Goal: Information Seeking & Learning: Learn about a topic

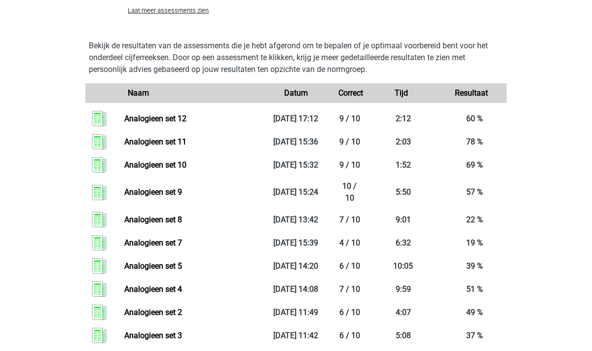
scroll to position [1031, 0]
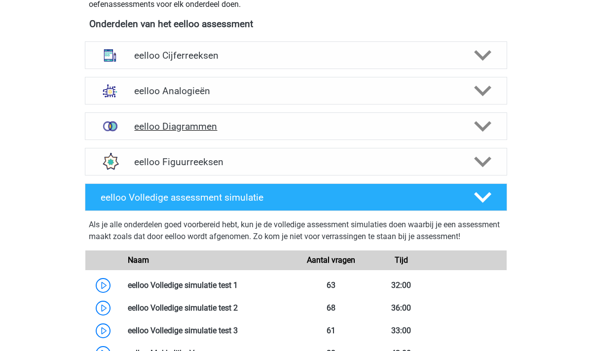
scroll to position [362, 0]
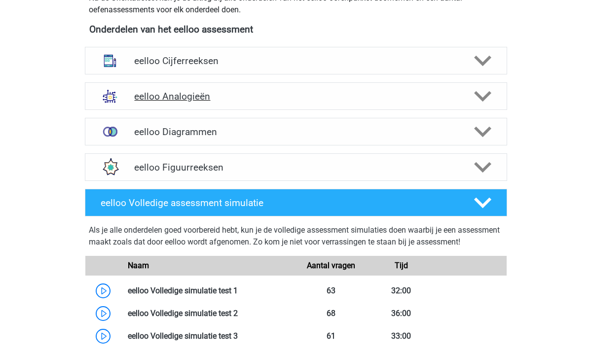
click at [486, 96] on polygon at bounding box center [482, 96] width 17 height 11
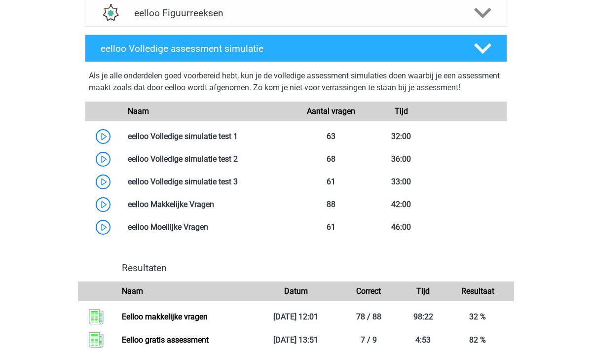
scroll to position [1618, 0]
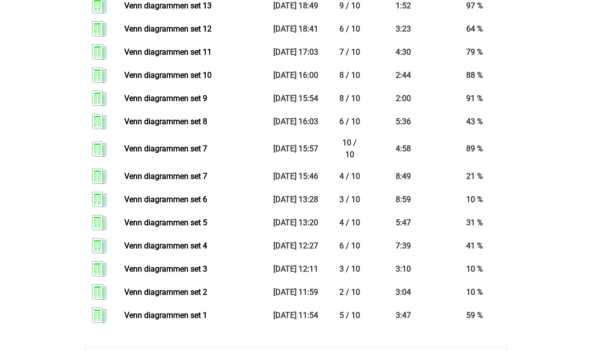
scroll to position [2085, 0]
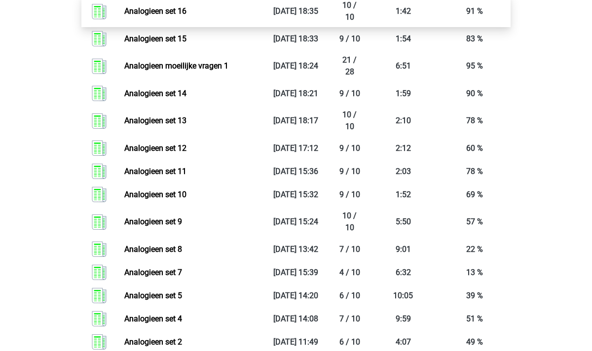
scroll to position [1163, 0]
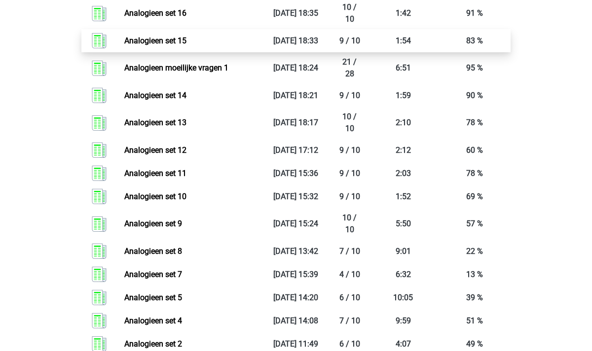
click at [183, 45] on link "Analogieen set 15" at bounding box center [155, 40] width 62 height 9
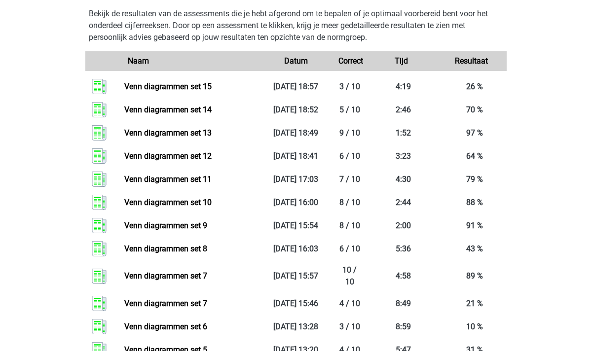
scroll to position [1941, 0]
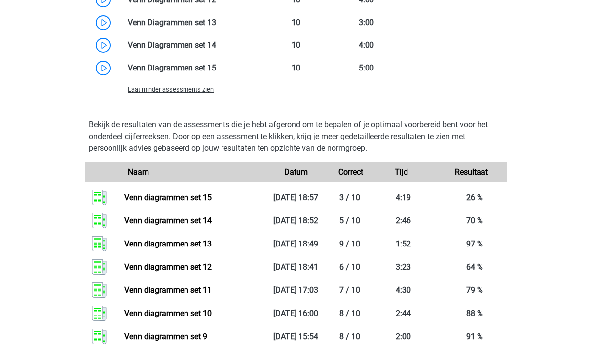
scroll to position [2091, 0]
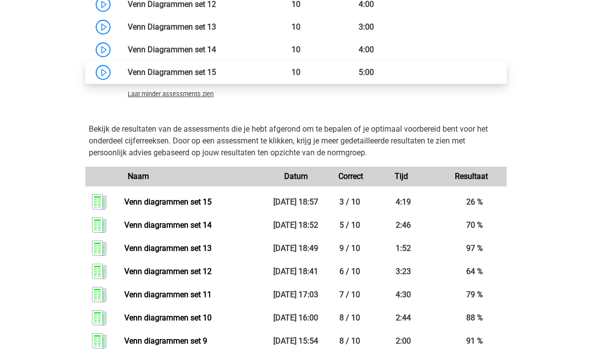
click at [216, 77] on link at bounding box center [216, 72] width 0 height 9
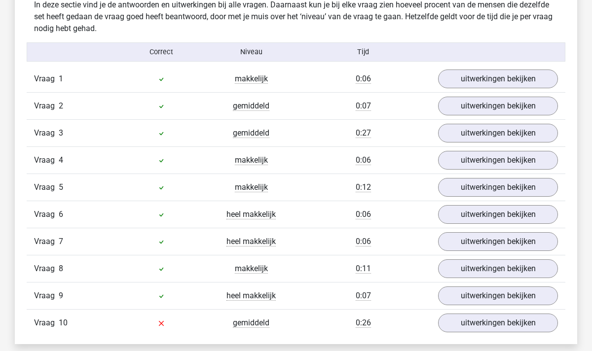
scroll to position [647, 0]
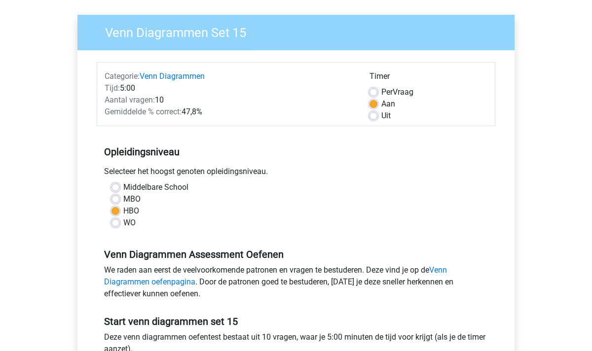
scroll to position [21, 0]
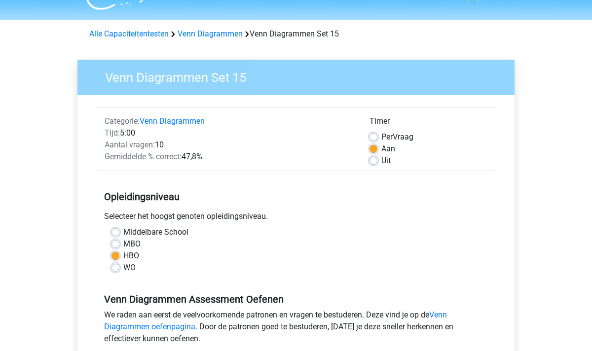
click at [376, 155] on div "Uit" at bounding box center [429, 161] width 118 height 12
click at [382, 162] on label "Uit" at bounding box center [386, 161] width 9 height 12
click at [374, 162] on input "Uit" at bounding box center [374, 160] width 8 height 10
radio input "true"
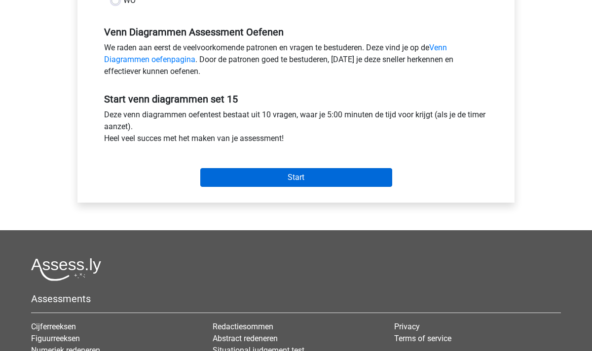
scroll to position [271, 0]
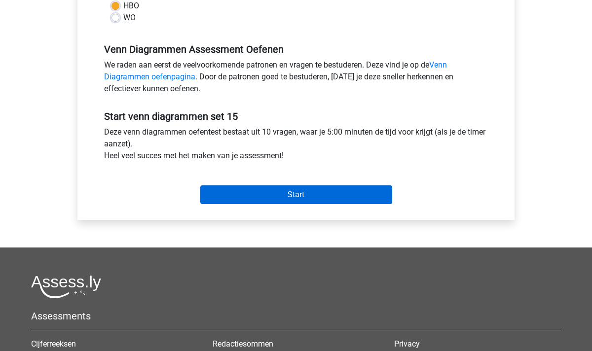
click at [346, 197] on input "Start" at bounding box center [296, 195] width 192 height 19
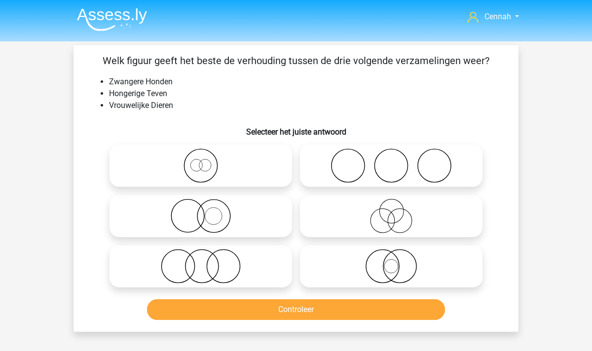
click at [195, 167] on icon at bounding box center [201, 166] width 175 height 35
click at [201, 161] on input "radio" at bounding box center [204, 157] width 6 height 6
radio input "true"
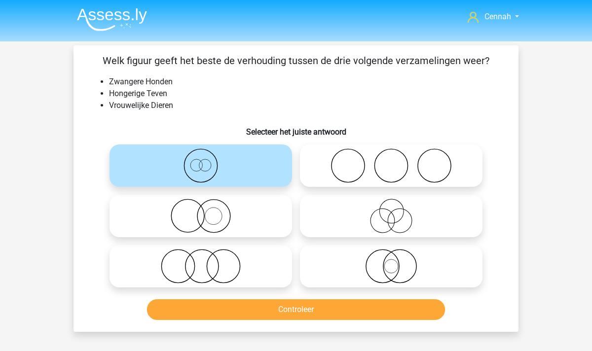
click at [249, 318] on button "Controleer" at bounding box center [296, 310] width 299 height 21
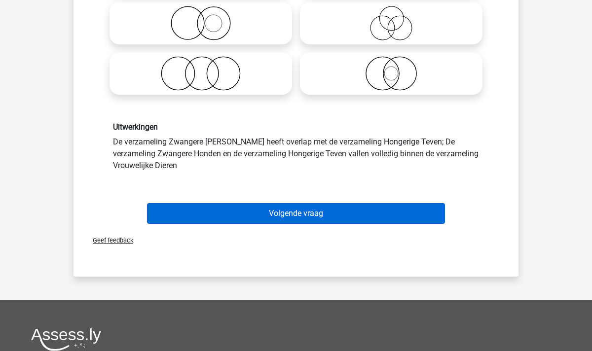
click at [250, 216] on button "Volgende vraag" at bounding box center [296, 213] width 299 height 21
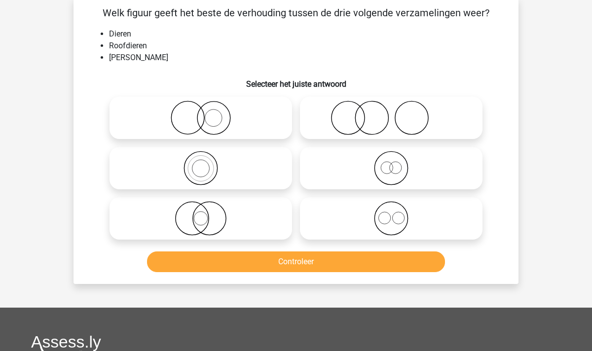
scroll to position [45, 0]
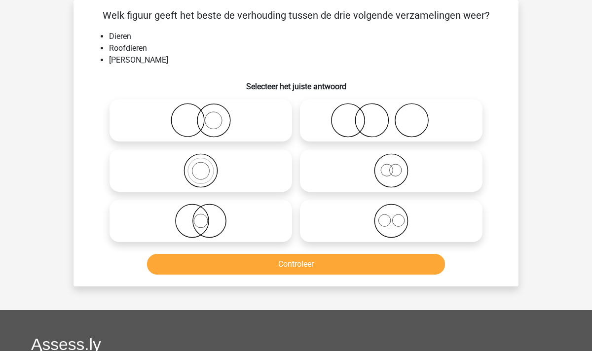
click at [197, 160] on icon at bounding box center [201, 170] width 175 height 35
click at [201, 160] on input "radio" at bounding box center [204, 162] width 6 height 6
radio input "true"
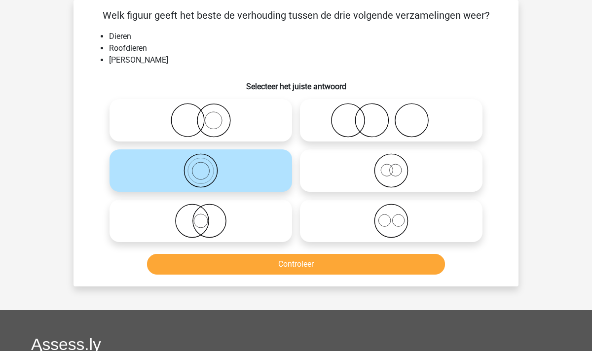
click at [377, 271] on button "Controleer" at bounding box center [296, 264] width 299 height 21
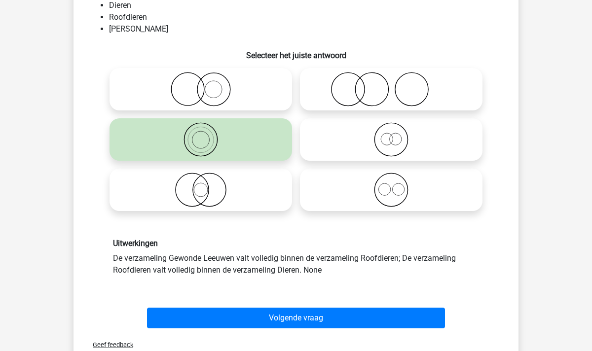
scroll to position [84, 0]
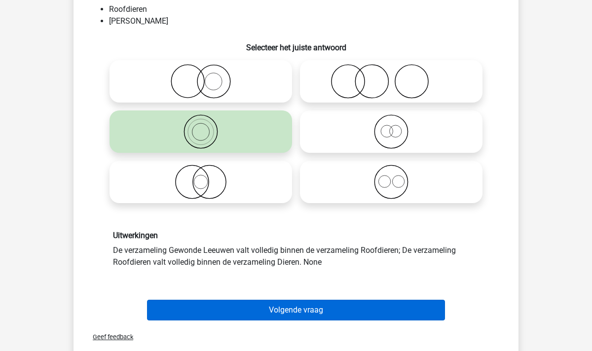
click at [313, 310] on button "Volgende vraag" at bounding box center [296, 310] width 299 height 21
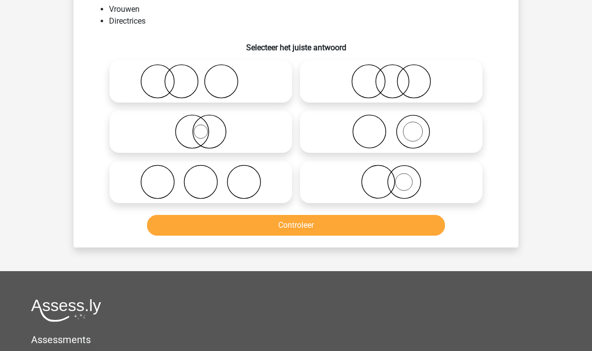
scroll to position [45, 0]
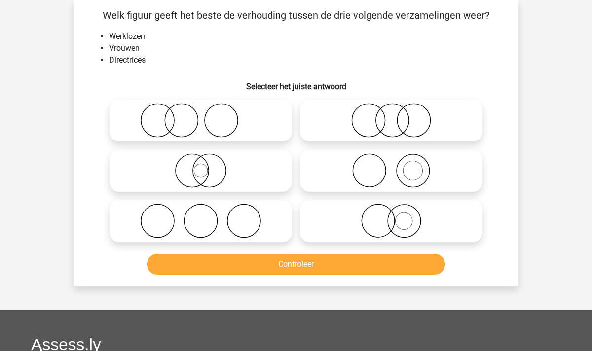
click at [414, 208] on circle at bounding box center [404, 221] width 33 height 33
click at [398, 210] on input "radio" at bounding box center [394, 213] width 6 height 6
radio input "true"
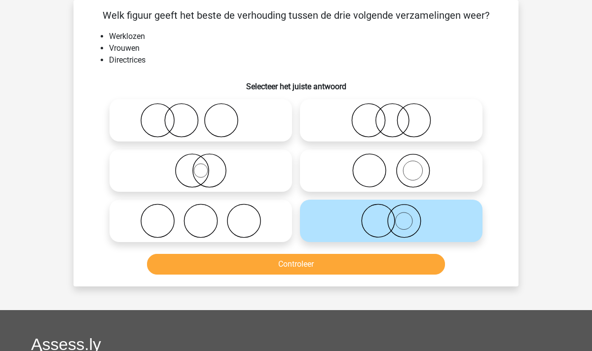
click at [382, 258] on button "Controleer" at bounding box center [296, 264] width 299 height 21
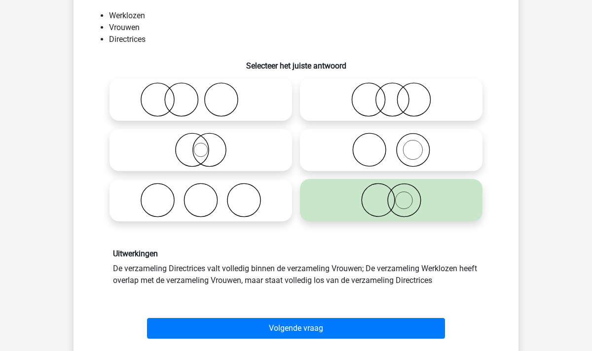
scroll to position [74, 0]
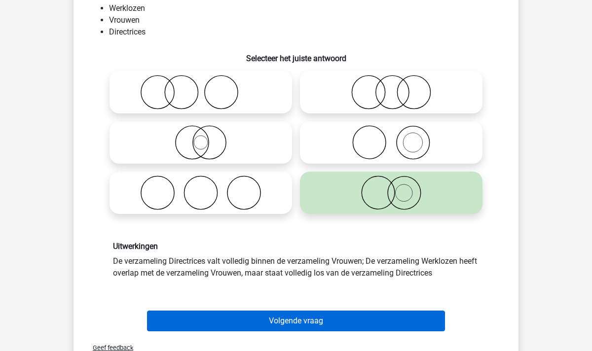
click at [350, 315] on button "Volgende vraag" at bounding box center [296, 321] width 299 height 21
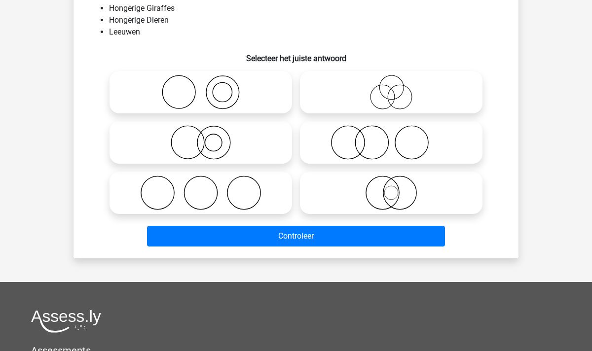
scroll to position [45, 0]
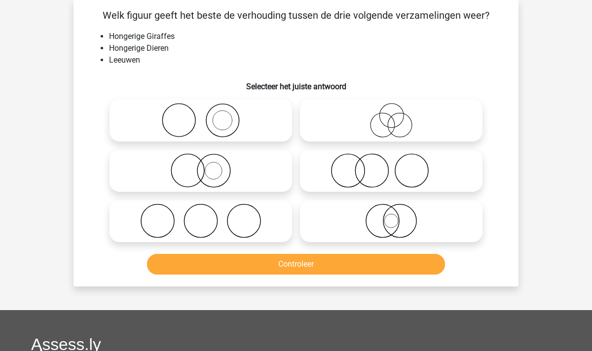
click at [222, 175] on icon at bounding box center [201, 170] width 175 height 35
click at [207, 166] on input "radio" at bounding box center [204, 162] width 6 height 6
radio input "true"
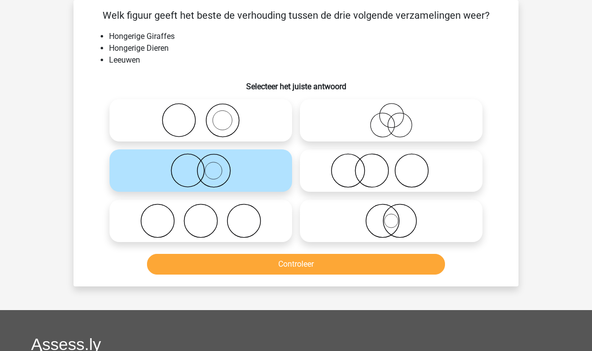
click at [289, 259] on button "Controleer" at bounding box center [296, 264] width 299 height 21
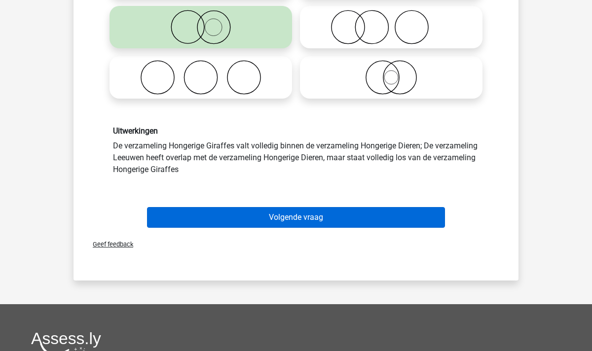
click at [279, 213] on button "Volgende vraag" at bounding box center [296, 217] width 299 height 21
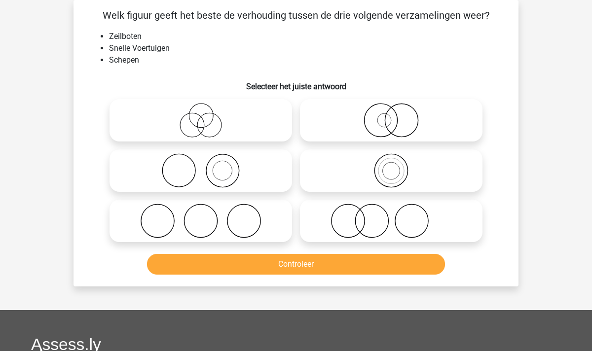
click at [125, 64] on li "Schepen" at bounding box center [306, 60] width 394 height 12
click at [159, 63] on li "Schepen" at bounding box center [306, 60] width 394 height 12
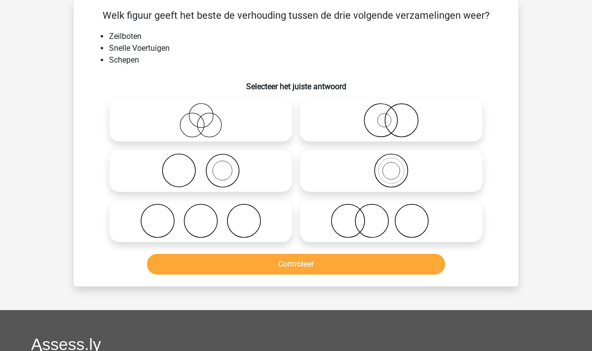
click at [394, 119] on icon at bounding box center [391, 120] width 175 height 35
click at [394, 115] on input "radio" at bounding box center [394, 112] width 6 height 6
radio input "true"
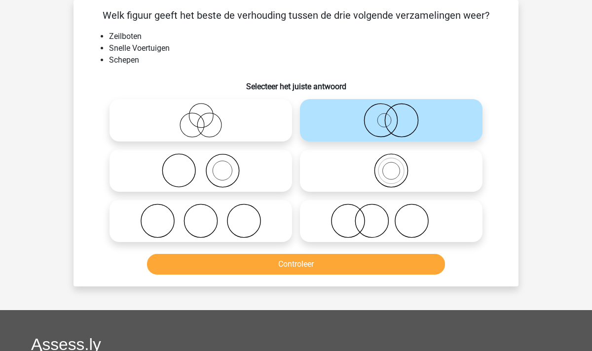
click at [373, 274] on button "Controleer" at bounding box center [296, 264] width 299 height 21
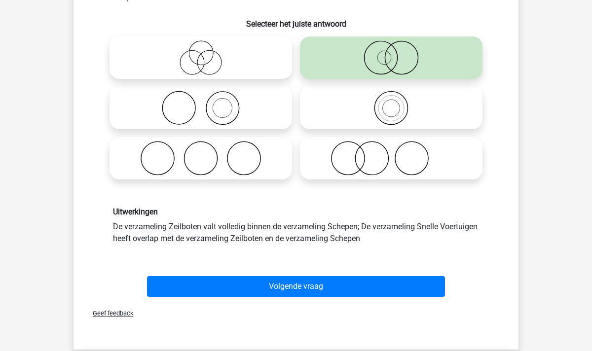
scroll to position [115, 0]
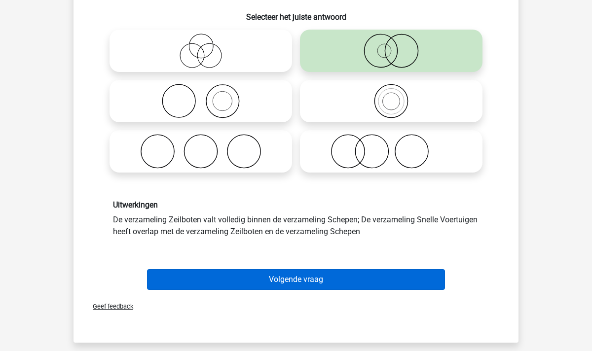
click at [331, 279] on button "Volgende vraag" at bounding box center [296, 279] width 299 height 21
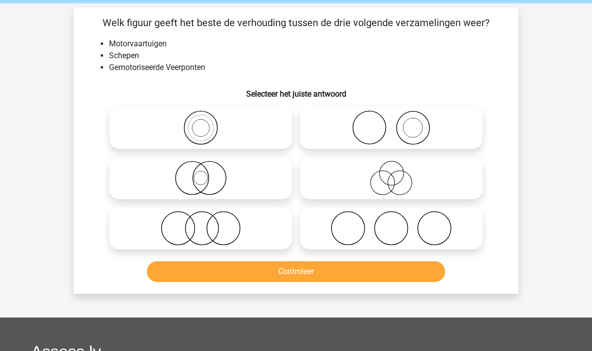
scroll to position [38, 0]
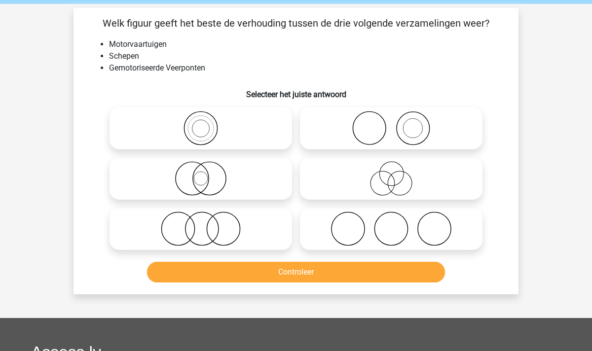
click at [199, 182] on icon at bounding box center [201, 178] width 175 height 35
click at [201, 174] on input "radio" at bounding box center [204, 170] width 6 height 6
radio input "true"
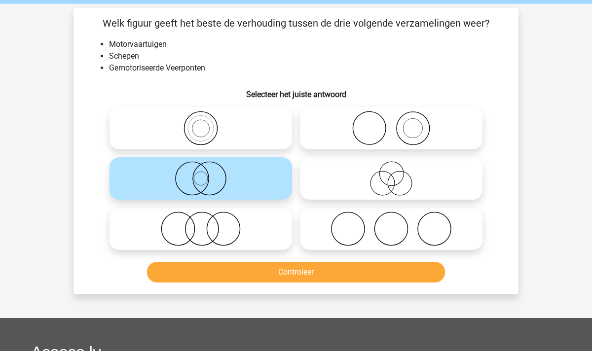
click at [281, 279] on button "Controleer" at bounding box center [296, 272] width 299 height 21
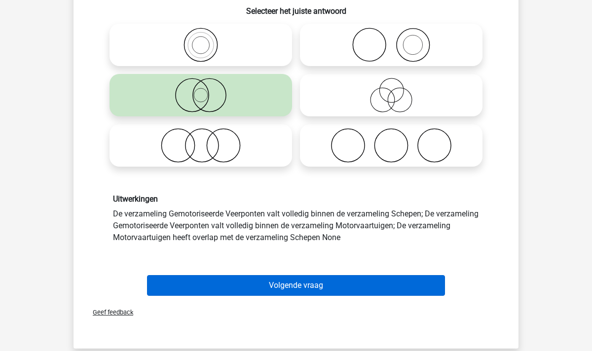
click at [284, 278] on button "Volgende vraag" at bounding box center [296, 285] width 299 height 21
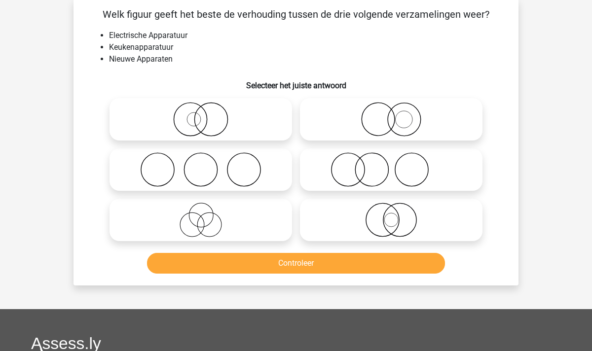
scroll to position [45, 0]
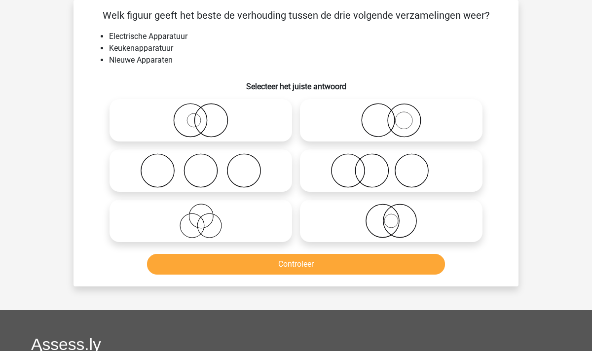
click at [181, 218] on icon at bounding box center [201, 221] width 175 height 35
click at [201, 216] on input "radio" at bounding box center [204, 213] width 6 height 6
radio input "true"
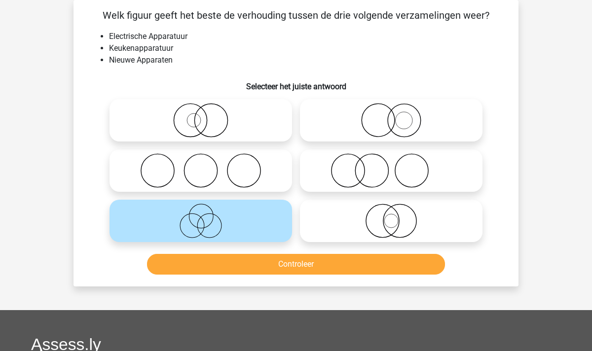
click at [176, 173] on icon at bounding box center [201, 170] width 175 height 35
click at [201, 166] on input "radio" at bounding box center [204, 162] width 6 height 6
radio input "true"
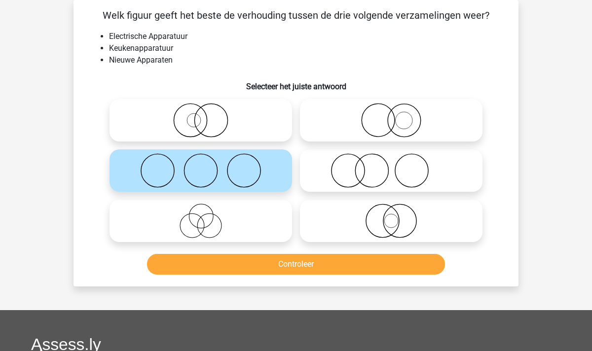
click at [200, 212] on icon at bounding box center [201, 221] width 175 height 35
click at [201, 212] on input "radio" at bounding box center [204, 213] width 6 height 6
radio input "true"
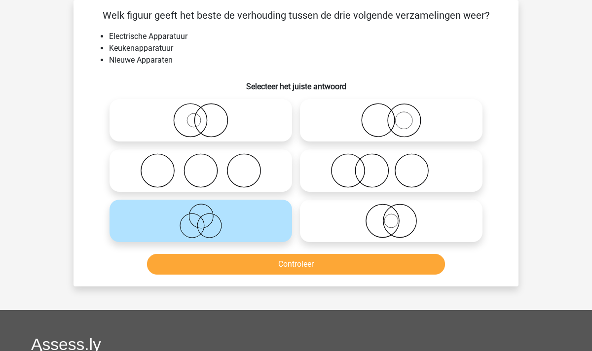
click at [257, 269] on button "Controleer" at bounding box center [296, 264] width 299 height 21
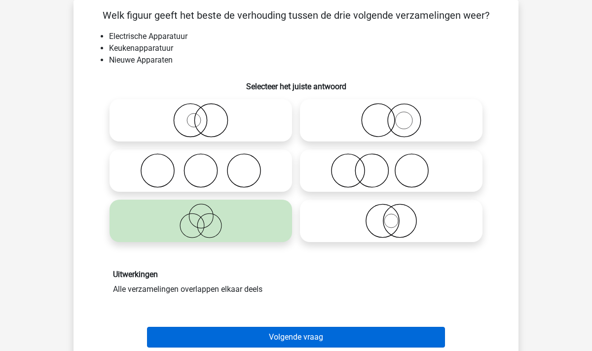
click at [290, 335] on button "Volgende vraag" at bounding box center [296, 337] width 299 height 21
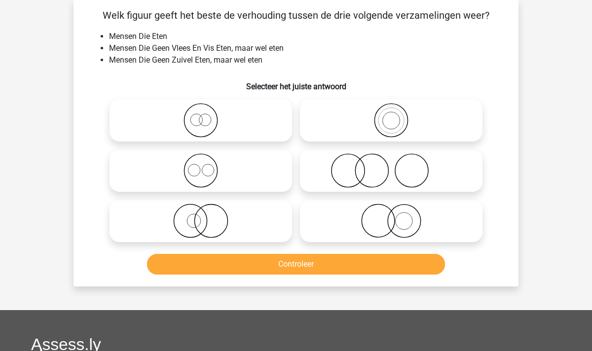
click at [202, 129] on icon at bounding box center [201, 120] width 175 height 35
click at [202, 115] on input "radio" at bounding box center [204, 112] width 6 height 6
radio input "true"
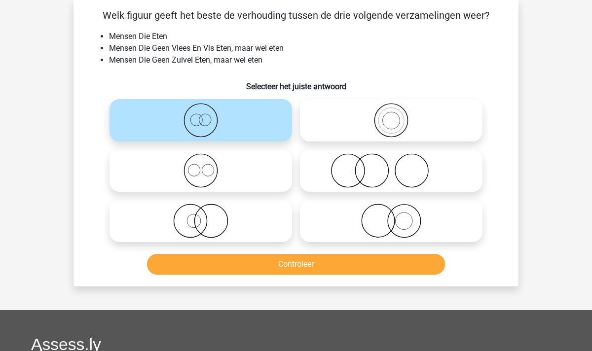
click at [276, 259] on button "Controleer" at bounding box center [296, 264] width 299 height 21
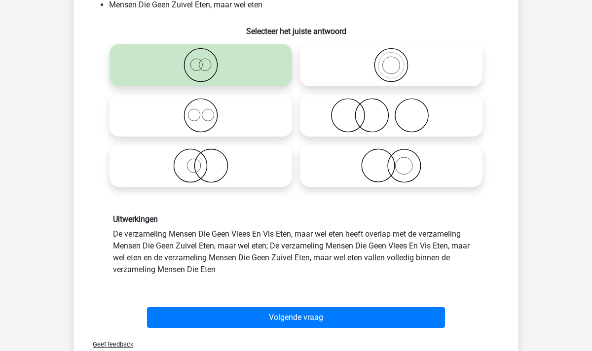
scroll to position [102, 0]
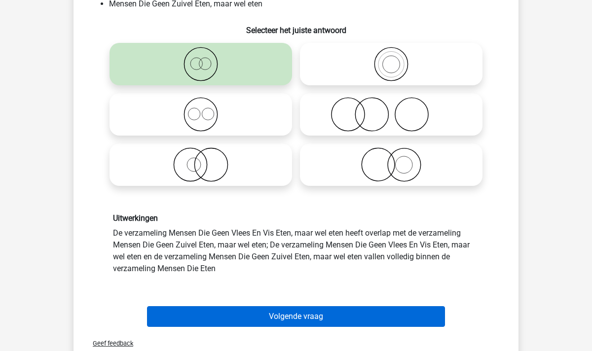
click at [290, 319] on button "Volgende vraag" at bounding box center [296, 316] width 299 height 21
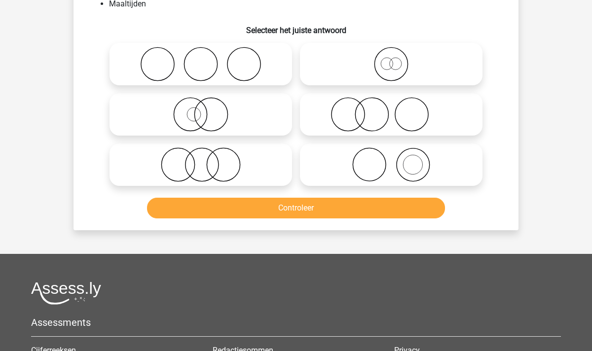
scroll to position [45, 0]
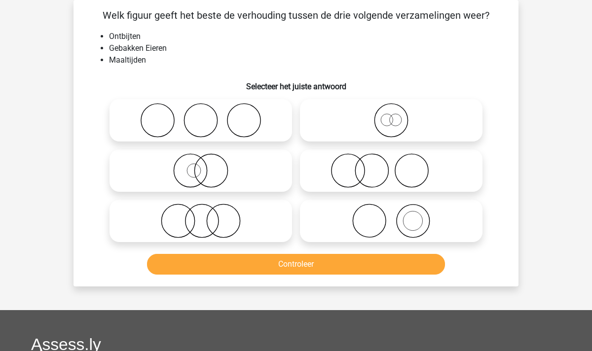
click at [415, 223] on icon at bounding box center [391, 221] width 175 height 35
click at [398, 216] on input "radio" at bounding box center [394, 213] width 6 height 6
radio input "true"
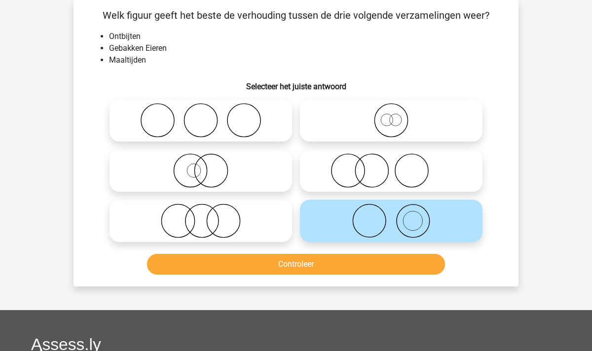
click at [226, 256] on button "Controleer" at bounding box center [296, 264] width 299 height 21
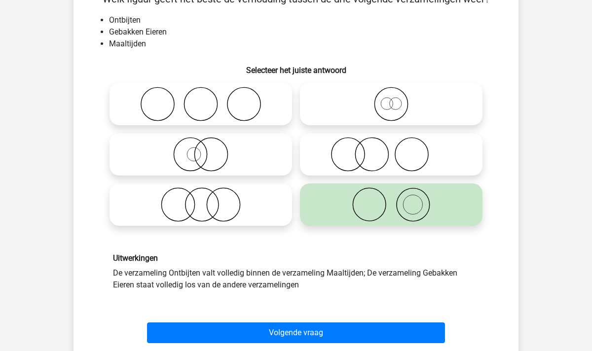
scroll to position [86, 0]
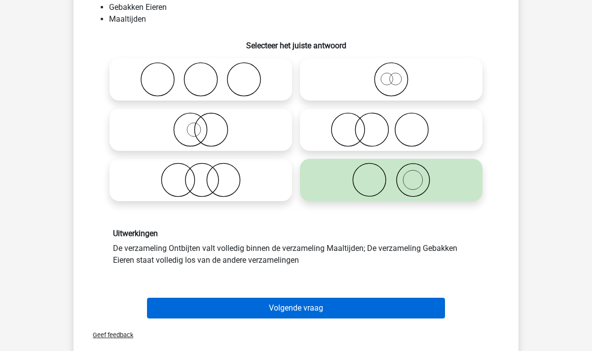
click at [307, 299] on button "Volgende vraag" at bounding box center [296, 308] width 299 height 21
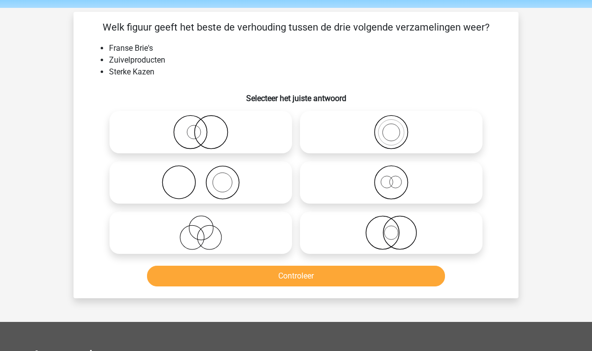
scroll to position [32, 0]
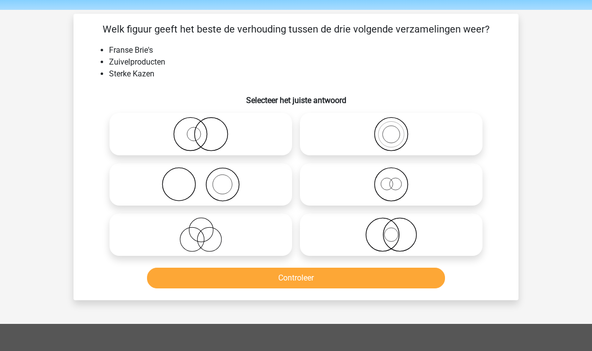
click at [447, 137] on icon at bounding box center [391, 134] width 175 height 35
click at [398, 129] on input "radio" at bounding box center [394, 126] width 6 height 6
radio input "true"
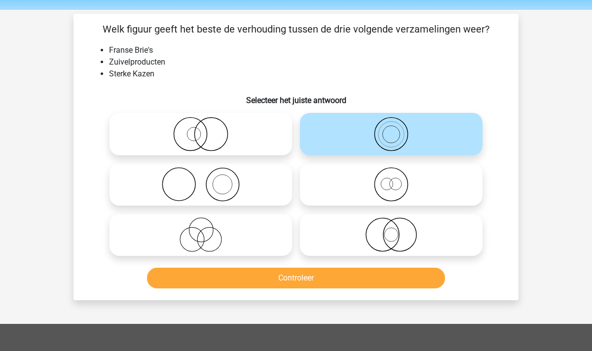
click at [401, 181] on circle at bounding box center [396, 184] width 12 height 12
click at [398, 180] on input "radio" at bounding box center [394, 176] width 6 height 6
radio input "true"
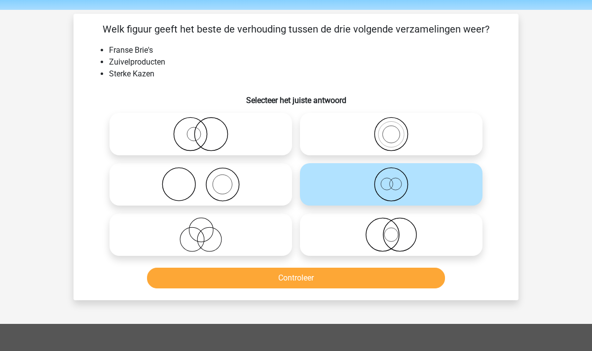
click at [394, 139] on icon at bounding box center [391, 134] width 175 height 35
click at [394, 129] on input "radio" at bounding box center [394, 126] width 6 height 6
radio input "true"
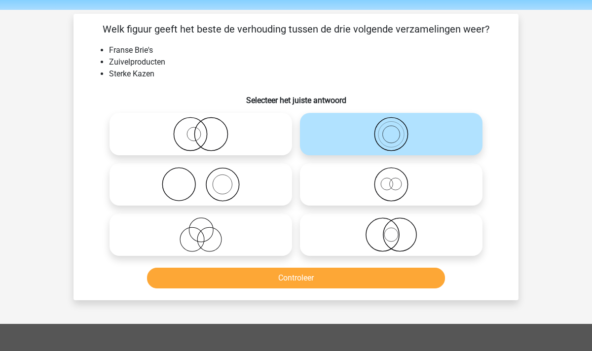
click at [337, 280] on button "Controleer" at bounding box center [296, 278] width 299 height 21
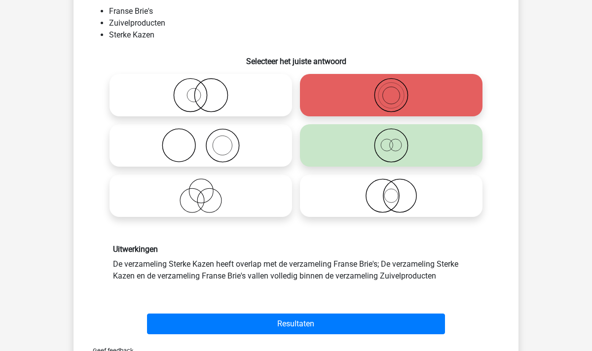
scroll to position [72, 0]
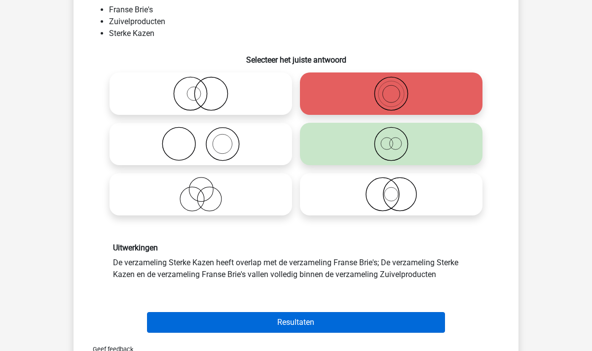
click at [315, 325] on button "Resultaten" at bounding box center [296, 322] width 299 height 21
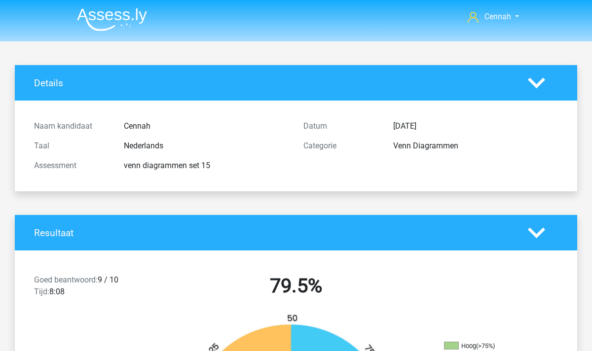
click at [105, 19] on img at bounding box center [112, 19] width 70 height 23
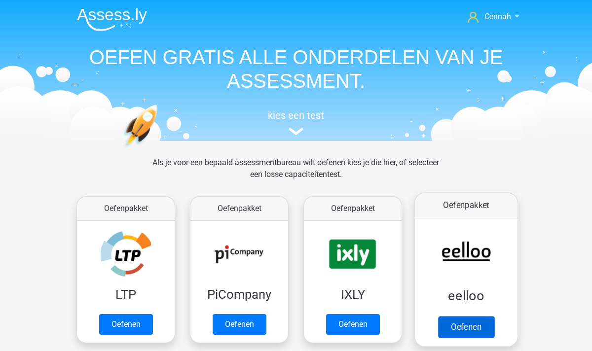
click at [472, 321] on link "Oefenen" at bounding box center [466, 327] width 56 height 22
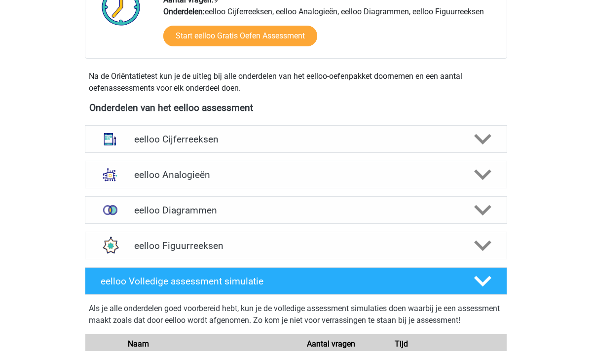
scroll to position [289, 0]
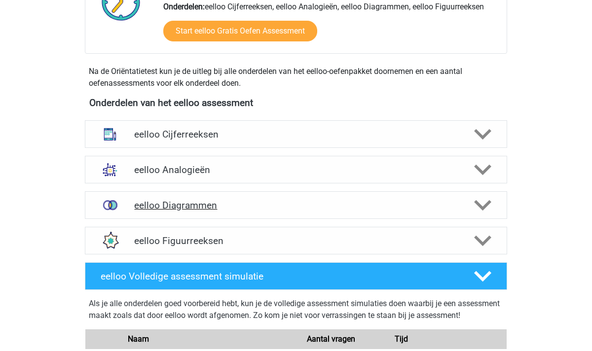
click at [468, 211] on div at bounding box center [482, 205] width 34 height 17
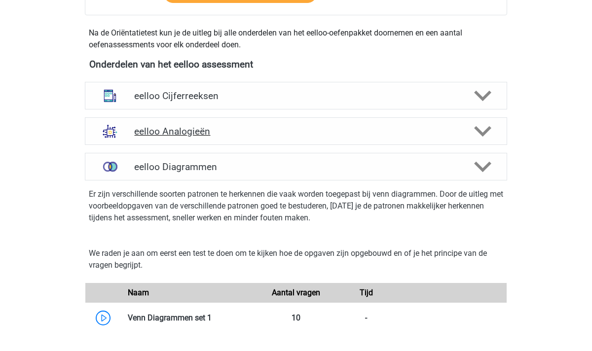
scroll to position [324, 0]
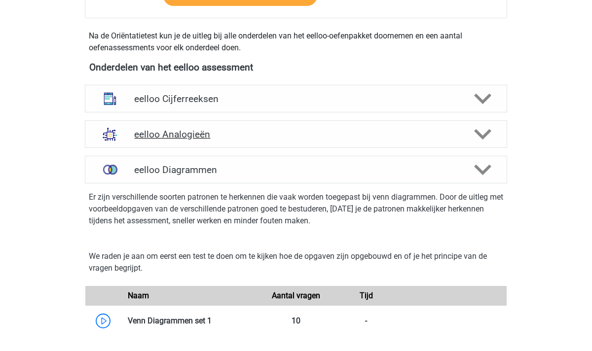
click at [489, 133] on polygon at bounding box center [482, 134] width 17 height 11
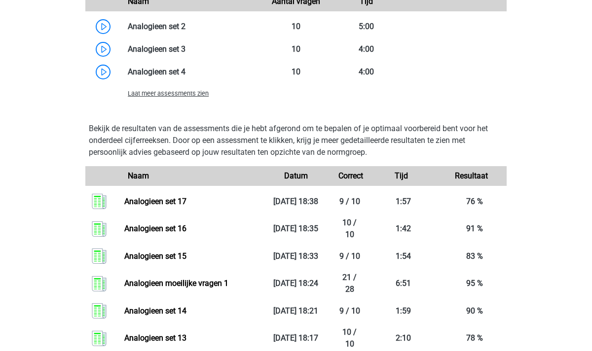
scroll to position [949, 0]
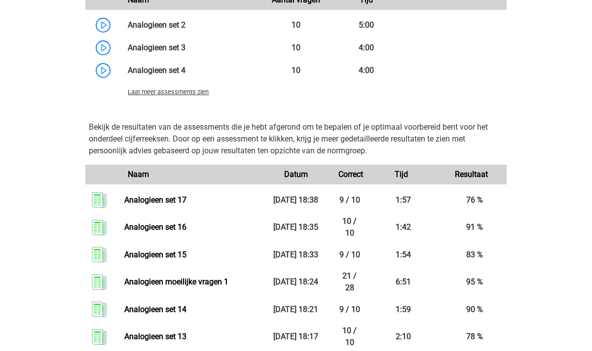
click at [170, 91] on span "Laat meer assessments zien" at bounding box center [168, 91] width 81 height 7
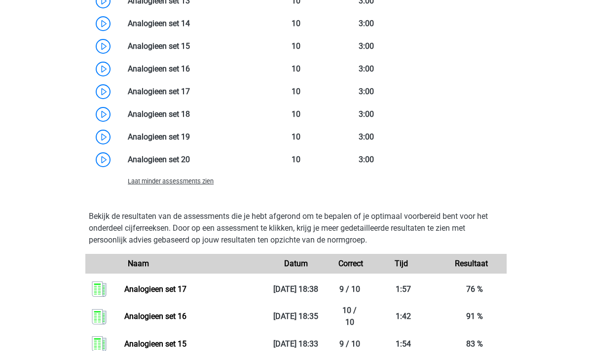
scroll to position [1188, 0]
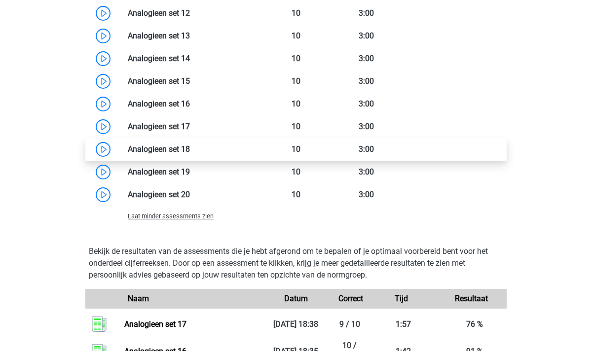
click at [190, 152] on link at bounding box center [190, 149] width 0 height 9
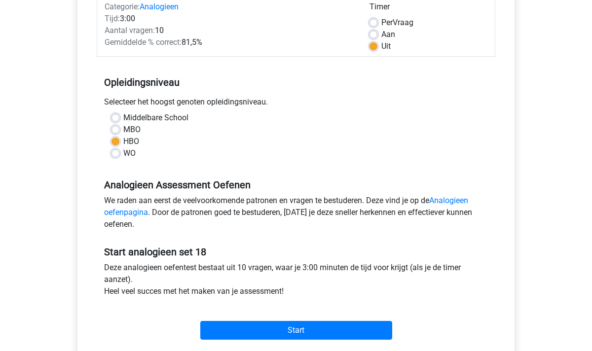
scroll to position [132, 0]
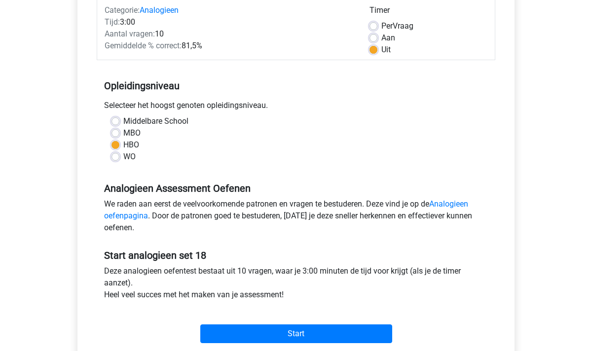
click at [382, 34] on label "Aan" at bounding box center [389, 38] width 14 height 12
click at [377, 34] on input "Aan" at bounding box center [374, 37] width 8 height 10
radio input "true"
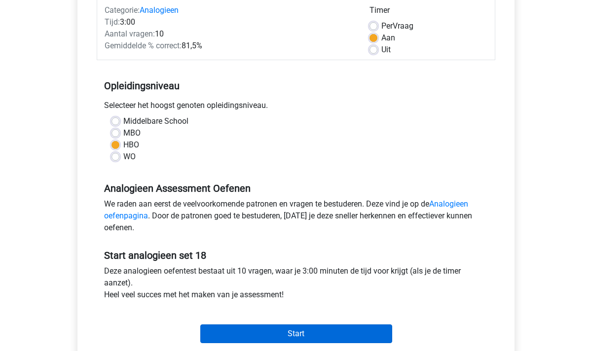
click at [271, 332] on input "Start" at bounding box center [296, 334] width 192 height 19
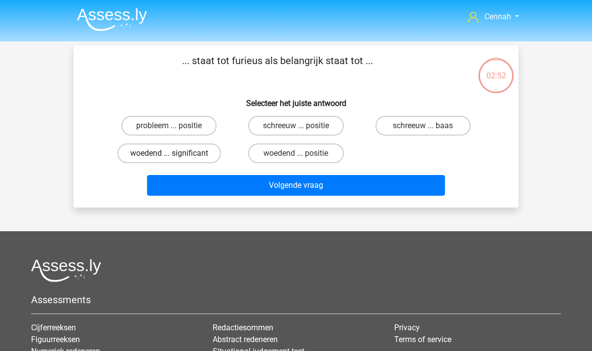
click at [158, 151] on label "woedend ... significant" at bounding box center [169, 154] width 104 height 20
click at [169, 153] on input "woedend ... significant" at bounding box center [172, 156] width 6 height 6
radio input "true"
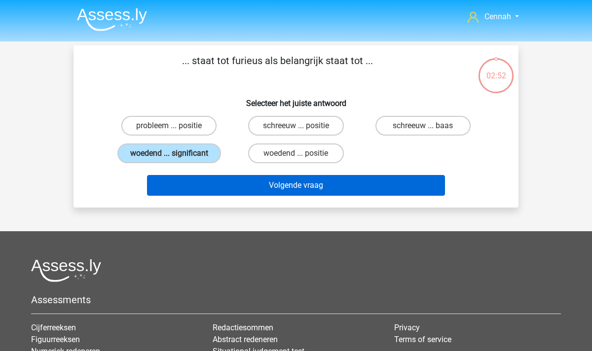
click at [241, 190] on button "Volgende vraag" at bounding box center [296, 185] width 299 height 21
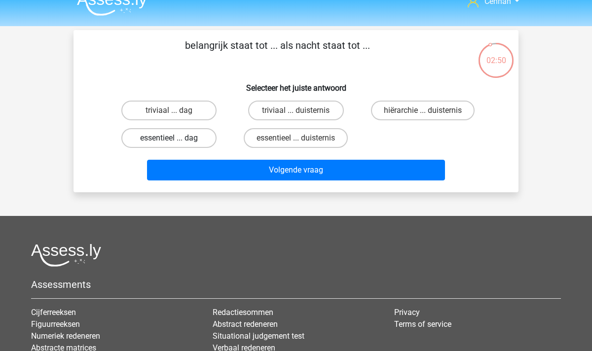
scroll to position [15, 0]
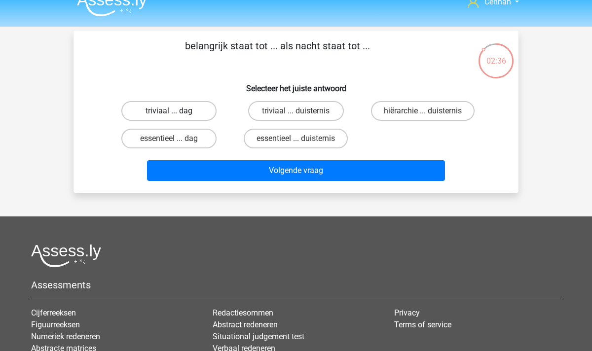
click at [185, 113] on label "triviaal ... dag" at bounding box center [168, 111] width 95 height 20
click at [176, 113] on input "triviaal ... dag" at bounding box center [172, 114] width 6 height 6
radio input "true"
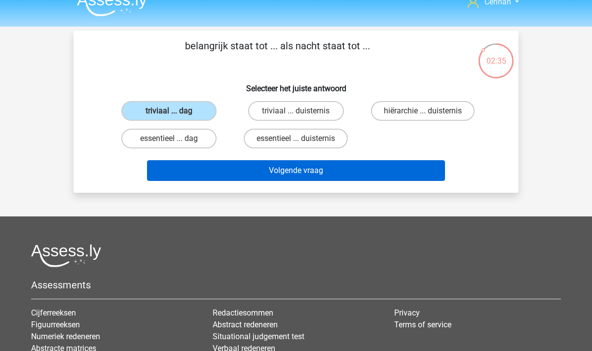
click at [296, 175] on button "Volgende vraag" at bounding box center [296, 170] width 299 height 21
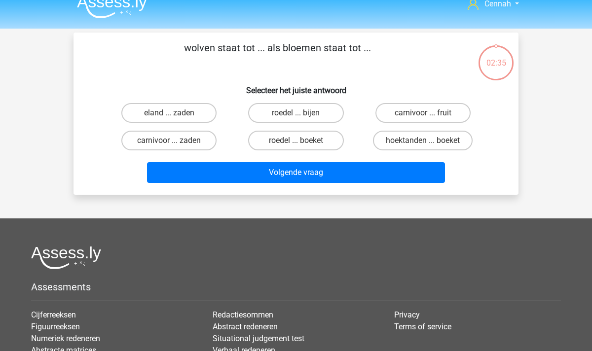
scroll to position [3, 0]
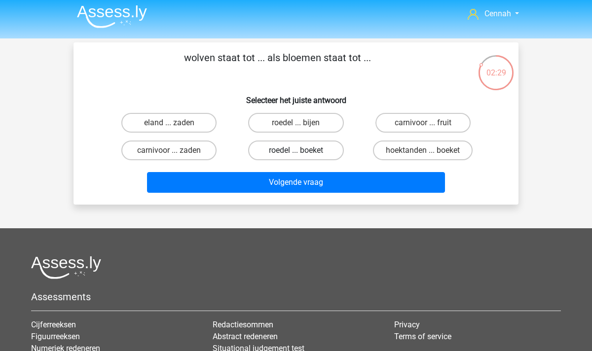
click at [305, 150] on label "roedel ... boeket" at bounding box center [295, 151] width 95 height 20
click at [303, 151] on input "roedel ... boeket" at bounding box center [299, 154] width 6 height 6
radio input "true"
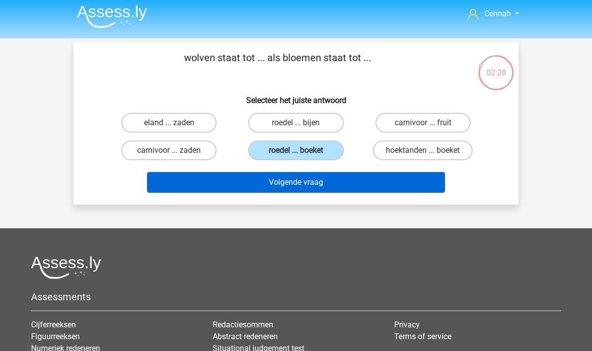
click at [283, 186] on button "Volgende vraag" at bounding box center [296, 182] width 299 height 21
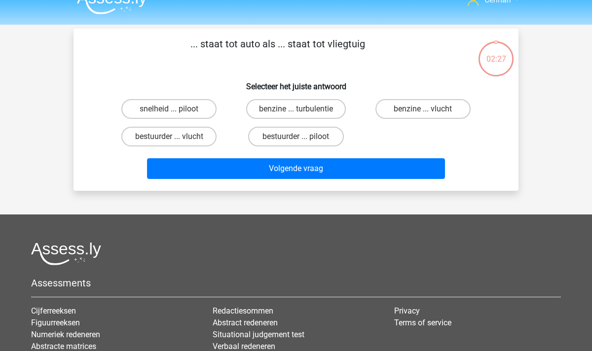
scroll to position [12, 0]
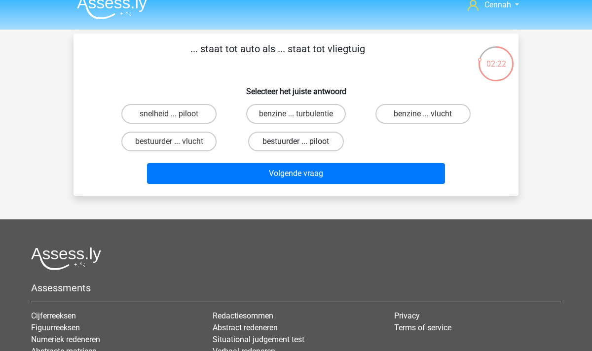
click at [293, 141] on label "bestuurder ... piloot" at bounding box center [295, 142] width 95 height 20
click at [296, 142] on input "bestuurder ... piloot" at bounding box center [299, 145] width 6 height 6
radio input "true"
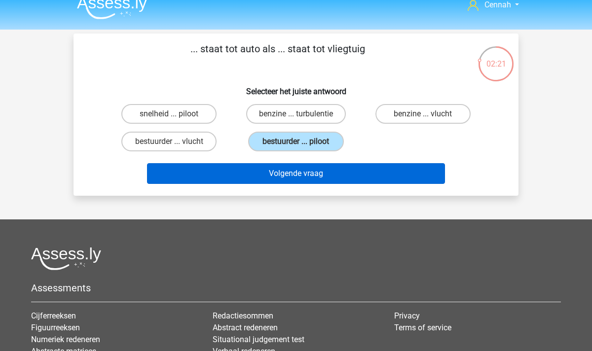
click at [314, 175] on button "Volgende vraag" at bounding box center [296, 173] width 299 height 21
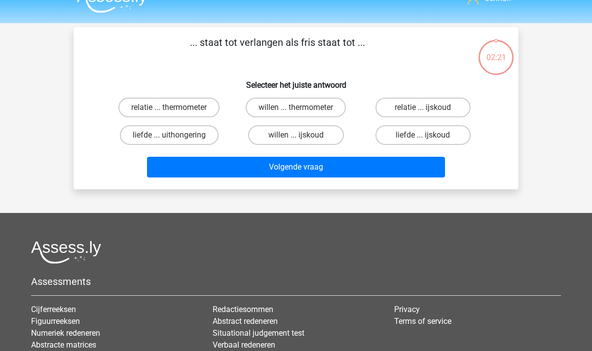
scroll to position [16, 0]
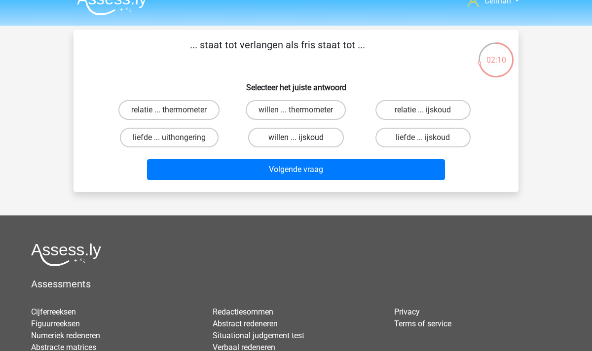
click at [294, 136] on label "willen ... ijskoud" at bounding box center [295, 138] width 95 height 20
click at [296, 138] on input "willen ... ijskoud" at bounding box center [299, 141] width 6 height 6
radio input "true"
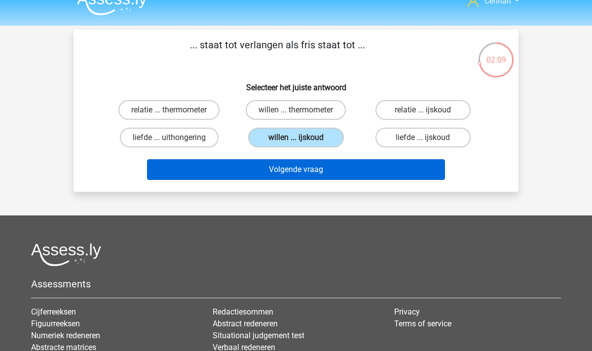
click at [298, 172] on button "Volgende vraag" at bounding box center [296, 169] width 299 height 21
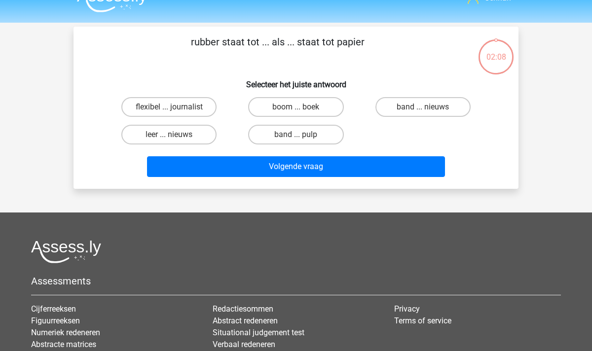
scroll to position [17, 0]
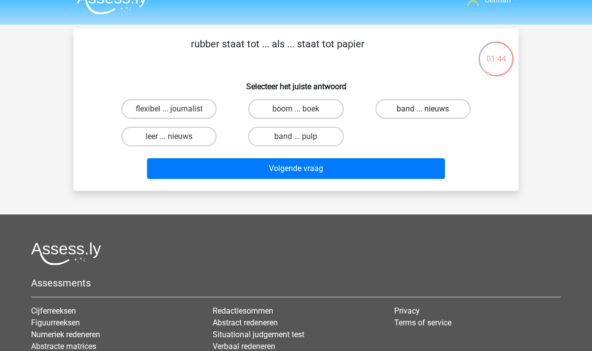
click at [430, 108] on label "band ... nieuws" at bounding box center [423, 109] width 95 height 20
click at [429, 109] on input "band ... nieuws" at bounding box center [426, 112] width 6 height 6
radio input "true"
click at [303, 139] on label "band ... pulp" at bounding box center [295, 137] width 95 height 20
click at [303, 139] on input "band ... pulp" at bounding box center [299, 140] width 6 height 6
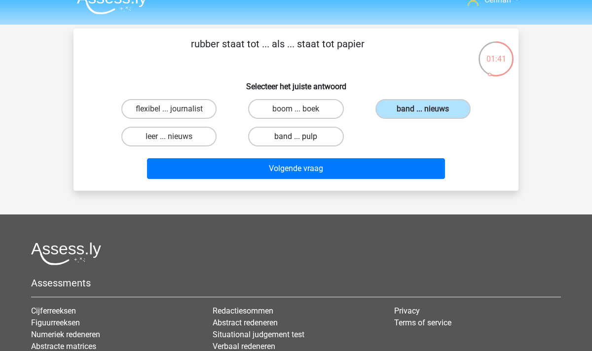
radio input "true"
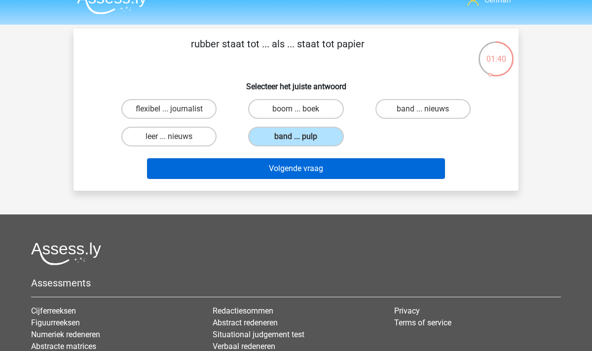
click at [282, 169] on button "Volgende vraag" at bounding box center [296, 168] width 299 height 21
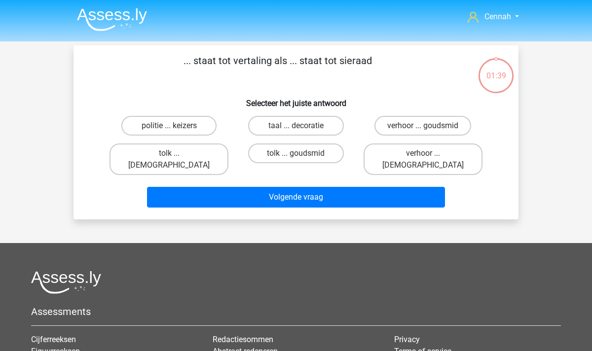
scroll to position [0, 0]
click at [290, 155] on label "tolk ... goudsmid" at bounding box center [295, 154] width 95 height 20
click at [296, 155] on input "tolk ... goudsmid" at bounding box center [299, 156] width 6 height 6
radio input "true"
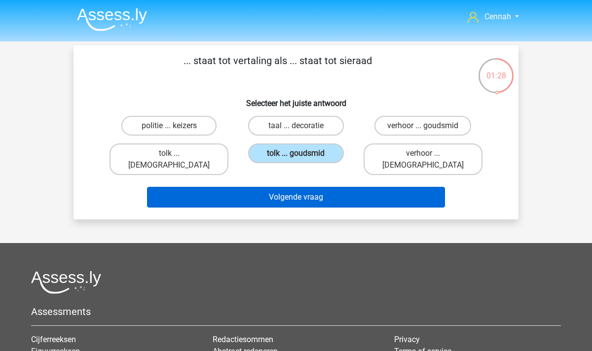
click at [267, 187] on button "Volgende vraag" at bounding box center [296, 197] width 299 height 21
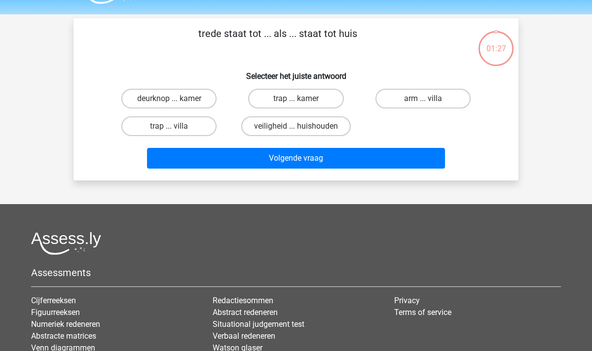
scroll to position [12, 0]
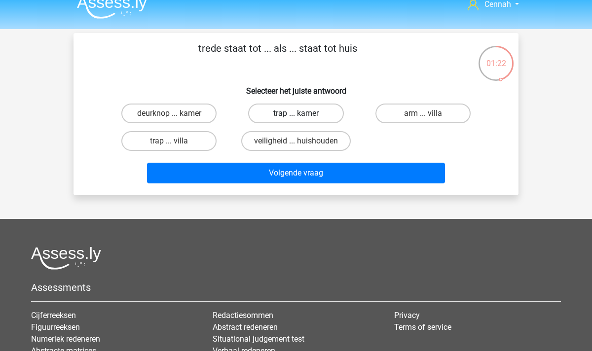
click at [292, 114] on label "trap ... kamer" at bounding box center [295, 114] width 95 height 20
click at [296, 114] on input "trap ... kamer" at bounding box center [299, 117] width 6 height 6
radio input "true"
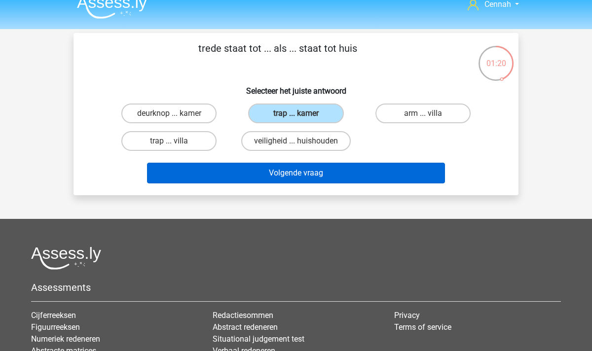
click at [298, 180] on button "Volgende vraag" at bounding box center [296, 173] width 299 height 21
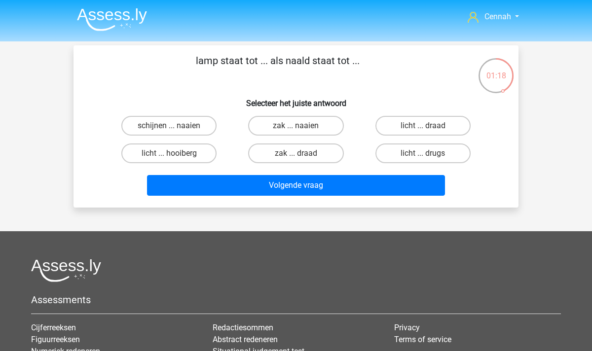
scroll to position [0, 0]
click at [305, 156] on label "zak ... draad" at bounding box center [295, 154] width 95 height 20
click at [303, 156] on input "zak ... draad" at bounding box center [299, 156] width 6 height 6
radio input "true"
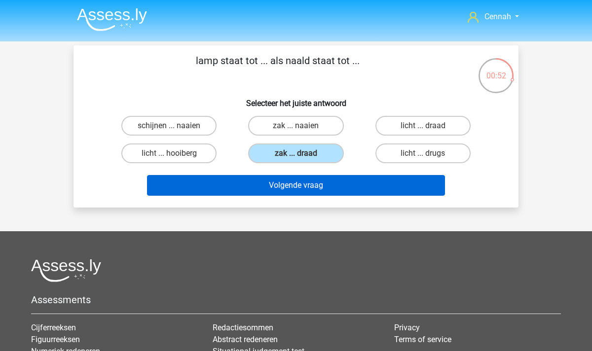
click at [305, 190] on button "Volgende vraag" at bounding box center [296, 185] width 299 height 21
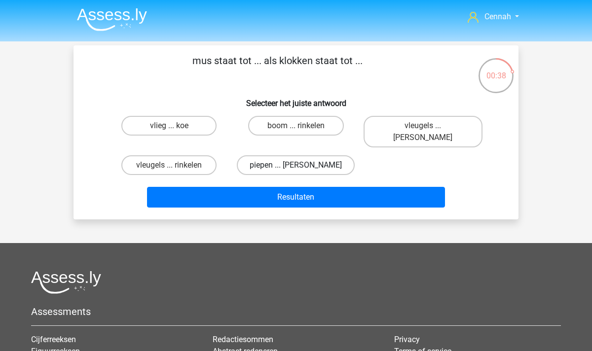
click at [304, 155] on label "piepen ... luiden" at bounding box center [296, 165] width 118 height 20
click at [303, 165] on input "piepen ... luiden" at bounding box center [299, 168] width 6 height 6
radio input "true"
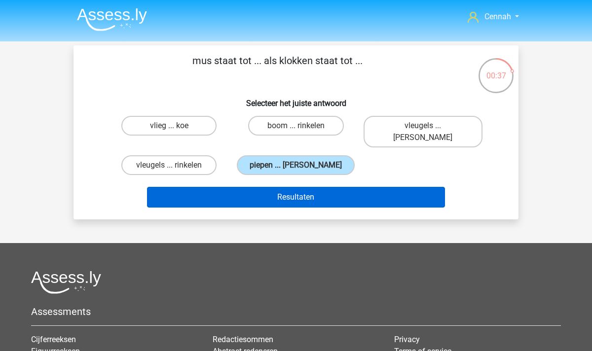
click at [298, 187] on button "Resultaten" at bounding box center [296, 197] width 299 height 21
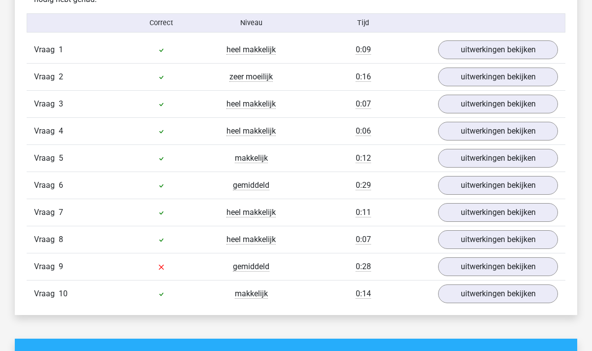
scroll to position [622, 0]
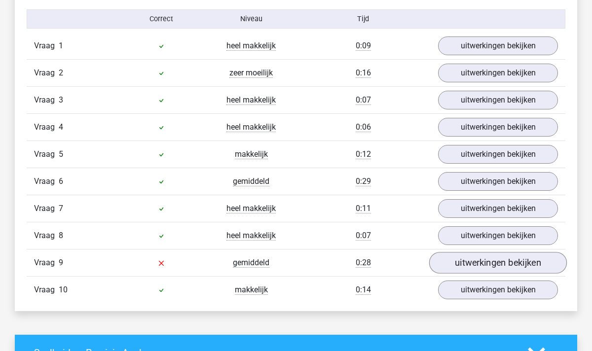
click at [498, 261] on link "uitwerkingen bekijken" at bounding box center [498, 263] width 138 height 22
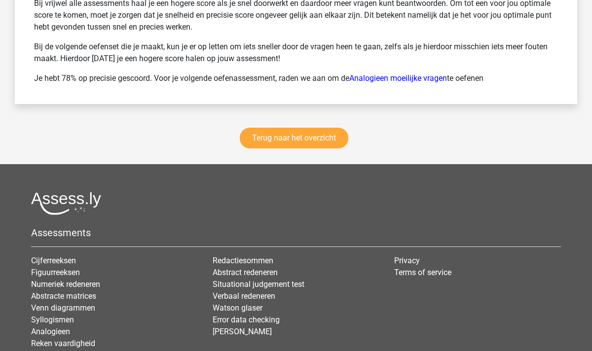
scroll to position [1676, 0]
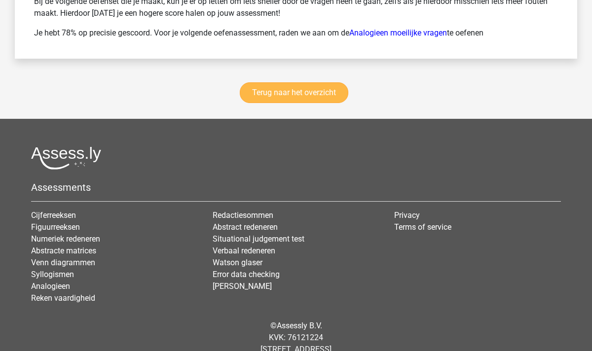
click at [301, 86] on link "Terug naar het overzicht" at bounding box center [294, 92] width 109 height 21
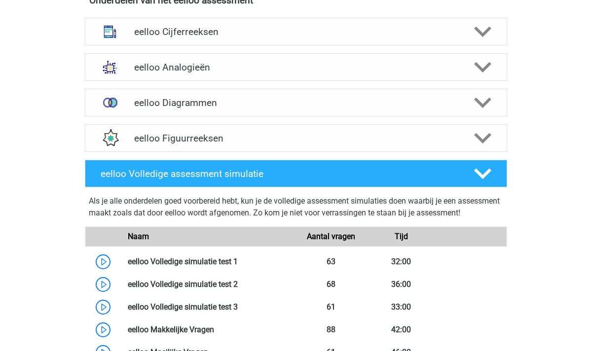
scroll to position [393, 0]
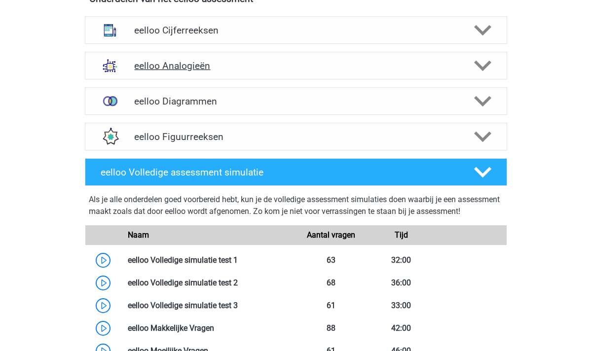
click at [487, 65] on polygon at bounding box center [482, 66] width 17 height 11
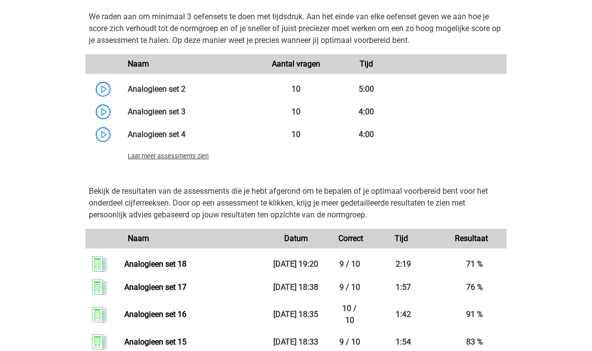
scroll to position [891, 0]
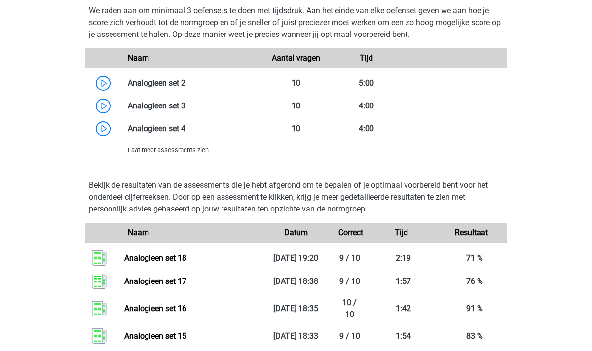
click at [191, 155] on div "Laat meer assessments zien" at bounding box center [190, 150] width 141 height 12
click at [188, 153] on span "Laat meer assessments zien" at bounding box center [168, 150] width 81 height 7
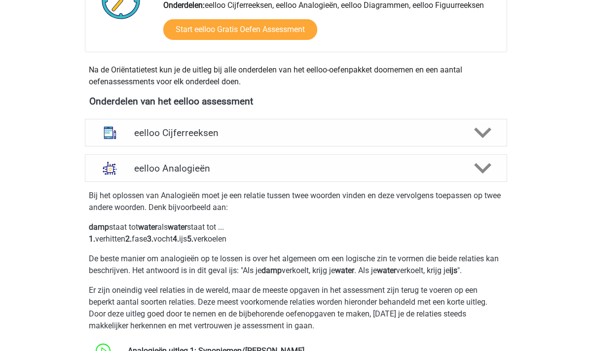
scroll to position [329, 0]
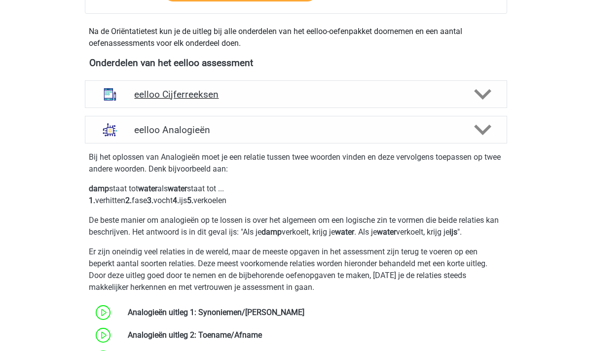
click at [487, 94] on polygon at bounding box center [482, 94] width 17 height 11
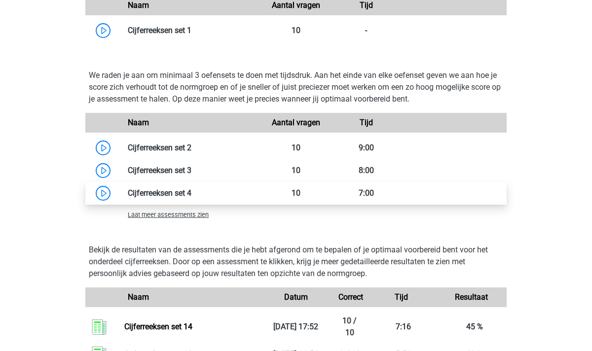
scroll to position [697, 0]
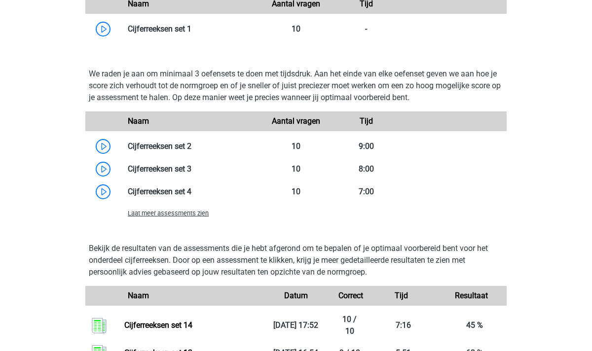
click at [162, 216] on span "Laat meer assessments zien" at bounding box center [168, 213] width 81 height 7
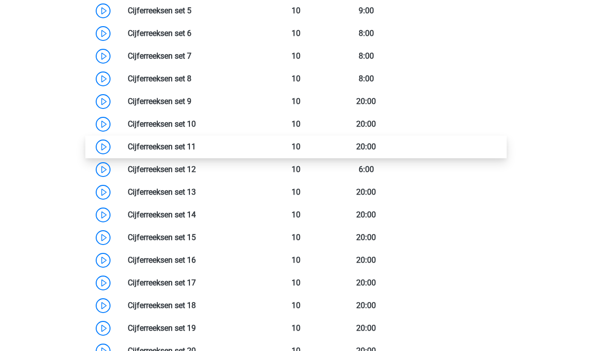
scroll to position [905, 0]
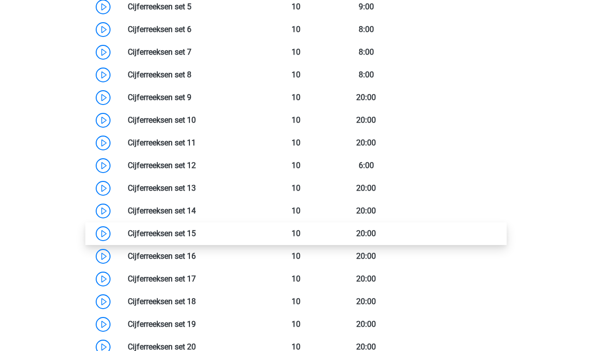
click at [196, 234] on link at bounding box center [196, 233] width 0 height 9
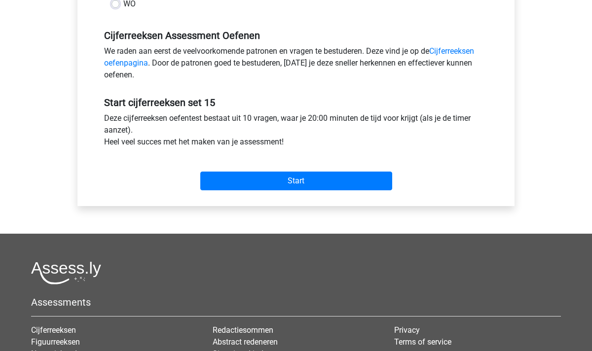
scroll to position [297, 0]
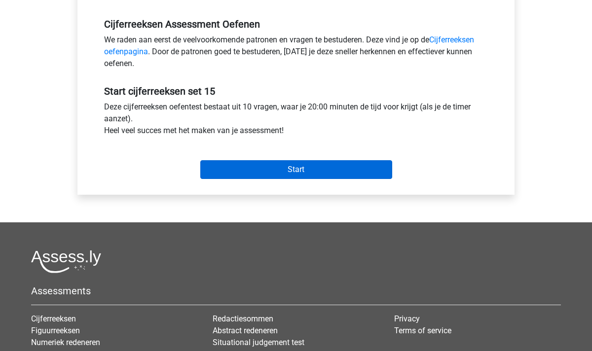
click at [296, 173] on input "Start" at bounding box center [296, 169] width 192 height 19
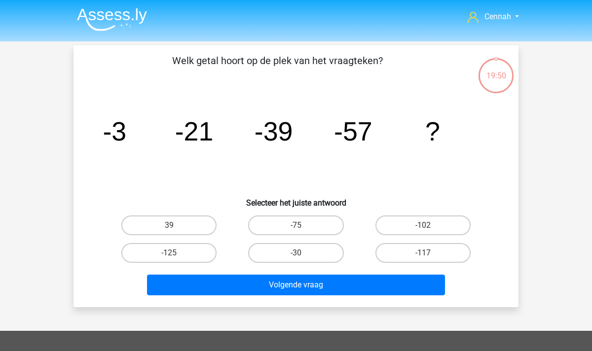
click at [301, 228] on input "-75" at bounding box center [299, 229] width 6 height 6
radio input "true"
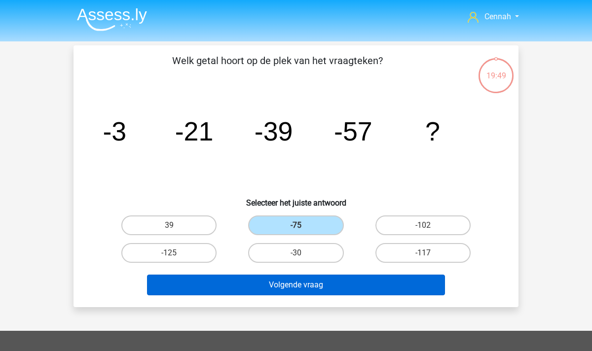
click at [300, 289] on button "Volgende vraag" at bounding box center [296, 285] width 299 height 21
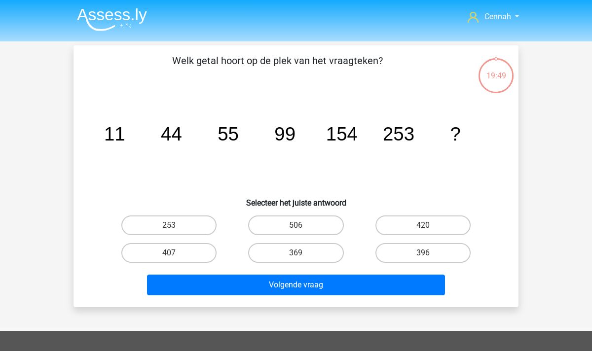
scroll to position [45, 0]
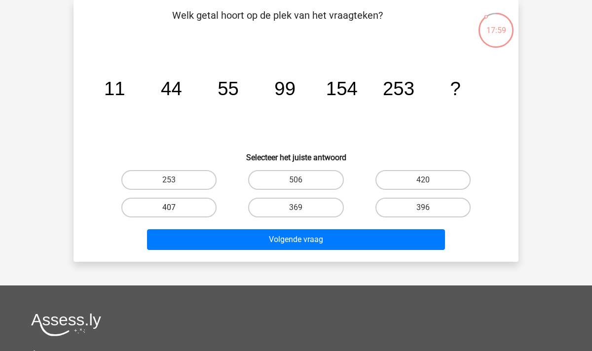
click at [178, 212] on label "407" at bounding box center [168, 208] width 95 height 20
click at [176, 212] on input "407" at bounding box center [172, 211] width 6 height 6
radio input "true"
click at [294, 256] on div "Welk getal hoort op de plek van het vraagteken? image/svg+xml 11 44 55 99 154 2…" at bounding box center [296, 131] width 445 height 262
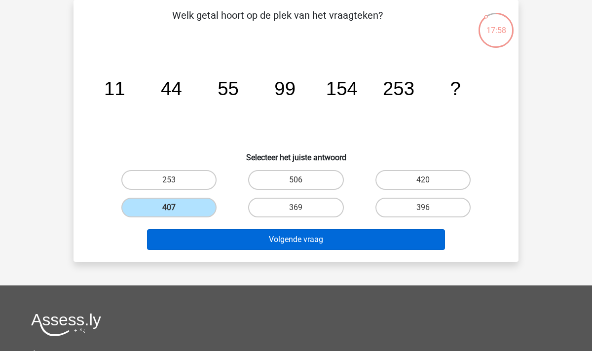
click at [294, 242] on button "Volgende vraag" at bounding box center [296, 240] width 299 height 21
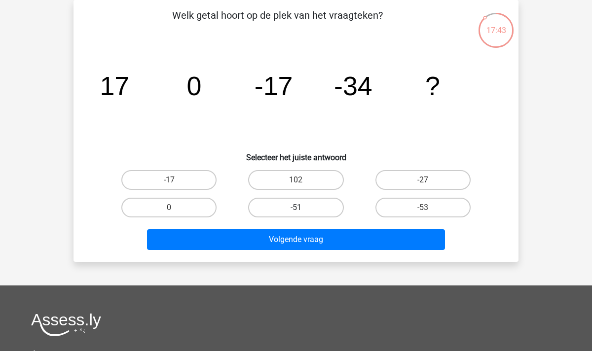
click at [314, 209] on label "-51" at bounding box center [295, 208] width 95 height 20
click at [303, 209] on input "-51" at bounding box center [299, 211] width 6 height 6
radio input "true"
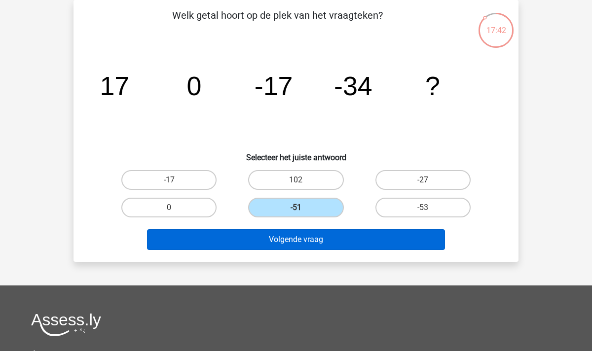
click at [314, 235] on button "Volgende vraag" at bounding box center [296, 240] width 299 height 21
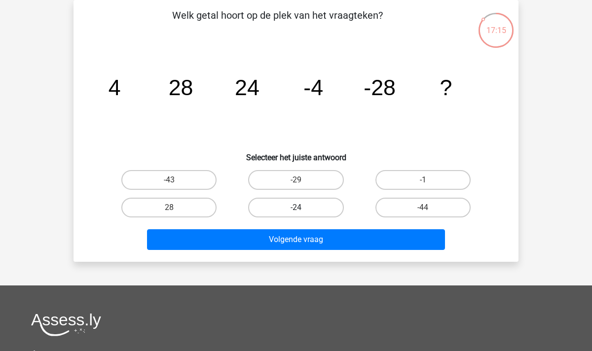
click at [309, 209] on label "-24" at bounding box center [295, 208] width 95 height 20
click at [303, 209] on input "-24" at bounding box center [299, 211] width 6 height 6
radio input "true"
click at [309, 228] on div "Volgende vraag" at bounding box center [296, 238] width 414 height 33
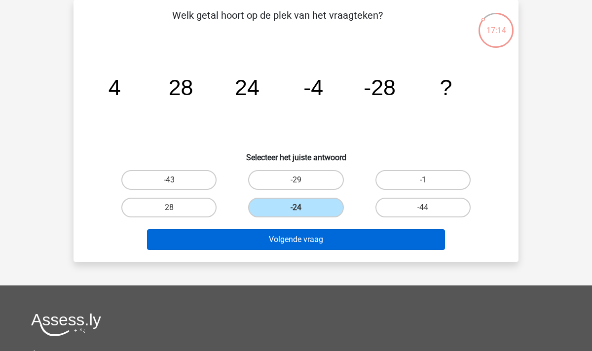
click at [309, 238] on button "Volgende vraag" at bounding box center [296, 240] width 299 height 21
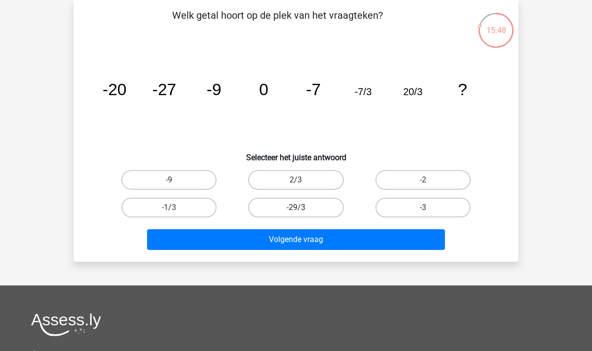
click at [295, 208] on label "-29/3" at bounding box center [295, 208] width 95 height 20
click at [296, 208] on input "-29/3" at bounding box center [299, 211] width 6 height 6
radio input "true"
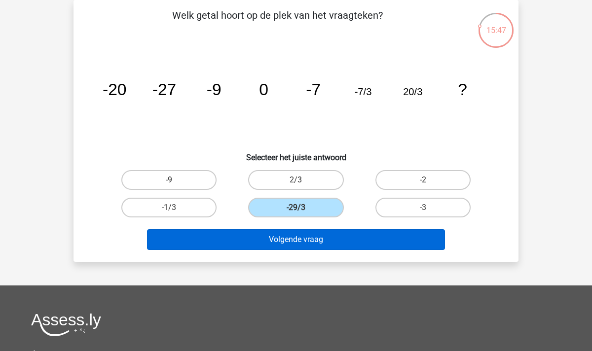
click at [302, 241] on button "Volgende vraag" at bounding box center [296, 240] width 299 height 21
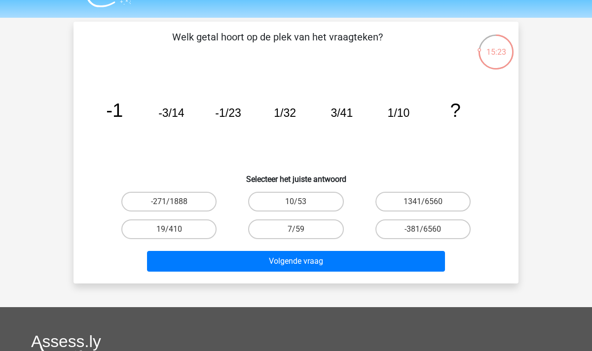
scroll to position [24, 0]
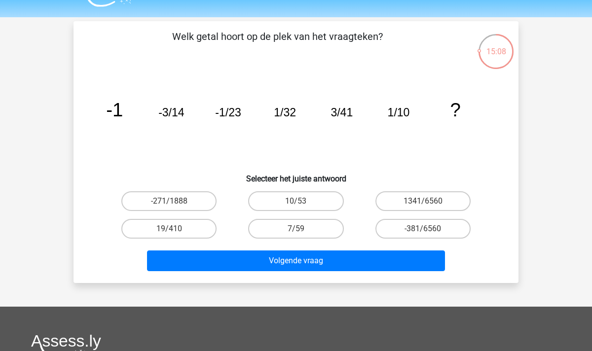
click at [408, 115] on tspan "1/10" at bounding box center [399, 112] width 22 height 13
click at [304, 232] on label "7/59" at bounding box center [295, 229] width 95 height 20
click at [303, 232] on input "7/59" at bounding box center [299, 232] width 6 height 6
radio input "true"
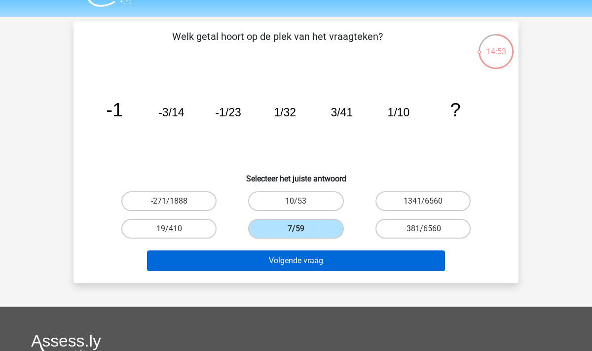
click at [304, 264] on button "Volgende vraag" at bounding box center [296, 261] width 299 height 21
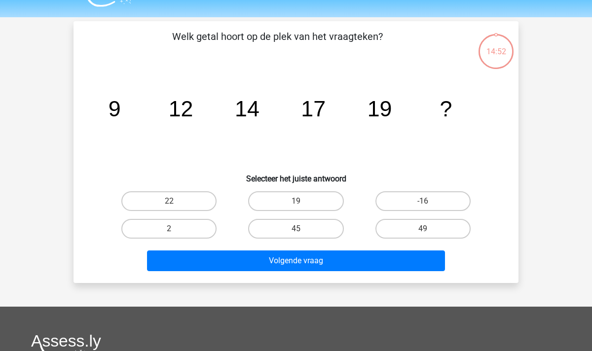
scroll to position [45, 0]
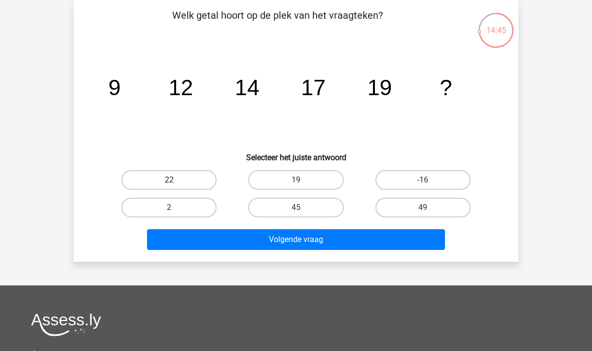
click at [178, 184] on label "22" at bounding box center [168, 180] width 95 height 20
click at [176, 184] on input "22" at bounding box center [172, 183] width 6 height 6
radio input "true"
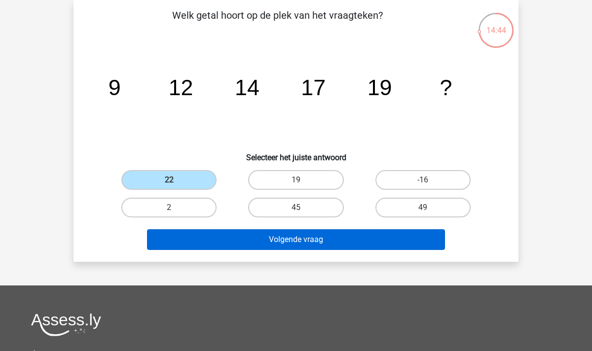
click at [270, 235] on button "Volgende vraag" at bounding box center [296, 240] width 299 height 21
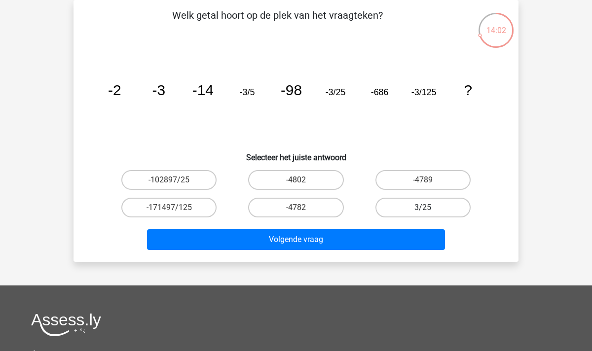
click at [422, 205] on label "3/25" at bounding box center [423, 208] width 95 height 20
click at [423, 208] on input "3/25" at bounding box center [426, 211] width 6 height 6
radio input "true"
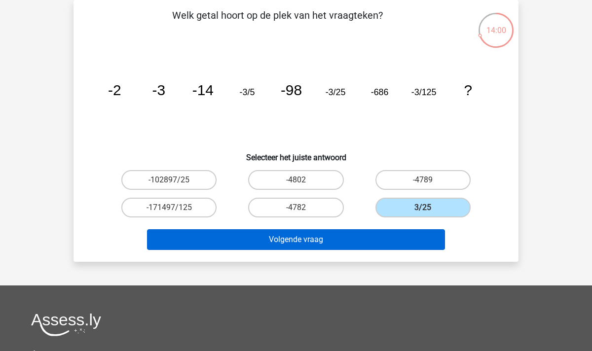
click at [346, 236] on button "Volgende vraag" at bounding box center [296, 240] width 299 height 21
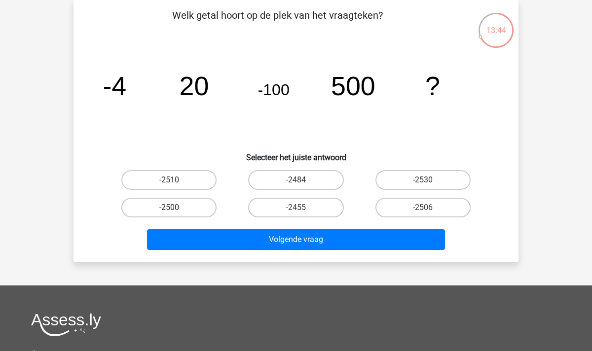
click at [170, 205] on label "-2500" at bounding box center [168, 208] width 95 height 20
click at [170, 208] on input "-2500" at bounding box center [172, 211] width 6 height 6
radio input "true"
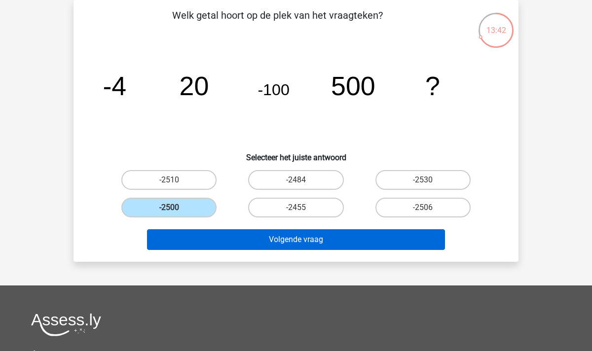
click at [268, 244] on button "Volgende vraag" at bounding box center [296, 240] width 299 height 21
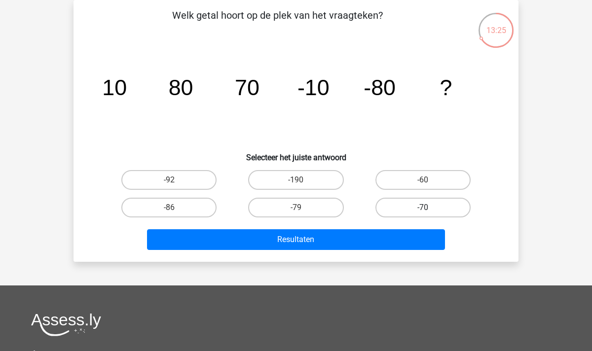
click at [427, 204] on label "-70" at bounding box center [423, 208] width 95 height 20
click at [427, 208] on input "-70" at bounding box center [426, 211] width 6 height 6
radio input "true"
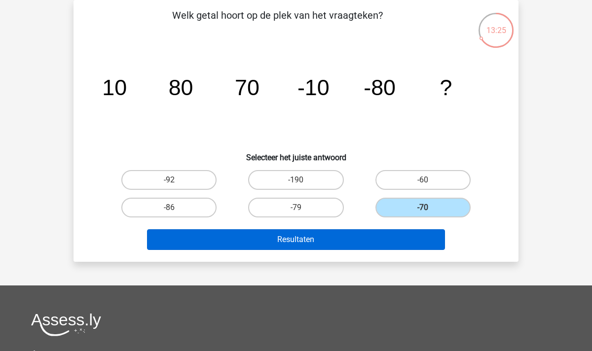
click at [373, 233] on button "Resultaten" at bounding box center [296, 240] width 299 height 21
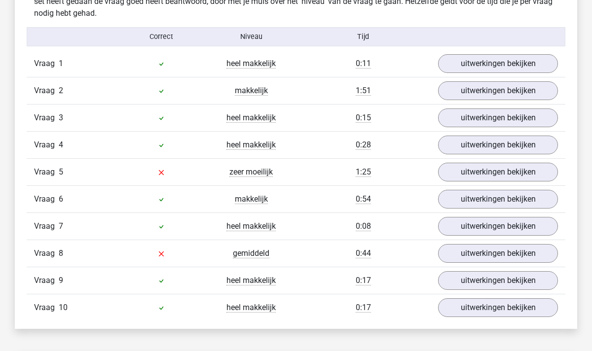
scroll to position [605, 0]
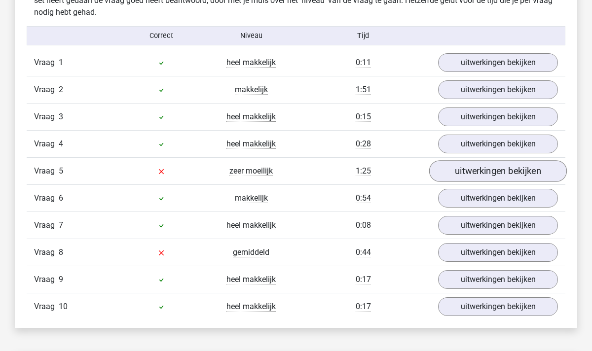
click at [465, 171] on link "uitwerkingen bekijken" at bounding box center [498, 171] width 138 height 22
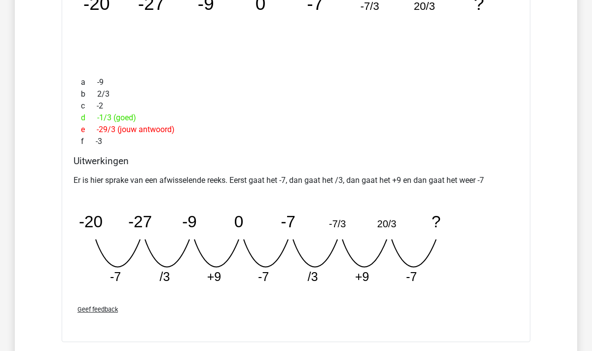
scroll to position [865, 0]
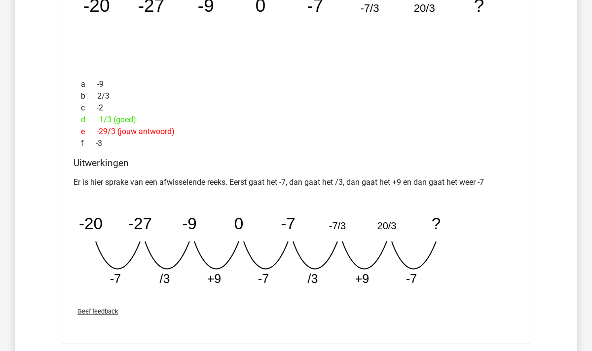
click at [335, 225] on tspan "-7/3" at bounding box center [337, 225] width 17 height 11
click at [384, 223] on tspan "20/3" at bounding box center [387, 225] width 19 height 11
click at [386, 226] on tspan "20/3" at bounding box center [387, 225] width 19 height 11
click at [379, 226] on tspan "20/3" at bounding box center [387, 225] width 19 height 11
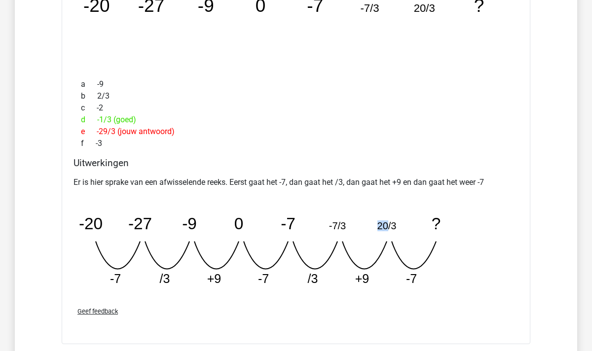
click at [379, 226] on tspan "20/3" at bounding box center [387, 225] width 19 height 11
click at [402, 230] on icon "image/svg+xml -20 -27 -9 0 -7 -7/3 20/3 ? -7 /3 +9 -7 /3 +9" at bounding box center [271, 245] width 395 height 99
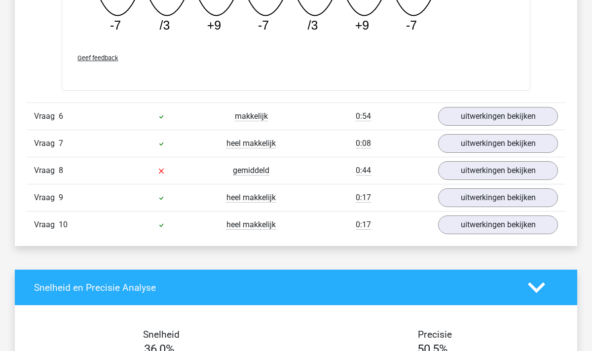
scroll to position [1109, 0]
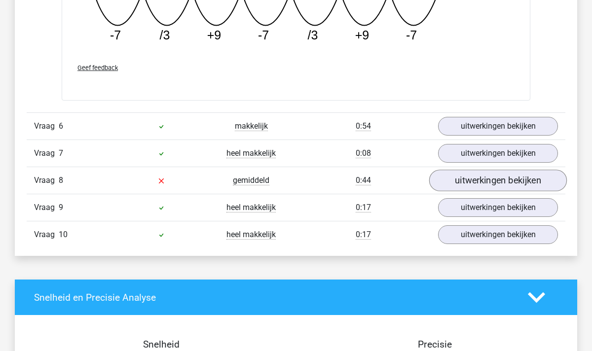
click at [456, 184] on link "uitwerkingen bekijken" at bounding box center [498, 181] width 138 height 22
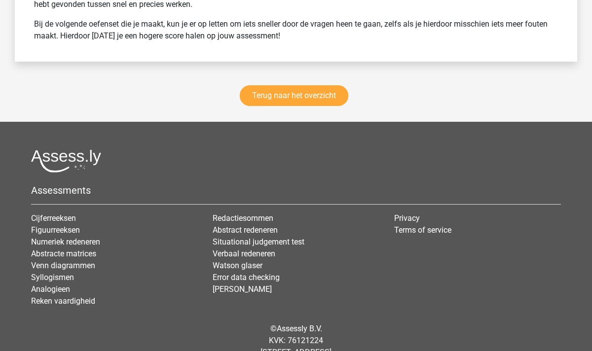
scroll to position [2343, 0]
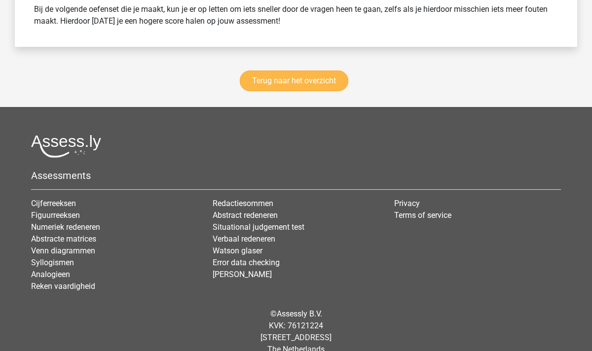
click at [290, 79] on link "Terug naar het overzicht" at bounding box center [294, 81] width 109 height 21
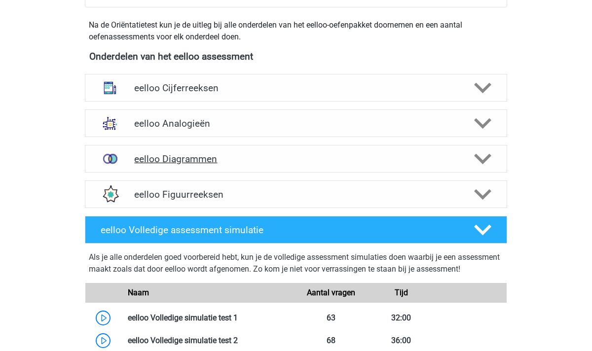
scroll to position [307, 0]
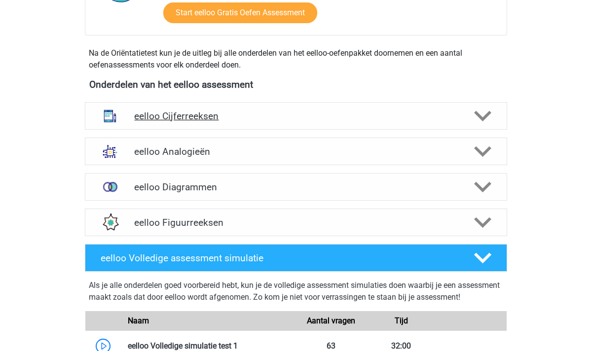
click at [482, 115] on icon at bounding box center [482, 116] width 17 height 17
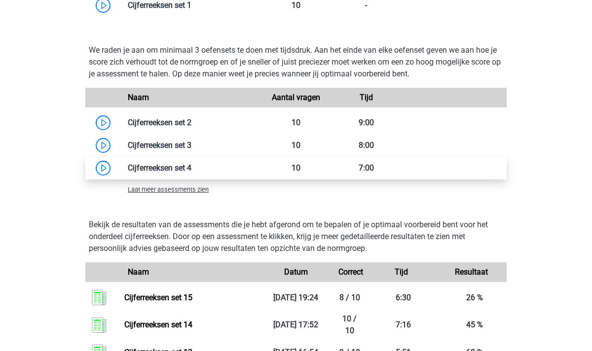
scroll to position [707, 0]
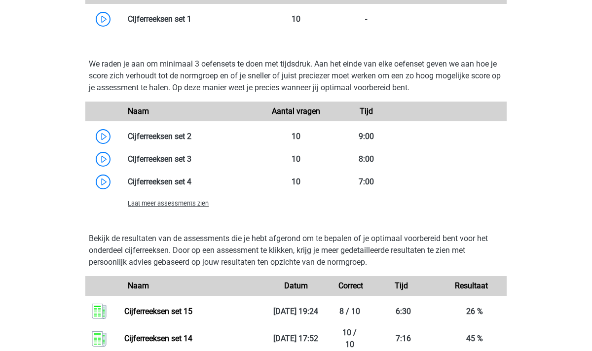
click at [199, 206] on span "Laat meer assessments zien" at bounding box center [168, 203] width 81 height 7
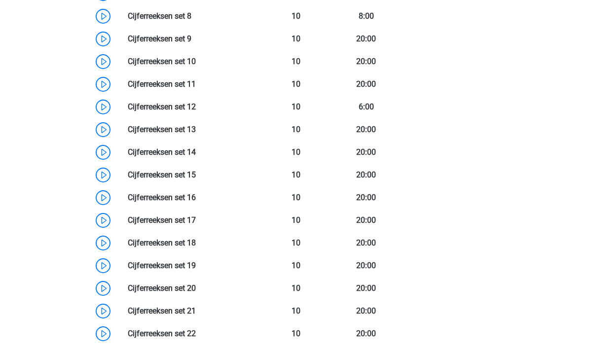
scroll to position [996, 0]
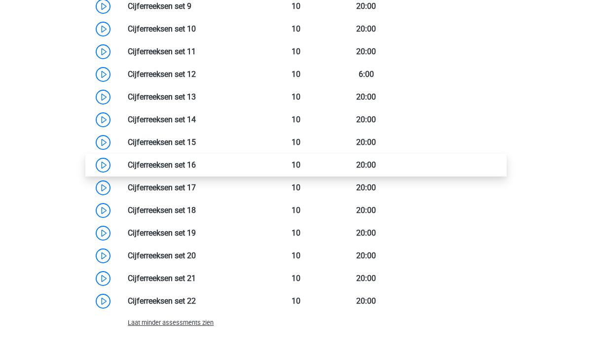
click at [196, 167] on link at bounding box center [196, 164] width 0 height 9
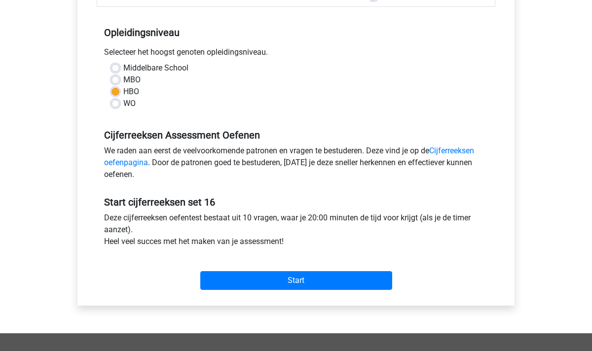
scroll to position [202, 0]
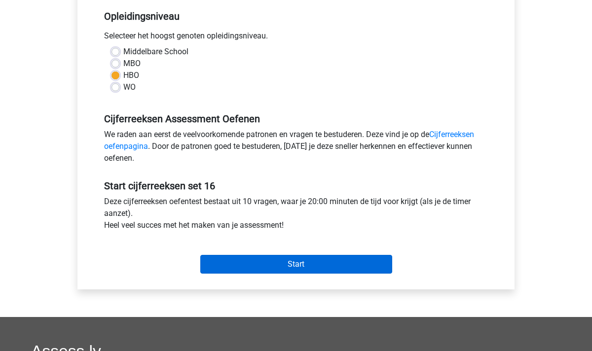
click at [294, 266] on input "Start" at bounding box center [296, 264] width 192 height 19
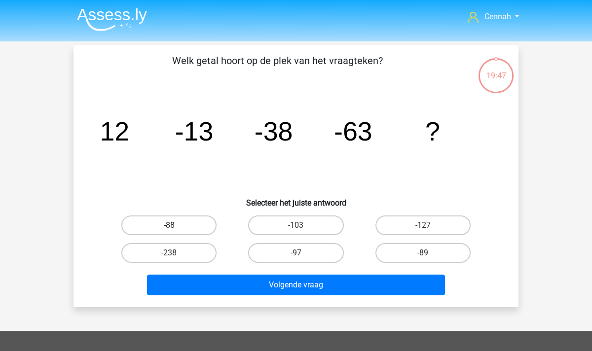
click at [175, 230] on label "-88" at bounding box center [168, 226] width 95 height 20
click at [175, 230] on input "-88" at bounding box center [172, 229] width 6 height 6
radio input "true"
click at [234, 267] on div "-97" at bounding box center [295, 253] width 127 height 28
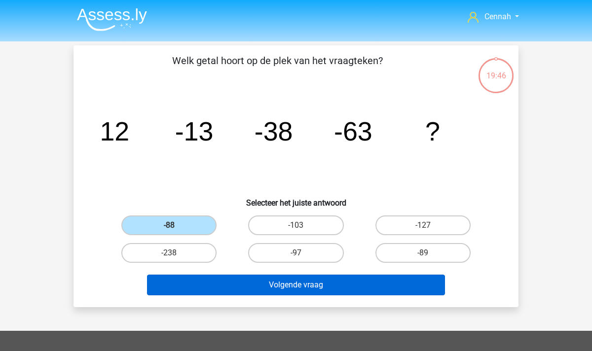
click at [234, 287] on button "Volgende vraag" at bounding box center [296, 285] width 299 height 21
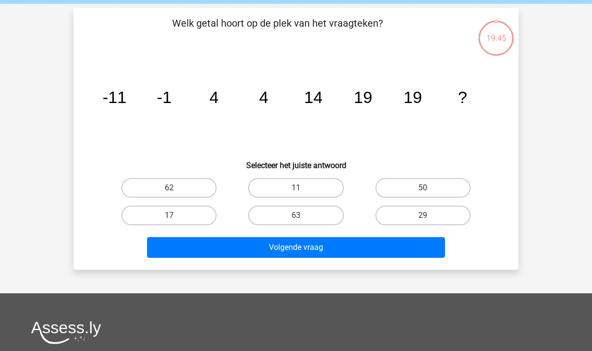
scroll to position [37, 0]
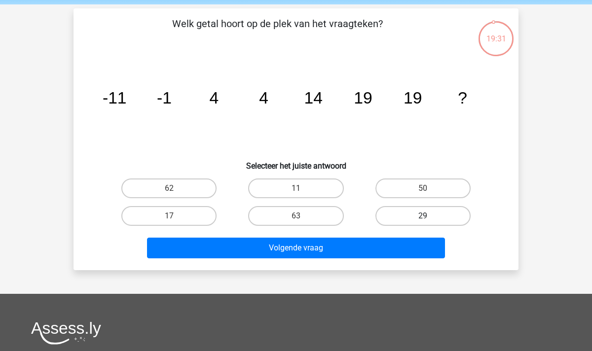
click at [418, 210] on label "29" at bounding box center [423, 216] width 95 height 20
click at [423, 216] on input "29" at bounding box center [426, 219] width 6 height 6
radio input "true"
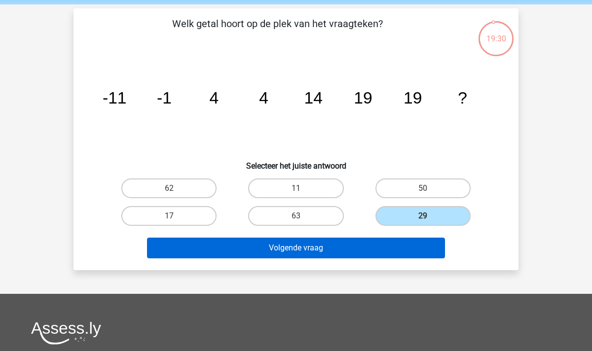
click at [383, 255] on button "Volgende vraag" at bounding box center [296, 248] width 299 height 21
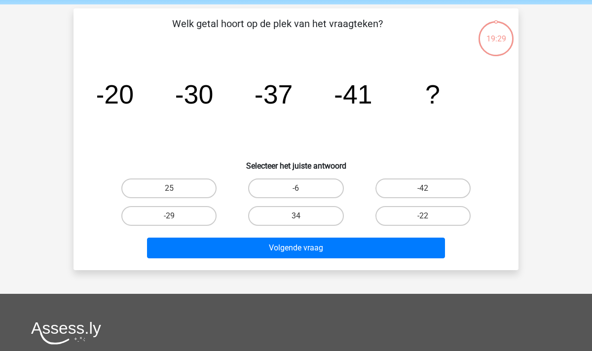
scroll to position [45, 0]
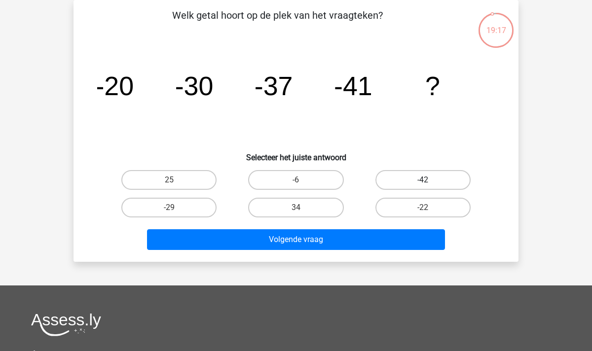
click at [416, 179] on label "-42" at bounding box center [423, 180] width 95 height 20
click at [423, 180] on input "-42" at bounding box center [426, 183] width 6 height 6
radio input "true"
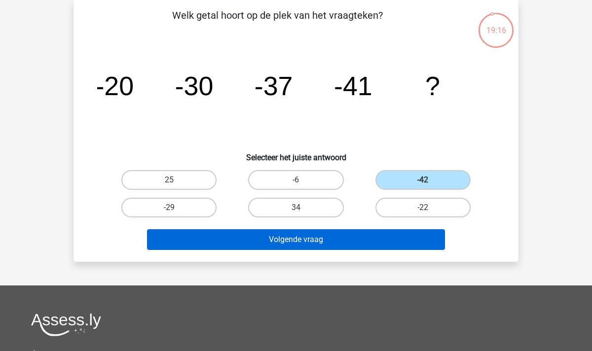
click at [345, 234] on button "Volgende vraag" at bounding box center [296, 240] width 299 height 21
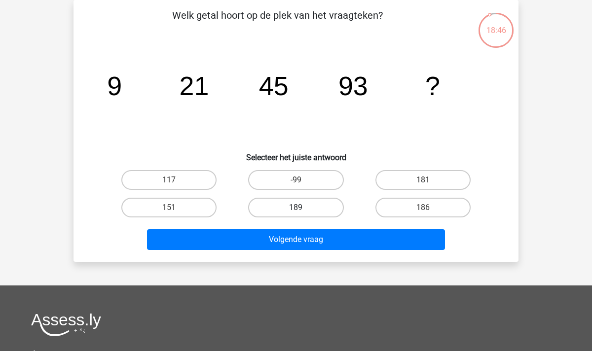
click at [288, 214] on label "189" at bounding box center [295, 208] width 95 height 20
click at [296, 214] on input "189" at bounding box center [299, 211] width 6 height 6
radio input "true"
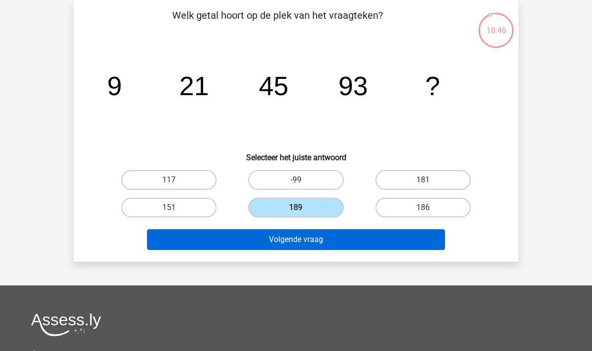
click at [310, 245] on button "Volgende vraag" at bounding box center [296, 240] width 299 height 21
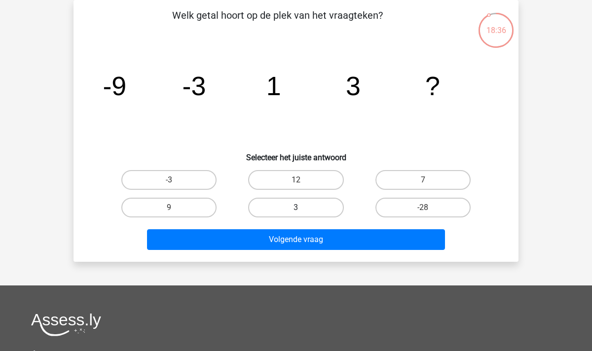
click at [275, 199] on label "3" at bounding box center [295, 208] width 95 height 20
click at [296, 208] on input "3" at bounding box center [299, 211] width 6 height 6
radio input "true"
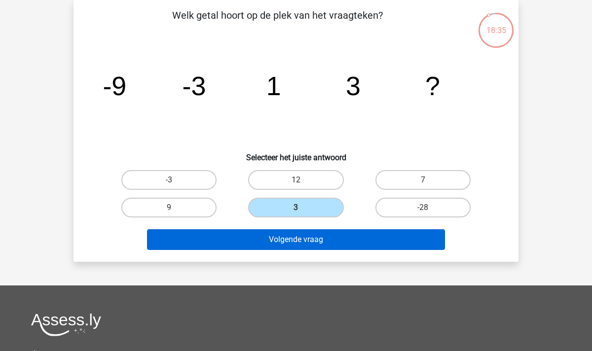
click at [283, 239] on button "Volgende vraag" at bounding box center [296, 240] width 299 height 21
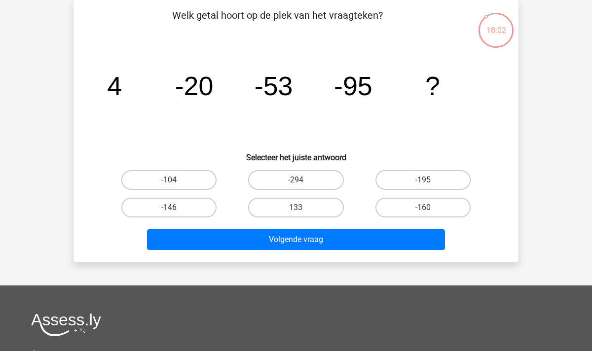
click at [170, 205] on label "-146" at bounding box center [168, 208] width 95 height 20
click at [170, 208] on input "-146" at bounding box center [172, 211] width 6 height 6
radio input "true"
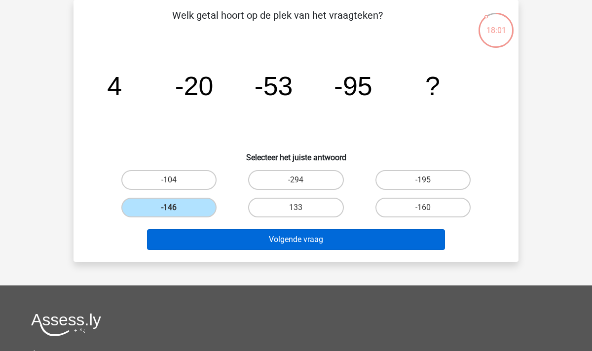
click at [317, 242] on button "Volgende vraag" at bounding box center [296, 240] width 299 height 21
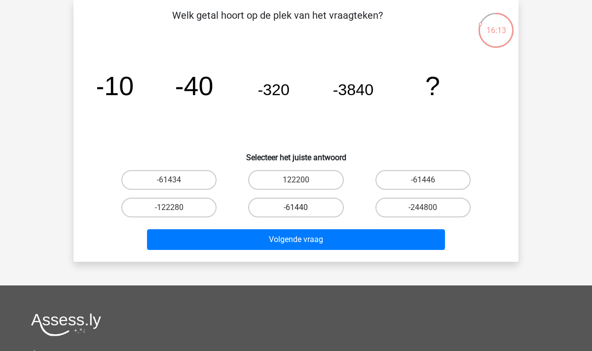
click at [294, 210] on label "-61440" at bounding box center [295, 208] width 95 height 20
click at [296, 210] on input "-61440" at bounding box center [299, 211] width 6 height 6
radio input "true"
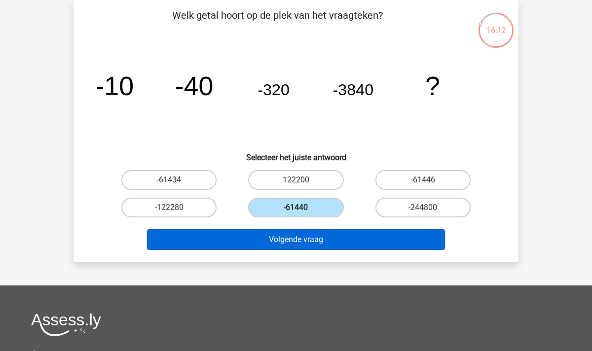
click at [318, 244] on button "Volgende vraag" at bounding box center [296, 240] width 299 height 21
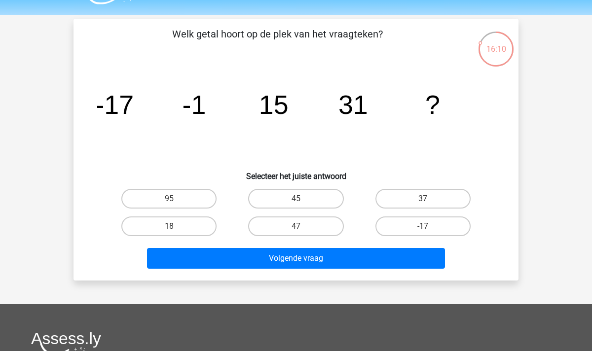
scroll to position [26, 0]
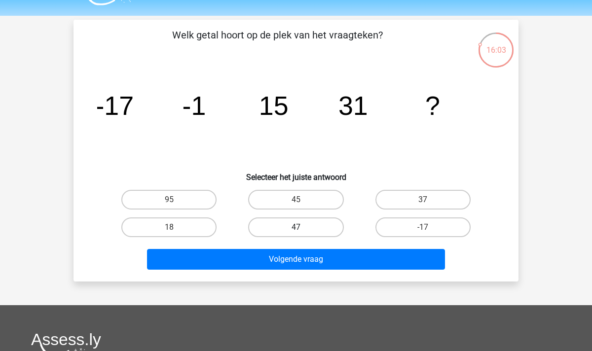
click at [317, 227] on label "47" at bounding box center [295, 228] width 95 height 20
click at [303, 228] on input "47" at bounding box center [299, 231] width 6 height 6
radio input "true"
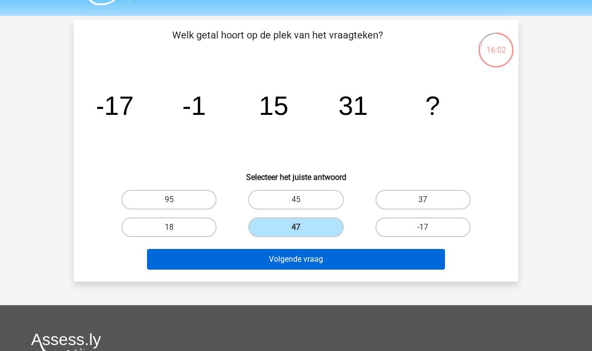
click at [310, 259] on button "Volgende vraag" at bounding box center [296, 259] width 299 height 21
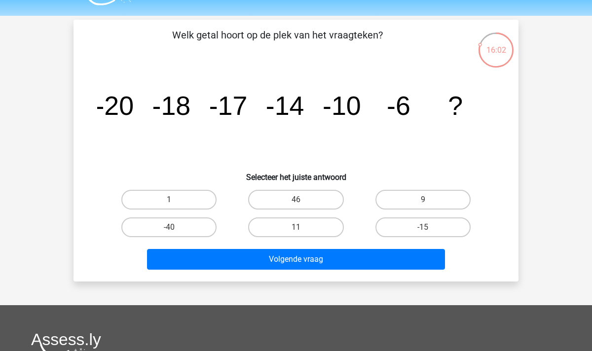
scroll to position [45, 0]
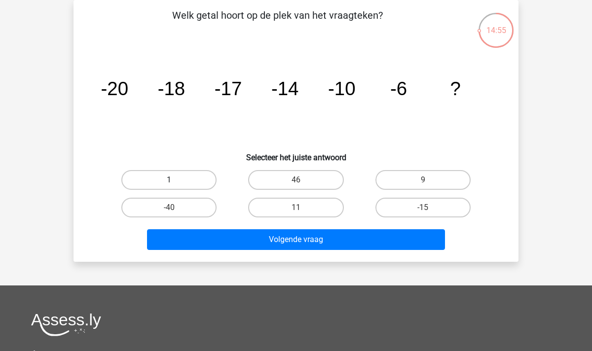
click at [172, 175] on label "1" at bounding box center [168, 180] width 95 height 20
click at [172, 180] on input "1" at bounding box center [172, 183] width 6 height 6
radio input "true"
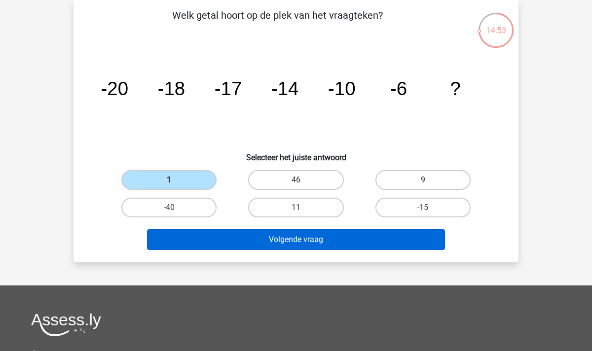
scroll to position [40, 0]
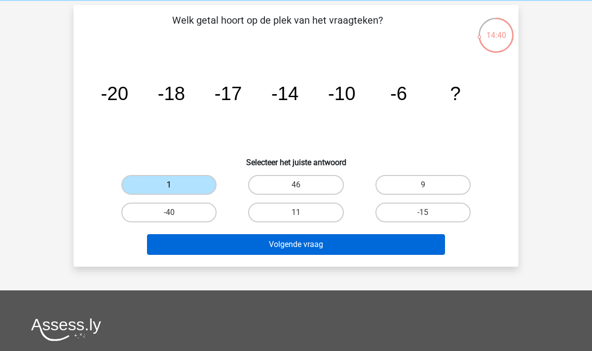
click at [321, 247] on button "Volgende vraag" at bounding box center [296, 244] width 299 height 21
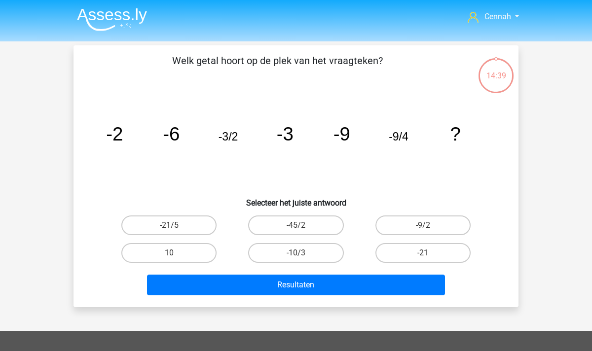
scroll to position [0, 0]
click at [293, 134] on tspan "-3" at bounding box center [285, 133] width 17 height 21
drag, startPoint x: 293, startPoint y: 134, endPoint x: 278, endPoint y: 135, distance: 14.4
click at [278, 135] on tspan "-3" at bounding box center [285, 133] width 17 height 21
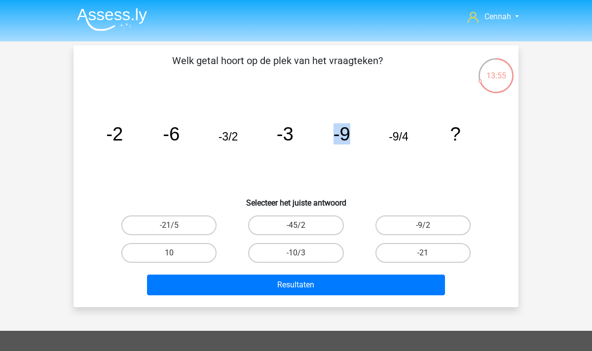
drag, startPoint x: 350, startPoint y: 132, endPoint x: 336, endPoint y: 132, distance: 13.8
click at [336, 132] on tspan "-9" at bounding box center [342, 133] width 17 height 21
click at [402, 138] on tspan "-9/4" at bounding box center [399, 136] width 20 height 13
click at [412, 139] on icon "image/svg+xml -2 -6 -3/2 -3 -9 -9/4 ?" at bounding box center [296, 141] width 398 height 100
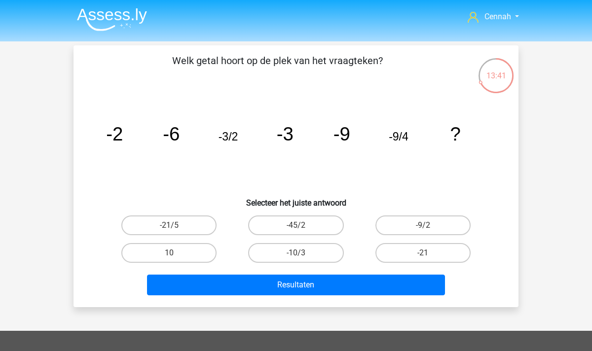
click at [424, 255] on input "-21" at bounding box center [426, 256] width 6 height 6
radio input "true"
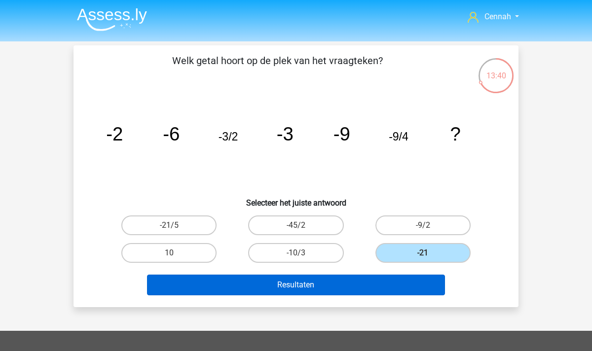
click at [381, 280] on button "Resultaten" at bounding box center [296, 285] width 299 height 21
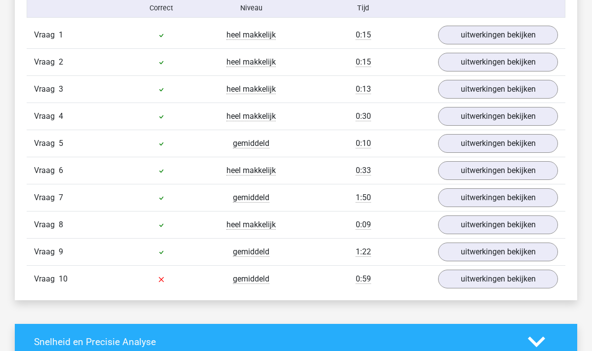
scroll to position [627, 0]
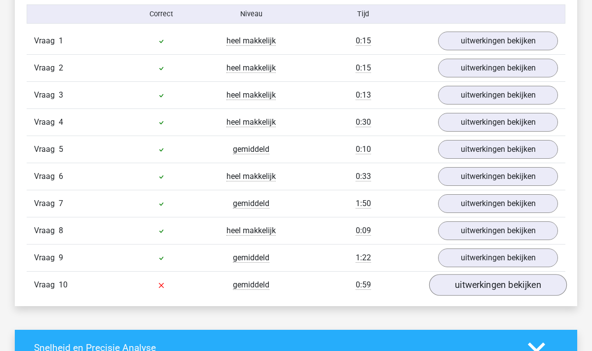
click at [509, 289] on link "uitwerkingen bekijken" at bounding box center [498, 285] width 138 height 22
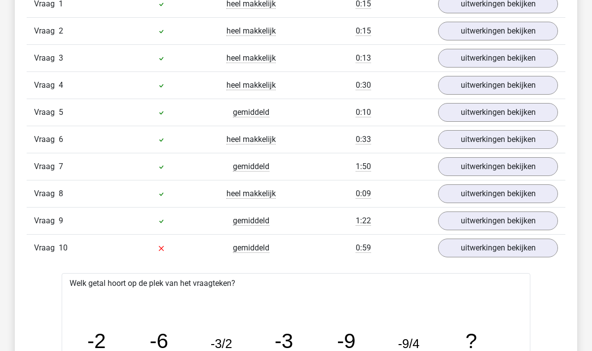
scroll to position [663, 0]
click at [488, 224] on link "uitwerkingen bekijken" at bounding box center [498, 222] width 138 height 22
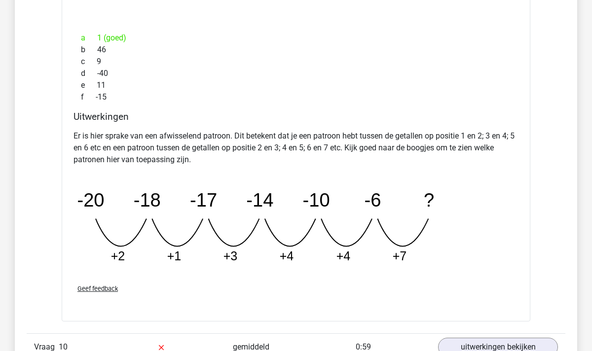
scroll to position [1039, 0]
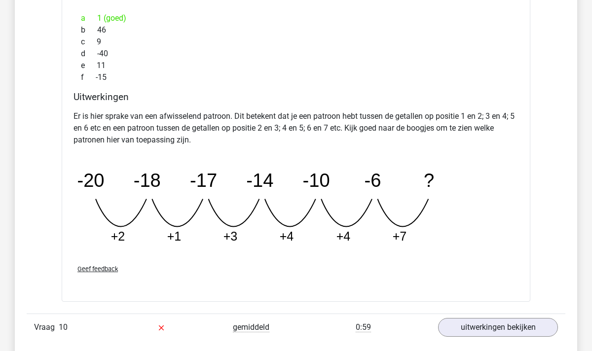
click at [179, 238] on tspan "+1" at bounding box center [174, 237] width 14 height 14
drag, startPoint x: 402, startPoint y: 240, endPoint x: 396, endPoint y: 240, distance: 5.9
click at [396, 240] on tspan "+7" at bounding box center [400, 237] width 14 height 14
drag, startPoint x: 406, startPoint y: 233, endPoint x: 397, endPoint y: 233, distance: 8.9
click at [397, 233] on tspan "+7" at bounding box center [400, 237] width 14 height 14
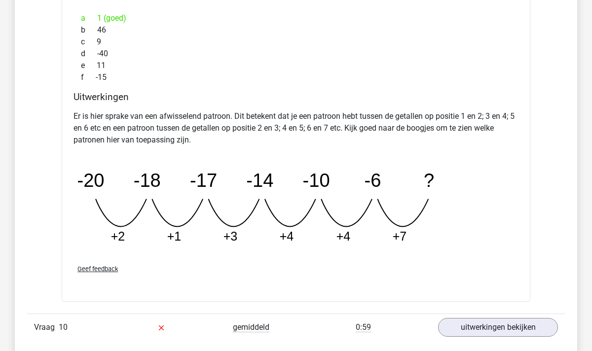
click at [394, 233] on tspan "+7" at bounding box center [400, 237] width 14 height 14
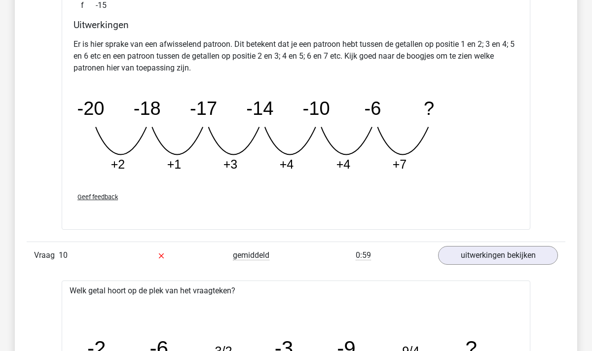
scroll to position [1112, 0]
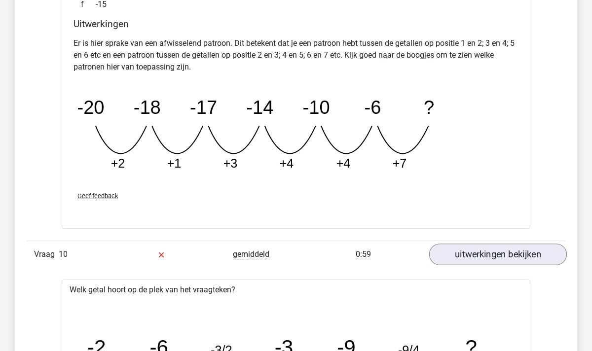
click at [491, 257] on link "uitwerkingen bekijken" at bounding box center [498, 255] width 138 height 22
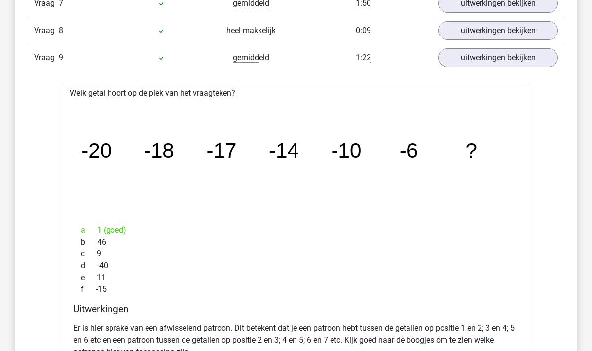
scroll to position [755, 0]
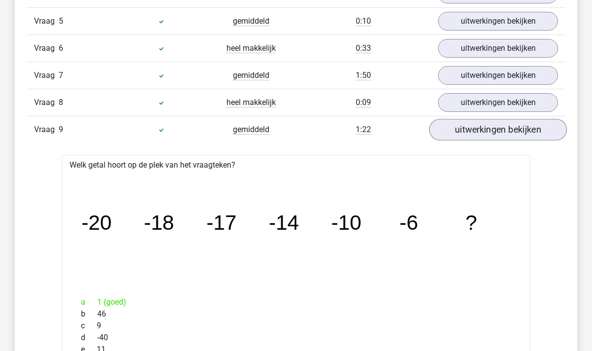
click at [495, 134] on link "uitwerkingen bekijken" at bounding box center [498, 130] width 138 height 22
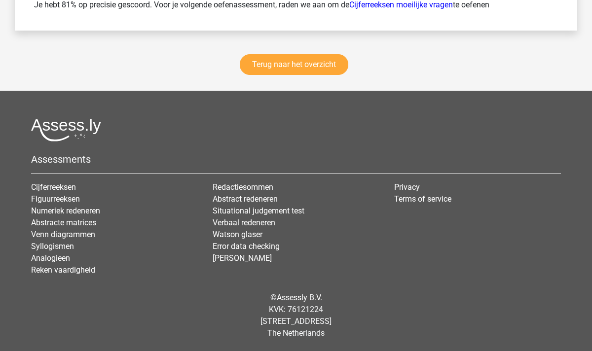
scroll to position [1469, 0]
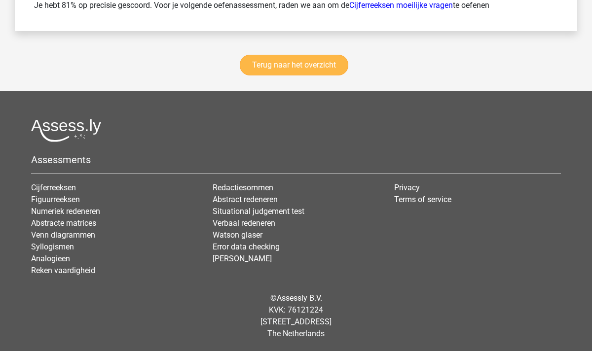
click at [287, 59] on link "Terug naar het overzicht" at bounding box center [294, 65] width 109 height 21
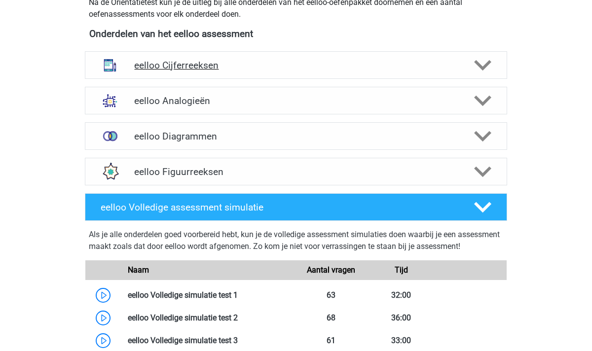
scroll to position [361, 0]
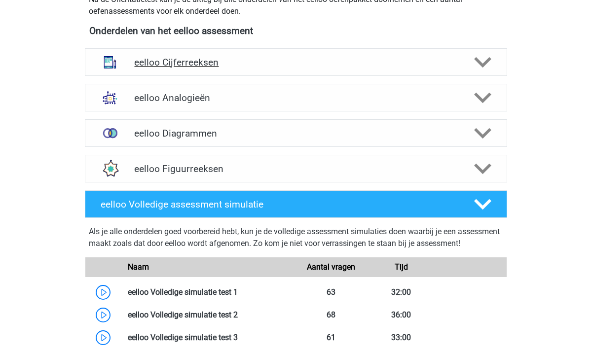
click at [488, 58] on icon at bounding box center [482, 62] width 17 height 17
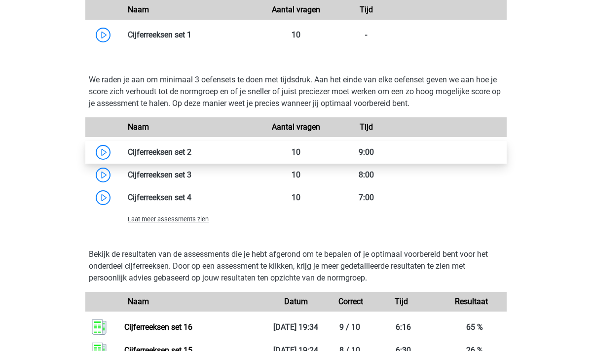
scroll to position [694, 0]
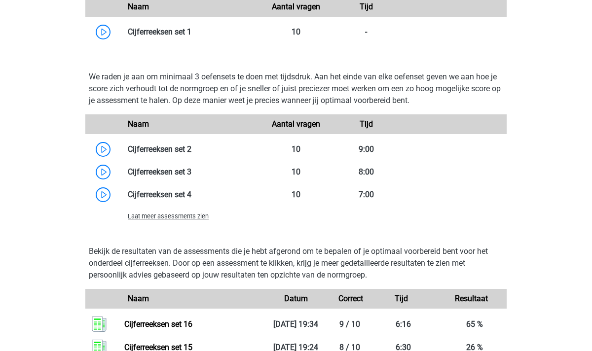
click at [185, 218] on span "Laat meer assessments zien" at bounding box center [168, 216] width 81 height 7
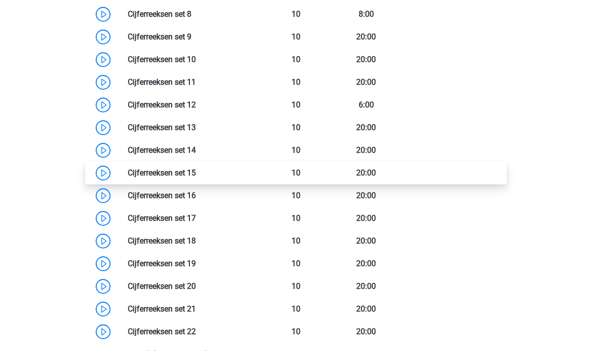
scroll to position [971, 0]
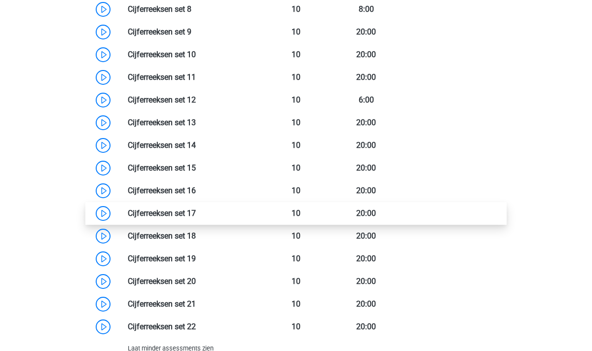
click at [196, 215] on link at bounding box center [196, 213] width 0 height 9
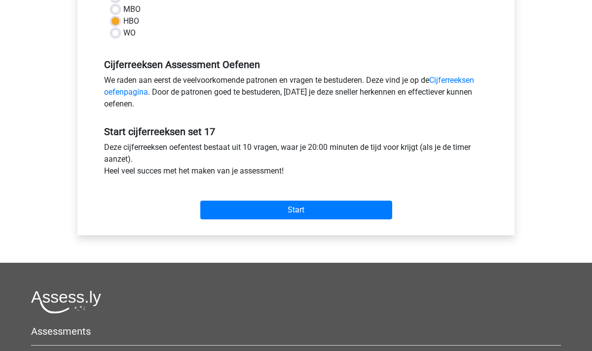
scroll to position [267, 0]
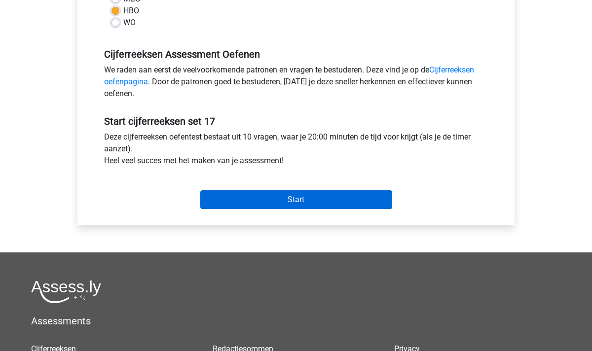
click at [304, 199] on input "Start" at bounding box center [296, 200] width 192 height 19
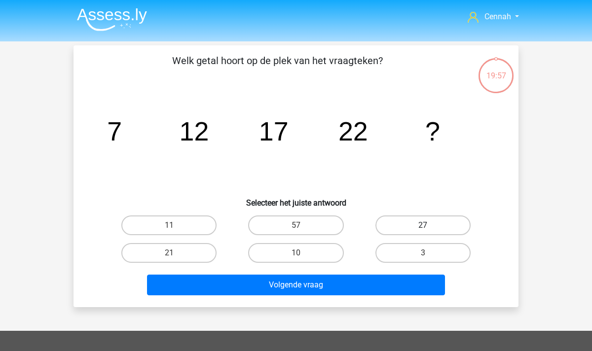
click at [389, 220] on label "27" at bounding box center [423, 226] width 95 height 20
click at [423, 226] on input "27" at bounding box center [426, 229] width 6 height 6
radio input "true"
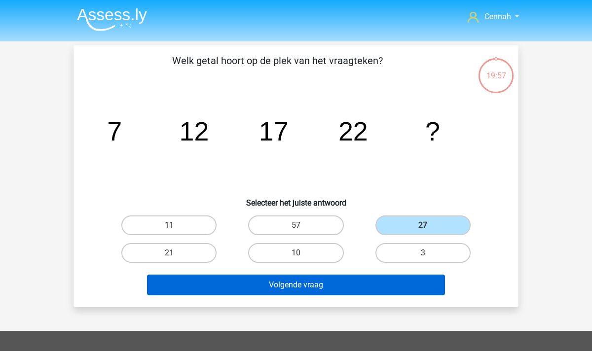
click at [332, 291] on button "Volgende vraag" at bounding box center [296, 285] width 299 height 21
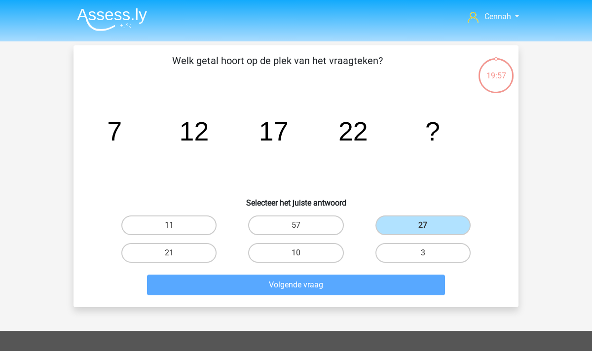
scroll to position [45, 0]
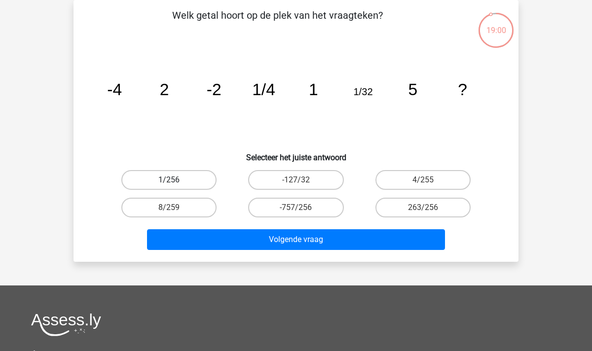
click at [186, 178] on label "1/256" at bounding box center [168, 180] width 95 height 20
click at [176, 180] on input "1/256" at bounding box center [172, 183] width 6 height 6
radio input "true"
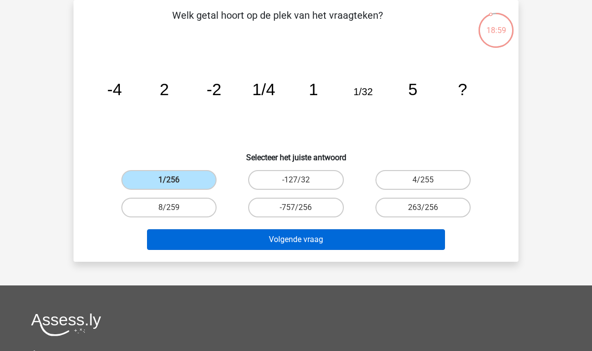
click at [263, 241] on button "Volgende vraag" at bounding box center [296, 240] width 299 height 21
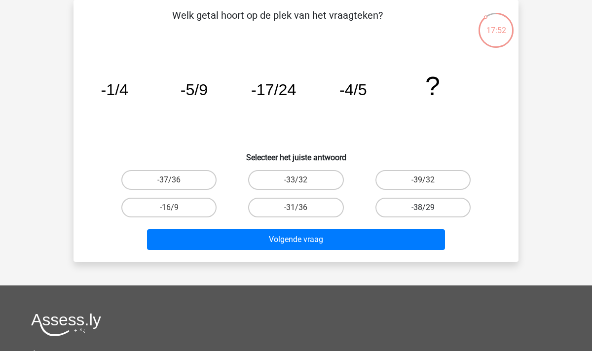
click at [414, 209] on label "-38/29" at bounding box center [423, 208] width 95 height 20
click at [423, 209] on input "-38/29" at bounding box center [426, 211] width 6 height 6
radio input "true"
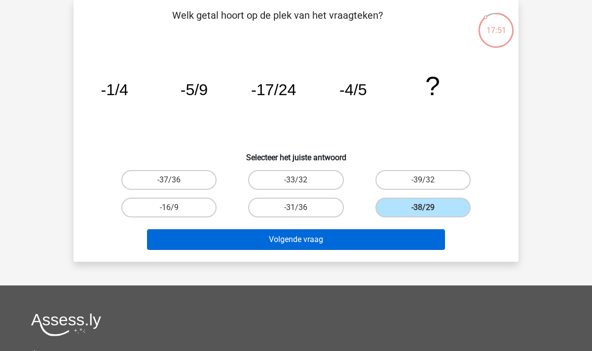
click at [349, 240] on button "Volgende vraag" at bounding box center [296, 240] width 299 height 21
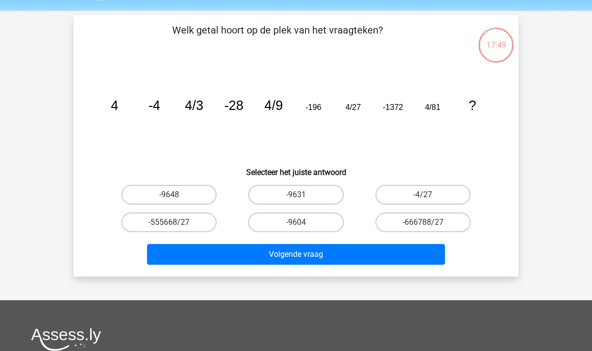
scroll to position [26, 0]
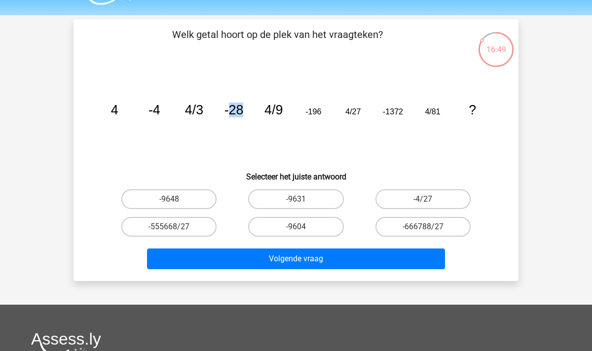
drag, startPoint x: 242, startPoint y: 112, endPoint x: 227, endPoint y: 111, distance: 15.3
click at [227, 111] on tspan "-28" at bounding box center [234, 110] width 19 height 15
drag, startPoint x: 242, startPoint y: 110, endPoint x: 230, endPoint y: 111, distance: 12.4
click at [230, 111] on tspan "-28" at bounding box center [234, 110] width 19 height 15
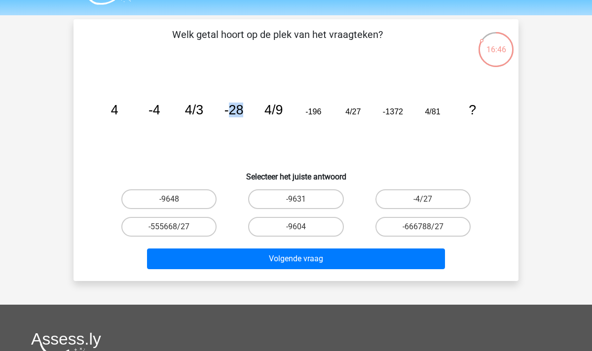
click at [230, 111] on tspan "-28" at bounding box center [234, 110] width 19 height 15
click at [319, 108] on tspan "-196" at bounding box center [314, 111] width 16 height 9
click at [395, 109] on tspan "-1372" at bounding box center [393, 111] width 20 height 9
click at [300, 228] on input "-9604" at bounding box center [299, 230] width 6 height 6
radio input "true"
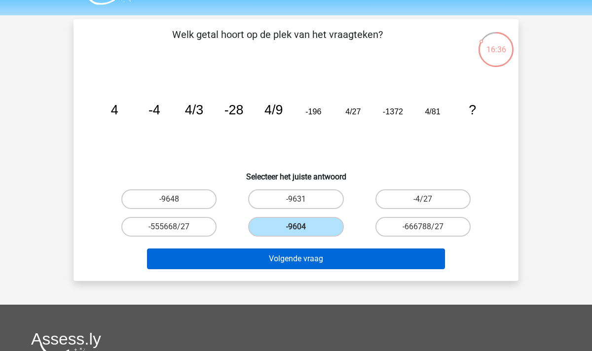
click at [323, 265] on button "Volgende vraag" at bounding box center [296, 259] width 299 height 21
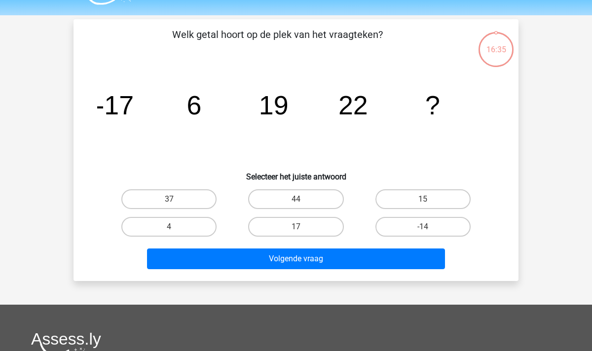
scroll to position [45, 0]
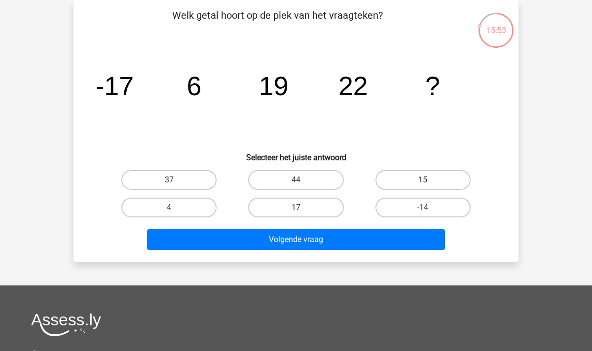
click at [414, 180] on label "15" at bounding box center [423, 180] width 95 height 20
click at [423, 180] on input "15" at bounding box center [426, 183] width 6 height 6
radio input "true"
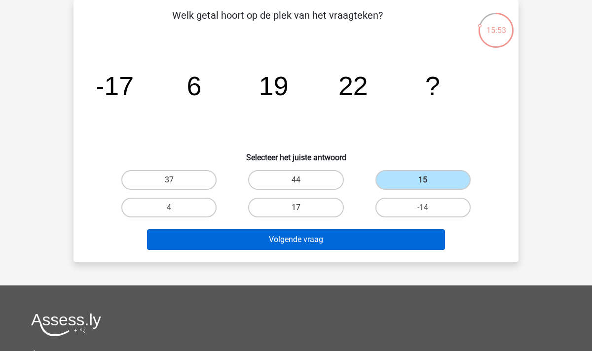
click at [349, 241] on button "Volgende vraag" at bounding box center [296, 240] width 299 height 21
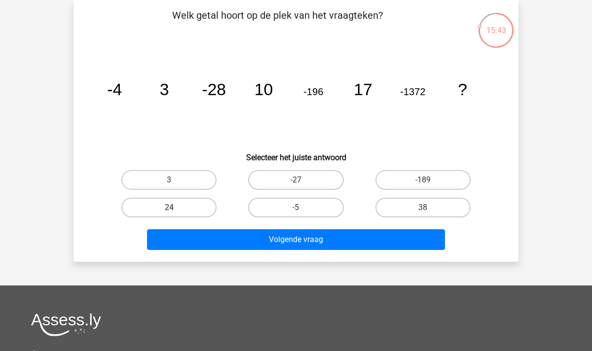
click at [164, 208] on label "24" at bounding box center [168, 208] width 95 height 20
click at [169, 208] on input "24" at bounding box center [172, 211] width 6 height 6
radio input "true"
click at [257, 251] on div "Volgende vraag" at bounding box center [296, 242] width 381 height 25
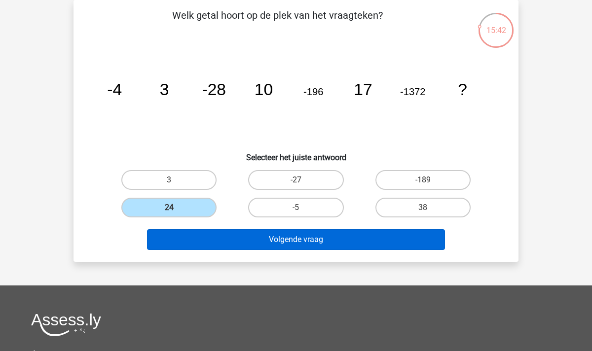
click at [258, 235] on button "Volgende vraag" at bounding box center [296, 240] width 299 height 21
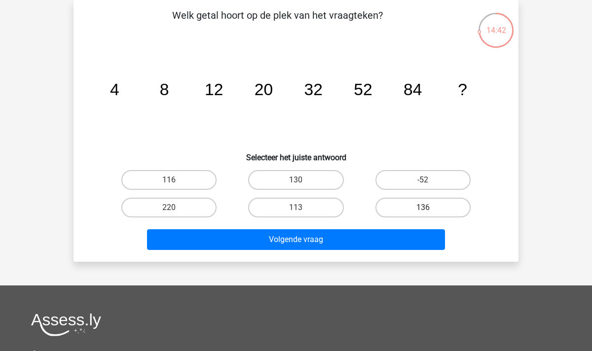
click at [416, 207] on label "136" at bounding box center [423, 208] width 95 height 20
click at [423, 208] on input "136" at bounding box center [426, 211] width 6 height 6
radio input "true"
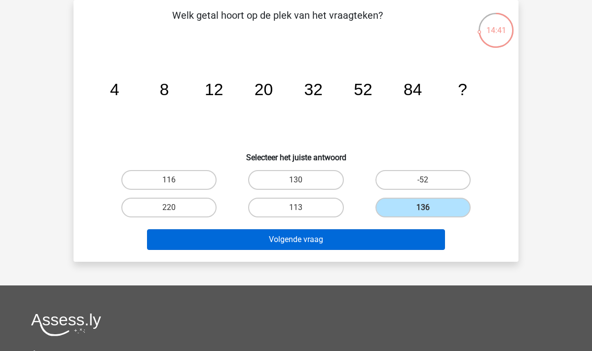
click at [366, 237] on button "Volgende vraag" at bounding box center [296, 240] width 299 height 21
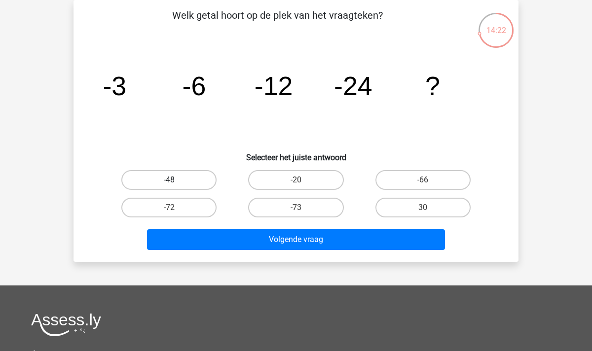
click at [175, 178] on label "-48" at bounding box center [168, 180] width 95 height 20
click at [175, 180] on input "-48" at bounding box center [172, 183] width 6 height 6
radio input "true"
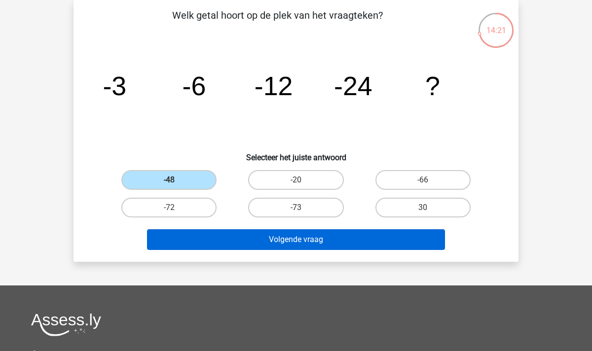
click at [289, 234] on button "Volgende vraag" at bounding box center [296, 240] width 299 height 21
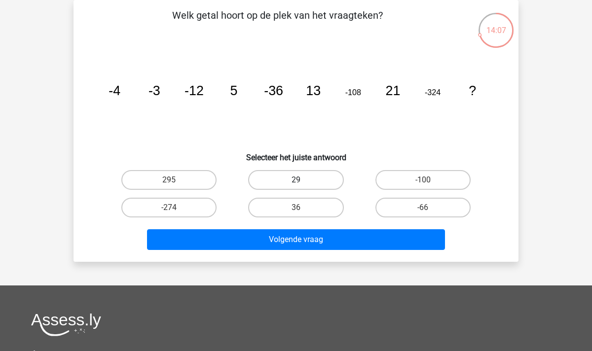
click at [293, 185] on label "29" at bounding box center [295, 180] width 95 height 20
click at [296, 185] on input "29" at bounding box center [299, 183] width 6 height 6
radio input "true"
click at [293, 227] on div "Volgende vraag" at bounding box center [296, 238] width 414 height 33
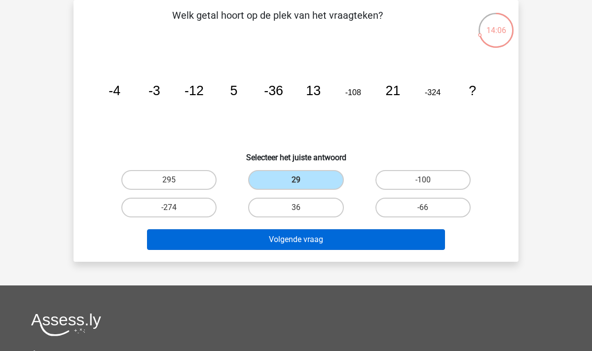
click at [288, 237] on button "Volgende vraag" at bounding box center [296, 240] width 299 height 21
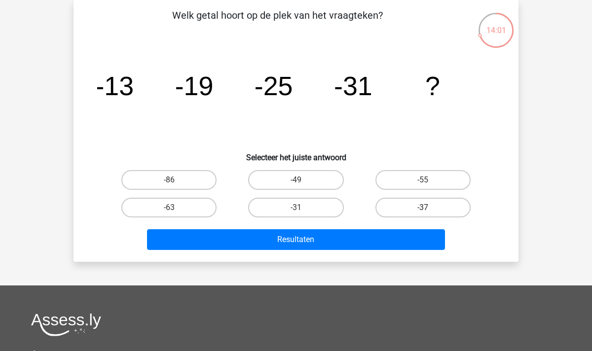
click at [427, 206] on label "-37" at bounding box center [423, 208] width 95 height 20
click at [427, 208] on input "-37" at bounding box center [426, 211] width 6 height 6
radio input "true"
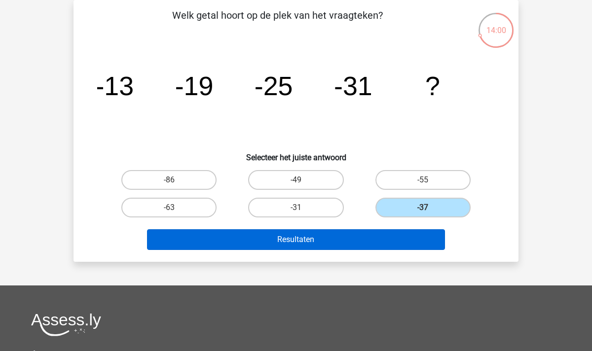
click at [390, 238] on button "Resultaten" at bounding box center [296, 240] width 299 height 21
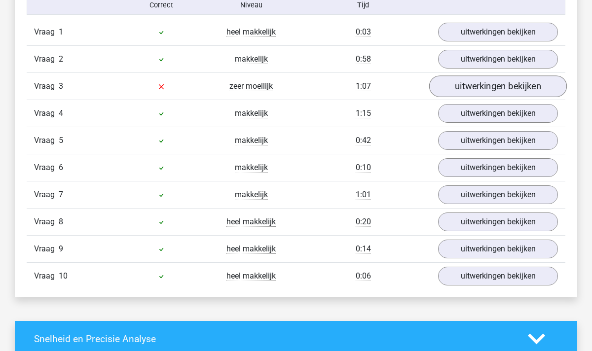
scroll to position [611, 0]
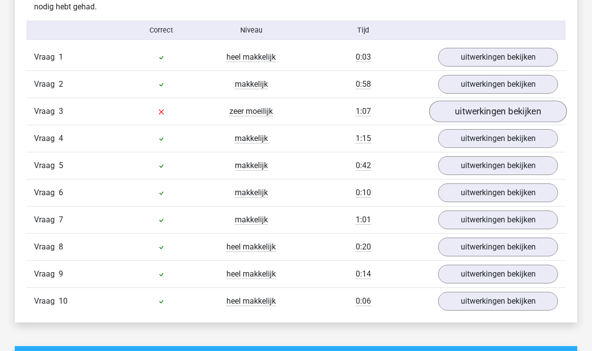
click at [488, 107] on link "uitwerkingen bekijken" at bounding box center [498, 112] width 138 height 22
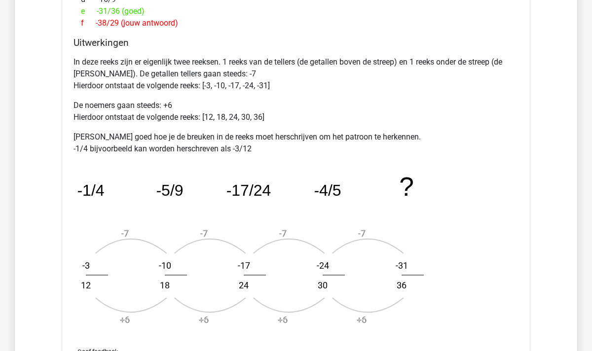
scroll to position [935, 0]
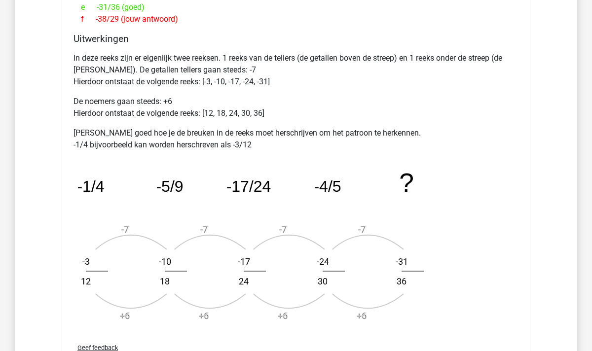
click at [90, 262] on text "-3" at bounding box center [85, 262] width 7 height 10
drag, startPoint x: 257, startPoint y: 258, endPoint x: 239, endPoint y: 258, distance: 17.3
click at [239, 258] on text "-17" at bounding box center [244, 262] width 12 height 10
click at [329, 265] on text "-24" at bounding box center [323, 262] width 12 height 10
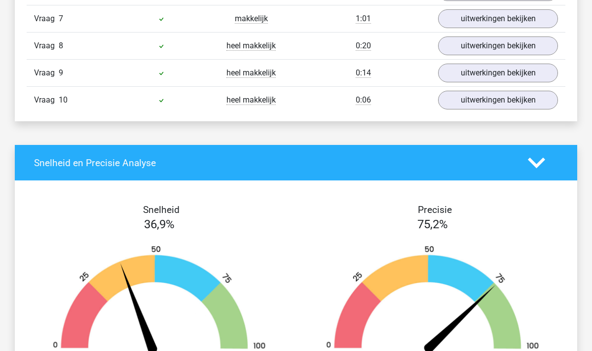
scroll to position [1371, 0]
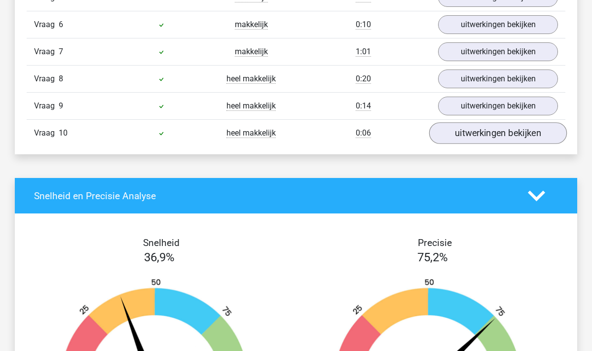
click at [483, 130] on link "uitwerkingen bekijken" at bounding box center [498, 133] width 138 height 22
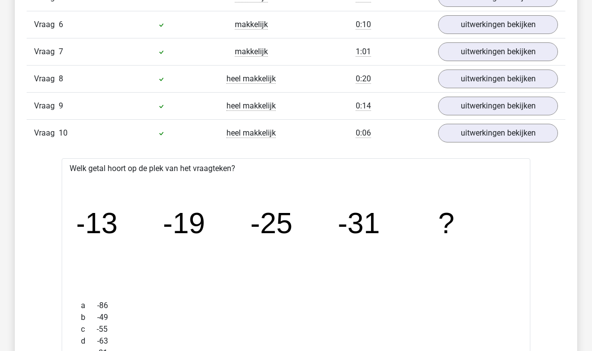
click at [482, 95] on div "Vraag 9 heel makkelijk 0:14 uitwerkingen bekijken" at bounding box center [296, 105] width 539 height 27
click at [478, 106] on link "uitwerkingen bekijken" at bounding box center [498, 106] width 138 height 22
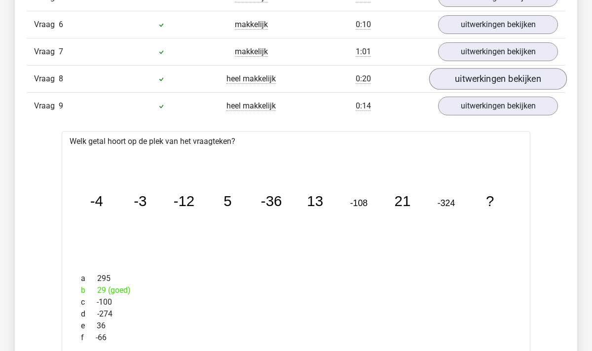
click at [478, 86] on link "uitwerkingen bekijken" at bounding box center [498, 79] width 138 height 22
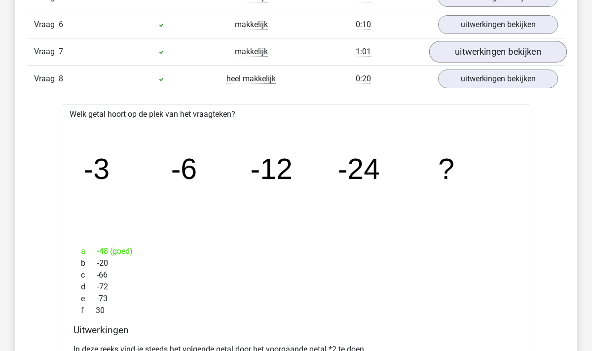
click at [481, 51] on link "uitwerkingen bekijken" at bounding box center [498, 52] width 138 height 22
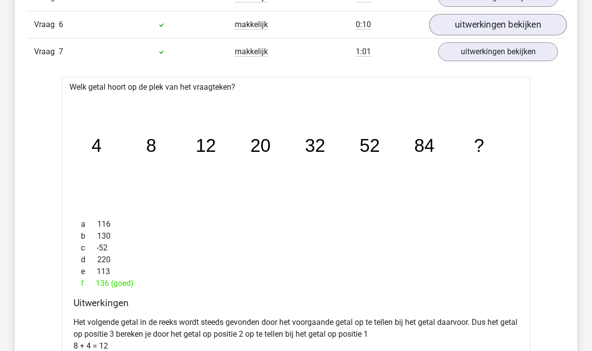
click at [483, 25] on link "uitwerkingen bekijken" at bounding box center [498, 25] width 138 height 22
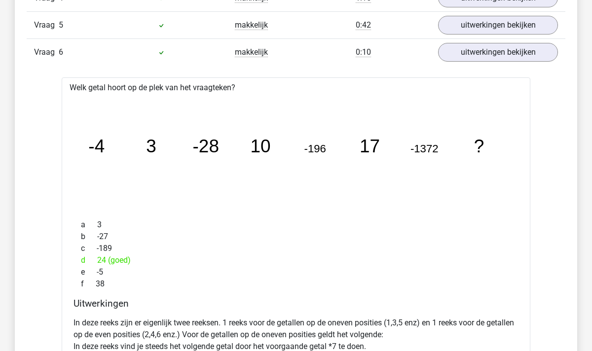
scroll to position [1335, 0]
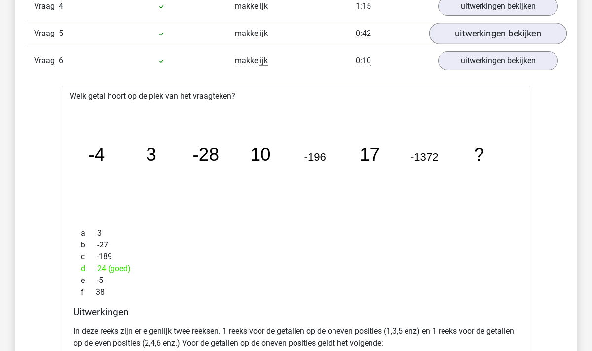
click at [491, 41] on link "uitwerkingen bekijken" at bounding box center [498, 34] width 138 height 22
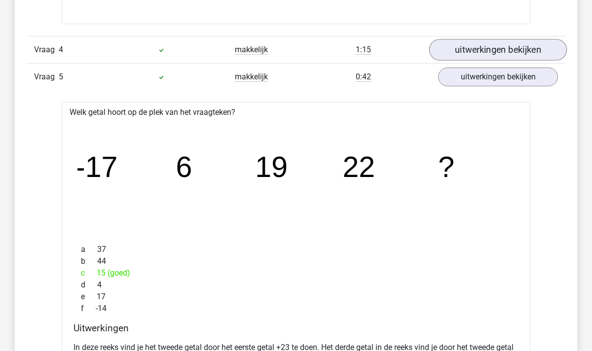
scroll to position [1290, 0]
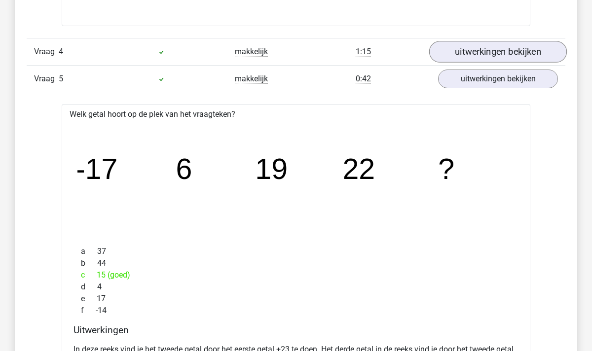
click at [487, 44] on link "uitwerkingen bekijken" at bounding box center [498, 52] width 138 height 22
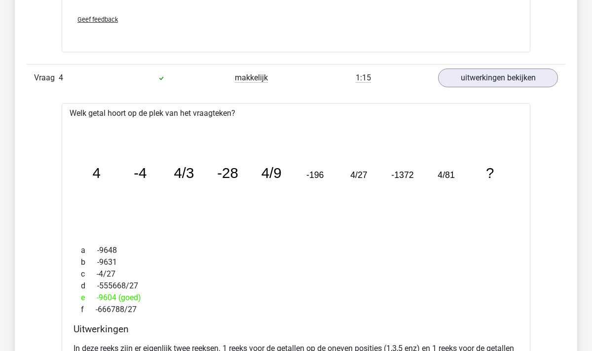
scroll to position [1265, 0]
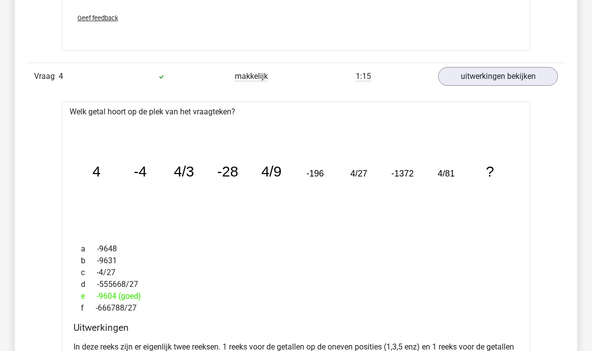
click at [362, 225] on icon "image/svg+xml 4 -4 4/3 -28 4/9 -196 4/27 -1372 4/81 ?" at bounding box center [295, 177] width 437 height 110
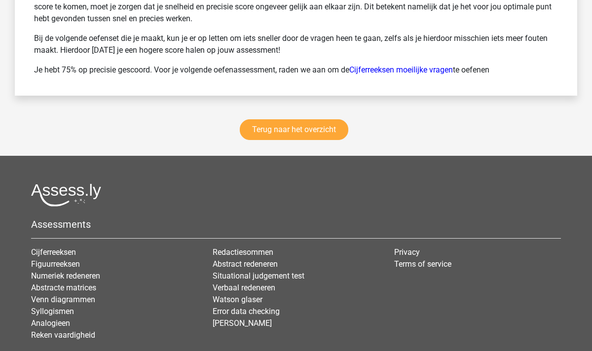
scroll to position [5260, 0]
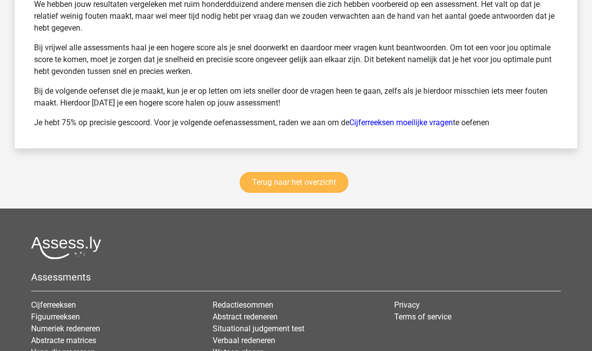
click at [277, 187] on link "Terug naar het overzicht" at bounding box center [294, 182] width 109 height 21
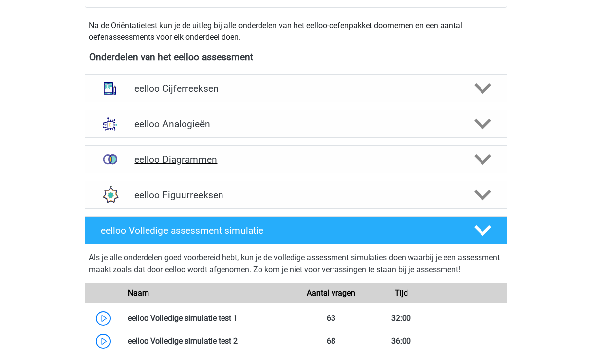
scroll to position [320, 0]
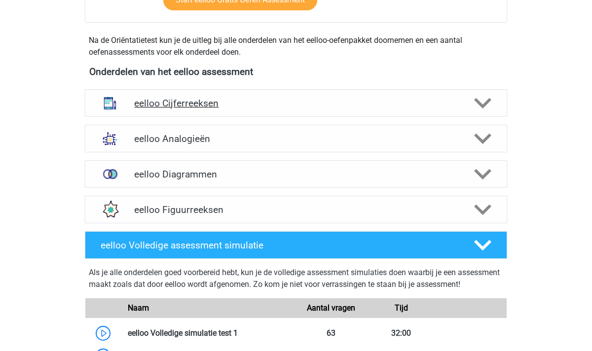
click at [482, 102] on icon at bounding box center [482, 103] width 17 height 17
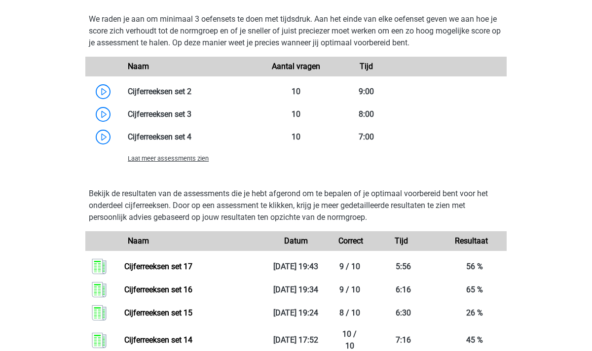
scroll to position [753, 0]
click at [174, 155] on span "Laat meer assessments zien" at bounding box center [168, 157] width 81 height 7
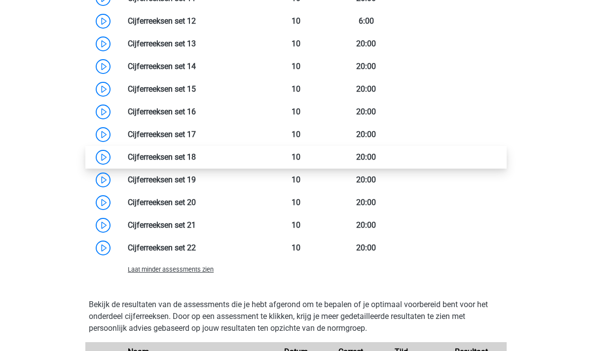
scroll to position [1062, 0]
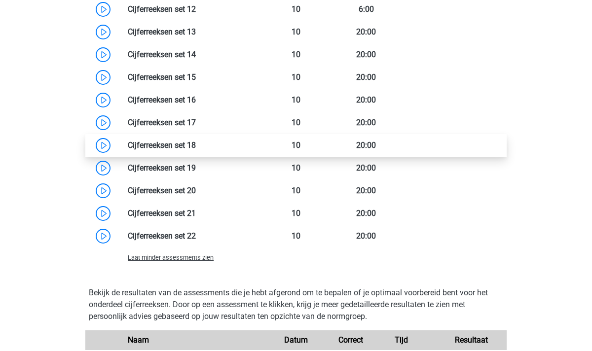
click at [196, 149] on link at bounding box center [196, 145] width 0 height 9
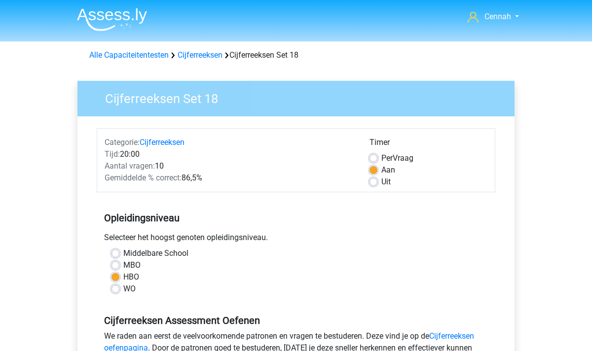
click at [382, 186] on label "Uit" at bounding box center [386, 182] width 9 height 12
click at [377, 186] on input "Uit" at bounding box center [374, 181] width 8 height 10
radio input "true"
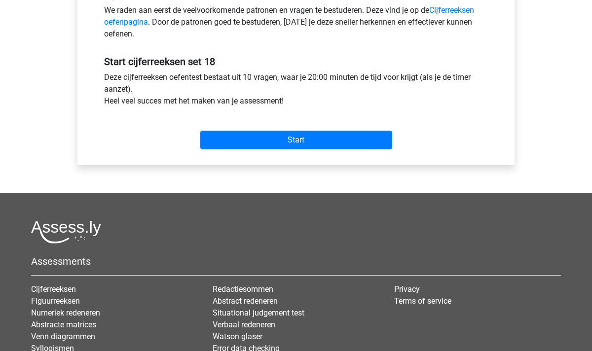
scroll to position [345, 0]
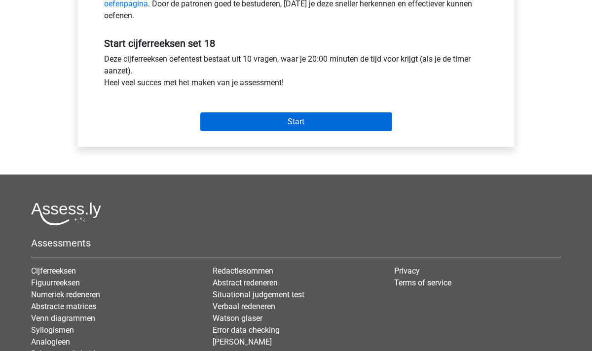
click at [283, 124] on input "Start" at bounding box center [296, 122] width 192 height 19
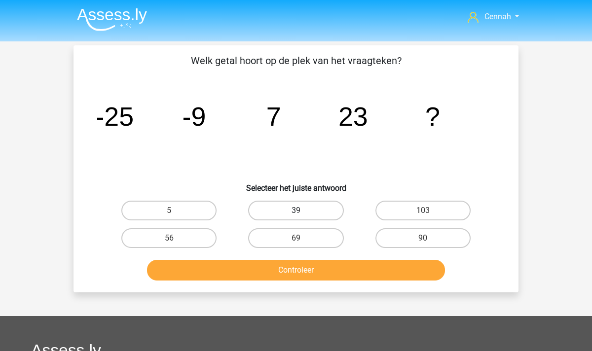
click at [285, 210] on label "39" at bounding box center [295, 211] width 95 height 20
click at [296, 211] on input "39" at bounding box center [299, 214] width 6 height 6
radio input "true"
click at [313, 276] on button "Controleer" at bounding box center [296, 270] width 299 height 21
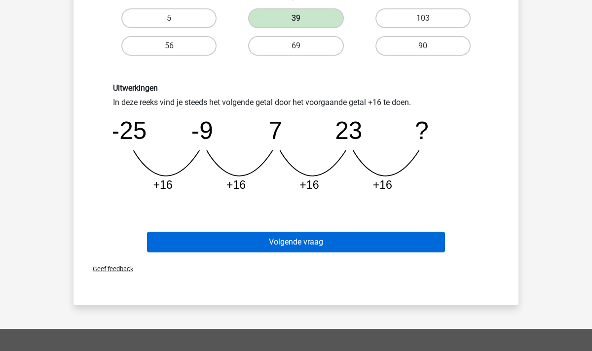
click at [316, 244] on button "Volgende vraag" at bounding box center [296, 242] width 299 height 21
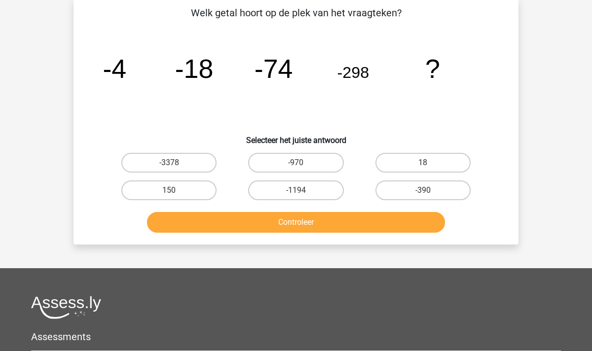
scroll to position [45, 0]
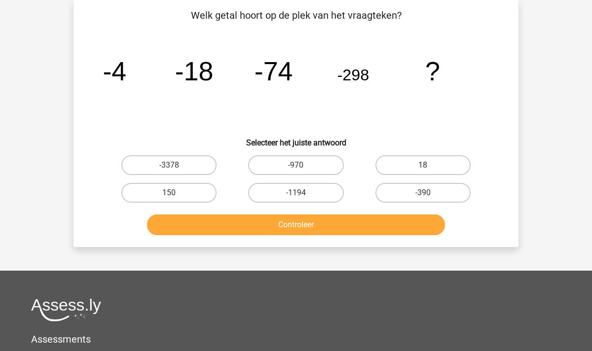
click at [298, 196] on input "-1194" at bounding box center [299, 196] width 6 height 6
radio input "true"
click at [312, 228] on button "Controleer" at bounding box center [296, 225] width 299 height 21
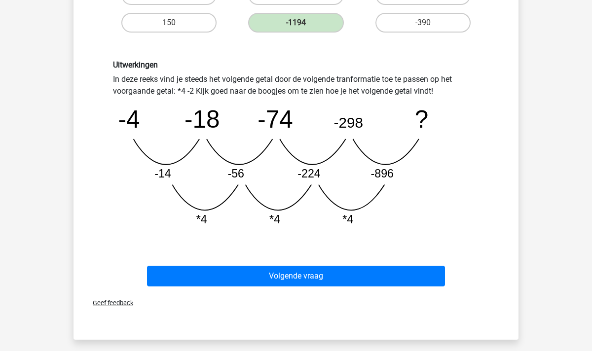
scroll to position [216, 0]
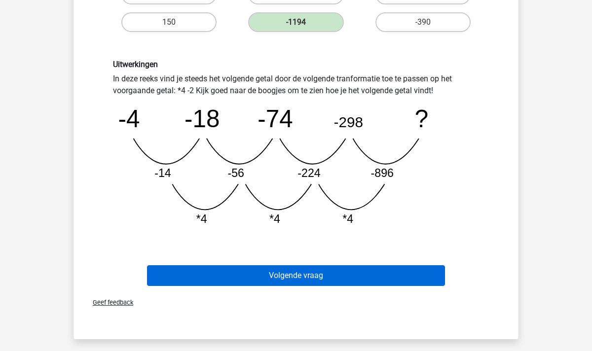
click at [305, 278] on button "Volgende vraag" at bounding box center [296, 276] width 299 height 21
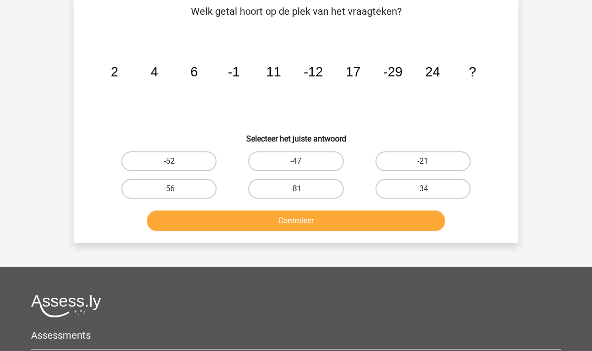
scroll to position [45, 0]
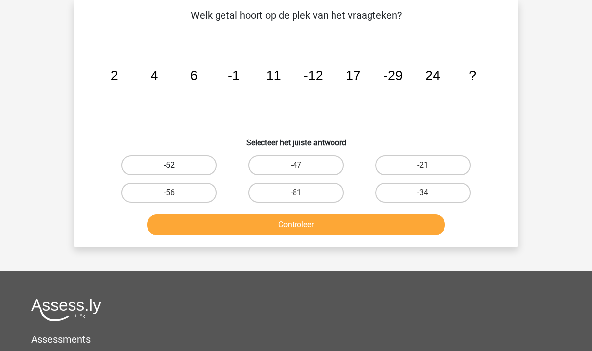
click at [191, 167] on label "-52" at bounding box center [168, 165] width 95 height 20
click at [176, 167] on input "-52" at bounding box center [172, 168] width 6 height 6
radio input "true"
click at [298, 226] on button "Controleer" at bounding box center [296, 225] width 299 height 21
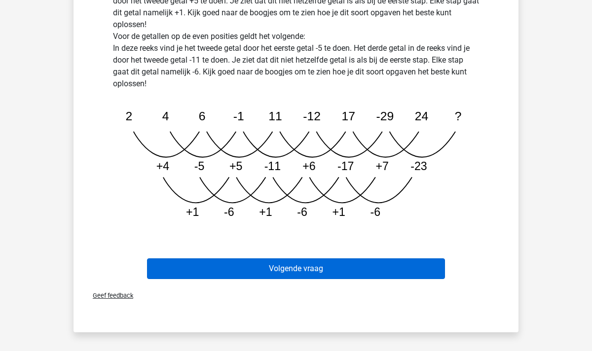
click at [271, 264] on button "Volgende vraag" at bounding box center [296, 269] width 299 height 21
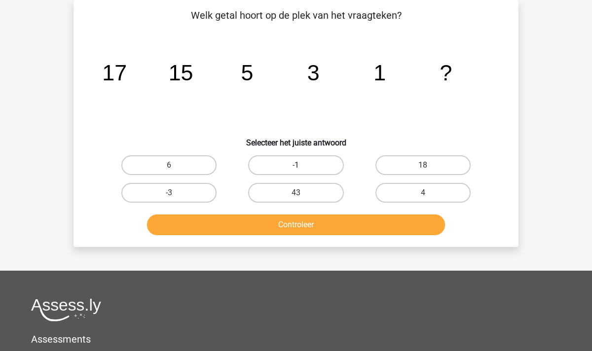
click at [298, 172] on label "-1" at bounding box center [295, 165] width 95 height 20
click at [298, 172] on input "-1" at bounding box center [299, 168] width 6 height 6
radio input "true"
click at [306, 223] on button "Controleer" at bounding box center [296, 225] width 299 height 21
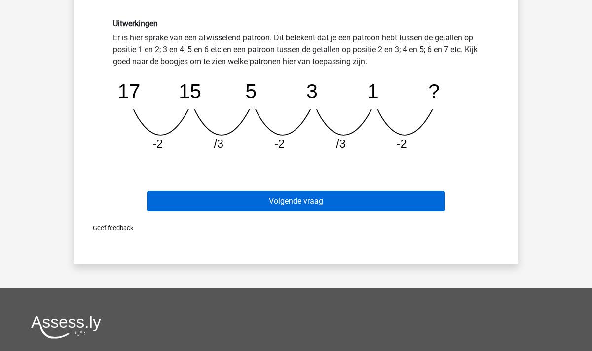
click at [306, 203] on button "Volgende vraag" at bounding box center [296, 201] width 299 height 21
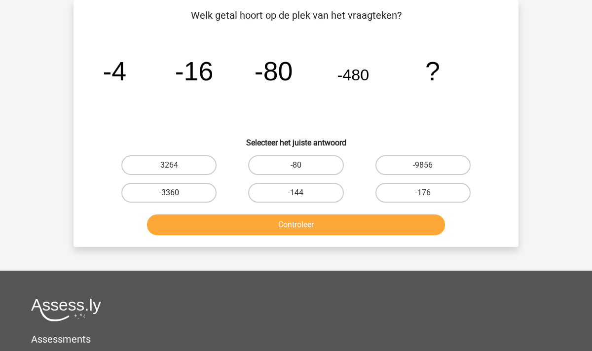
click at [179, 192] on label "-3360" at bounding box center [168, 193] width 95 height 20
click at [176, 193] on input "-3360" at bounding box center [172, 196] width 6 height 6
radio input "true"
click at [295, 217] on button "Controleer" at bounding box center [296, 225] width 299 height 21
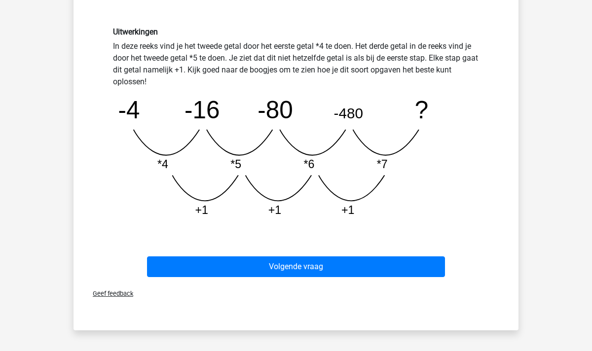
scroll to position [243, 0]
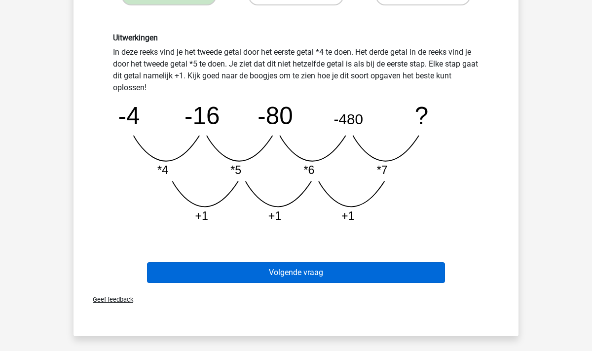
click at [282, 271] on button "Volgende vraag" at bounding box center [296, 273] width 299 height 21
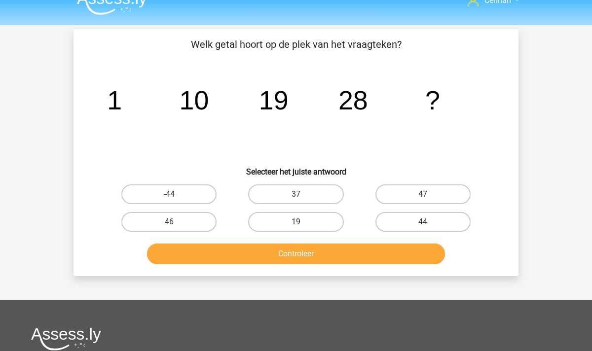
scroll to position [16, 0]
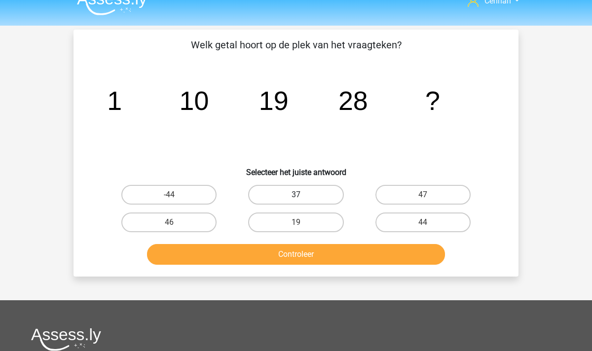
click at [292, 200] on label "37" at bounding box center [295, 195] width 95 height 20
click at [296, 200] on input "37" at bounding box center [299, 198] width 6 height 6
radio input "true"
click at [293, 255] on button "Controleer" at bounding box center [296, 254] width 299 height 21
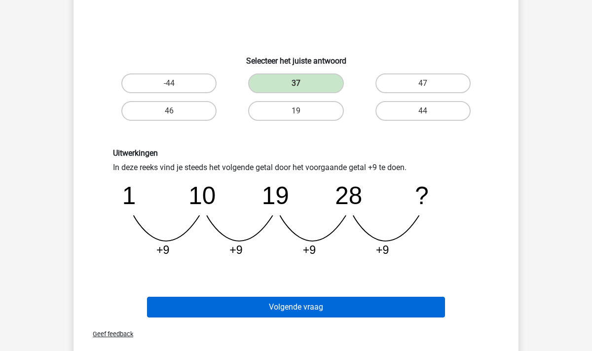
click at [304, 310] on button "Volgende vraag" at bounding box center [296, 307] width 299 height 21
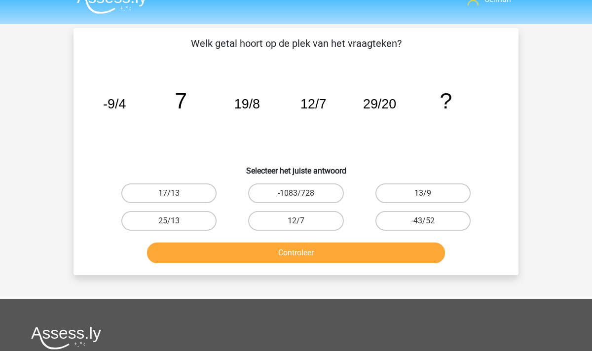
scroll to position [17, 0]
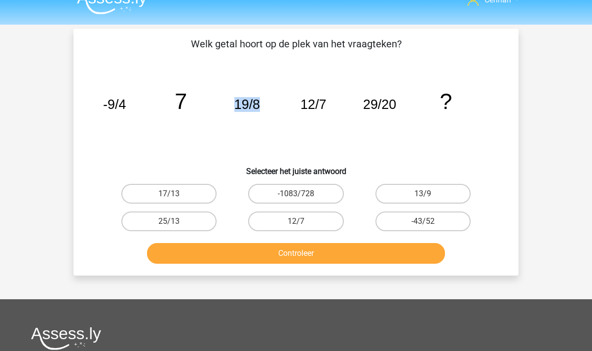
drag, startPoint x: 258, startPoint y: 104, endPoint x: 236, endPoint y: 104, distance: 22.2
click at [236, 104] on tspan "19/8" at bounding box center [247, 104] width 26 height 15
click at [255, 108] on tspan "19/8" at bounding box center [247, 104] width 26 height 15
click at [180, 224] on label "25/13" at bounding box center [168, 222] width 95 height 20
click at [176, 224] on input "25/13" at bounding box center [172, 225] width 6 height 6
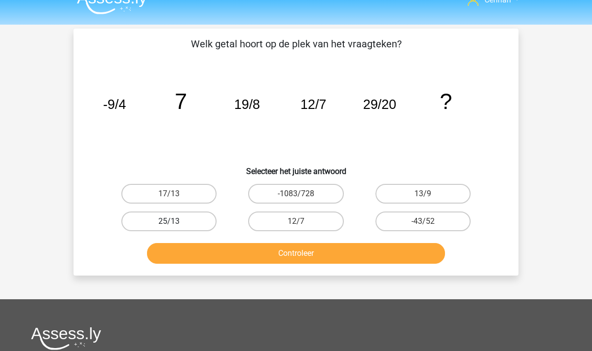
radio input "true"
click at [233, 249] on button "Controleer" at bounding box center [296, 253] width 299 height 21
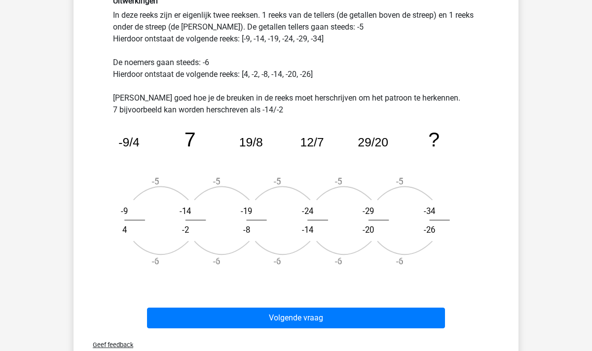
scroll to position [284, 0]
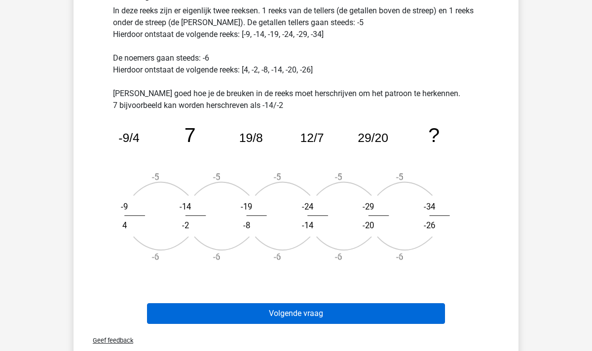
click at [290, 314] on button "Volgende vraag" at bounding box center [296, 314] width 299 height 21
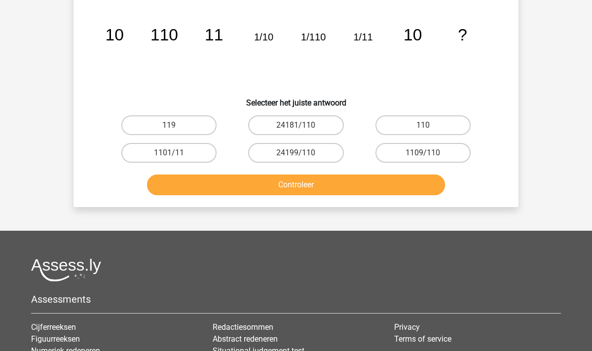
scroll to position [45, 0]
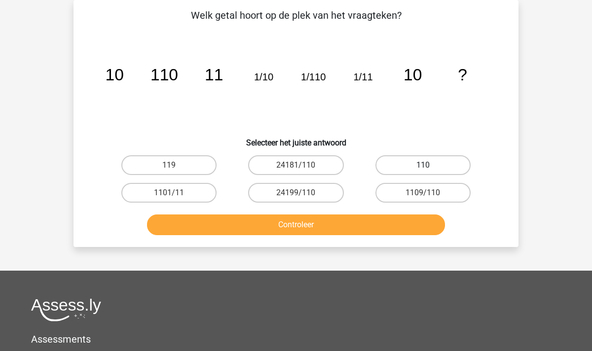
click at [409, 167] on label "110" at bounding box center [423, 165] width 95 height 20
click at [423, 167] on input "110" at bounding box center [426, 168] width 6 height 6
radio input "true"
click at [368, 219] on button "Controleer" at bounding box center [296, 225] width 299 height 21
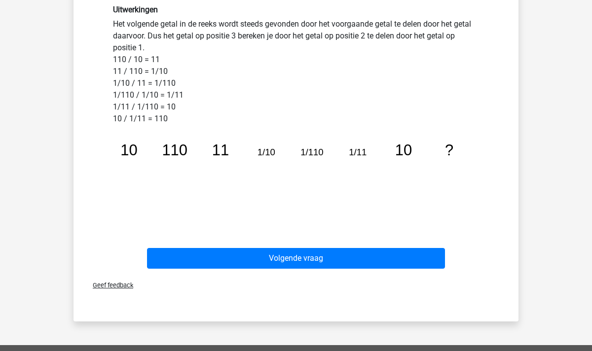
scroll to position [285, 0]
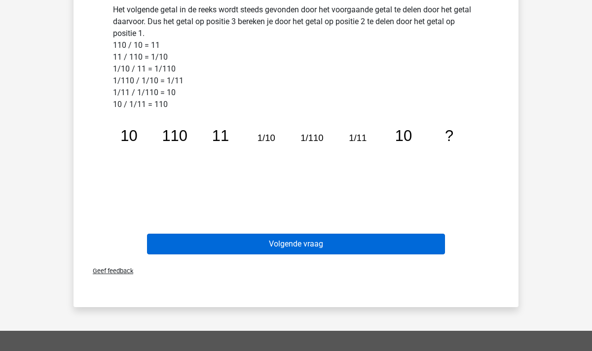
click at [305, 246] on button "Volgende vraag" at bounding box center [296, 244] width 299 height 21
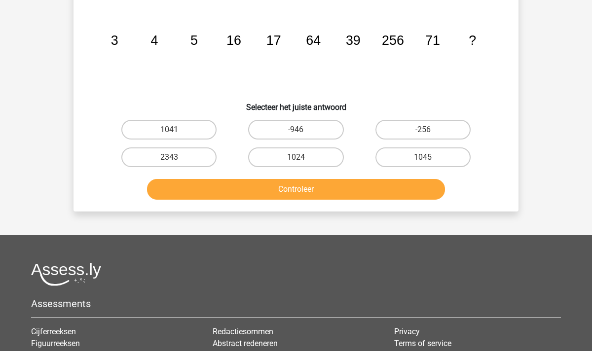
scroll to position [45, 0]
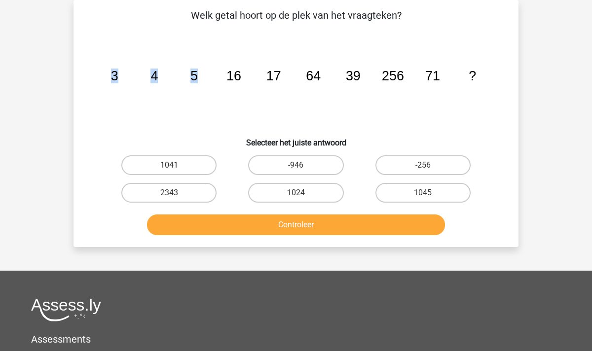
drag, startPoint x: 229, startPoint y: 76, endPoint x: 244, endPoint y: 76, distance: 15.8
click at [244, 76] on icon "image/svg+xml 3 4 5 16 17 64 39 256 71 ?" at bounding box center [296, 81] width 398 height 100
click at [238, 76] on tspan "16" at bounding box center [234, 76] width 15 height 15
drag, startPoint x: 384, startPoint y: 77, endPoint x: 403, endPoint y: 78, distance: 18.8
click at [403, 78] on tspan "256" at bounding box center [393, 76] width 22 height 15
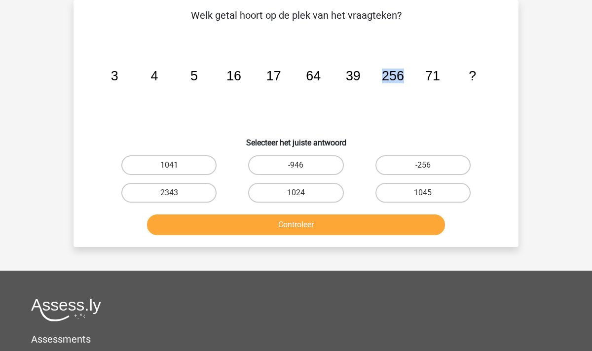
click at [399, 78] on tspan "256" at bounding box center [393, 76] width 22 height 15
click at [309, 196] on label "1024" at bounding box center [295, 193] width 95 height 20
click at [303, 196] on input "1024" at bounding box center [299, 196] width 6 height 6
radio input "true"
click at [295, 229] on button "Controleer" at bounding box center [296, 225] width 299 height 21
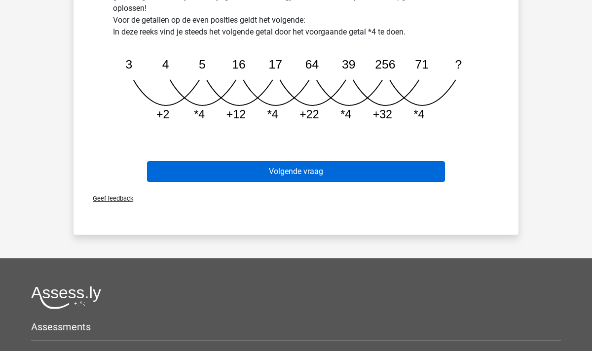
scroll to position [357, 0]
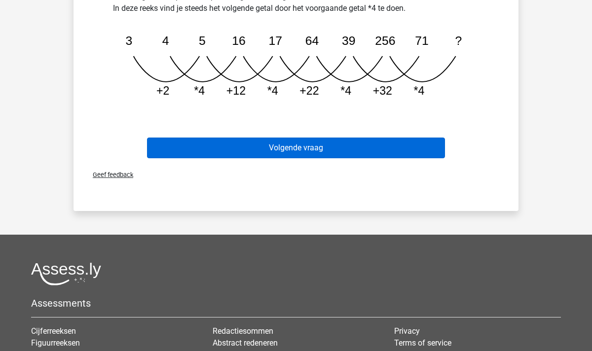
click at [330, 156] on button "Volgende vraag" at bounding box center [296, 148] width 299 height 21
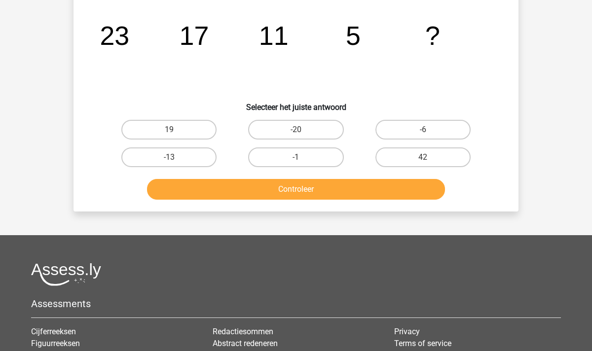
scroll to position [45, 0]
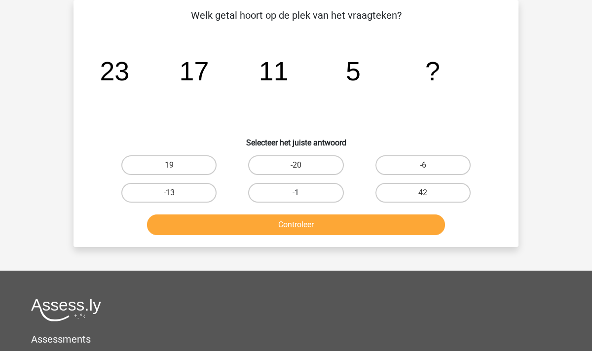
click at [289, 193] on label "-1" at bounding box center [295, 193] width 95 height 20
click at [296, 193] on input "-1" at bounding box center [299, 196] width 6 height 6
radio input "true"
click at [308, 230] on button "Controleer" at bounding box center [296, 225] width 299 height 21
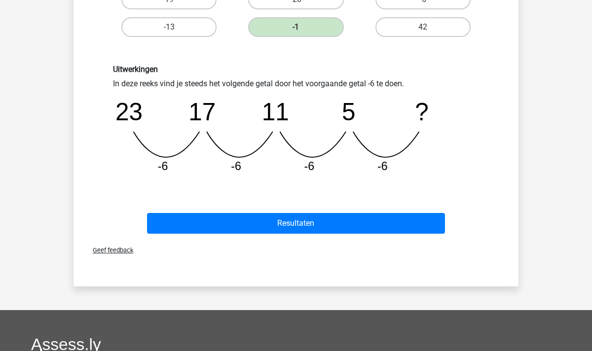
scroll to position [223, 0]
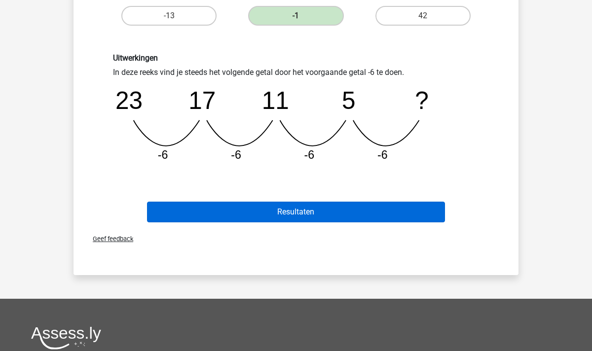
click at [295, 212] on button "Resultaten" at bounding box center [296, 212] width 299 height 21
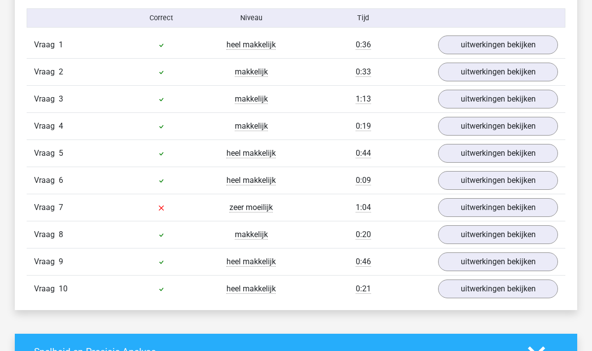
scroll to position [626, 0]
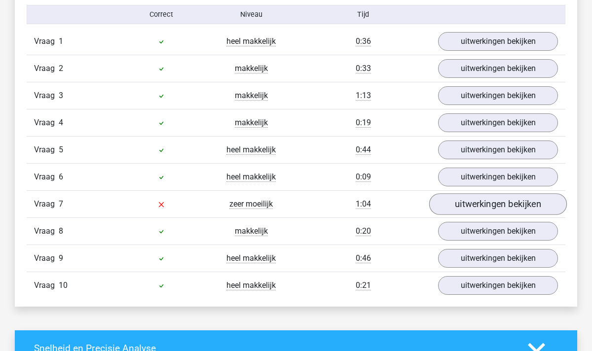
click at [476, 200] on link "uitwerkingen bekijken" at bounding box center [498, 204] width 138 height 22
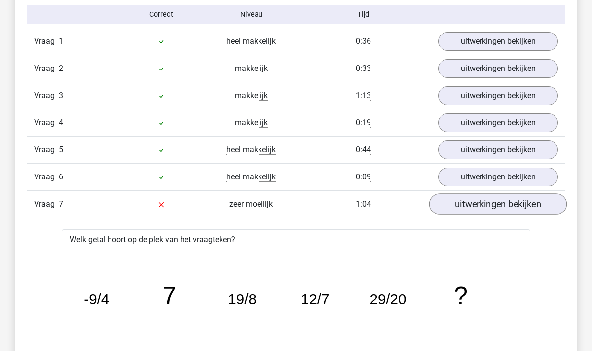
click at [476, 200] on link "uitwerkingen bekijken" at bounding box center [498, 204] width 138 height 22
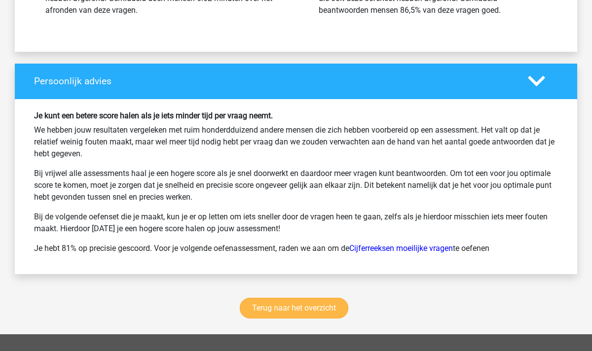
scroll to position [1226, 0]
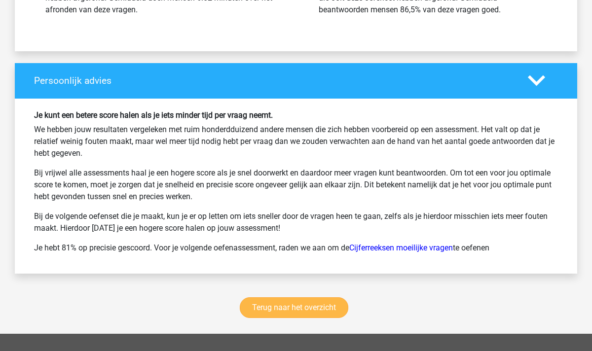
click at [284, 304] on link "Terug naar het overzicht" at bounding box center [294, 308] width 109 height 21
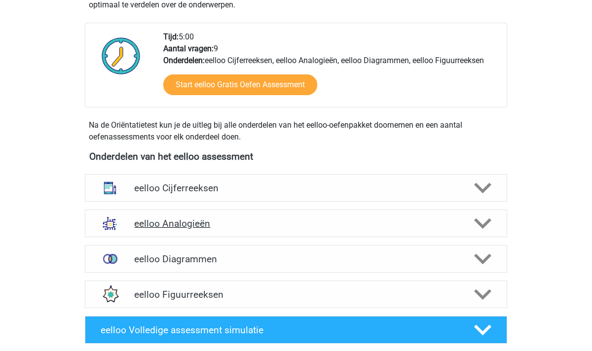
scroll to position [234, 0]
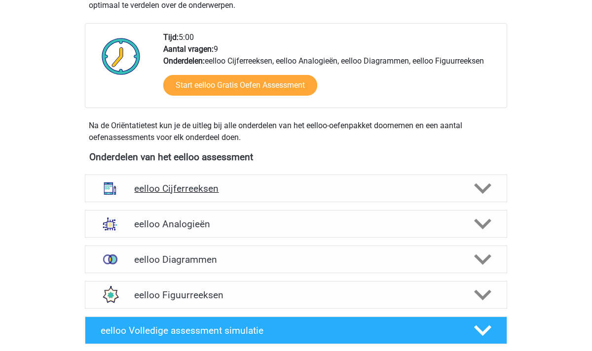
click at [480, 188] on polygon at bounding box center [482, 189] width 17 height 11
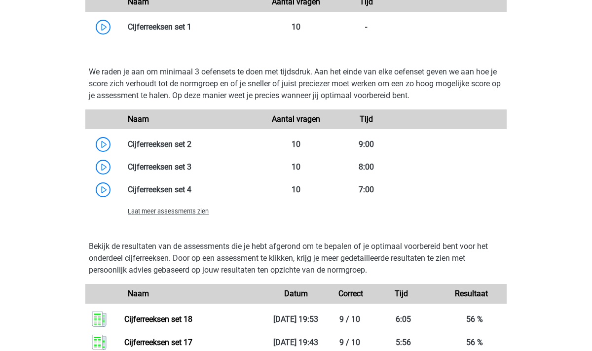
scroll to position [688, 0]
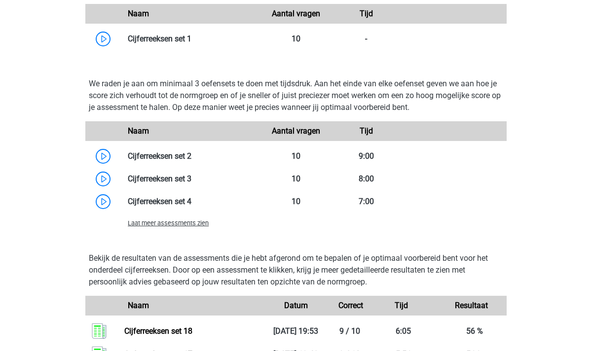
click at [164, 228] on div "Laat meer assessments zien" at bounding box center [190, 223] width 141 height 12
click at [161, 219] on div "Laat meer assessments zien" at bounding box center [190, 223] width 141 height 12
click at [161, 227] on span "Laat meer assessments zien" at bounding box center [168, 223] width 81 height 7
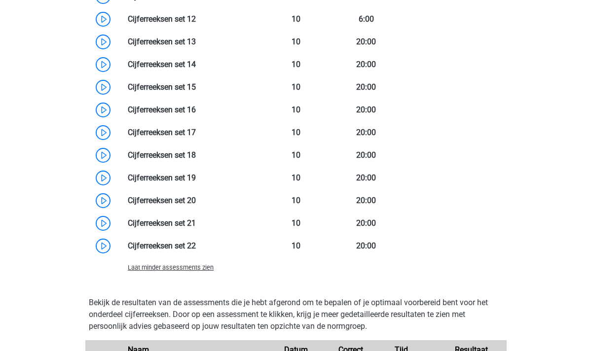
scroll to position [1060, 0]
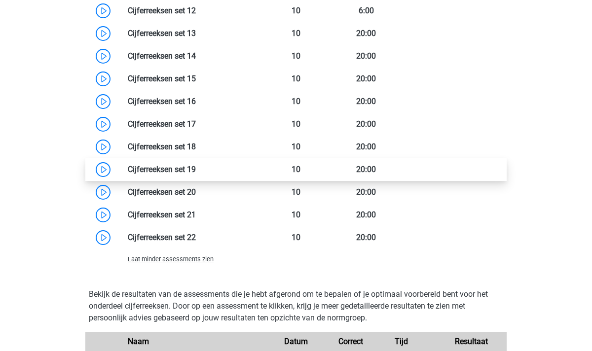
click at [196, 169] on link at bounding box center [196, 169] width 0 height 9
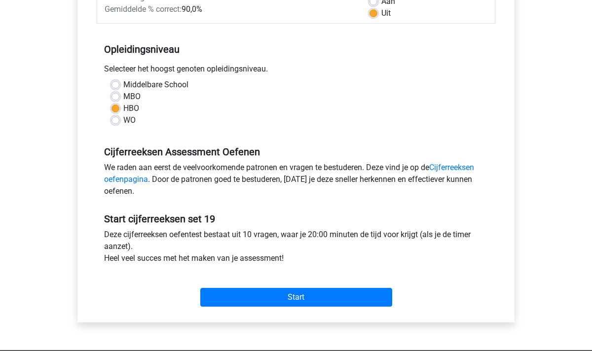
scroll to position [169, 0]
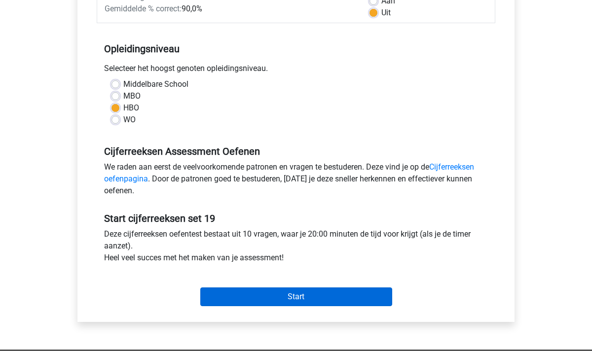
click at [276, 303] on input "Start" at bounding box center [296, 297] width 192 height 19
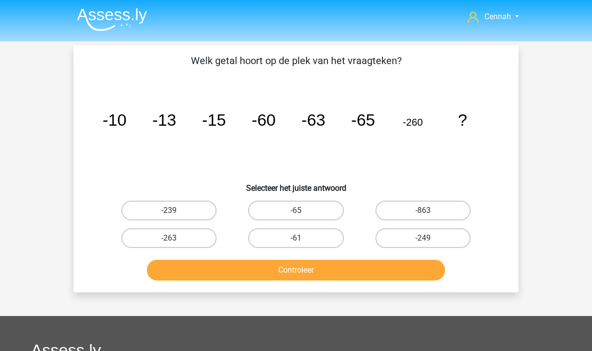
click at [170, 241] on input "-263" at bounding box center [172, 241] width 6 height 6
radio input "true"
click at [268, 273] on button "Controleer" at bounding box center [296, 270] width 299 height 21
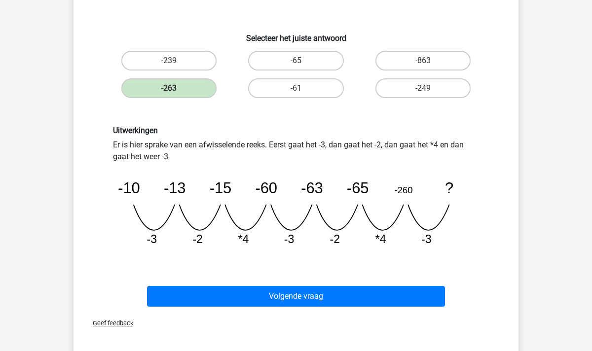
scroll to position [152, 0]
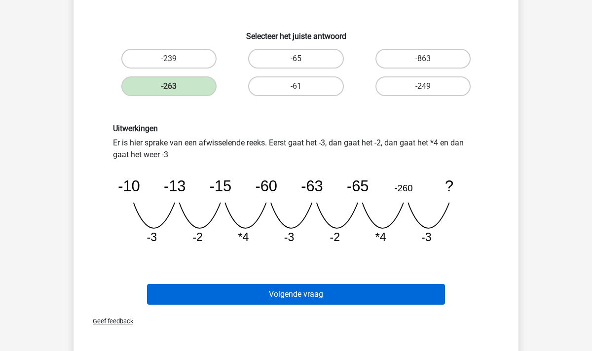
click at [313, 296] on button "Volgende vraag" at bounding box center [296, 294] width 299 height 21
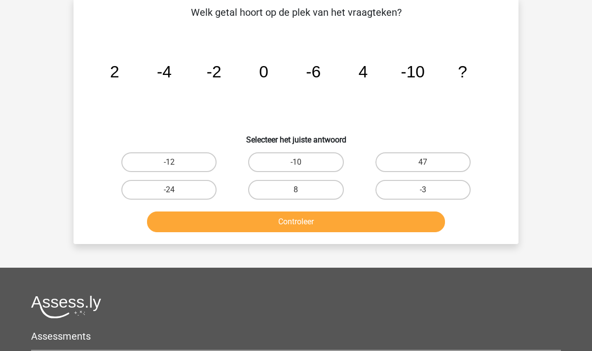
scroll to position [45, 0]
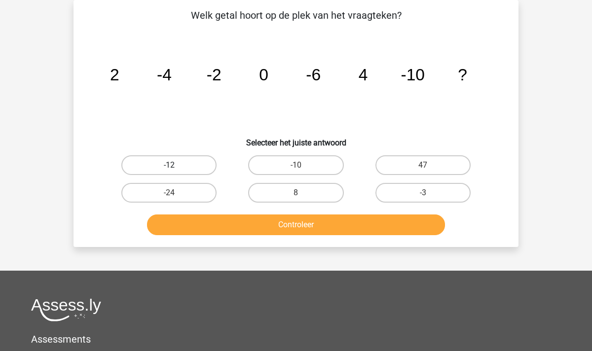
click at [182, 164] on label "-12" at bounding box center [168, 165] width 95 height 20
click at [176, 165] on input "-12" at bounding box center [172, 168] width 6 height 6
radio input "true"
click at [313, 231] on button "Controleer" at bounding box center [296, 225] width 299 height 21
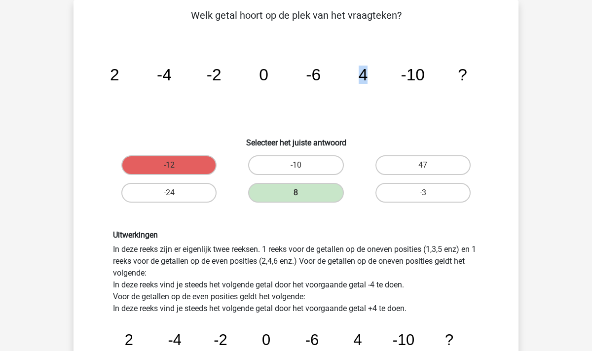
drag, startPoint x: 367, startPoint y: 75, endPoint x: 358, endPoint y: 75, distance: 8.4
click at [359, 75] on text "4" at bounding box center [363, 75] width 9 height 18
click at [345, 86] on icon "image/svg+xml 2 -4 -2 0 -6 4 -10 ?" at bounding box center [296, 81] width 398 height 100
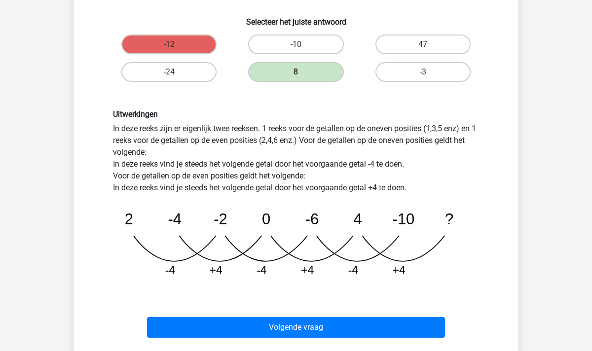
scroll to position [171, 0]
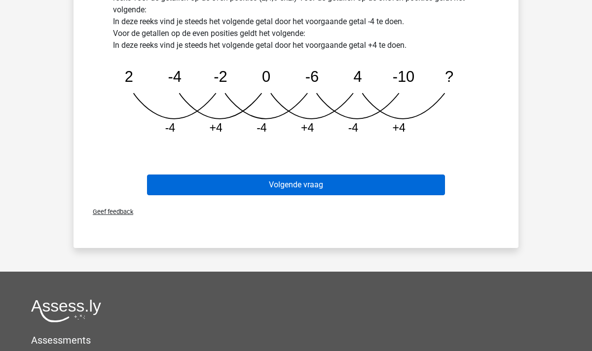
click at [292, 185] on button "Volgende vraag" at bounding box center [296, 185] width 299 height 21
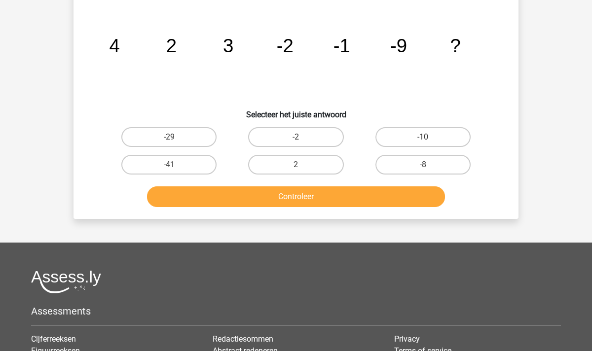
scroll to position [45, 0]
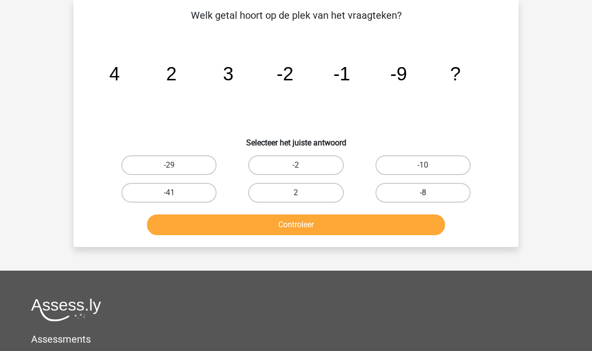
click at [421, 191] on label "-8" at bounding box center [423, 193] width 95 height 20
click at [423, 193] on input "-8" at bounding box center [426, 196] width 6 height 6
radio input "true"
click at [317, 228] on button "Controleer" at bounding box center [296, 225] width 299 height 21
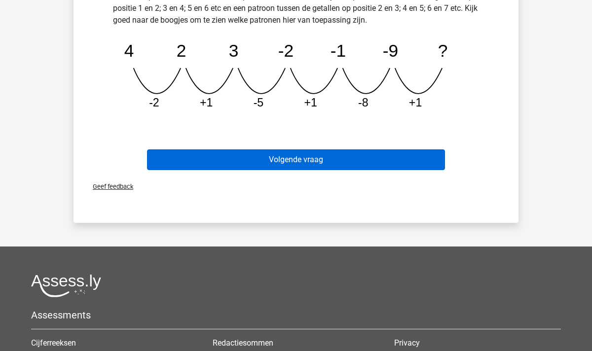
click at [306, 166] on button "Volgende vraag" at bounding box center [296, 160] width 299 height 21
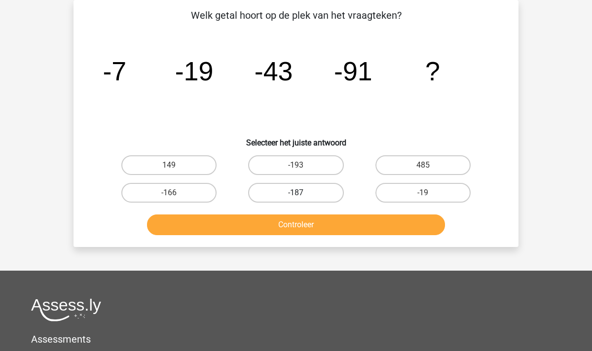
click at [303, 194] on label "-187" at bounding box center [295, 193] width 95 height 20
click at [303, 194] on input "-187" at bounding box center [299, 196] width 6 height 6
radio input "true"
click at [314, 230] on button "Controleer" at bounding box center [296, 225] width 299 height 21
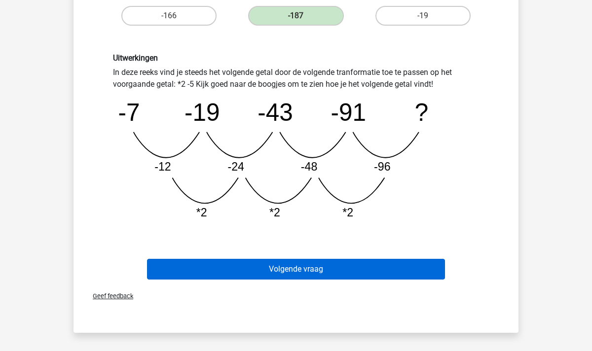
scroll to position [201, 0]
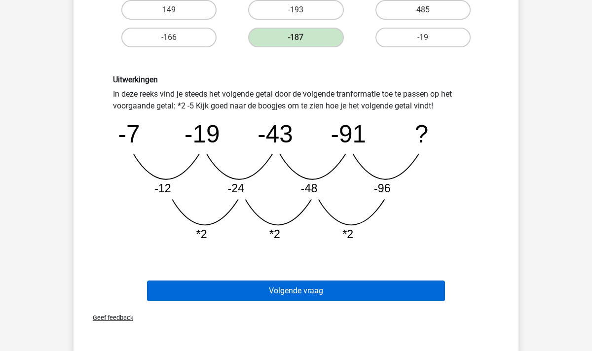
click at [288, 291] on button "Volgende vraag" at bounding box center [296, 291] width 299 height 21
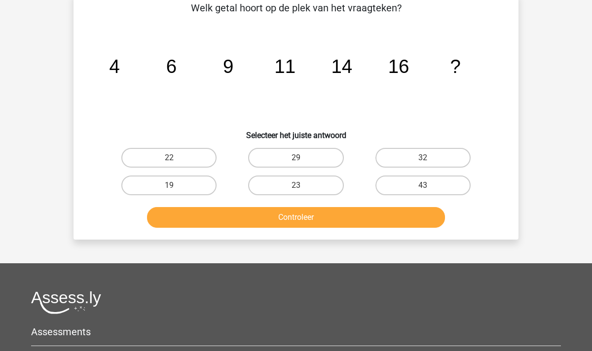
scroll to position [45, 0]
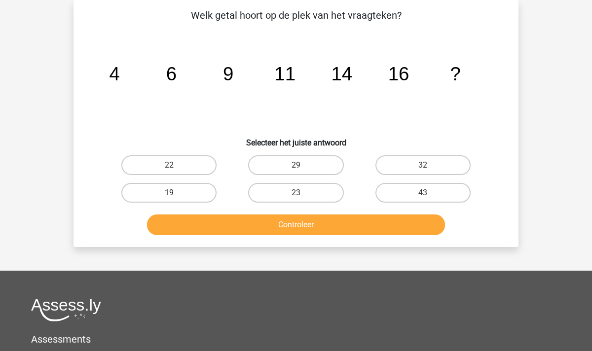
click at [198, 196] on label "19" at bounding box center [168, 193] width 95 height 20
click at [176, 196] on input "19" at bounding box center [172, 196] width 6 height 6
radio input "true"
click at [259, 223] on button "Controleer" at bounding box center [296, 225] width 299 height 21
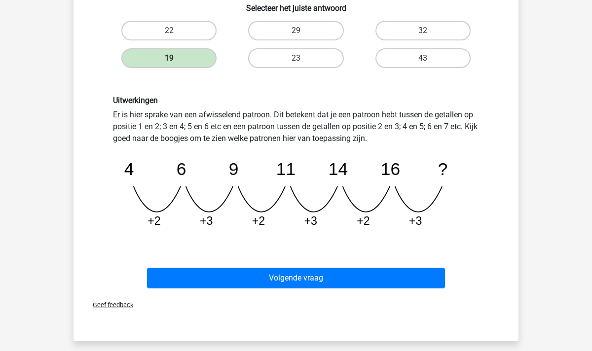
scroll to position [199, 0]
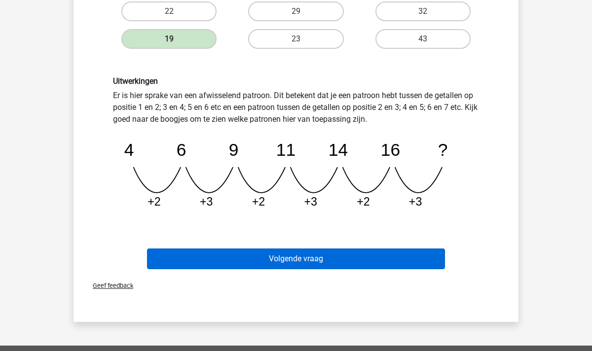
click at [283, 264] on button "Volgende vraag" at bounding box center [296, 259] width 299 height 21
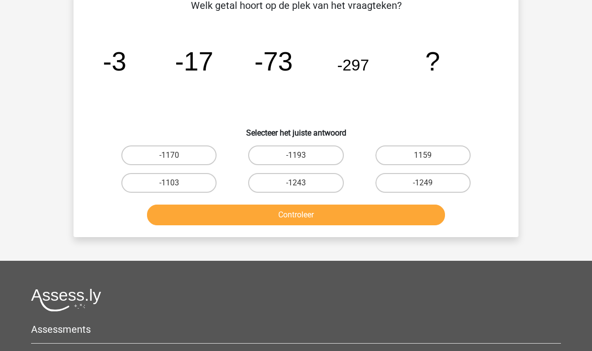
scroll to position [45, 0]
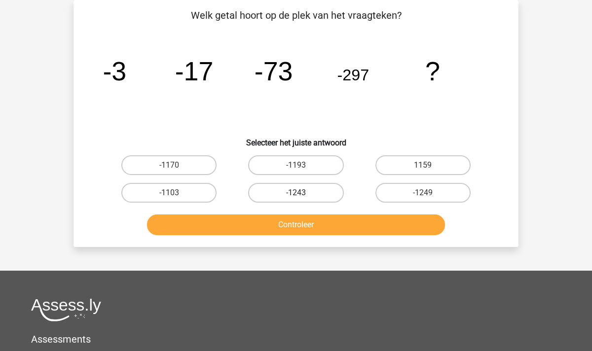
click at [306, 193] on label "-1243" at bounding box center [295, 193] width 95 height 20
click at [303, 193] on input "-1243" at bounding box center [299, 196] width 6 height 6
radio input "true"
click at [307, 228] on button "Controleer" at bounding box center [296, 225] width 299 height 21
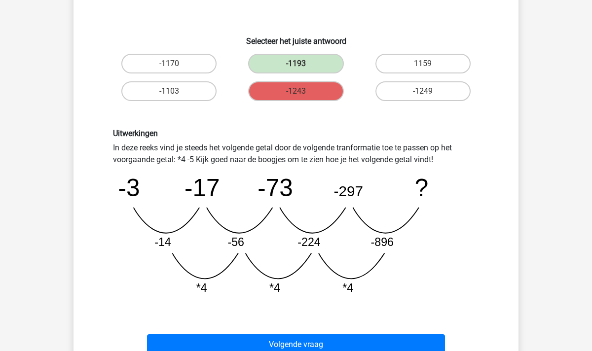
scroll to position [148, 0]
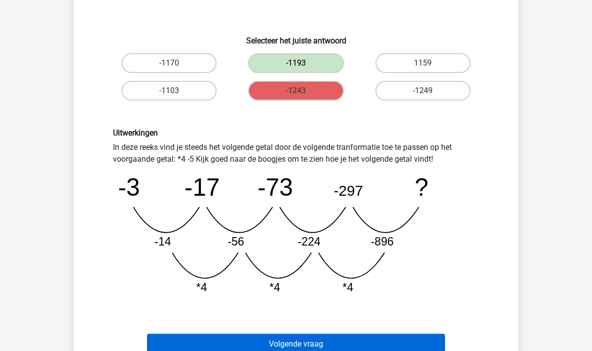
click at [292, 341] on button "Volgende vraag" at bounding box center [296, 344] width 299 height 21
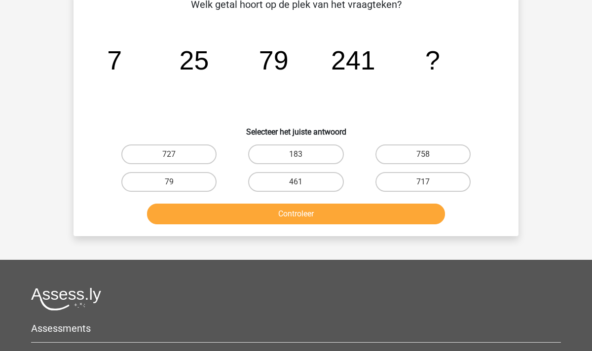
scroll to position [45, 0]
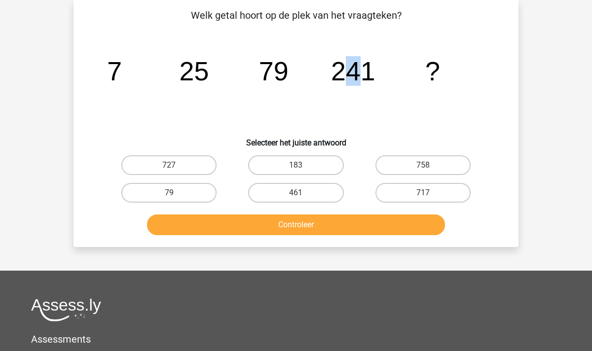
click at [352, 73] on tspan "241" at bounding box center [353, 71] width 44 height 30
drag, startPoint x: 358, startPoint y: 75, endPoint x: 344, endPoint y: 74, distance: 14.8
click at [344, 74] on tspan "241" at bounding box center [353, 71] width 44 height 30
click at [184, 162] on label "727" at bounding box center [168, 165] width 95 height 20
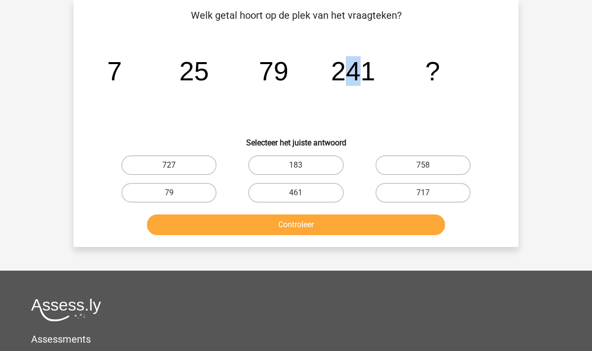
click at [176, 165] on input "727" at bounding box center [172, 168] width 6 height 6
radio input "true"
click at [300, 232] on button "Controleer" at bounding box center [296, 225] width 299 height 21
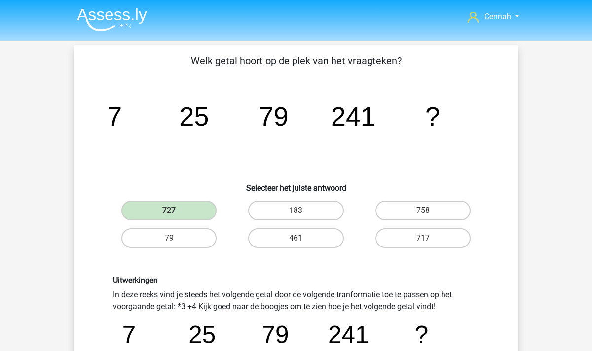
scroll to position [0, 0]
drag, startPoint x: 349, startPoint y: 114, endPoint x: 358, endPoint y: 114, distance: 8.4
click at [358, 114] on tspan "241" at bounding box center [353, 117] width 44 height 30
click at [379, 83] on icon "image/svg+xml 7 25 79 241 ?" at bounding box center [296, 126] width 398 height 100
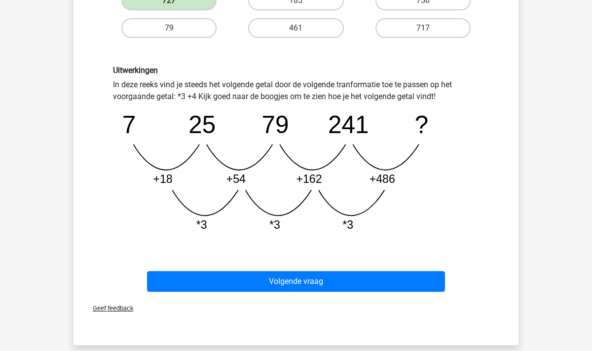
scroll to position [222, 0]
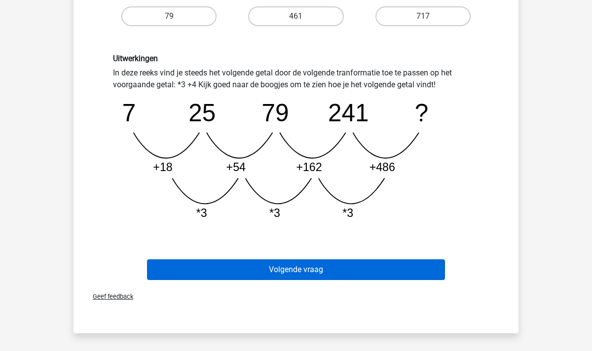
click at [304, 269] on button "Volgende vraag" at bounding box center [296, 270] width 299 height 21
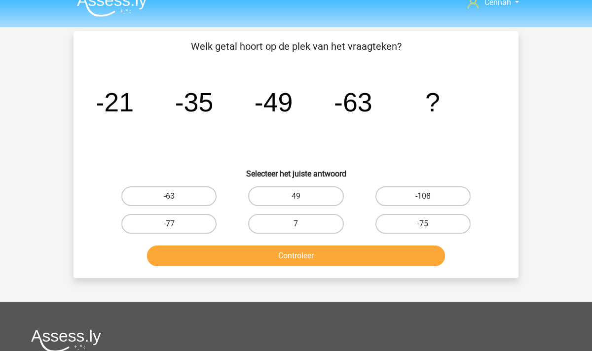
scroll to position [3, 0]
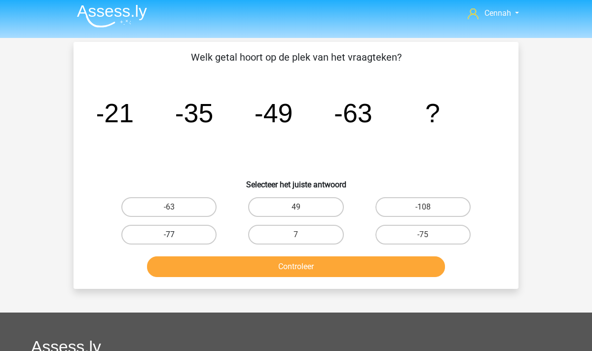
click at [190, 236] on label "-77" at bounding box center [168, 235] width 95 height 20
click at [176, 236] on input "-77" at bounding box center [172, 238] width 6 height 6
radio input "true"
click at [273, 252] on div "Controleer" at bounding box center [296, 265] width 414 height 33
click at [273, 262] on button "Controleer" at bounding box center [296, 267] width 299 height 21
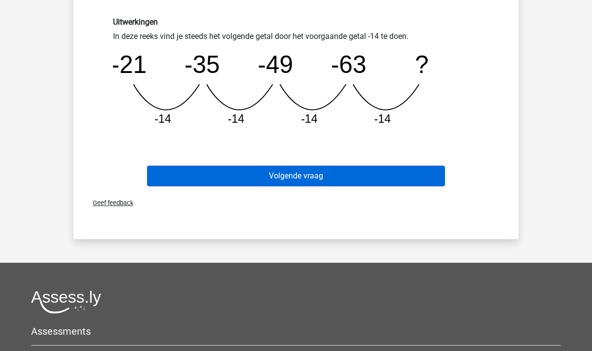
click at [321, 179] on button "Volgende vraag" at bounding box center [296, 176] width 299 height 21
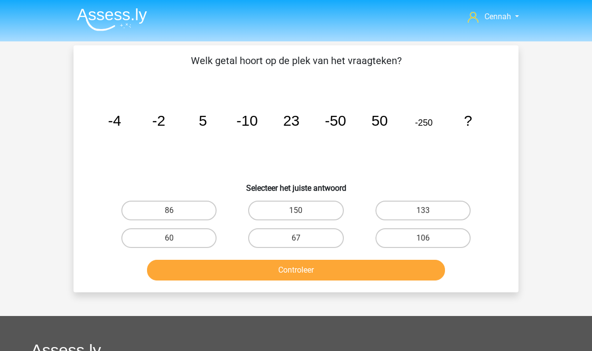
scroll to position [0, 0]
click at [176, 213] on label "86" at bounding box center [168, 211] width 95 height 20
click at [176, 213] on input "86" at bounding box center [172, 214] width 6 height 6
radio input "true"
click at [266, 274] on button "Controleer" at bounding box center [296, 270] width 299 height 21
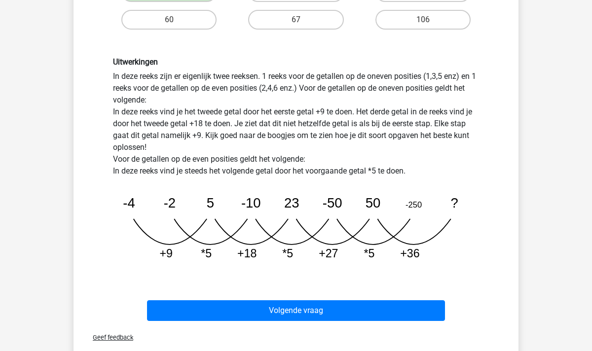
scroll to position [230, 0]
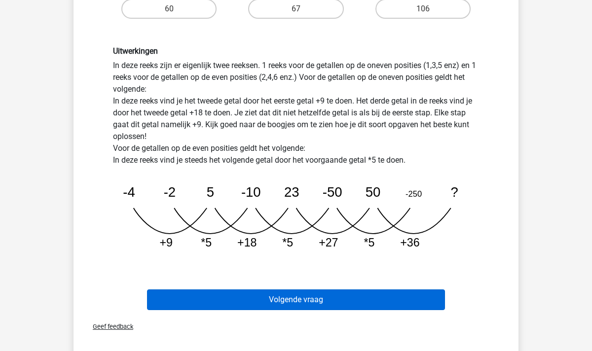
click at [313, 304] on button "Volgende vraag" at bounding box center [296, 300] width 299 height 21
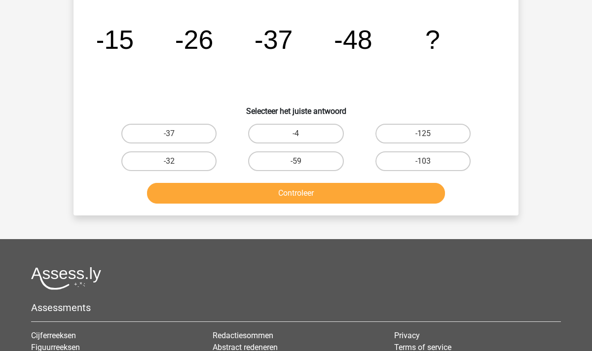
scroll to position [45, 0]
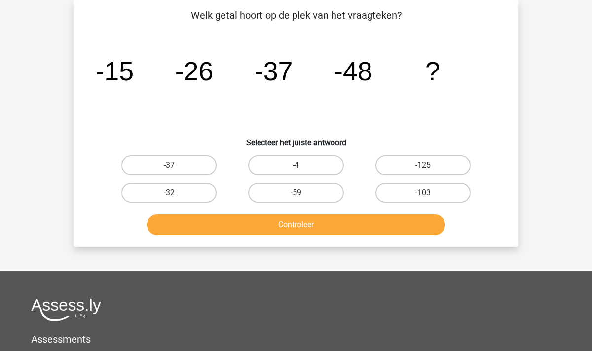
click at [301, 198] on input "-59" at bounding box center [299, 196] width 6 height 6
radio input "true"
click at [294, 233] on button "Controleer" at bounding box center [296, 225] width 299 height 21
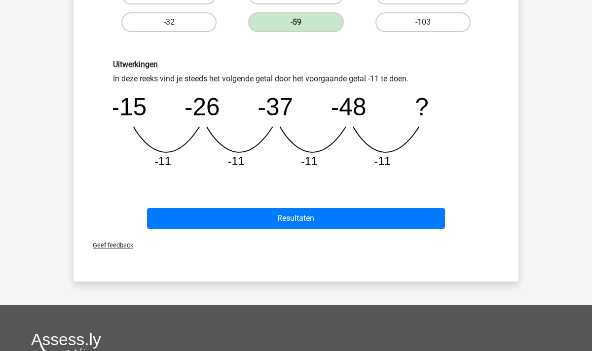
scroll to position [255, 0]
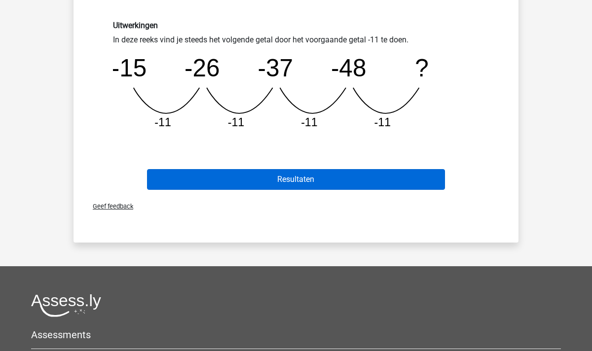
click at [290, 184] on button "Resultaten" at bounding box center [296, 179] width 299 height 21
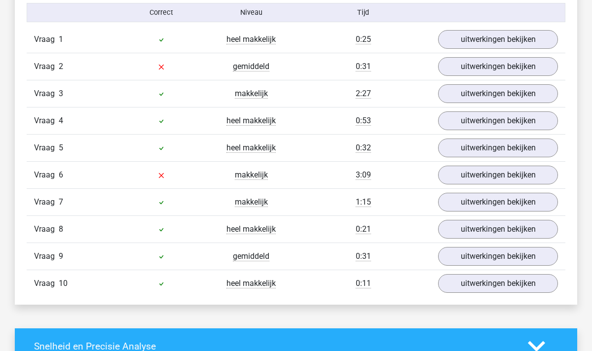
scroll to position [629, 0]
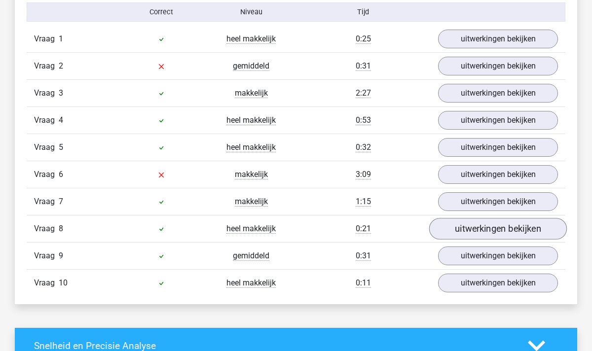
click at [463, 227] on link "uitwerkingen bekijken" at bounding box center [498, 229] width 138 height 22
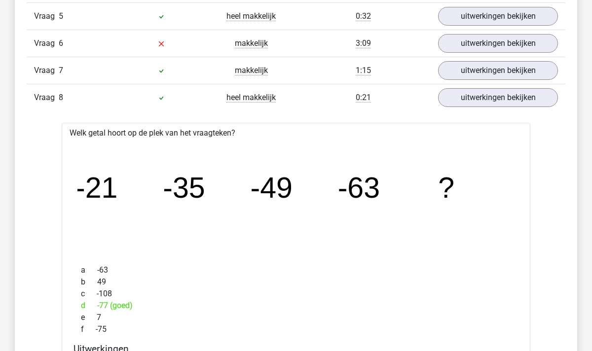
scroll to position [764, 0]
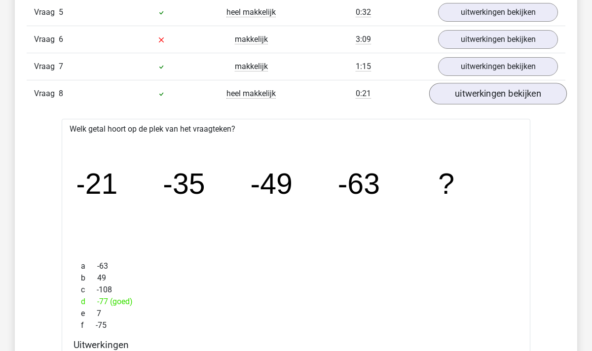
click at [484, 94] on link "uitwerkingen bekijken" at bounding box center [498, 94] width 138 height 22
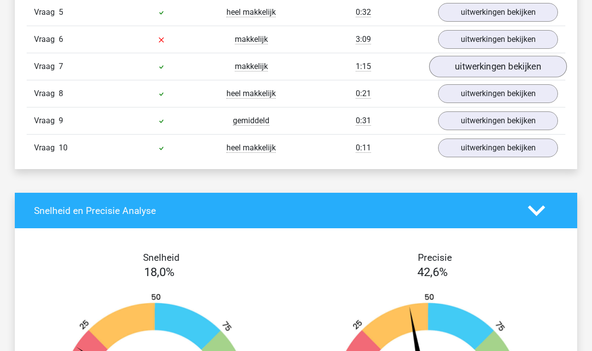
click at [471, 71] on link "uitwerkingen bekijken" at bounding box center [498, 67] width 138 height 22
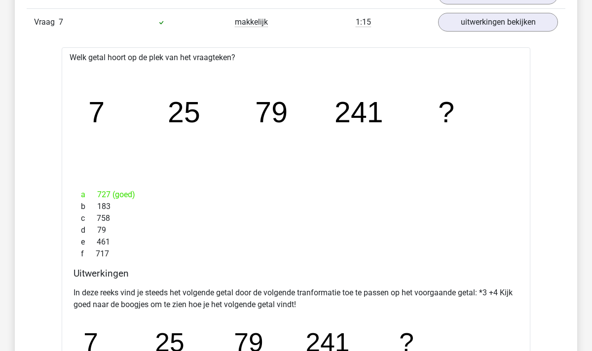
scroll to position [792, 0]
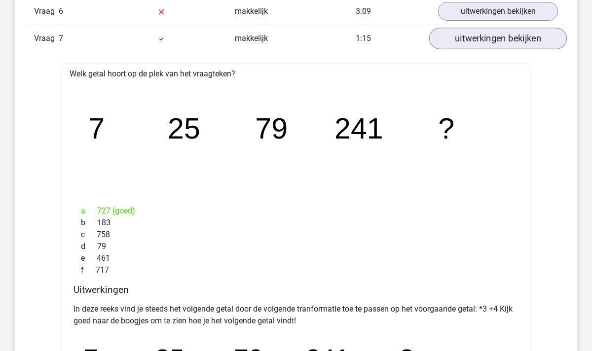
click at [463, 37] on link "uitwerkingen bekijken" at bounding box center [498, 39] width 138 height 22
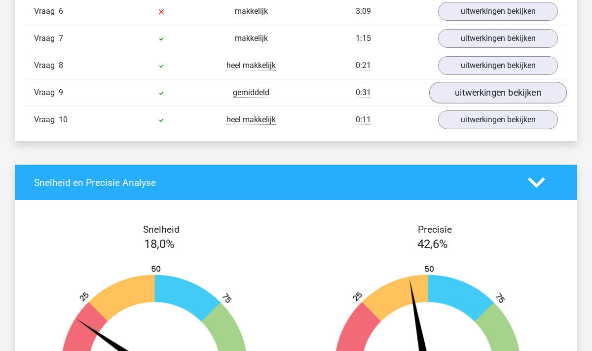
click at [468, 89] on link "uitwerkingen bekijken" at bounding box center [498, 93] width 138 height 22
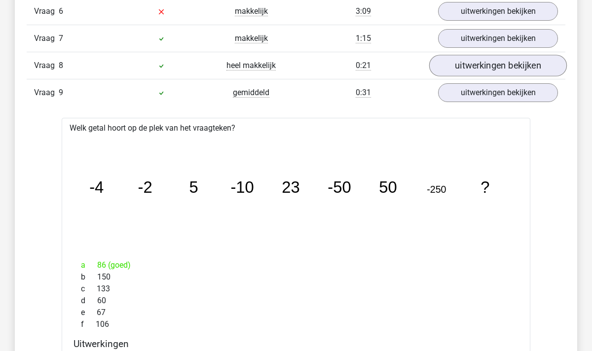
click at [465, 70] on link "uitwerkingen bekijken" at bounding box center [498, 66] width 138 height 22
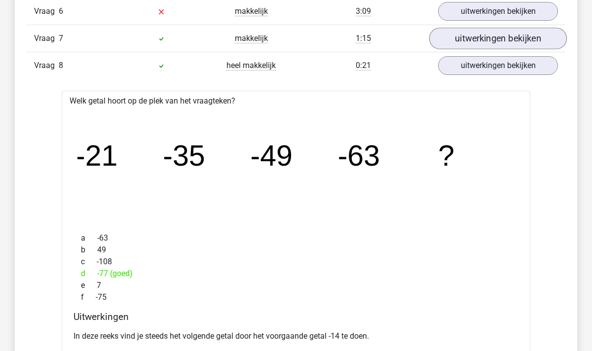
click at [469, 43] on link "uitwerkingen bekijken" at bounding box center [498, 39] width 138 height 22
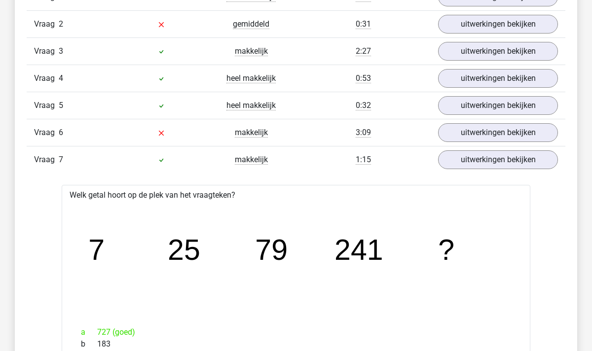
scroll to position [660, 0]
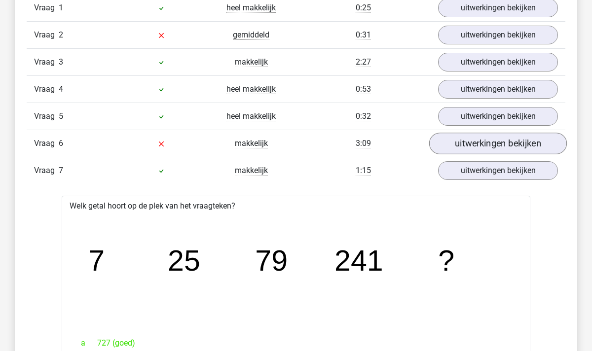
click at [471, 142] on link "uitwerkingen bekijken" at bounding box center [498, 144] width 138 height 22
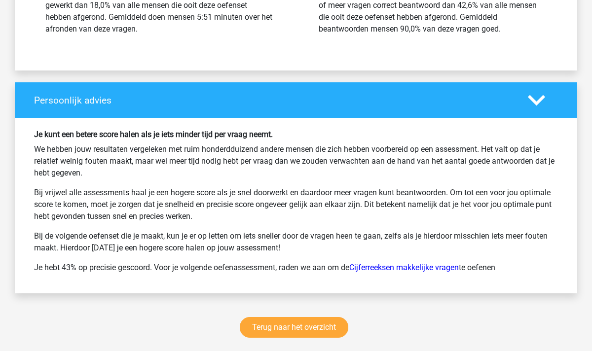
scroll to position [3128, 0]
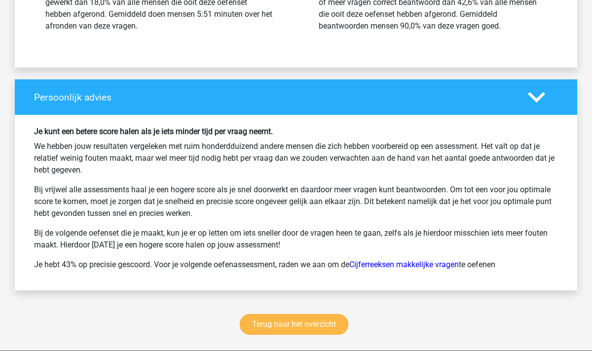
click at [293, 324] on link "Terug naar het overzicht" at bounding box center [294, 324] width 109 height 21
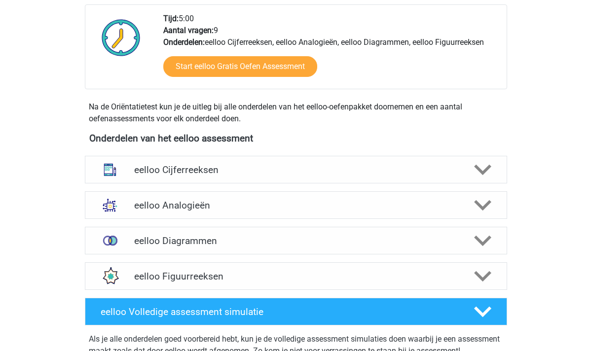
scroll to position [247, 0]
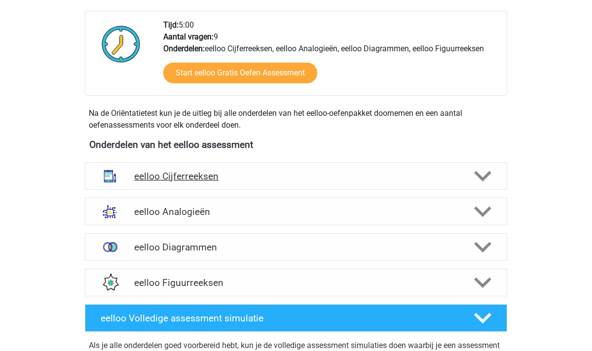
click at [479, 171] on icon at bounding box center [482, 176] width 17 height 17
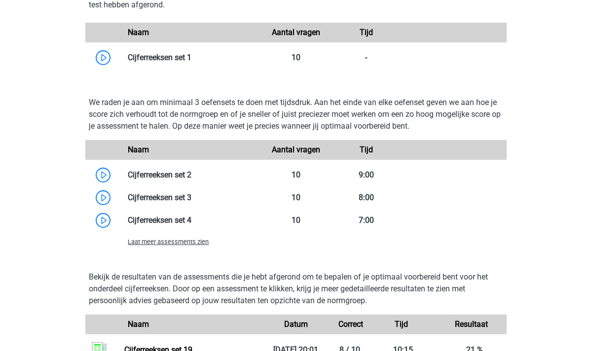
scroll to position [714, 0]
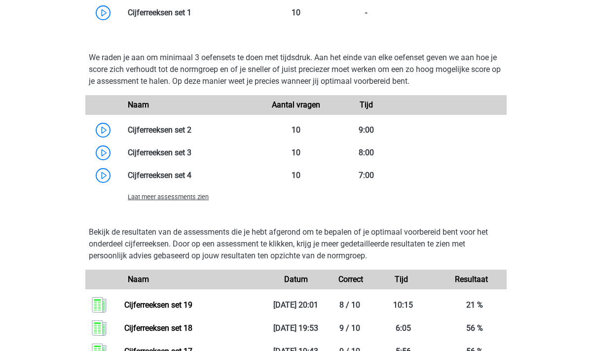
click at [172, 199] on span "Laat meer assessments zien" at bounding box center [168, 196] width 81 height 7
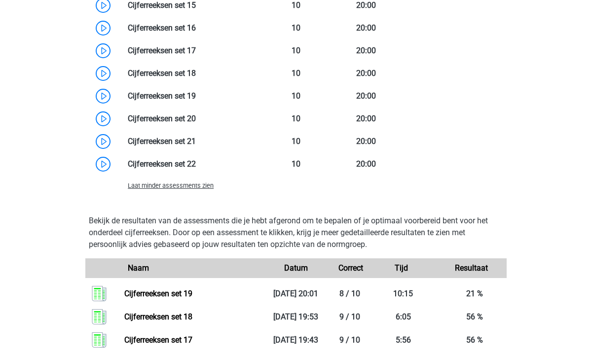
scroll to position [1134, 0]
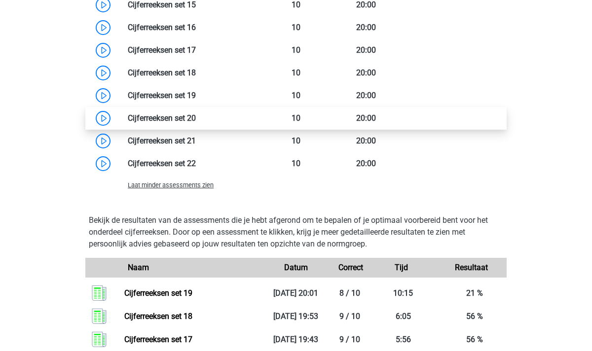
click at [196, 117] on link at bounding box center [196, 118] width 0 height 9
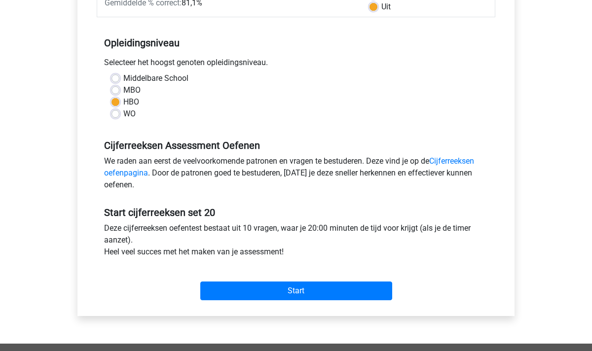
scroll to position [184, 0]
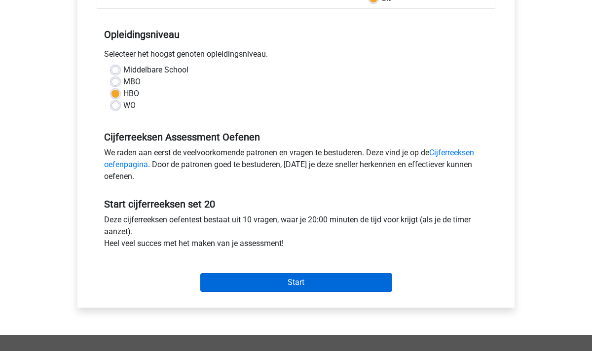
click at [292, 287] on input "Start" at bounding box center [296, 282] width 192 height 19
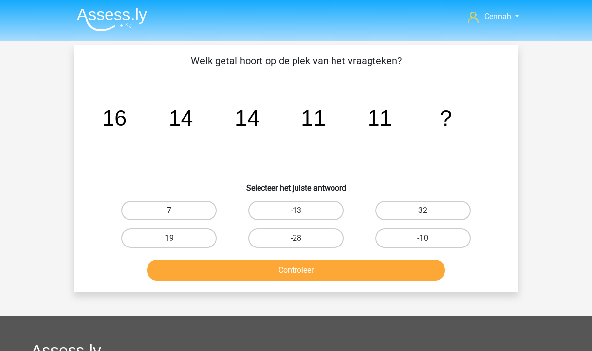
click at [190, 213] on label "7" at bounding box center [168, 211] width 95 height 20
click at [176, 213] on input "7" at bounding box center [172, 214] width 6 height 6
radio input "true"
click at [300, 279] on button "Controleer" at bounding box center [296, 270] width 299 height 21
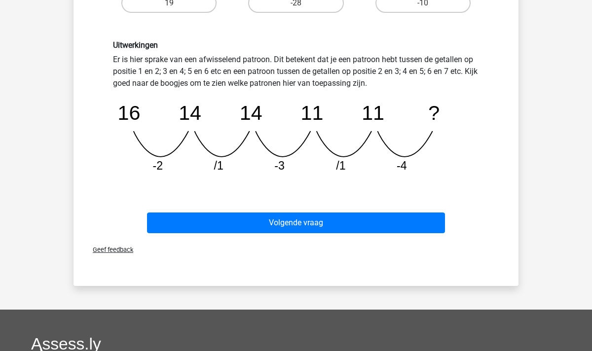
scroll to position [242, 0]
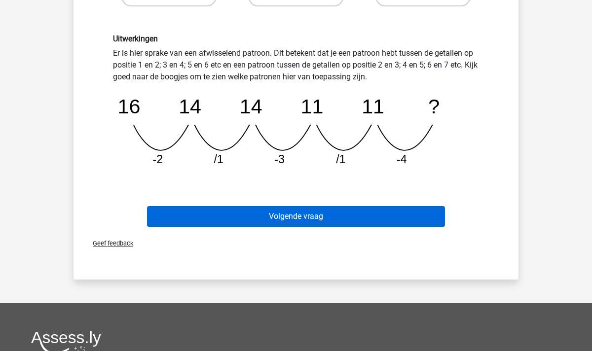
click at [308, 220] on button "Volgende vraag" at bounding box center [296, 216] width 299 height 21
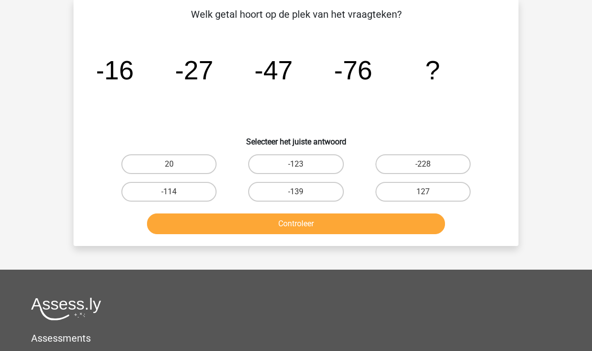
scroll to position [45, 0]
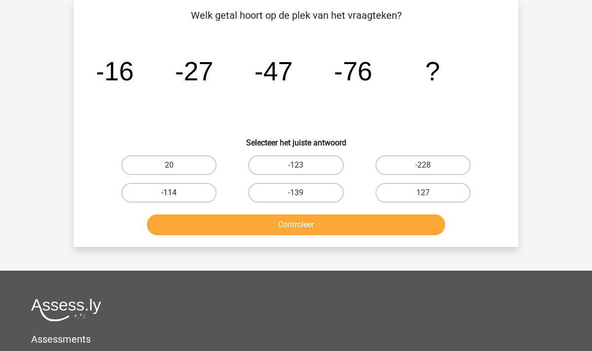
click at [171, 190] on label "-114" at bounding box center [168, 193] width 95 height 20
click at [171, 193] on input "-114" at bounding box center [172, 196] width 6 height 6
radio input "true"
click at [245, 218] on button "Controleer" at bounding box center [296, 225] width 299 height 21
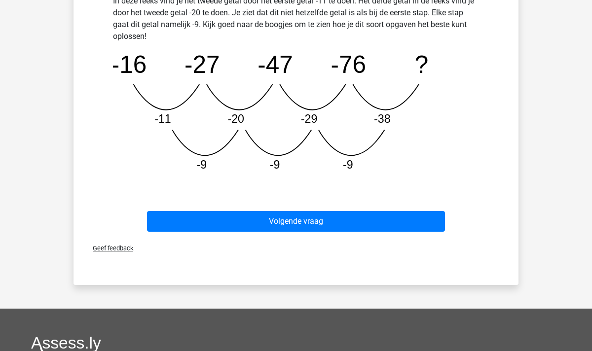
scroll to position [283, 0]
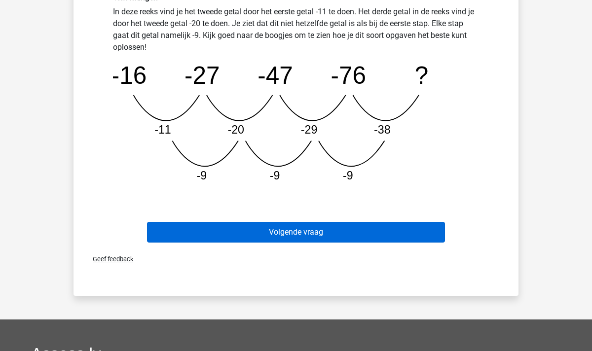
click at [317, 230] on button "Volgende vraag" at bounding box center [296, 232] width 299 height 21
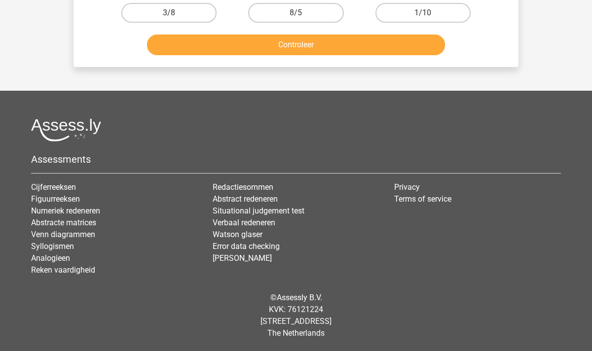
scroll to position [45, 0]
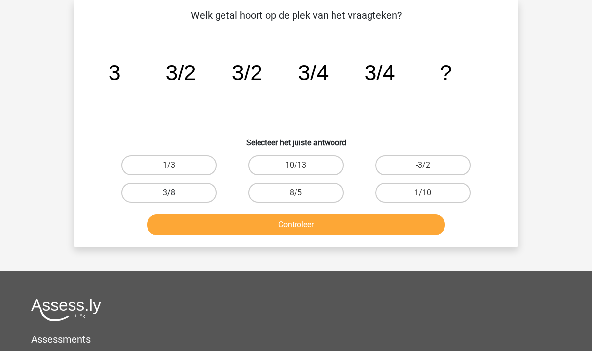
click at [159, 196] on label "3/8" at bounding box center [168, 193] width 95 height 20
click at [169, 196] on input "3/8" at bounding box center [172, 196] width 6 height 6
radio input "true"
click at [312, 223] on button "Controleer" at bounding box center [296, 225] width 299 height 21
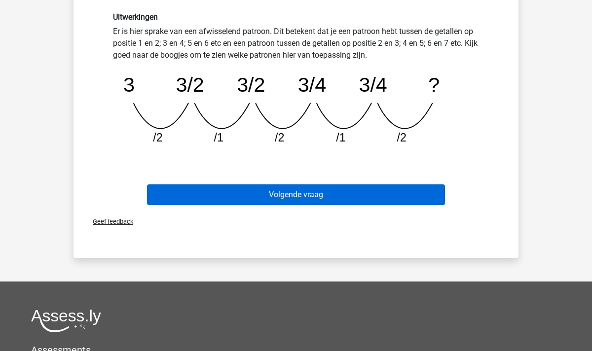
click at [294, 196] on button "Volgende vraag" at bounding box center [296, 195] width 299 height 21
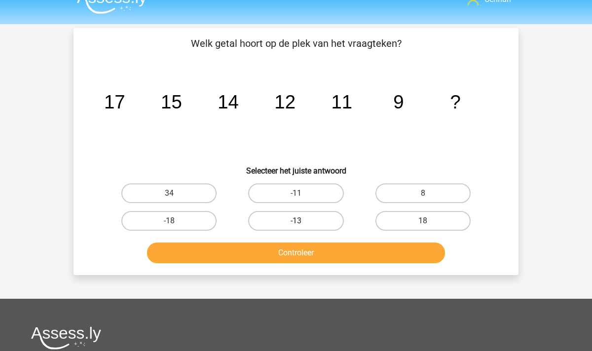
scroll to position [6, 0]
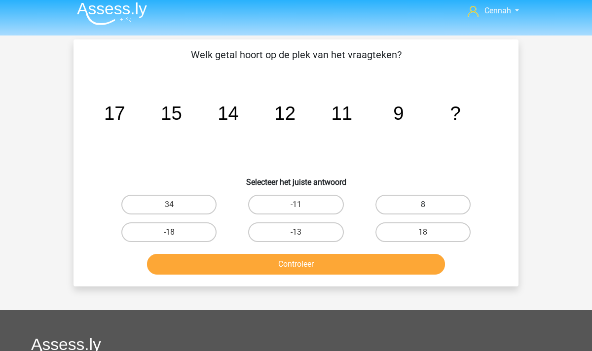
click at [400, 206] on label "8" at bounding box center [423, 205] width 95 height 20
click at [423, 206] on input "8" at bounding box center [426, 208] width 6 height 6
radio input "true"
click at [346, 270] on button "Controleer" at bounding box center [296, 264] width 299 height 21
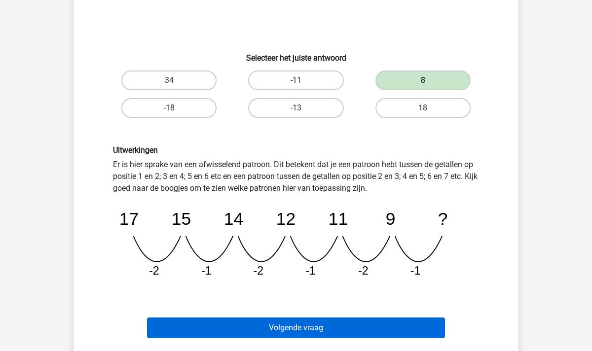
click at [283, 330] on button "Volgende vraag" at bounding box center [296, 328] width 299 height 21
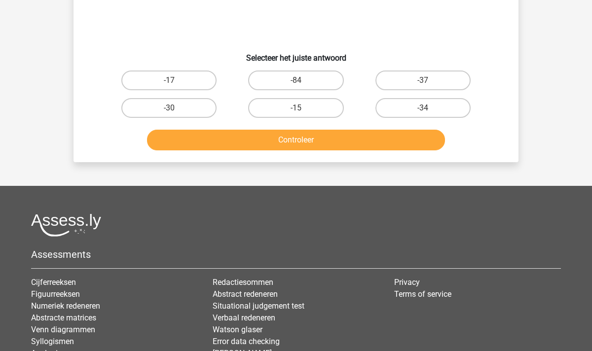
scroll to position [45, 0]
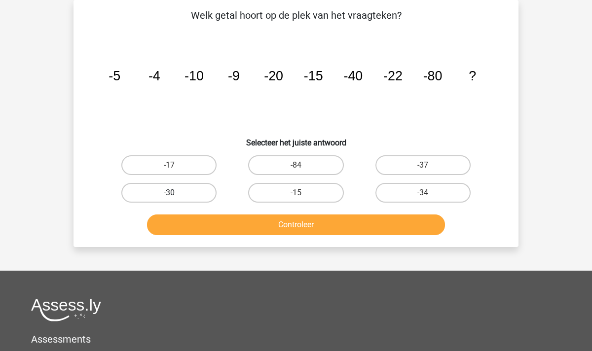
click at [177, 190] on label "-30" at bounding box center [168, 193] width 95 height 20
click at [176, 193] on input "-30" at bounding box center [172, 196] width 6 height 6
radio input "true"
click at [246, 228] on button "Controleer" at bounding box center [296, 225] width 299 height 21
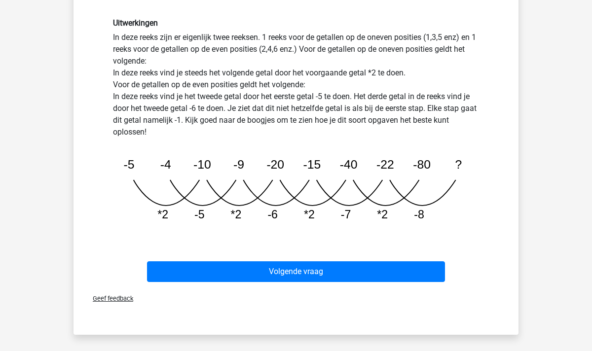
scroll to position [298, 0]
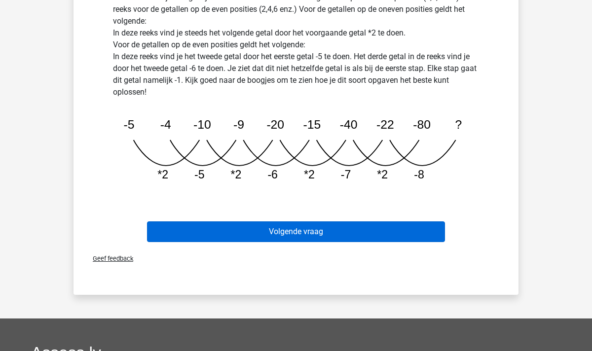
click at [298, 237] on button "Volgende vraag" at bounding box center [296, 232] width 299 height 21
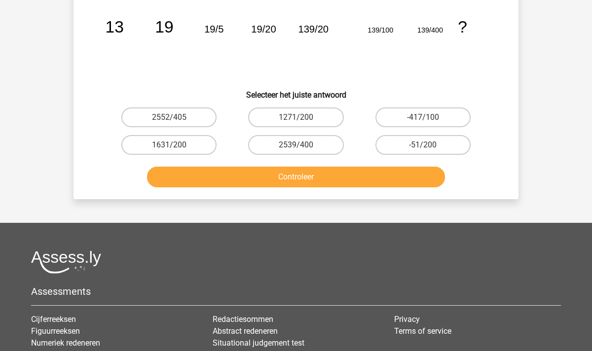
scroll to position [45, 0]
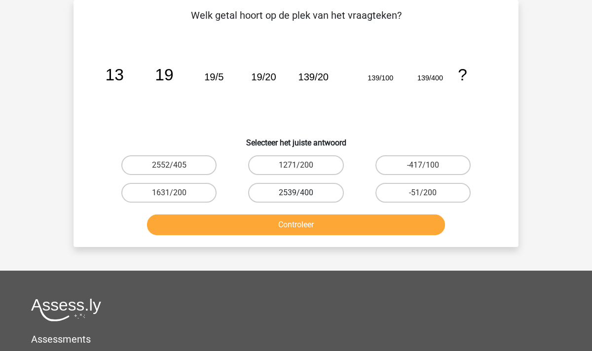
click at [283, 197] on label "2539/400" at bounding box center [295, 193] width 95 height 20
click at [296, 197] on input "2539/400" at bounding box center [299, 196] width 6 height 6
radio input "true"
click at [294, 226] on button "Controleer" at bounding box center [296, 225] width 299 height 21
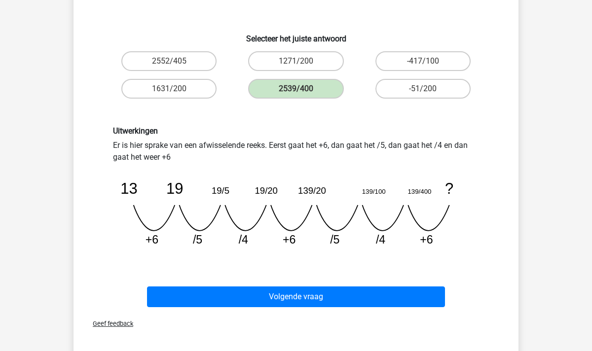
scroll to position [155, 0]
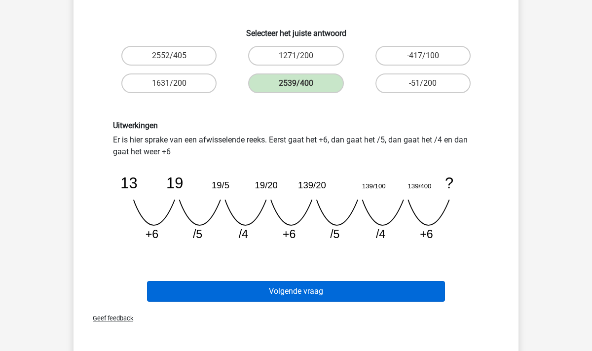
click at [287, 294] on button "Volgende vraag" at bounding box center [296, 291] width 299 height 21
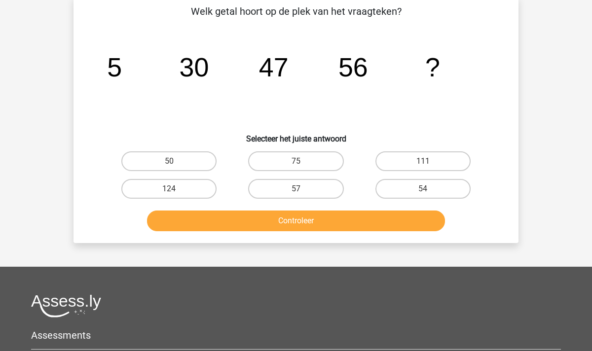
scroll to position [45, 0]
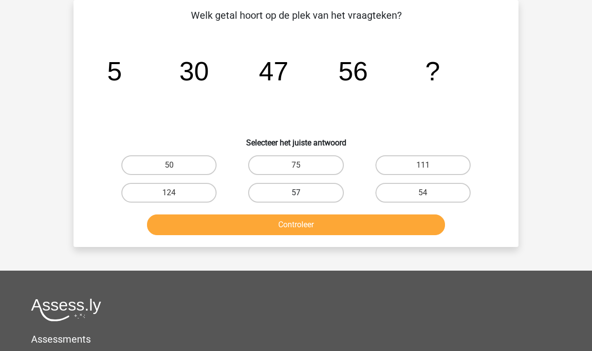
click at [317, 188] on label "57" at bounding box center [295, 193] width 95 height 20
click at [303, 193] on input "57" at bounding box center [299, 196] width 6 height 6
radio input "true"
click at [311, 236] on div "Controleer" at bounding box center [296, 227] width 381 height 25
click at [310, 220] on button "Controleer" at bounding box center [296, 225] width 299 height 21
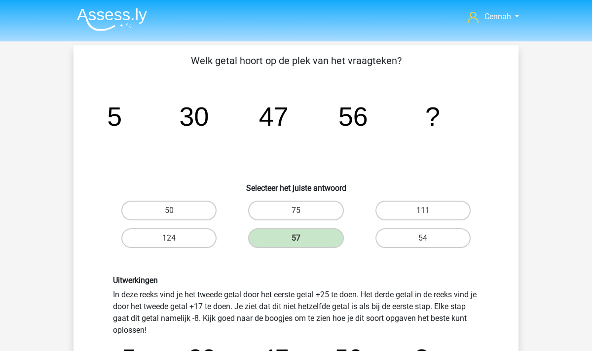
scroll to position [0, 0]
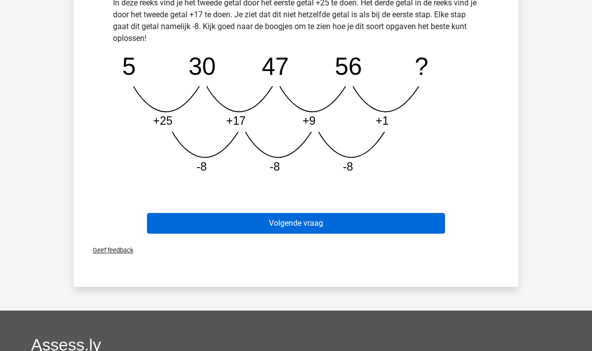
click at [323, 220] on button "Volgende vraag" at bounding box center [296, 223] width 299 height 21
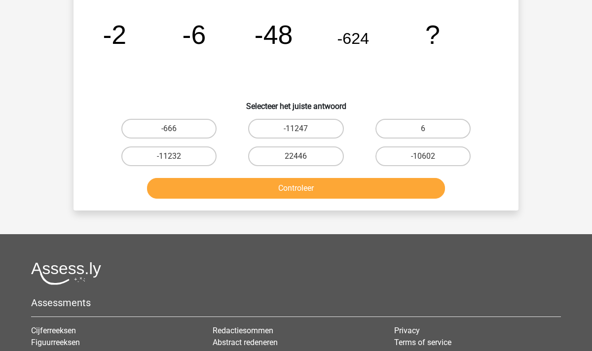
scroll to position [45, 0]
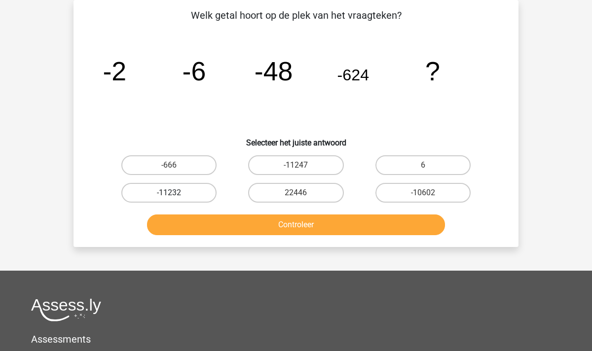
click at [176, 192] on label "-11232" at bounding box center [168, 193] width 95 height 20
click at [176, 193] on input "-11232" at bounding box center [172, 196] width 6 height 6
radio input "true"
click at [302, 227] on button "Controleer" at bounding box center [296, 225] width 299 height 21
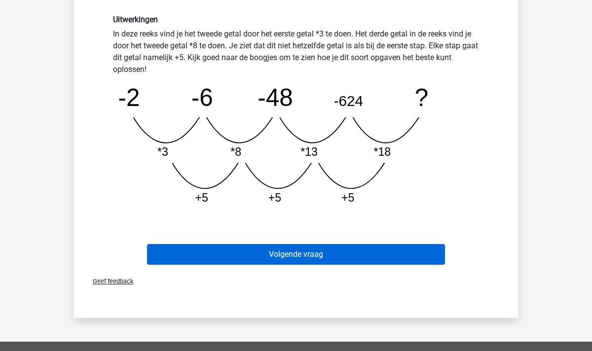
scroll to position [246, 0]
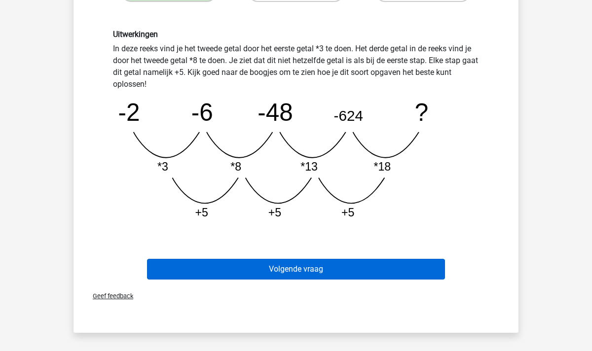
click at [333, 274] on button "Volgende vraag" at bounding box center [296, 269] width 299 height 21
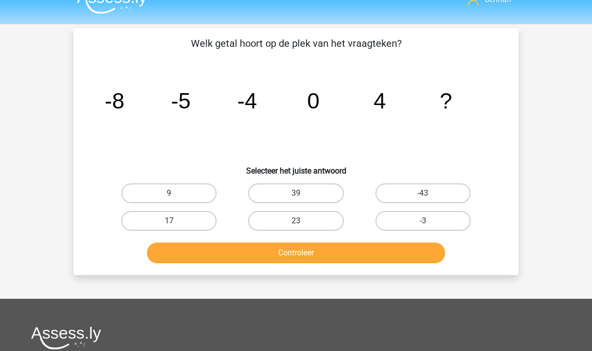
scroll to position [21, 0]
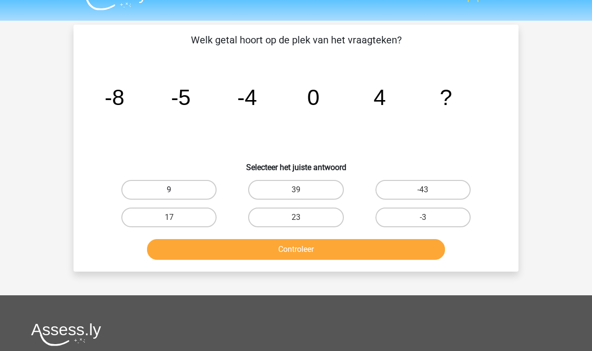
click at [189, 189] on label "9" at bounding box center [168, 190] width 95 height 20
click at [176, 190] on input "9" at bounding box center [172, 193] width 6 height 6
radio input "true"
click at [317, 245] on button "Controleer" at bounding box center [296, 249] width 299 height 21
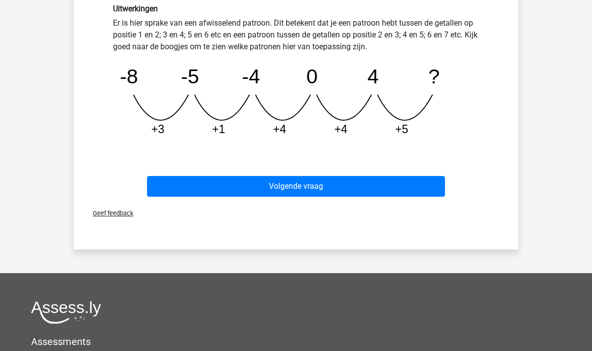
scroll to position [270, 0]
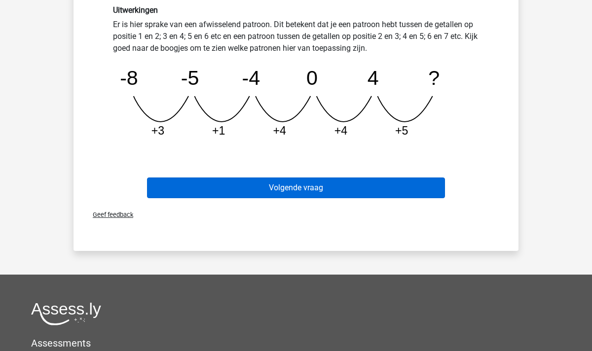
click at [298, 179] on button "Volgende vraag" at bounding box center [296, 188] width 299 height 21
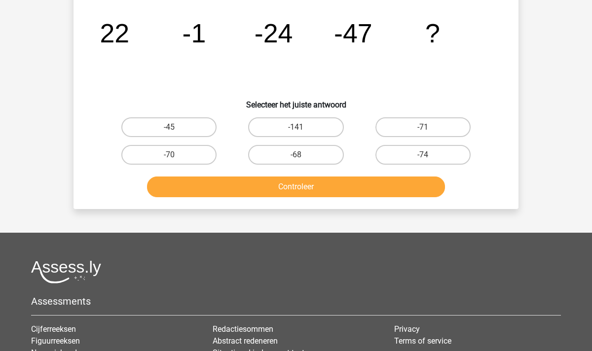
scroll to position [45, 0]
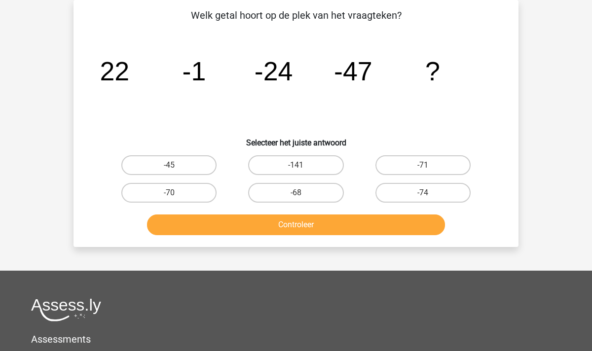
click at [171, 195] on input "-70" at bounding box center [172, 196] width 6 height 6
radio input "true"
click at [280, 224] on button "Controleer" at bounding box center [296, 225] width 299 height 21
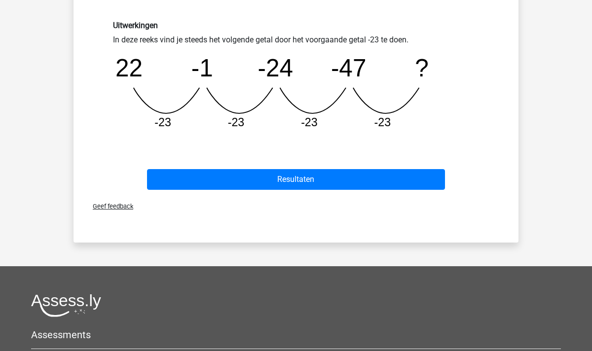
scroll to position [288, 0]
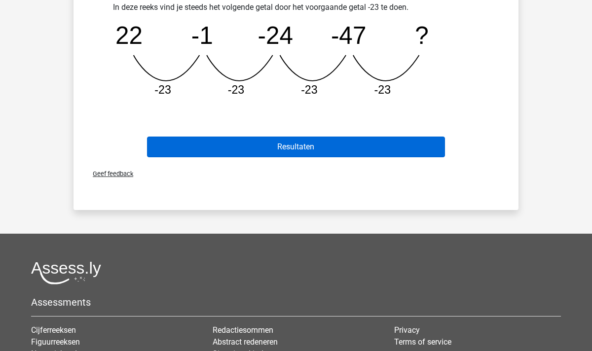
click at [298, 151] on button "Resultaten" at bounding box center [296, 147] width 299 height 21
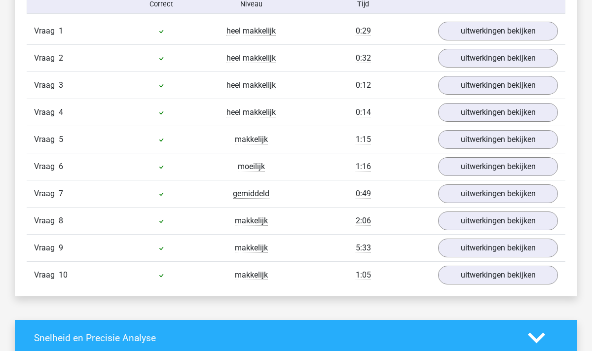
scroll to position [641, 0]
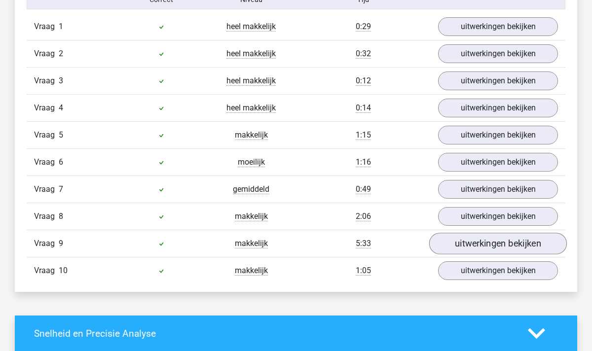
click at [470, 244] on link "uitwerkingen bekijken" at bounding box center [498, 244] width 138 height 22
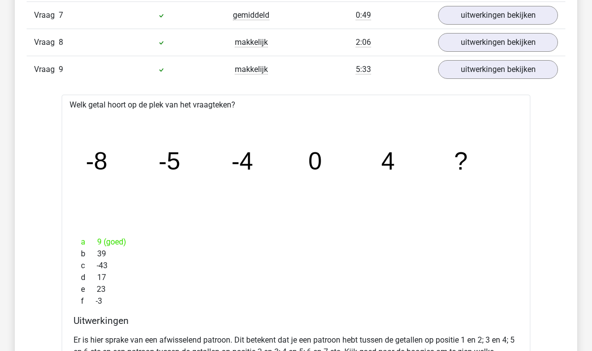
scroll to position [809, 0]
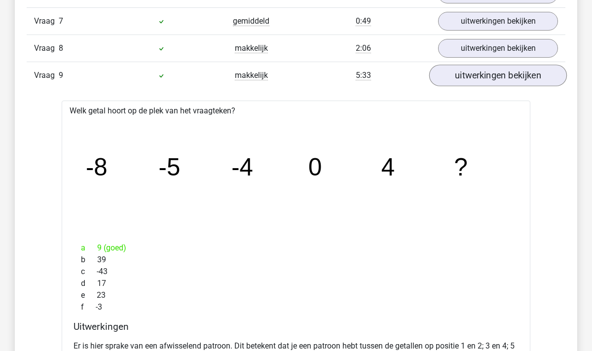
click at [472, 80] on link "uitwerkingen bekijken" at bounding box center [498, 76] width 138 height 22
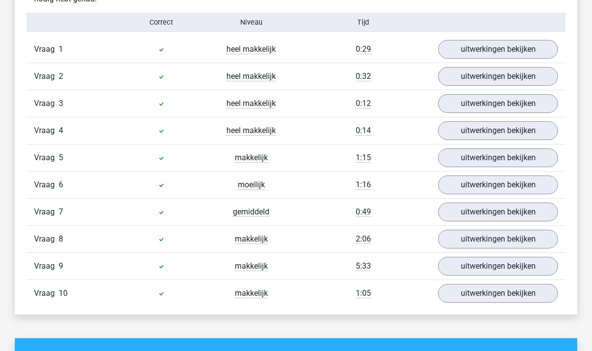
scroll to position [617, 0]
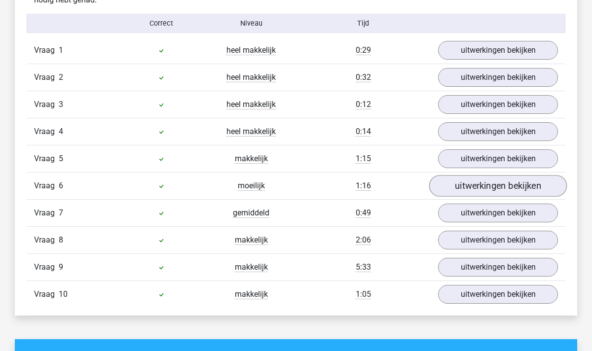
click at [442, 192] on link "uitwerkingen bekijken" at bounding box center [498, 186] width 138 height 22
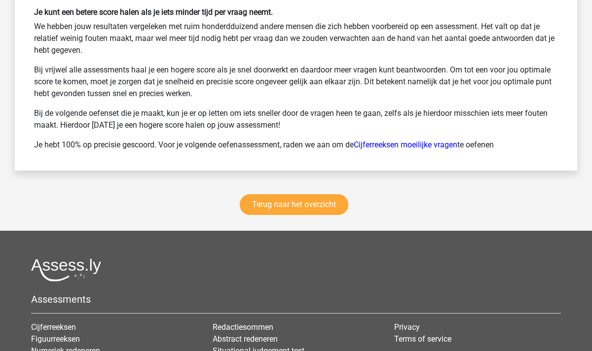
scroll to position [1771, 0]
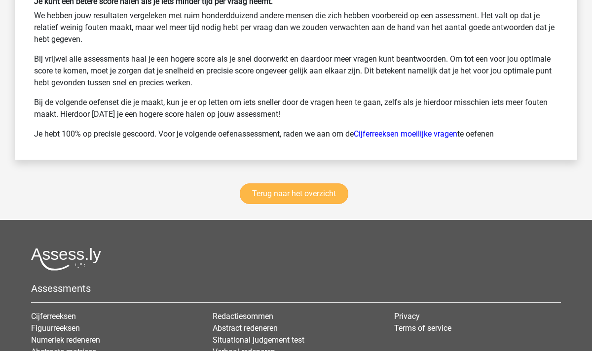
click at [289, 193] on link "Terug naar het overzicht" at bounding box center [294, 194] width 109 height 21
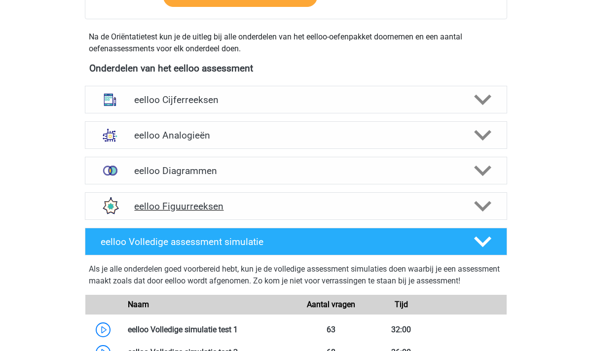
scroll to position [313, 0]
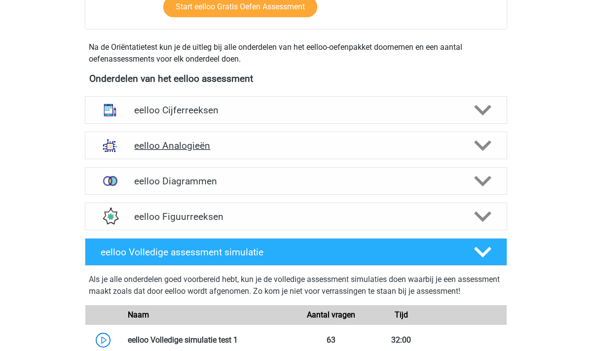
click at [487, 146] on polygon at bounding box center [482, 146] width 17 height 11
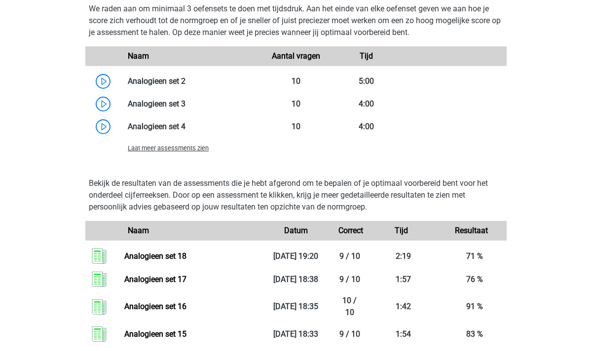
scroll to position [907, 0]
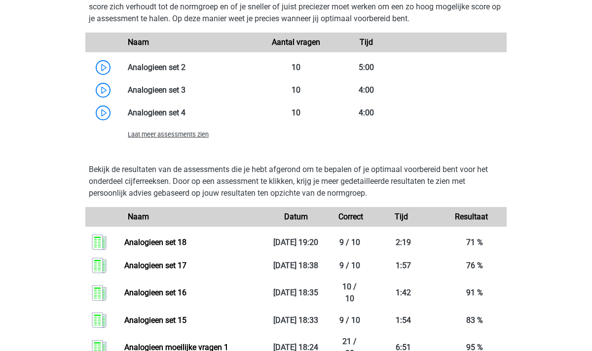
click at [187, 134] on span "Laat meer assessments zien" at bounding box center [168, 134] width 81 height 7
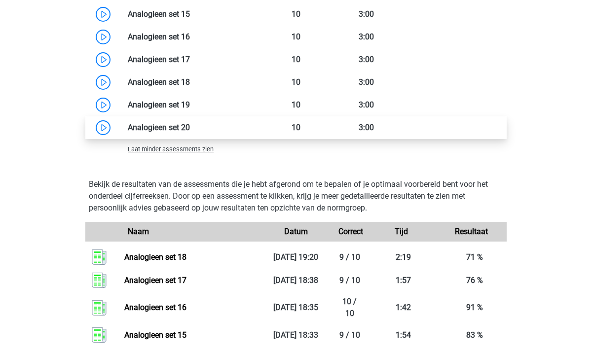
scroll to position [1251, 0]
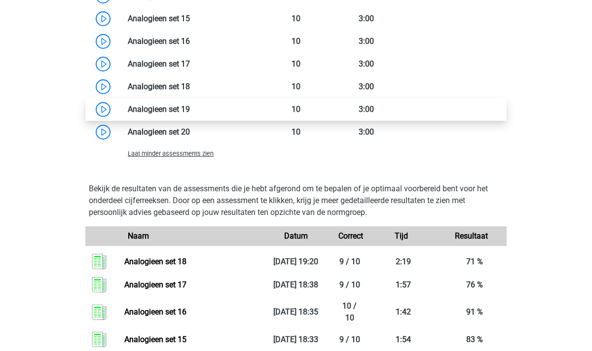
click at [190, 109] on link at bounding box center [190, 109] width 0 height 9
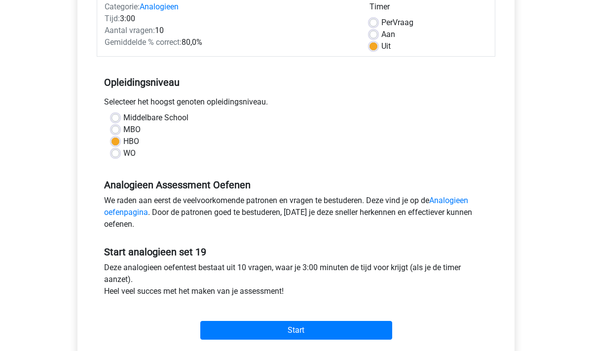
scroll to position [137, 0]
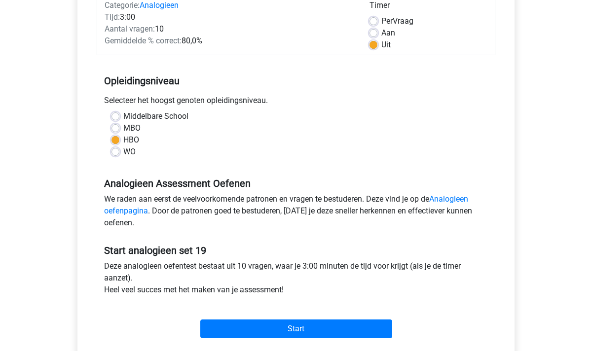
click at [382, 31] on label "Aan" at bounding box center [389, 33] width 14 height 12
click at [376, 31] on input "Aan" at bounding box center [374, 32] width 8 height 10
radio input "true"
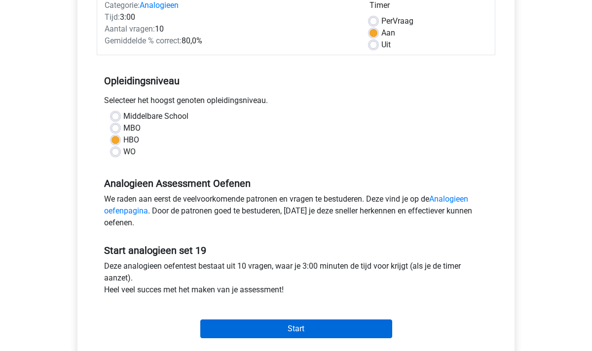
click at [298, 323] on input "Start" at bounding box center [296, 329] width 192 height 19
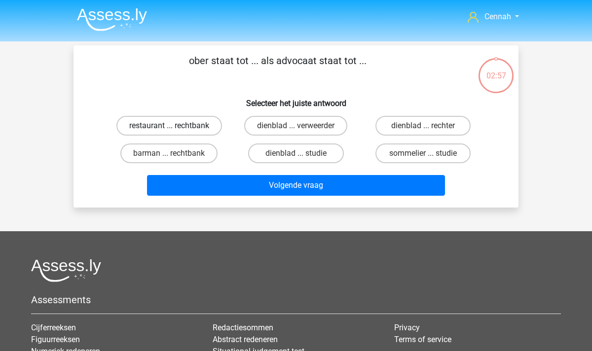
click at [178, 127] on label "restaurant ... rechtbank" at bounding box center [169, 126] width 106 height 20
click at [176, 127] on input "restaurant ... rechtbank" at bounding box center [172, 129] width 6 height 6
radio input "true"
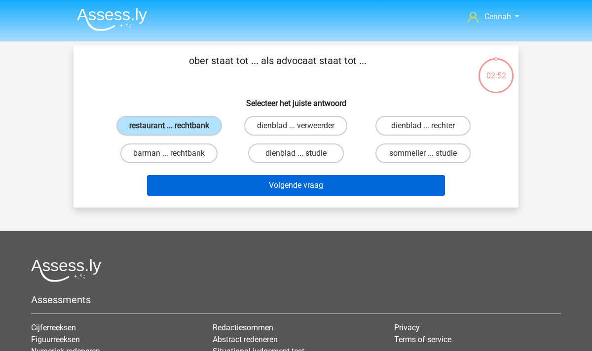
click at [309, 188] on button "Volgende vraag" at bounding box center [296, 185] width 299 height 21
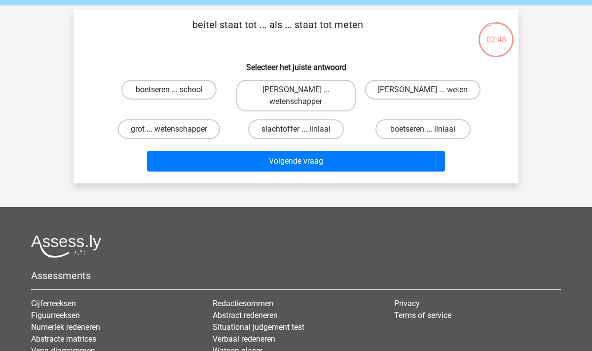
scroll to position [36, 0]
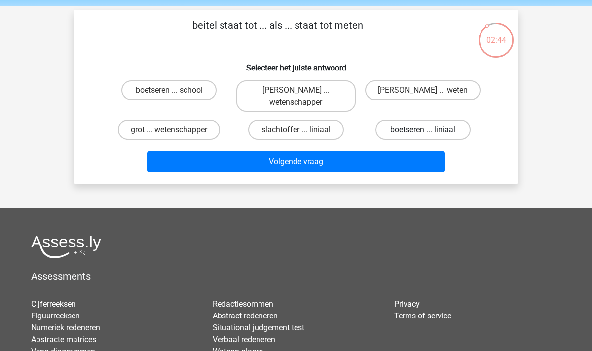
click at [412, 130] on label "boetseren ... liniaal" at bounding box center [423, 130] width 95 height 20
click at [423, 130] on input "boetseren ... liniaal" at bounding box center [426, 133] width 6 height 6
radio input "true"
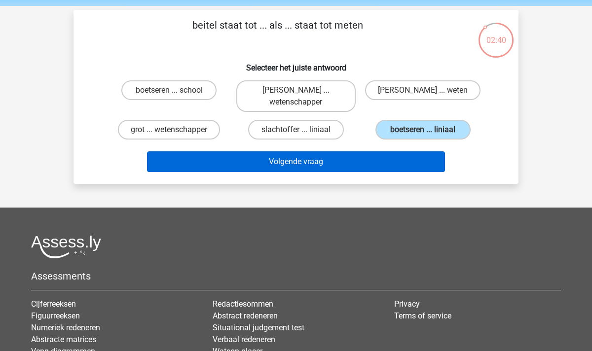
click at [287, 161] on button "Volgende vraag" at bounding box center [296, 162] width 299 height 21
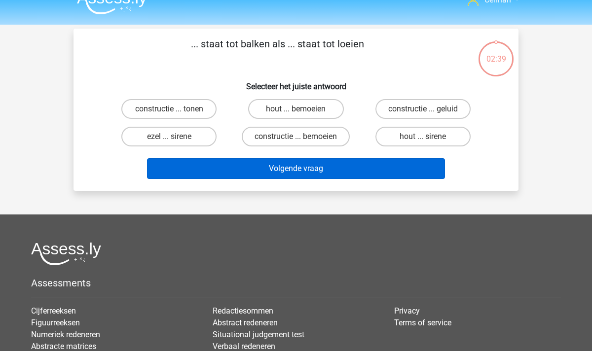
scroll to position [15, 0]
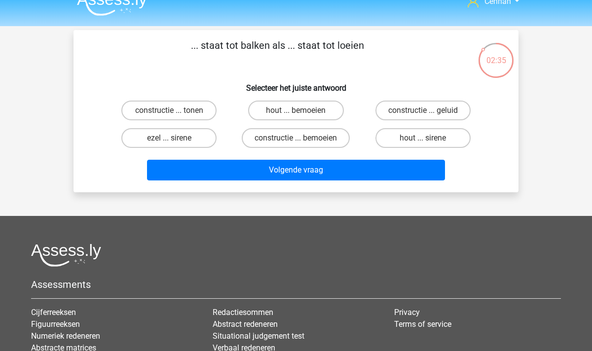
click at [173, 138] on input "ezel ... sirene" at bounding box center [172, 141] width 6 height 6
radio input "true"
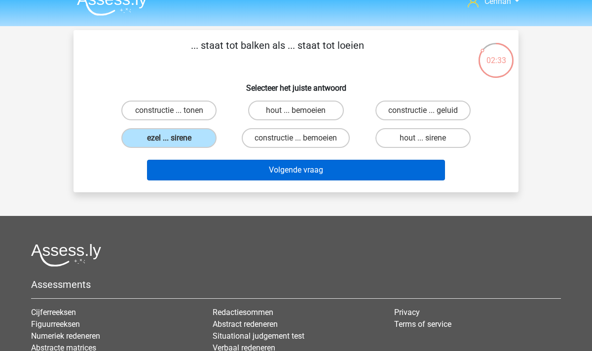
click at [299, 174] on button "Volgende vraag" at bounding box center [296, 170] width 299 height 21
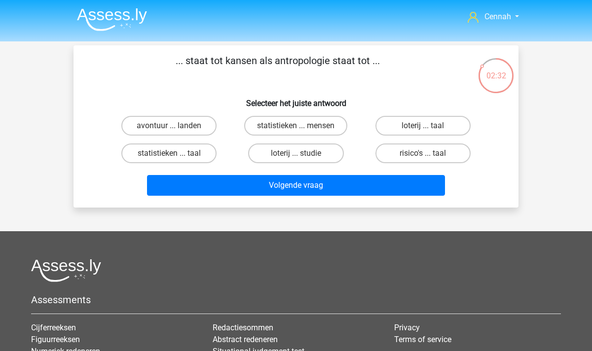
scroll to position [0, 0]
click at [294, 154] on label "loterij ... studie" at bounding box center [295, 154] width 95 height 20
click at [296, 154] on input "loterij ... studie" at bounding box center [299, 156] width 6 height 6
radio input "true"
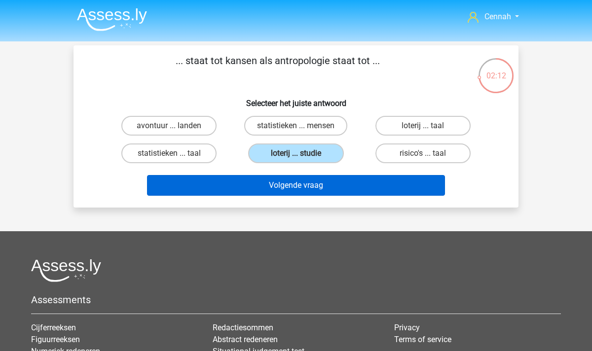
click at [323, 190] on button "Volgende vraag" at bounding box center [296, 185] width 299 height 21
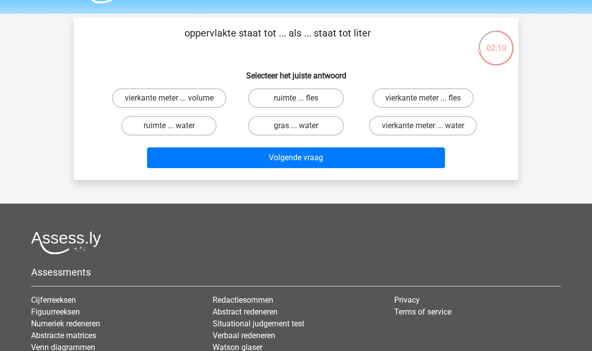
scroll to position [23, 0]
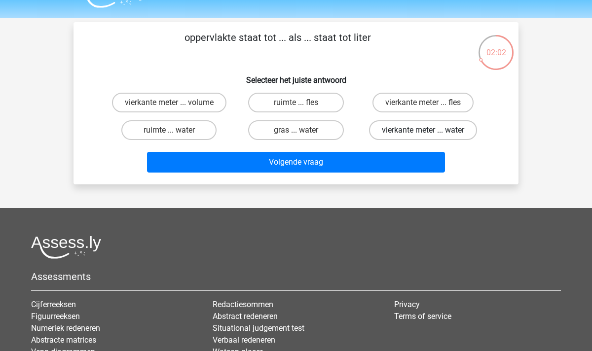
click at [443, 127] on label "vierkante meter ... water" at bounding box center [423, 130] width 108 height 20
click at [429, 130] on input "vierkante meter ... water" at bounding box center [426, 133] width 6 height 6
radio input "true"
click at [185, 102] on label "vierkante meter ... volume" at bounding box center [169, 103] width 115 height 20
click at [176, 103] on input "vierkante meter ... volume" at bounding box center [172, 106] width 6 height 6
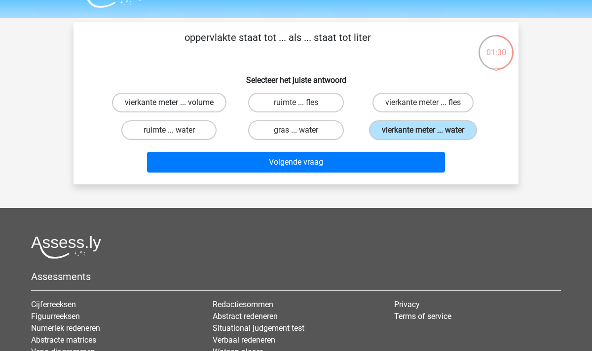
radio input "true"
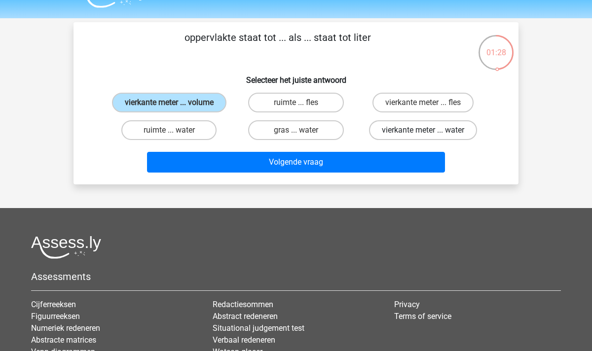
click at [443, 140] on label "vierkante meter ... water" at bounding box center [423, 130] width 108 height 20
click at [429, 137] on input "vierkante meter ... water" at bounding box center [426, 133] width 6 height 6
radio input "true"
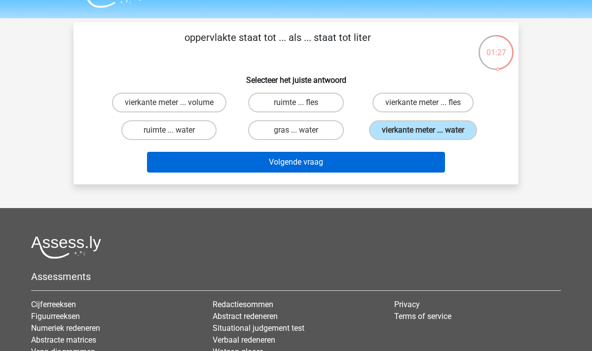
click at [356, 168] on button "Volgende vraag" at bounding box center [296, 162] width 299 height 21
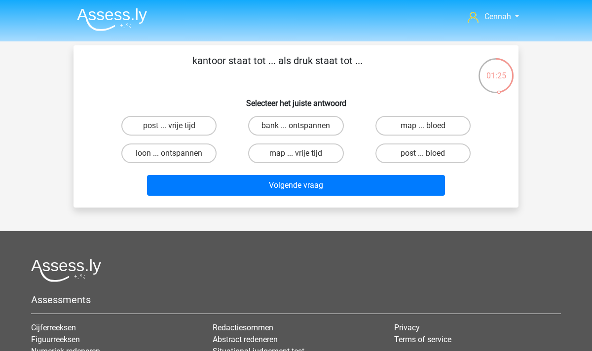
scroll to position [0, 0]
click at [424, 151] on label "post ... bloed" at bounding box center [423, 154] width 95 height 20
click at [424, 153] on input "post ... bloed" at bounding box center [426, 156] width 6 height 6
radio input "true"
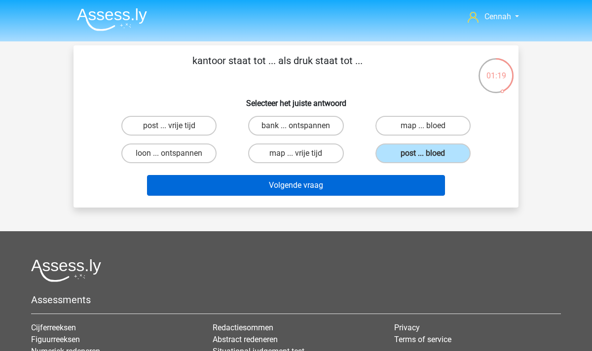
click at [352, 189] on button "Volgende vraag" at bounding box center [296, 185] width 299 height 21
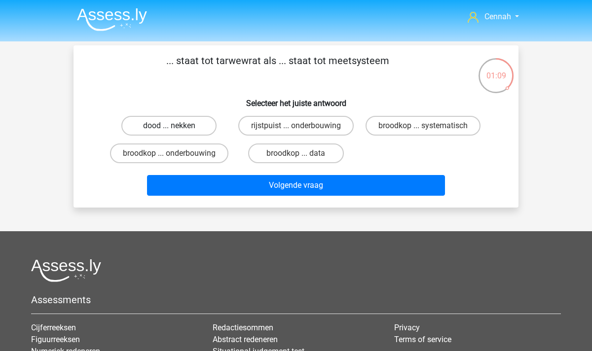
click at [184, 128] on label "dood ... nekken" at bounding box center [168, 126] width 95 height 20
click at [176, 128] on input "dood ... nekken" at bounding box center [172, 129] width 6 height 6
radio input "true"
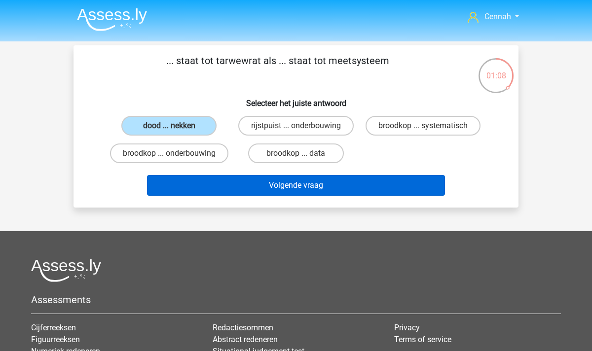
click at [234, 191] on button "Volgende vraag" at bounding box center [296, 185] width 299 height 21
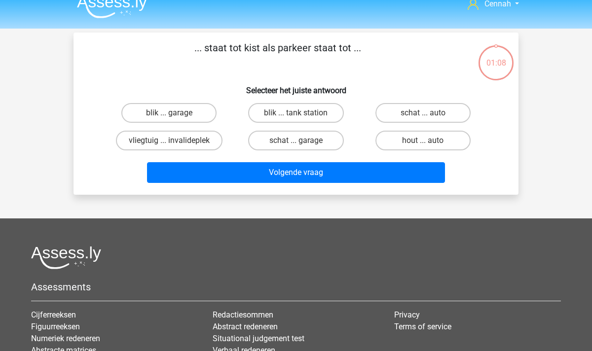
scroll to position [9, 0]
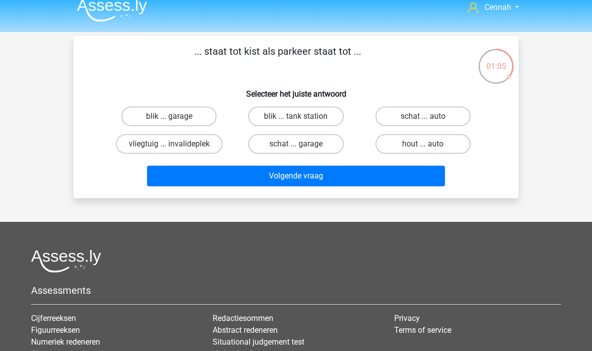
click at [296, 146] on input "schat ... garage" at bounding box center [299, 147] width 6 height 6
radio input "true"
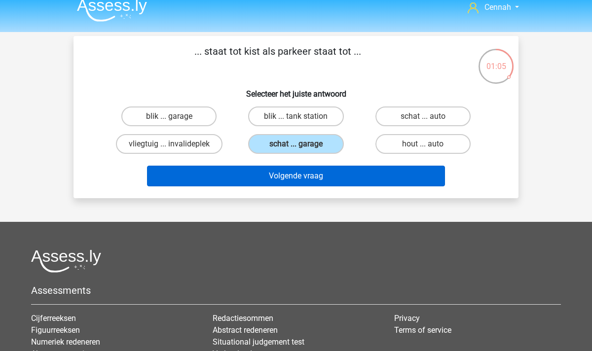
click at [300, 173] on button "Volgende vraag" at bounding box center [296, 176] width 299 height 21
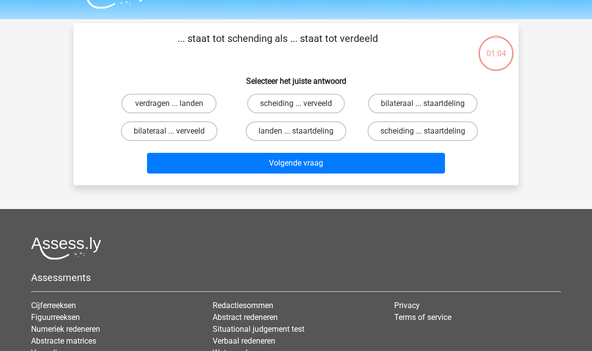
scroll to position [17, 0]
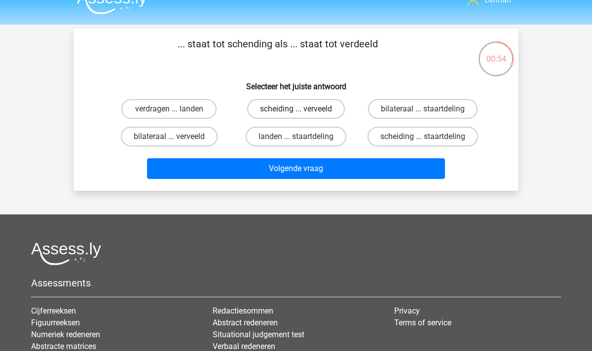
click at [306, 106] on label "scheiding ... verveeld" at bounding box center [296, 109] width 98 height 20
click at [303, 109] on input "scheiding ... verveeld" at bounding box center [299, 112] width 6 height 6
radio input "true"
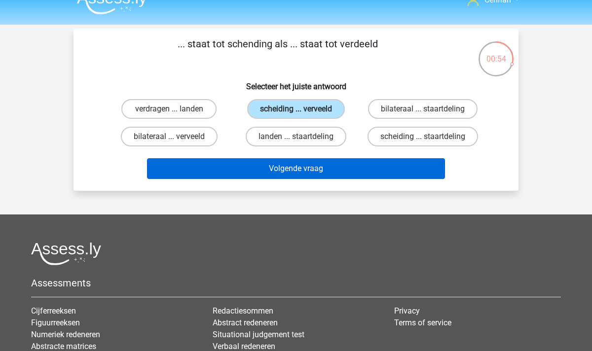
click at [301, 171] on button "Volgende vraag" at bounding box center [296, 168] width 299 height 21
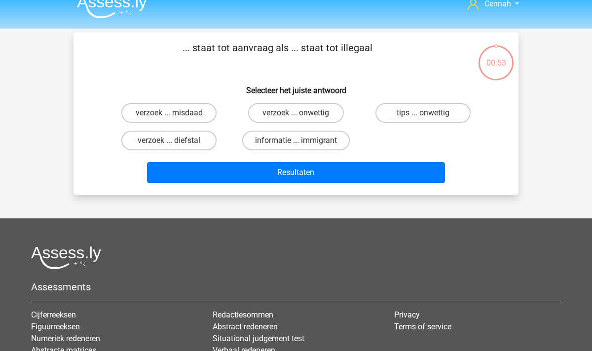
scroll to position [10, 0]
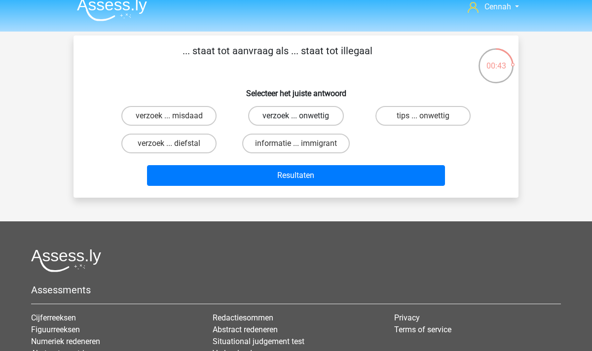
click at [284, 115] on label "verzoek ... onwettig" at bounding box center [295, 116] width 95 height 20
click at [296, 116] on input "verzoek ... onwettig" at bounding box center [299, 119] width 6 height 6
radio input "true"
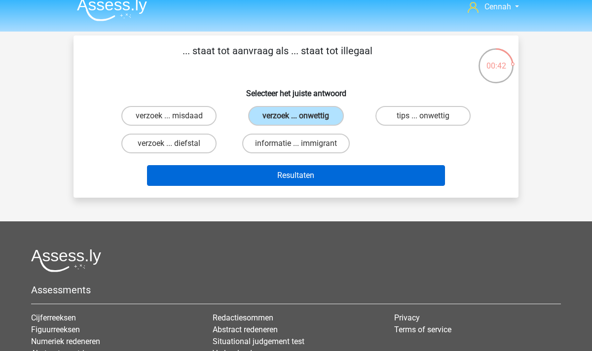
click at [271, 169] on button "Resultaten" at bounding box center [296, 175] width 299 height 21
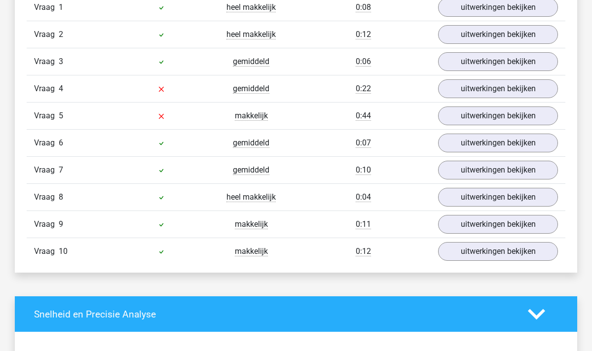
scroll to position [644, 0]
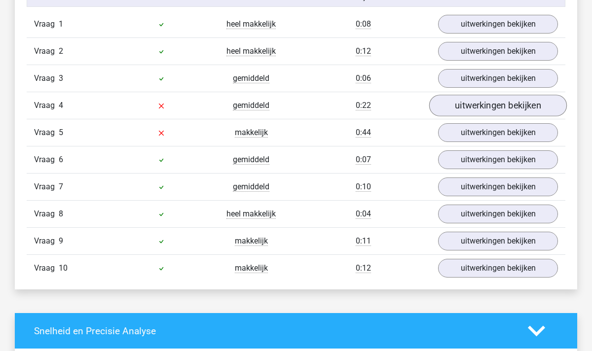
click at [504, 110] on link "uitwerkingen bekijken" at bounding box center [498, 106] width 138 height 22
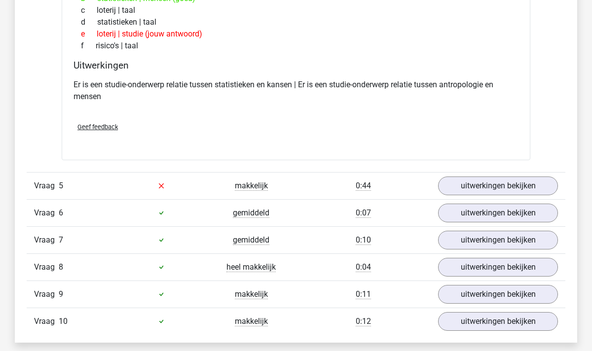
scroll to position [832, 0]
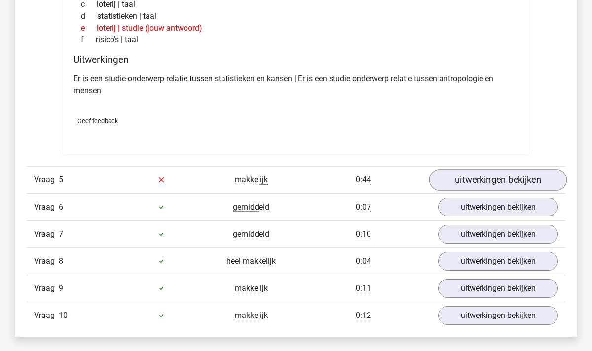
click at [464, 177] on link "uitwerkingen bekijken" at bounding box center [498, 180] width 138 height 22
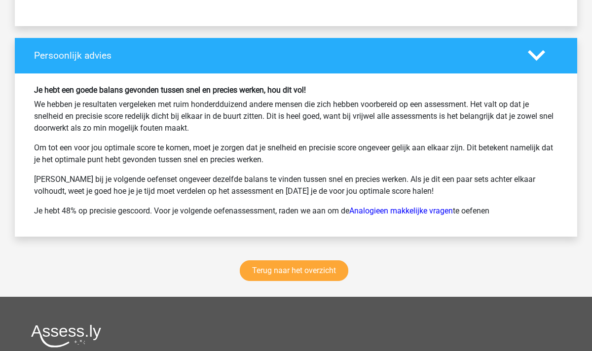
scroll to position [1728, 0]
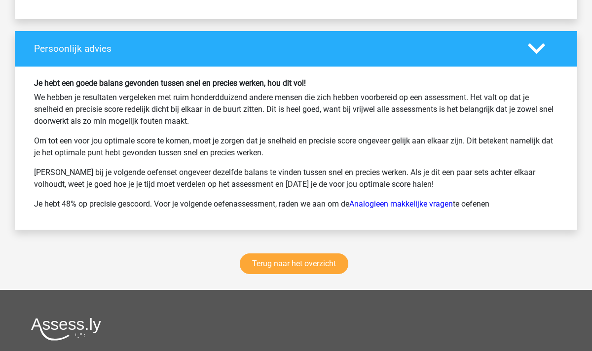
click at [267, 253] on div "Terug naar het overzicht" at bounding box center [296, 266] width 563 height 48
click at [286, 259] on link "Terug naar het overzicht" at bounding box center [294, 264] width 109 height 21
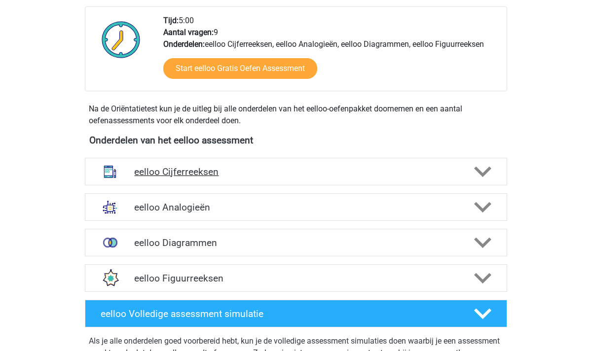
scroll to position [251, 0]
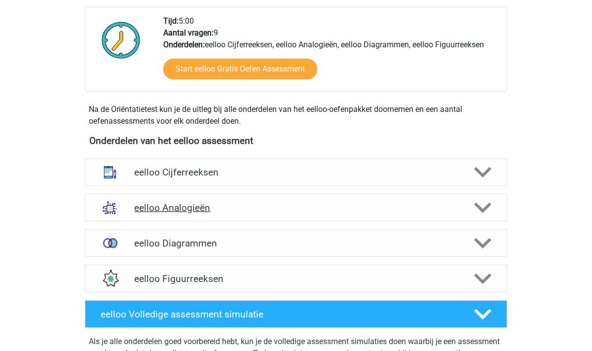
click at [482, 211] on polygon at bounding box center [482, 208] width 17 height 11
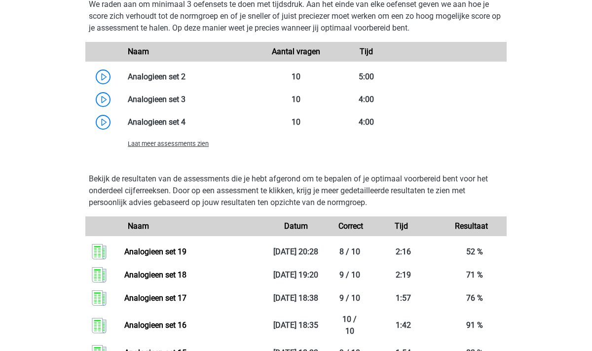
scroll to position [916, 0]
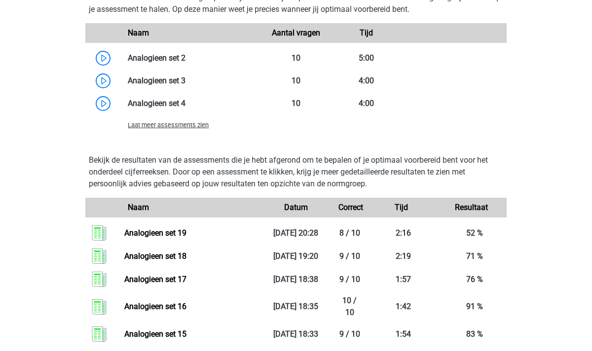
click at [166, 126] on span "Laat meer assessments zien" at bounding box center [168, 124] width 81 height 7
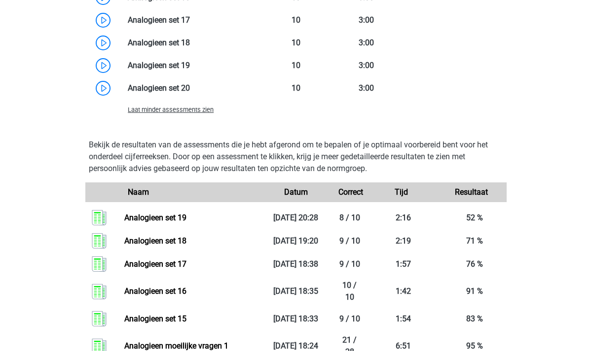
scroll to position [1296, 0]
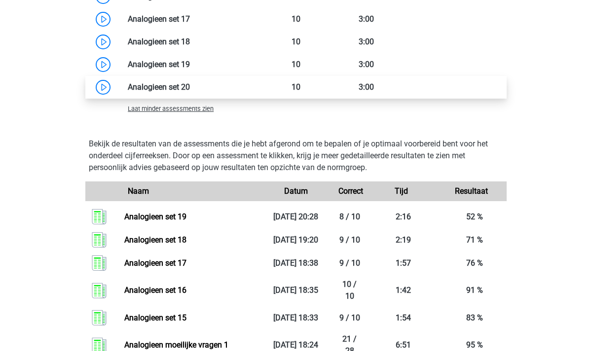
click at [190, 84] on link at bounding box center [190, 86] width 0 height 9
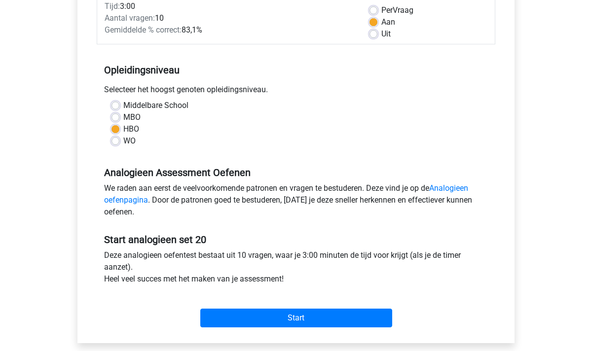
scroll to position [153, 0]
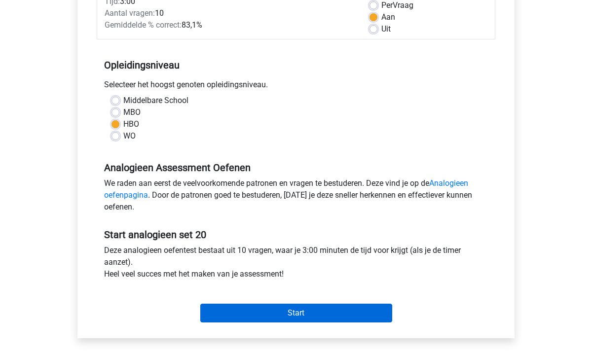
click at [304, 314] on input "Start" at bounding box center [296, 313] width 192 height 19
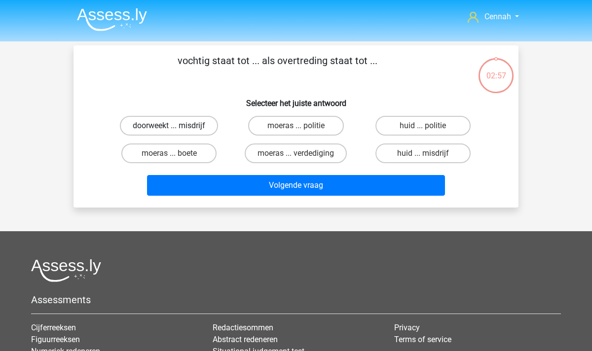
click at [168, 128] on label "doorweekt ... misdrijf" at bounding box center [169, 126] width 98 height 20
click at [169, 128] on input "doorweekt ... misdrijf" at bounding box center [172, 129] width 6 height 6
radio input "true"
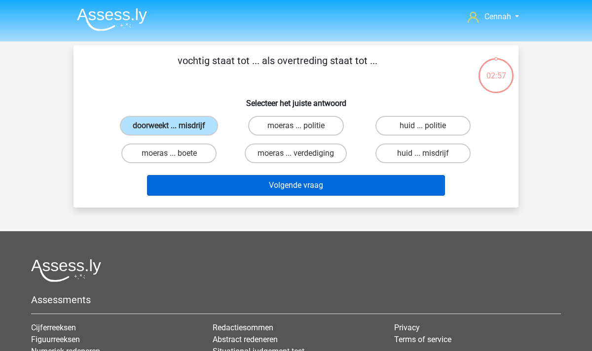
click at [256, 180] on button "Volgende vraag" at bounding box center [296, 185] width 299 height 21
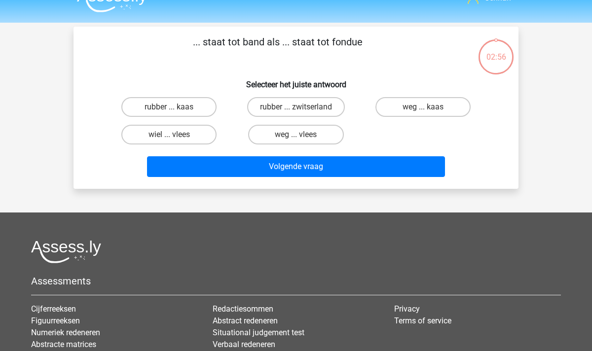
scroll to position [16, 0]
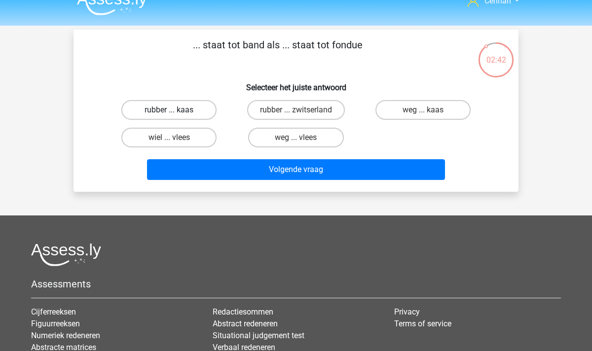
click at [169, 109] on label "rubber ... kaas" at bounding box center [168, 110] width 95 height 20
click at [169, 110] on input "rubber ... kaas" at bounding box center [172, 113] width 6 height 6
radio input "true"
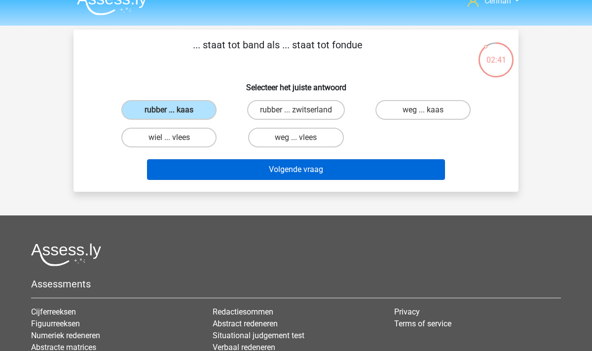
click at [305, 172] on button "Volgende vraag" at bounding box center [296, 169] width 299 height 21
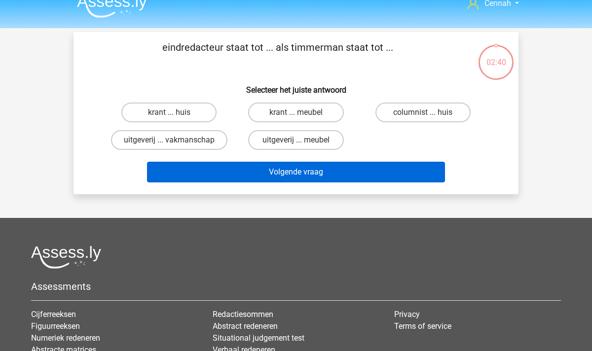
scroll to position [10, 0]
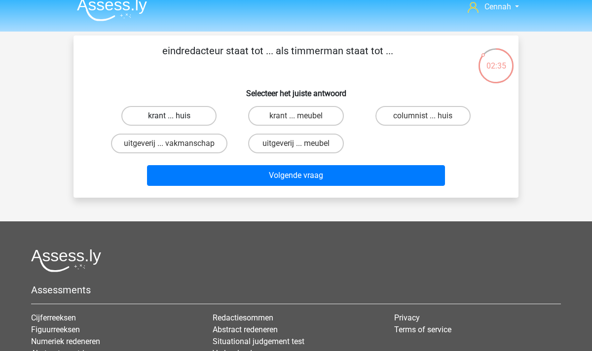
click at [161, 117] on label "krant ... huis" at bounding box center [168, 116] width 95 height 20
click at [169, 117] on input "krant ... huis" at bounding box center [172, 119] width 6 height 6
radio input "true"
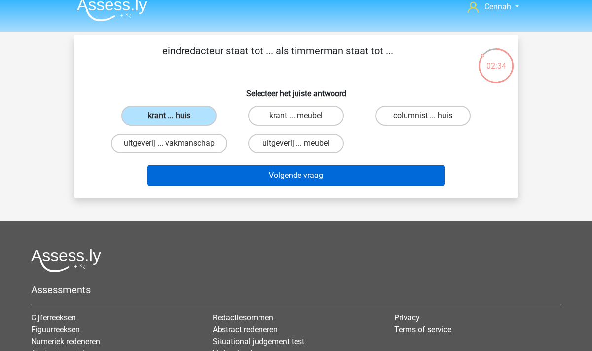
click at [289, 178] on button "Volgende vraag" at bounding box center [296, 175] width 299 height 21
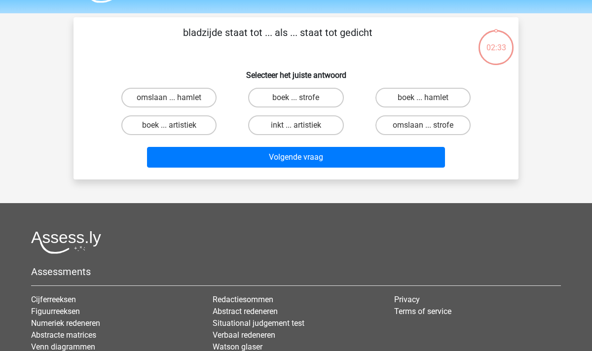
scroll to position [19, 0]
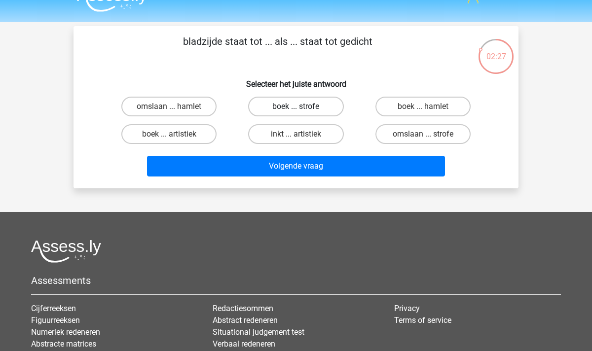
click at [310, 108] on label "boek ... strofe" at bounding box center [295, 107] width 95 height 20
click at [303, 108] on input "boek ... strofe" at bounding box center [299, 110] width 6 height 6
radio input "true"
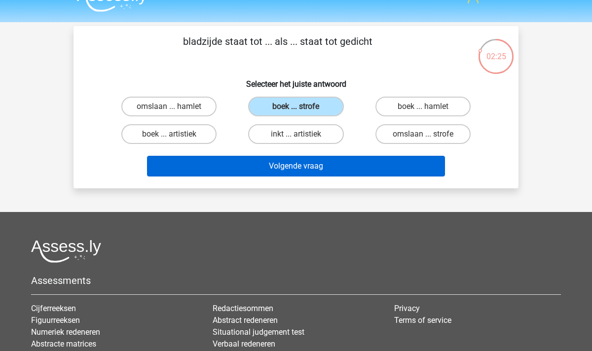
click at [293, 163] on button "Volgende vraag" at bounding box center [296, 166] width 299 height 21
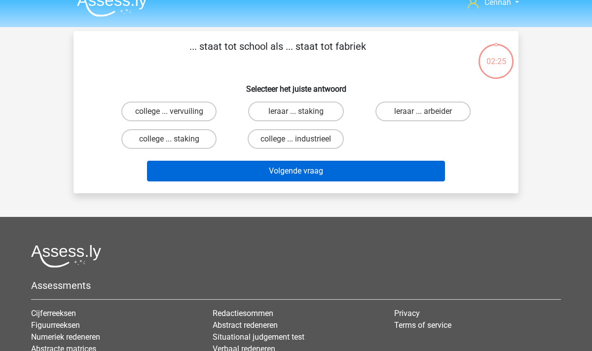
scroll to position [13, 0]
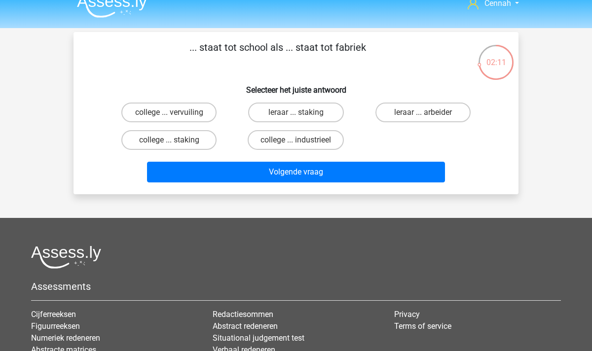
click at [296, 144] on input "college ... industrieel" at bounding box center [299, 143] width 6 height 6
radio input "true"
click at [431, 114] on label "leraar ... arbeider" at bounding box center [423, 113] width 95 height 20
click at [429, 114] on input "leraar ... arbeider" at bounding box center [426, 116] width 6 height 6
radio input "true"
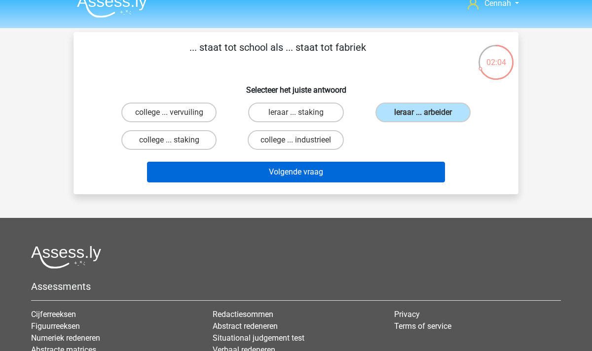
click at [315, 174] on button "Volgende vraag" at bounding box center [296, 172] width 299 height 21
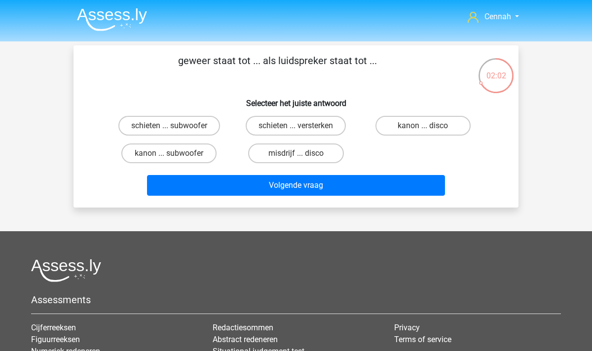
scroll to position [0, 0]
click at [323, 128] on label "schieten ... versterken" at bounding box center [296, 126] width 100 height 20
click at [303, 128] on input "schieten ... versterken" at bounding box center [299, 129] width 6 height 6
radio input "true"
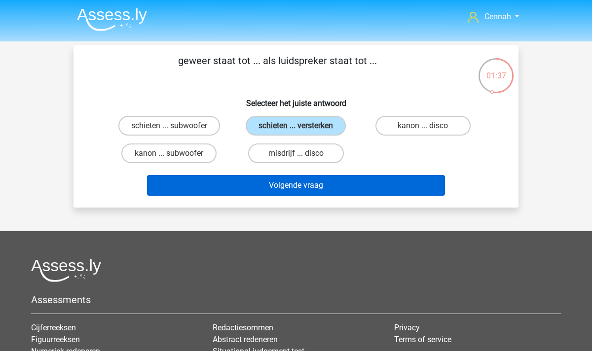
click at [301, 189] on button "Volgende vraag" at bounding box center [296, 185] width 299 height 21
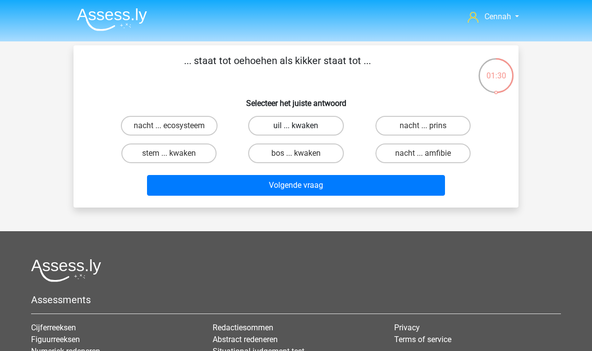
click at [289, 129] on label "uil ... kwaken" at bounding box center [295, 126] width 95 height 20
click at [296, 129] on input "uil ... kwaken" at bounding box center [299, 129] width 6 height 6
radio input "true"
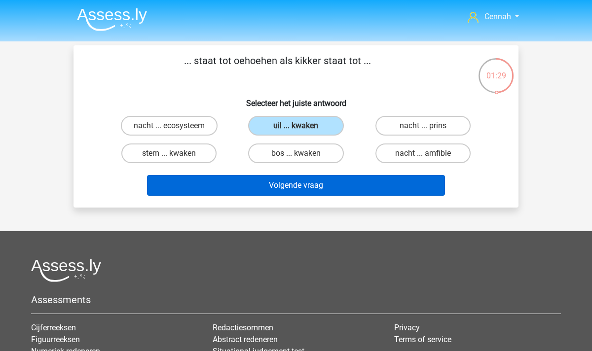
click at [352, 191] on button "Volgende vraag" at bounding box center [296, 185] width 299 height 21
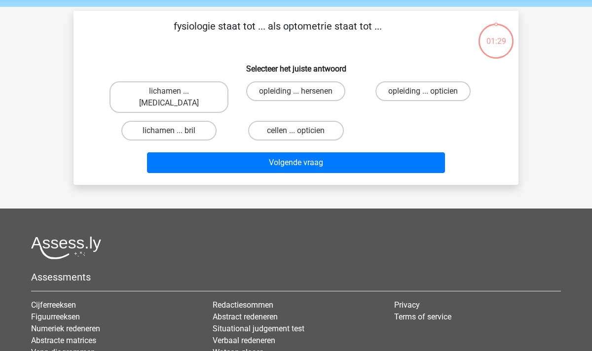
scroll to position [16, 0]
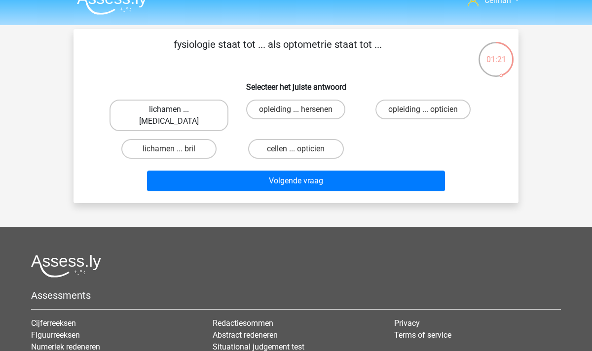
click at [189, 110] on label "lichamen ... ogen" at bounding box center [169, 116] width 119 height 32
click at [176, 110] on input "lichamen ... ogen" at bounding box center [172, 113] width 6 height 6
radio input "true"
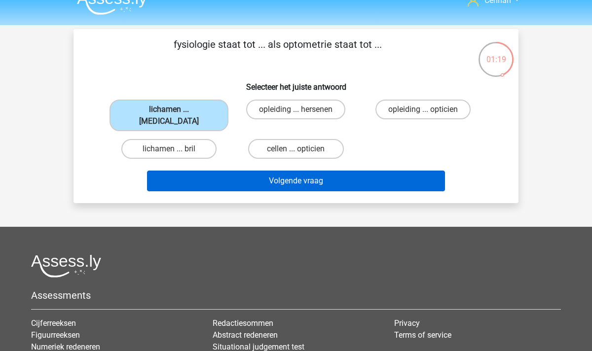
click at [314, 171] on button "Volgende vraag" at bounding box center [296, 181] width 299 height 21
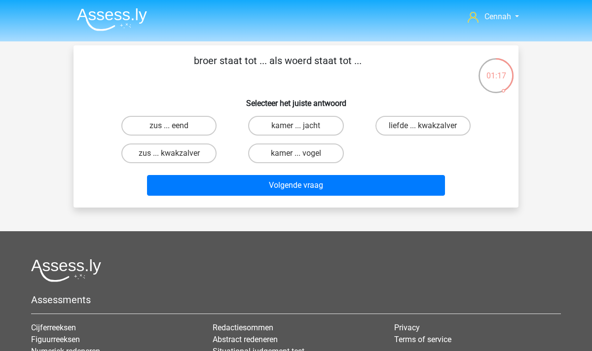
scroll to position [0, 0]
click at [178, 126] on label "zus ... eend" at bounding box center [168, 126] width 95 height 20
click at [176, 126] on input "zus ... eend" at bounding box center [172, 129] width 6 height 6
radio input "true"
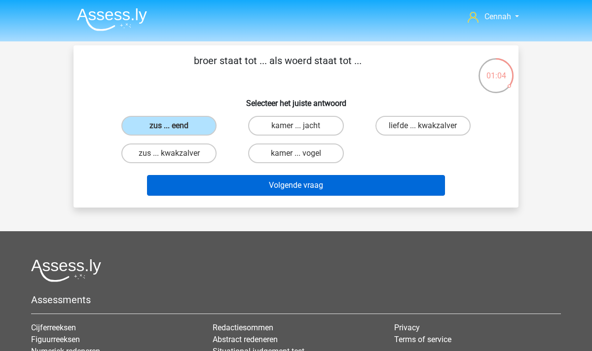
click at [286, 187] on button "Volgende vraag" at bounding box center [296, 185] width 299 height 21
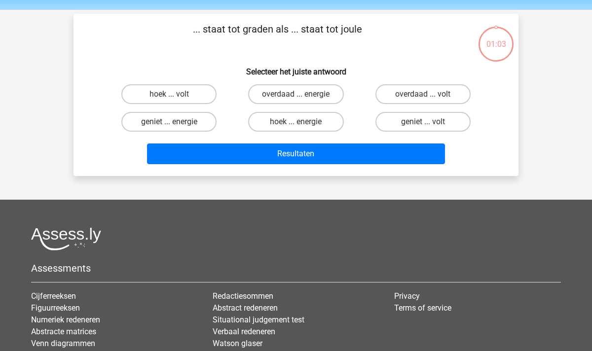
scroll to position [18, 0]
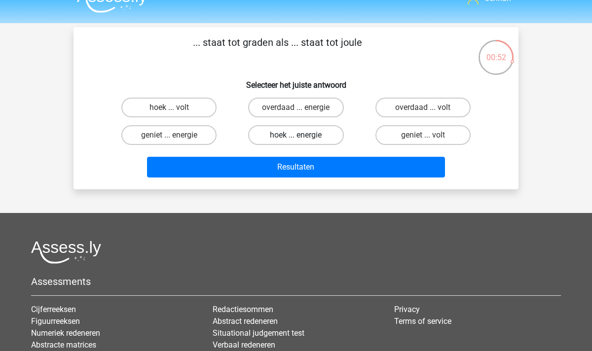
click at [316, 138] on label "hoek ... energie" at bounding box center [295, 135] width 95 height 20
click at [303, 138] on input "hoek ... energie" at bounding box center [299, 138] width 6 height 6
radio input "true"
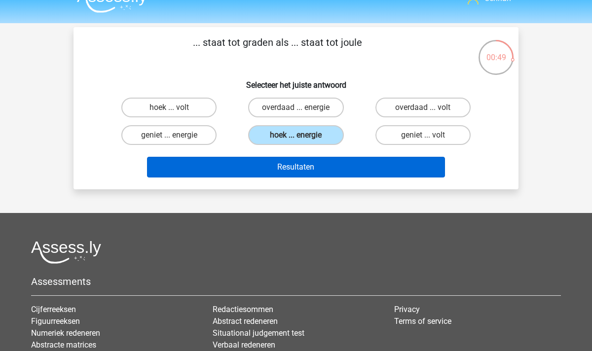
click at [324, 174] on button "Resultaten" at bounding box center [296, 167] width 299 height 21
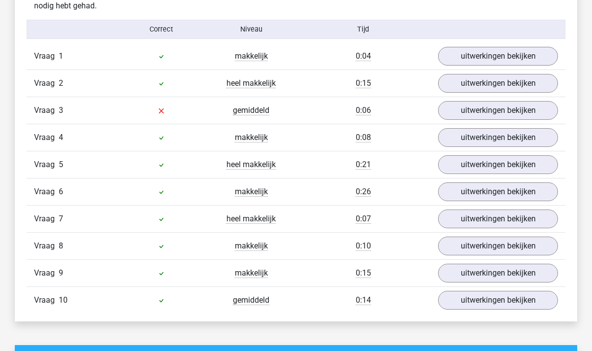
scroll to position [606, 0]
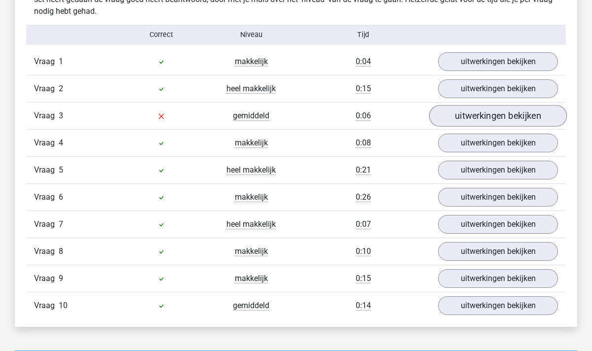
click at [500, 115] on link "uitwerkingen bekijken" at bounding box center [498, 116] width 138 height 22
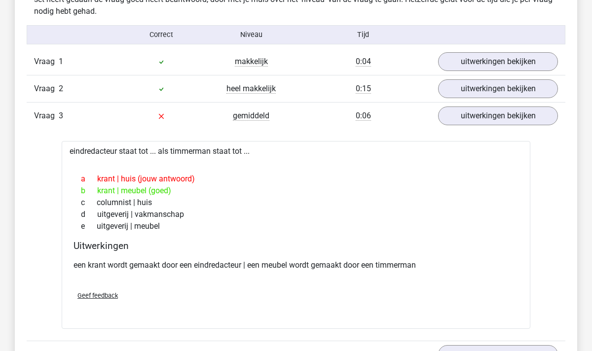
click at [106, 299] on span "Geef feedback" at bounding box center [97, 295] width 40 height 7
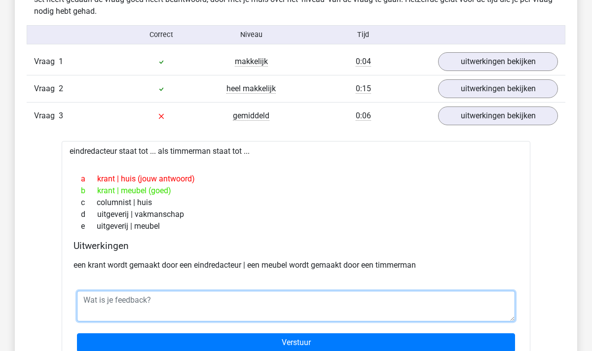
click at [137, 304] on textarea at bounding box center [296, 306] width 438 height 31
type textarea "M"
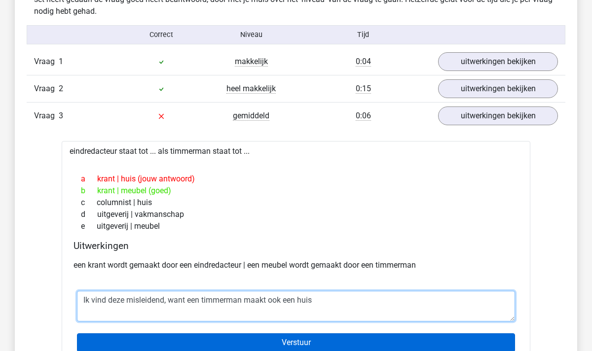
type textarea "Ik vind deze misleidend, want een timmerman maakt ook een huis"
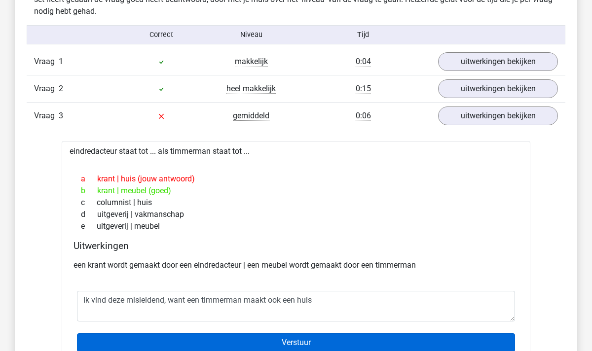
click at [330, 341] on input "Verstuur" at bounding box center [296, 343] width 438 height 19
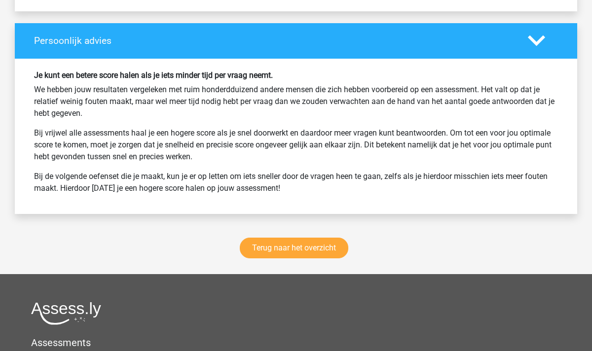
scroll to position [1325, 0]
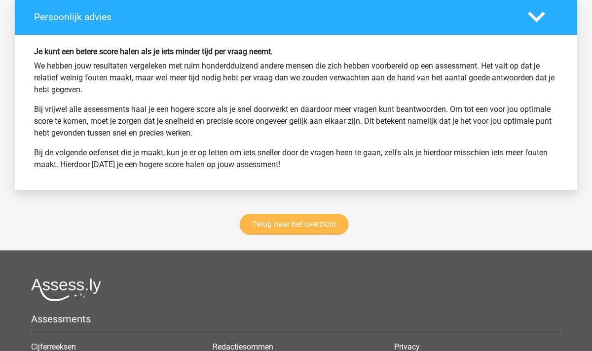
click at [301, 216] on link "Terug naar het overzicht" at bounding box center [294, 224] width 109 height 21
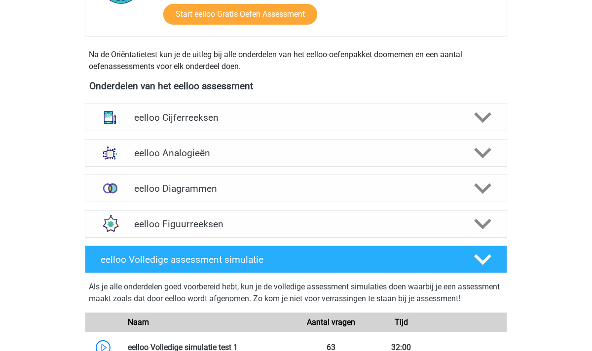
click at [485, 155] on polygon at bounding box center [482, 153] width 17 height 11
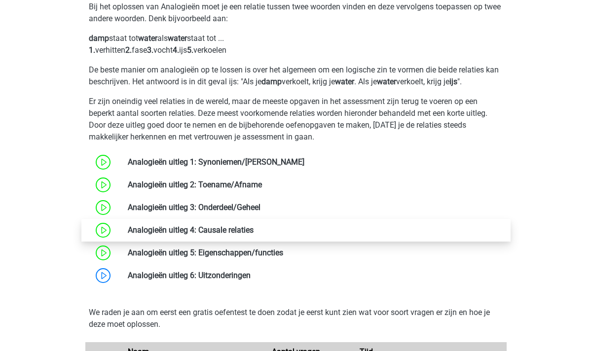
scroll to position [400, 0]
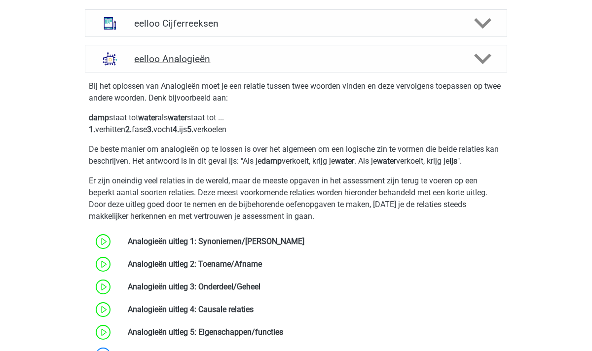
click at [483, 59] on icon at bounding box center [482, 58] width 17 height 17
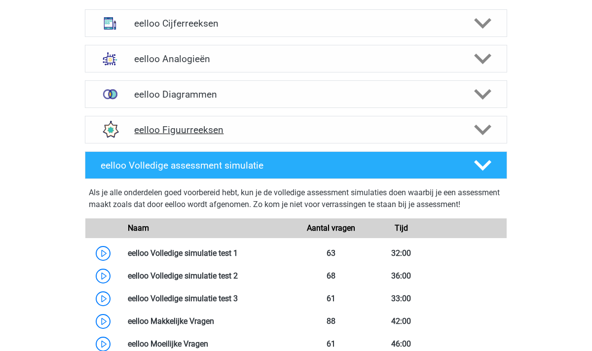
click at [491, 125] on icon at bounding box center [482, 129] width 17 height 17
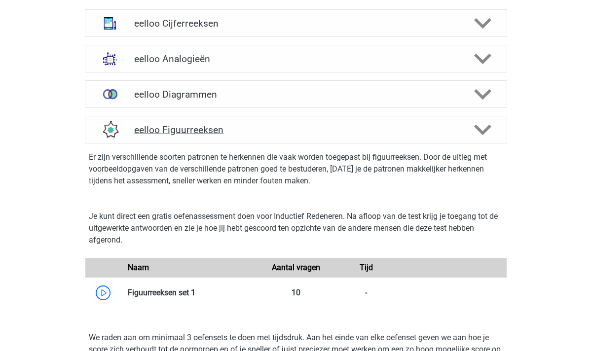
click at [491, 125] on icon at bounding box center [482, 129] width 17 height 17
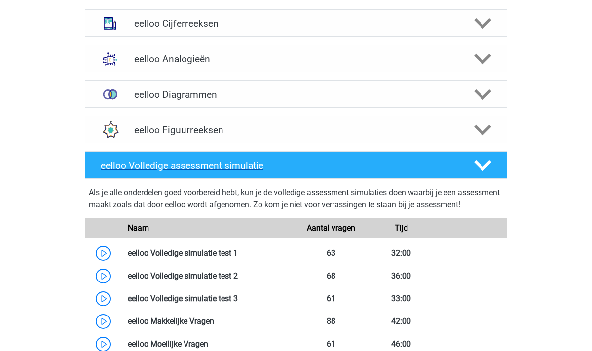
click at [478, 167] on icon at bounding box center [482, 165] width 17 height 17
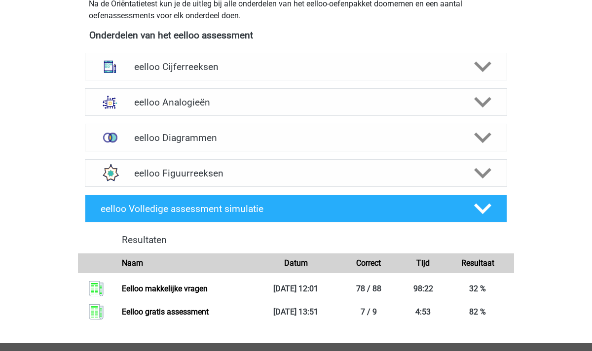
scroll to position [353, 0]
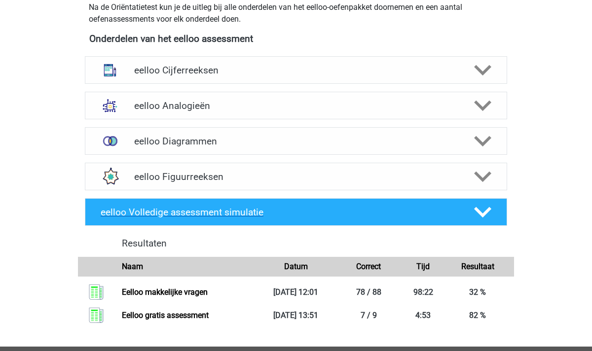
click at [437, 216] on h4 "eelloo Volledige assessment simulatie" at bounding box center [279, 212] width 357 height 11
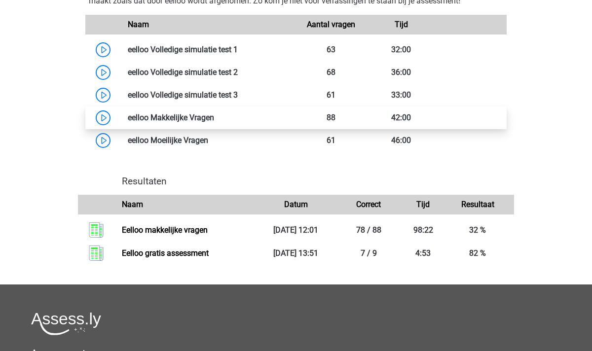
scroll to position [596, 0]
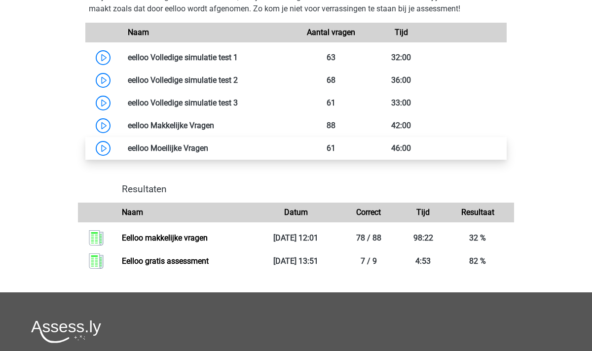
click at [208, 153] on link at bounding box center [208, 148] width 0 height 9
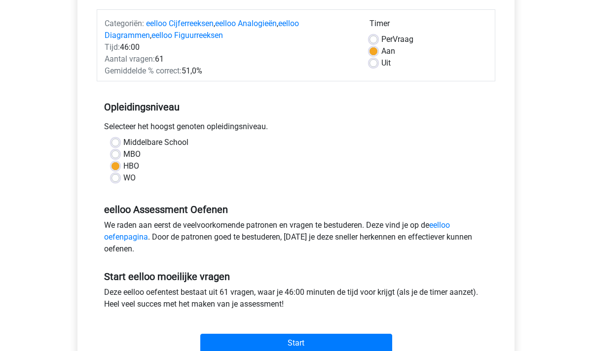
scroll to position [119, 0]
click at [382, 63] on label "Uit" at bounding box center [386, 63] width 9 height 12
click at [374, 63] on input "Uit" at bounding box center [374, 62] width 8 height 10
radio input "true"
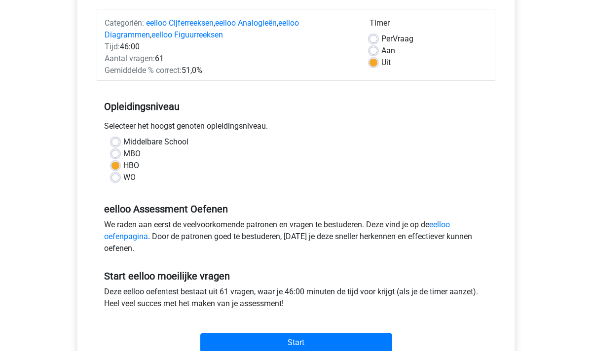
click at [382, 50] on label "Aan" at bounding box center [389, 51] width 14 height 12
click at [372, 50] on input "Aan" at bounding box center [374, 50] width 8 height 10
radio input "true"
click at [378, 62] on div "Uit" at bounding box center [429, 63] width 118 height 12
click at [382, 64] on label "Uit" at bounding box center [386, 63] width 9 height 12
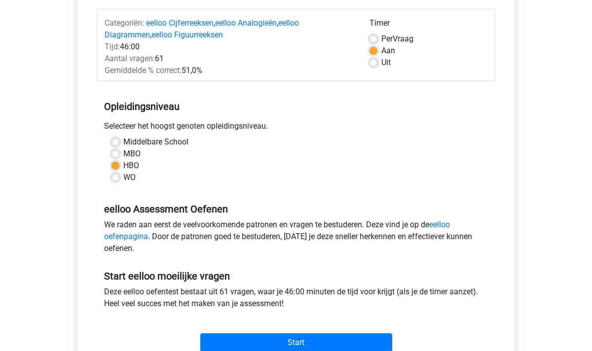
click at [375, 64] on input "Uit" at bounding box center [374, 62] width 8 height 10
radio input "true"
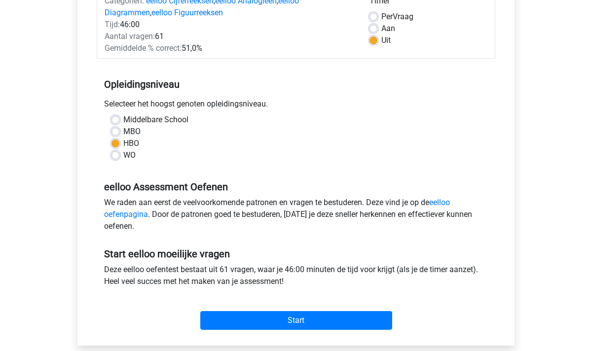
scroll to position [142, 0]
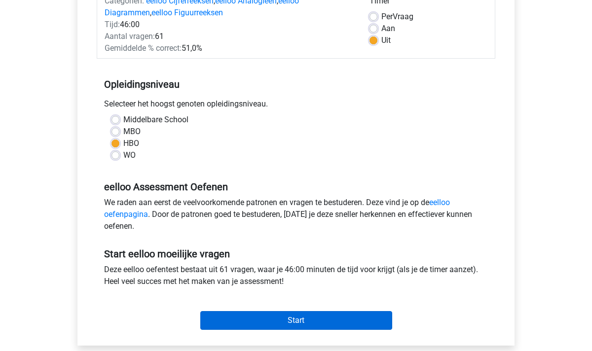
click at [299, 322] on input "Start" at bounding box center [296, 320] width 192 height 19
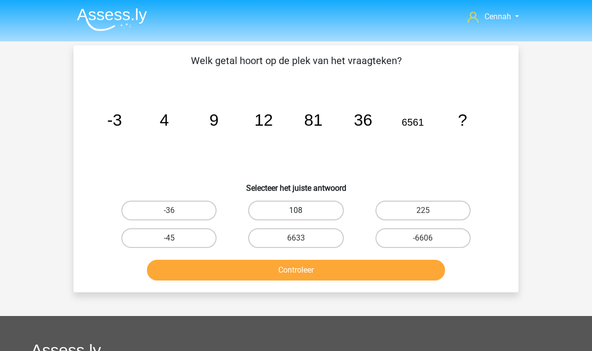
click at [294, 213] on label "108" at bounding box center [295, 211] width 95 height 20
click at [296, 213] on input "108" at bounding box center [299, 214] width 6 height 6
radio input "true"
click at [292, 277] on button "Controleer" at bounding box center [296, 270] width 299 height 21
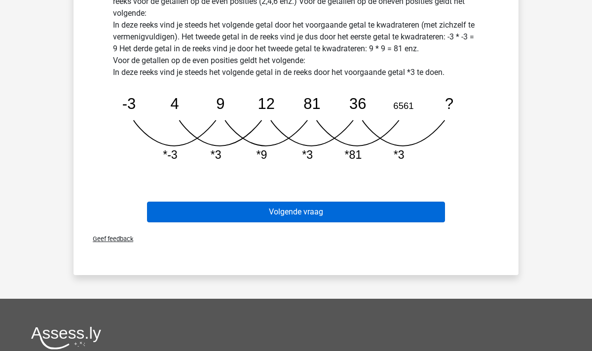
click at [290, 221] on button "Volgende vraag" at bounding box center [296, 212] width 299 height 21
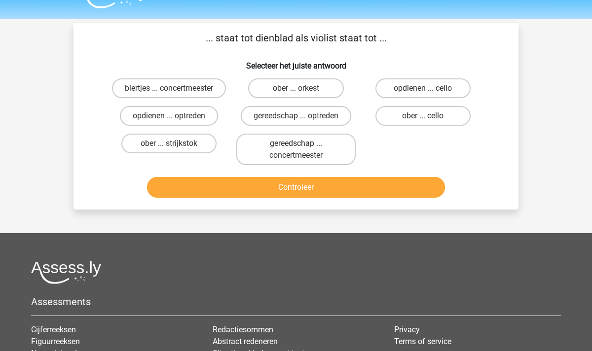
scroll to position [17, 0]
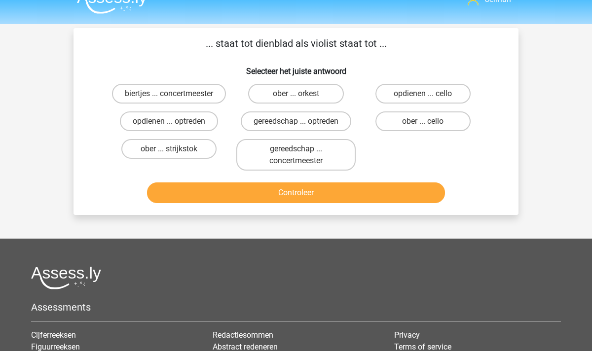
click at [174, 150] on input "ober ... strijkstok" at bounding box center [172, 152] width 6 height 6
radio input "true"
click at [283, 193] on button "Controleer" at bounding box center [296, 193] width 299 height 21
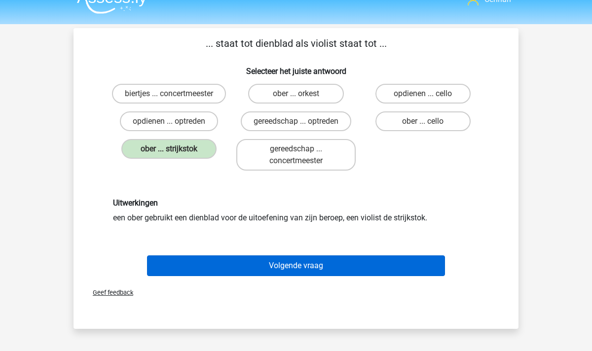
click at [301, 261] on button "Volgende vraag" at bounding box center [296, 266] width 299 height 21
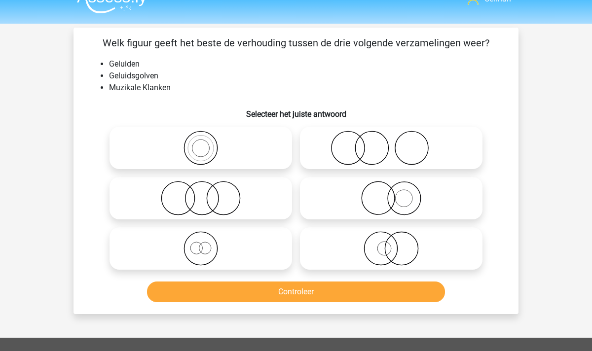
scroll to position [19, 0]
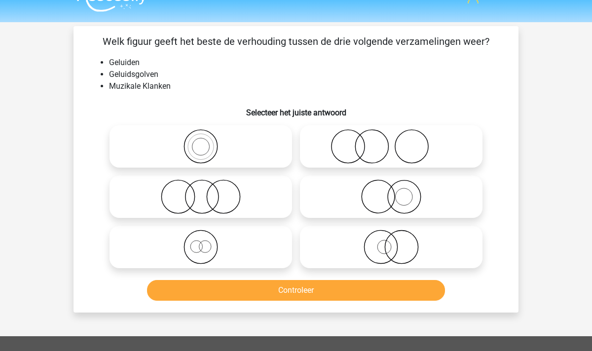
click at [396, 198] on icon at bounding box center [391, 197] width 175 height 35
click at [396, 192] on input "radio" at bounding box center [394, 189] width 6 height 6
radio input "true"
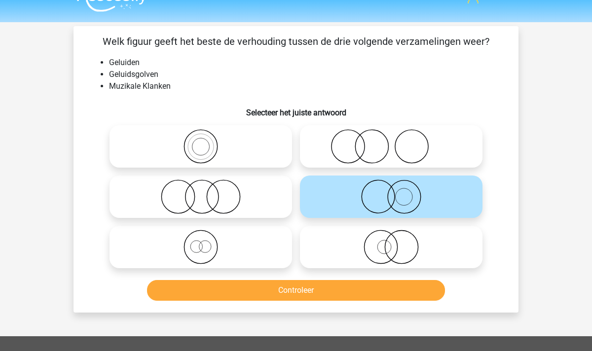
click at [334, 290] on button "Controleer" at bounding box center [296, 290] width 299 height 21
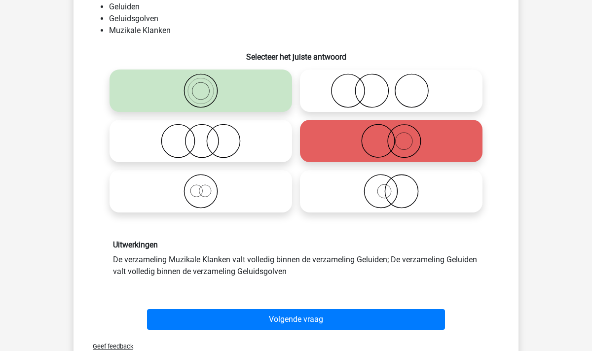
scroll to position [76, 0]
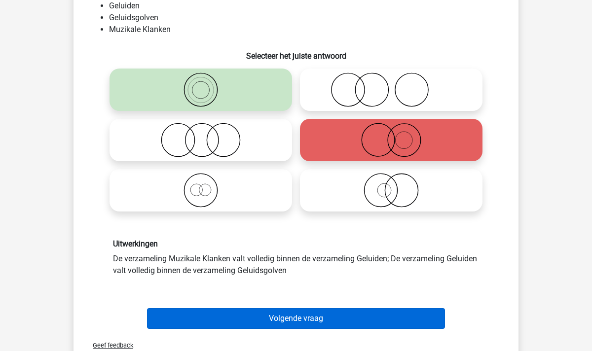
click at [321, 317] on button "Volgende vraag" at bounding box center [296, 318] width 299 height 21
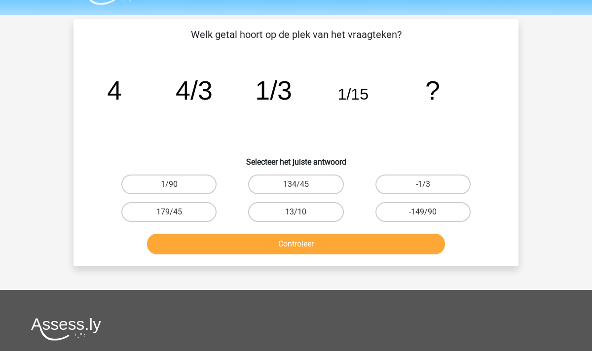
scroll to position [24, 0]
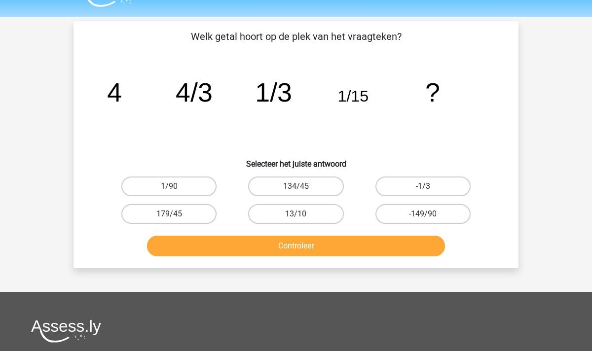
click at [442, 188] on label "-1/3" at bounding box center [423, 187] width 95 height 20
click at [429, 188] on input "-1/3" at bounding box center [426, 190] width 6 height 6
radio input "true"
click at [348, 245] on button "Controleer" at bounding box center [296, 246] width 299 height 21
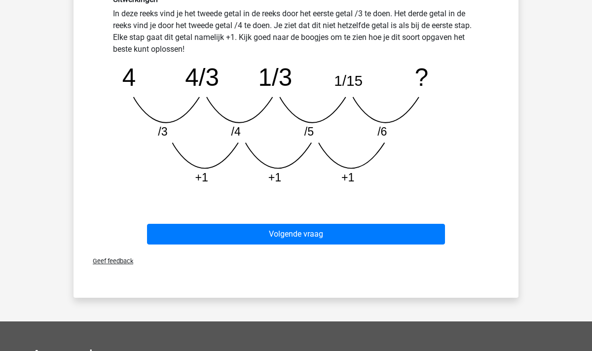
scroll to position [286, 0]
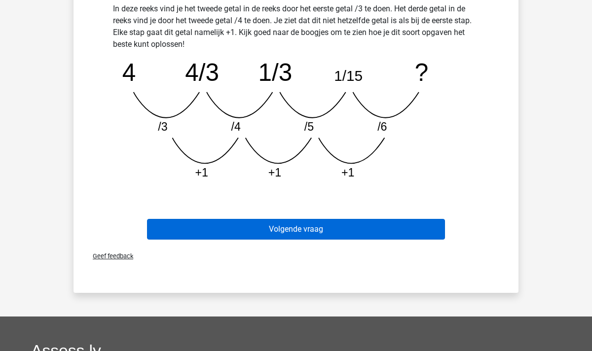
click at [317, 236] on button "Volgende vraag" at bounding box center [296, 229] width 299 height 21
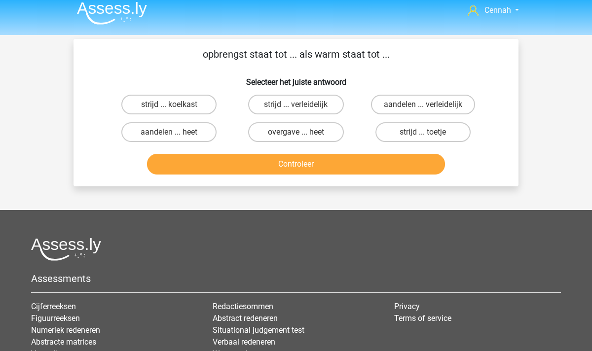
scroll to position [0, 0]
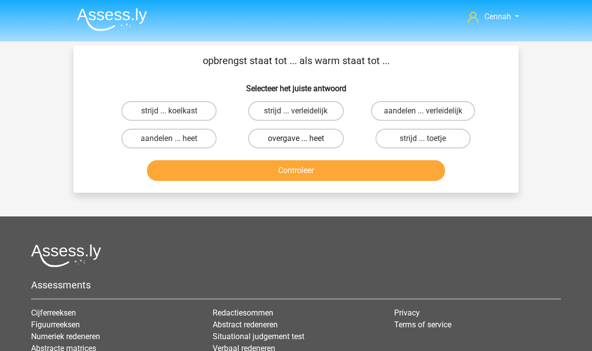
click at [291, 140] on label "overgave ... heet" at bounding box center [295, 139] width 95 height 20
click at [296, 140] on input "overgave ... heet" at bounding box center [299, 142] width 6 height 6
radio input "true"
click at [311, 173] on button "Controleer" at bounding box center [296, 170] width 299 height 21
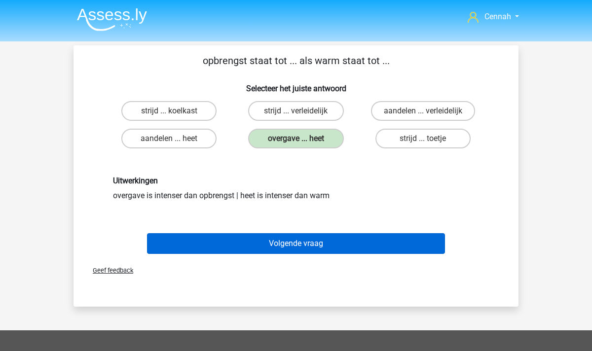
click at [280, 248] on button "Volgende vraag" at bounding box center [296, 243] width 299 height 21
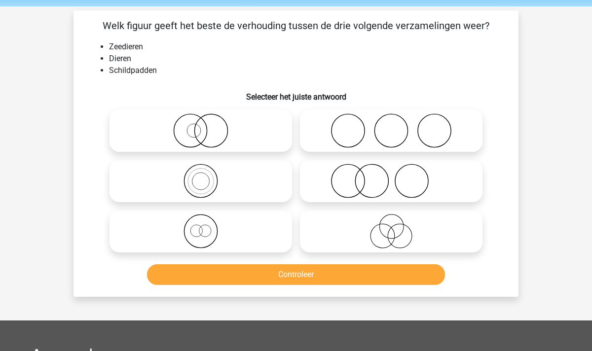
scroll to position [31, 0]
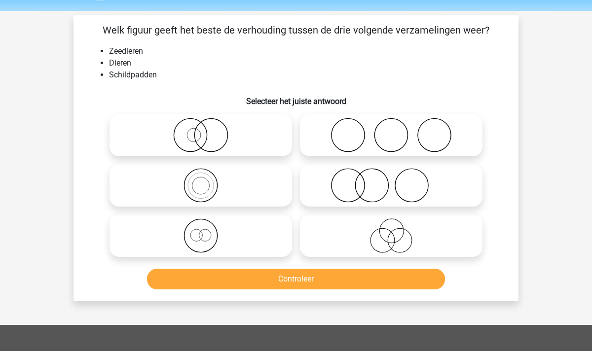
click at [207, 192] on icon at bounding box center [201, 185] width 175 height 35
click at [207, 181] on input "radio" at bounding box center [204, 177] width 6 height 6
radio input "true"
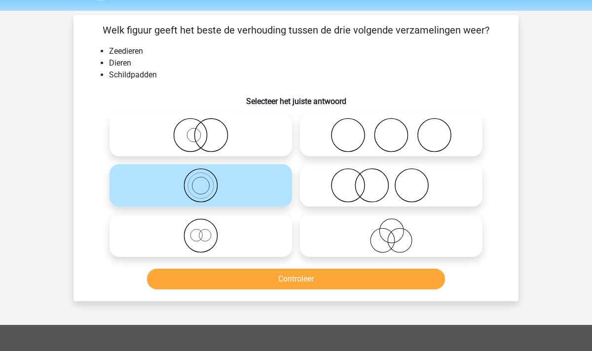
click at [212, 247] on icon at bounding box center [201, 236] width 175 height 35
click at [207, 231] on input "radio" at bounding box center [204, 228] width 6 height 6
radio input "true"
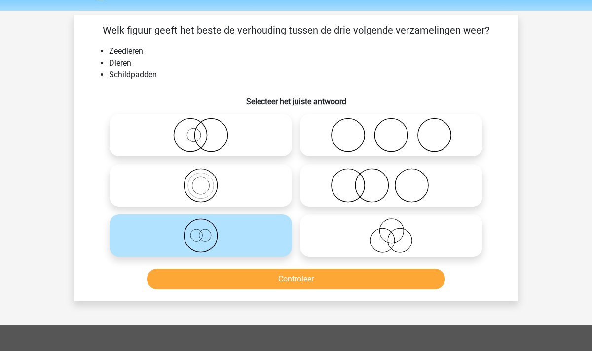
click at [315, 281] on button "Controleer" at bounding box center [296, 279] width 299 height 21
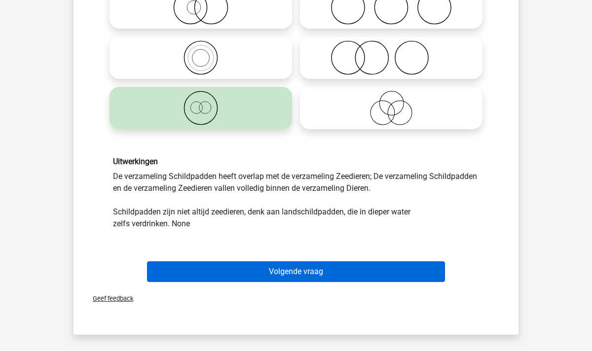
scroll to position [153, 0]
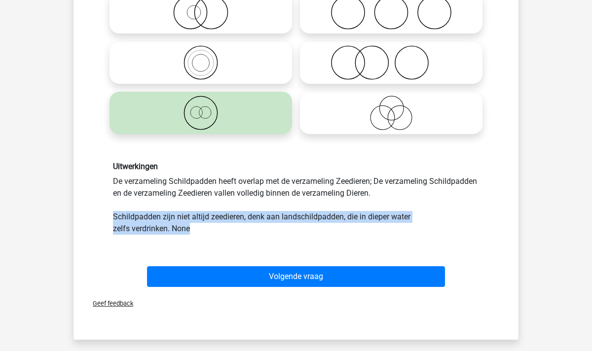
drag, startPoint x: 113, startPoint y: 215, endPoint x: 202, endPoint y: 228, distance: 90.3
click at [202, 228] on div "Uitwerkingen De verzameling Schildpadden heeft overlap met de verzameling Zeedi…" at bounding box center [296, 198] width 381 height 73
click at [245, 228] on div "Uitwerkingen De verzameling Schildpadden heeft overlap met de verzameling Zeedi…" at bounding box center [296, 198] width 381 height 73
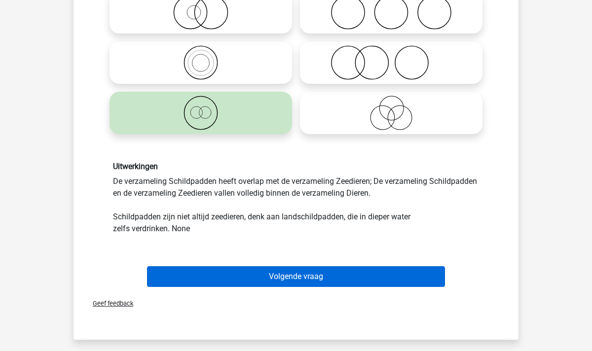
click at [279, 276] on button "Volgende vraag" at bounding box center [296, 277] width 299 height 21
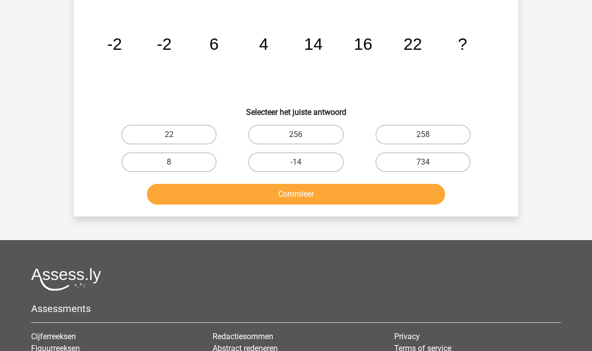
scroll to position [45, 0]
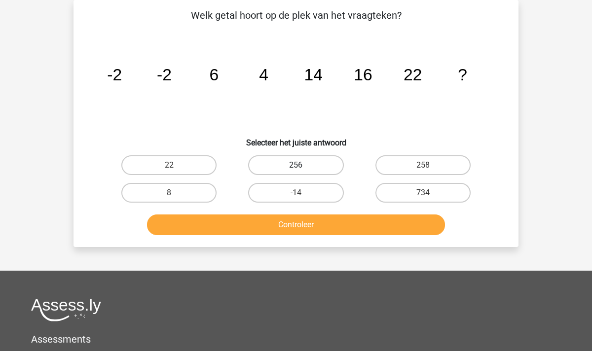
click at [291, 164] on label "256" at bounding box center [295, 165] width 95 height 20
click at [296, 165] on input "256" at bounding box center [299, 168] width 6 height 6
radio input "true"
click at [299, 223] on button "Controleer" at bounding box center [296, 225] width 299 height 21
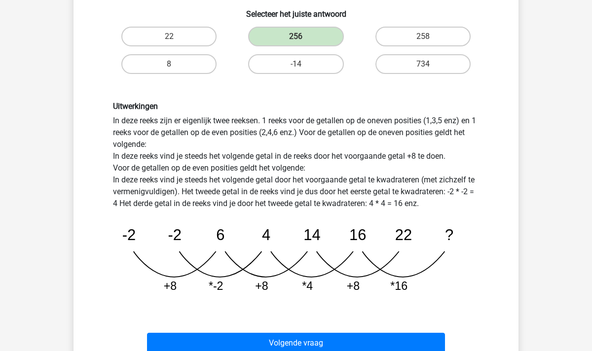
scroll to position [171, 0]
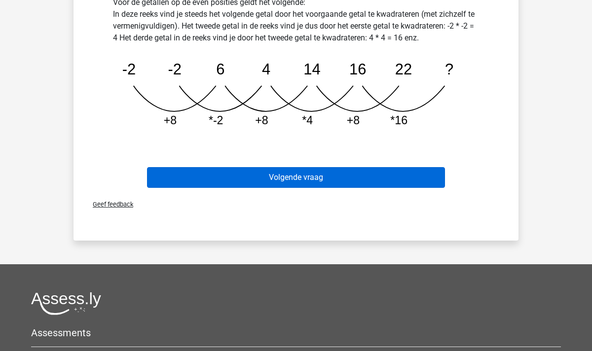
click at [286, 176] on button "Volgende vraag" at bounding box center [296, 177] width 299 height 21
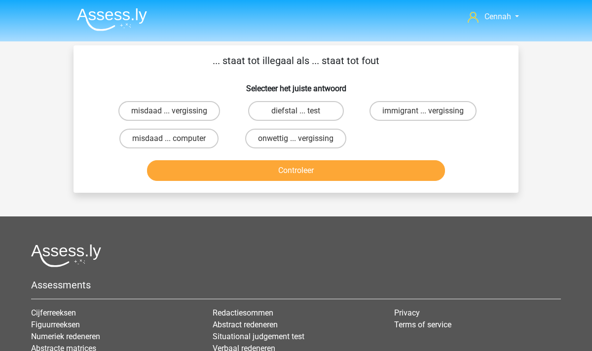
scroll to position [0, 0]
click at [311, 143] on label "onwettig ... vergissing" at bounding box center [295, 139] width 101 height 20
click at [303, 143] on input "onwettig ... vergissing" at bounding box center [299, 142] width 6 height 6
radio input "true"
click at [325, 173] on button "Controleer" at bounding box center [296, 170] width 299 height 21
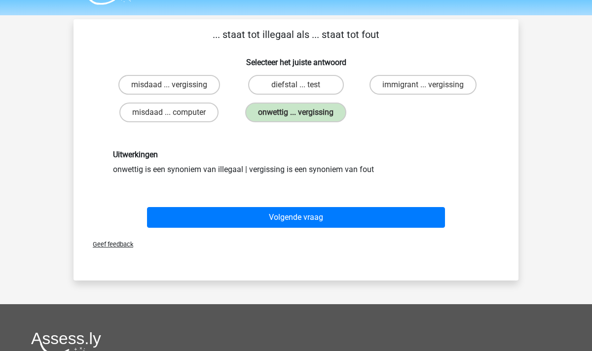
scroll to position [52, 0]
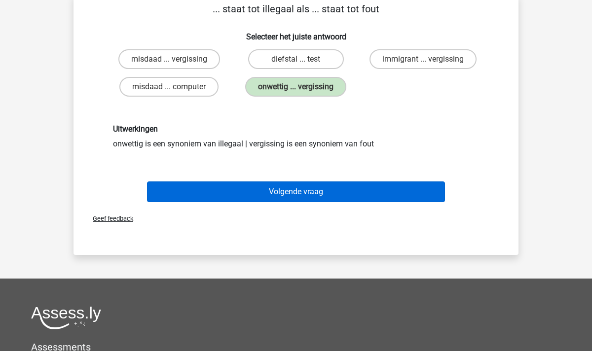
click at [289, 196] on button "Volgende vraag" at bounding box center [296, 192] width 299 height 21
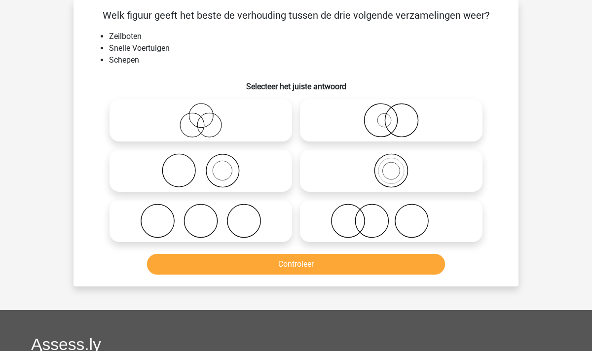
click at [387, 111] on icon at bounding box center [391, 120] width 175 height 35
click at [391, 111] on input "radio" at bounding box center [394, 112] width 6 height 6
radio input "true"
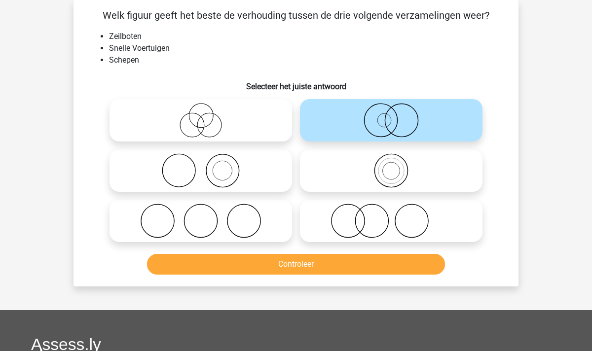
click at [319, 272] on button "Controleer" at bounding box center [296, 264] width 299 height 21
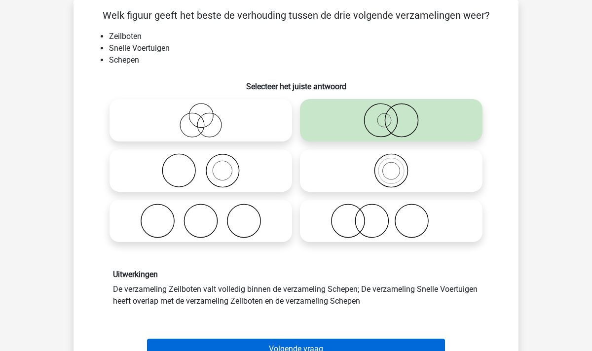
click at [286, 341] on button "Volgende vraag" at bounding box center [296, 349] width 299 height 21
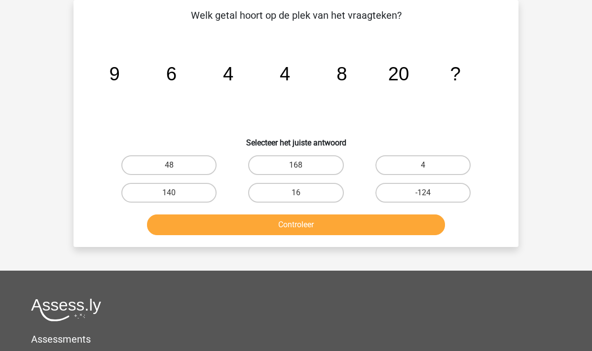
scroll to position [30, 0]
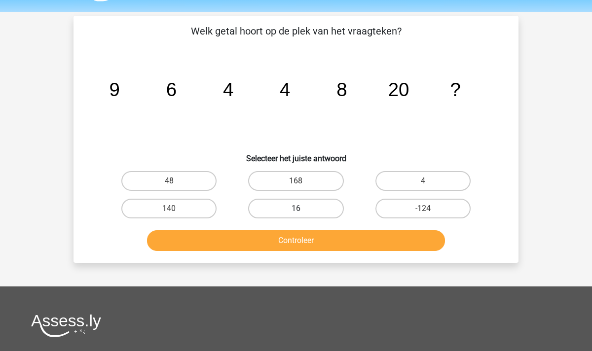
click at [306, 211] on label "16" at bounding box center [295, 209] width 95 height 20
click at [303, 211] on input "16" at bounding box center [299, 212] width 6 height 6
radio input "true"
click at [306, 242] on button "Controleer" at bounding box center [296, 240] width 299 height 21
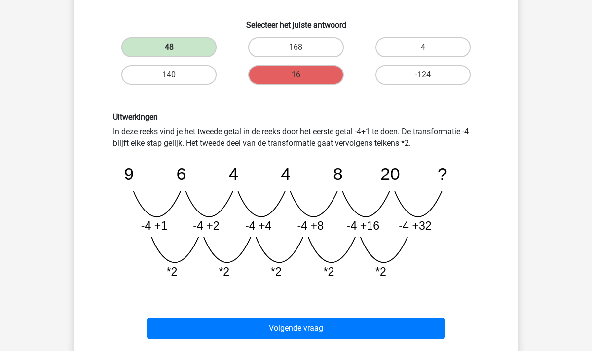
scroll to position [165, 0]
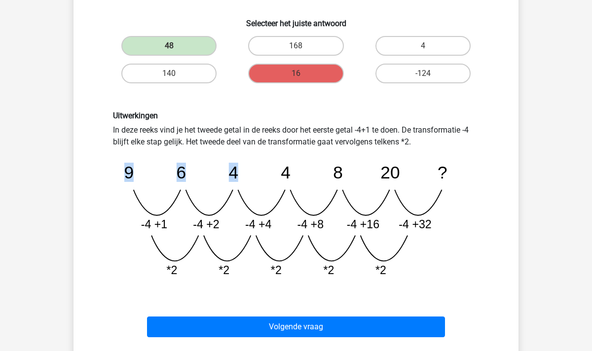
drag, startPoint x: 126, startPoint y: 174, endPoint x: 237, endPoint y: 174, distance: 111.0
click at [237, 174] on g "9 6 4 4 8 20 ? -4 +1 -4 +2 -4 +4 -4 +8 -4 +16 -4 +32 *2 *2 *2 *2 *2" at bounding box center [286, 220] width 324 height 114
click at [460, 184] on icon "image/svg+xml 9 6 4 4 8 20 ? -4 +1 -4 +2 -4 +4 -4 +8 -4 +16 -4 +32 *2 *2" at bounding box center [296, 216] width 366 height 137
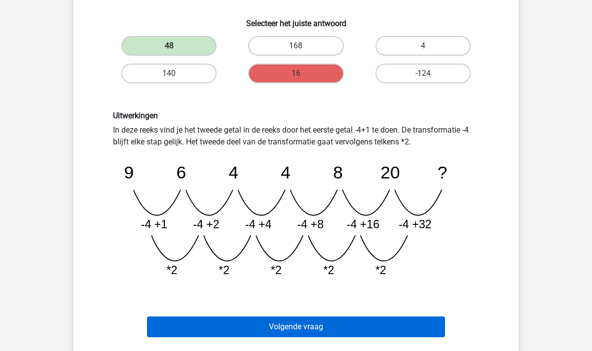
click at [301, 329] on button "Volgende vraag" at bounding box center [296, 327] width 299 height 21
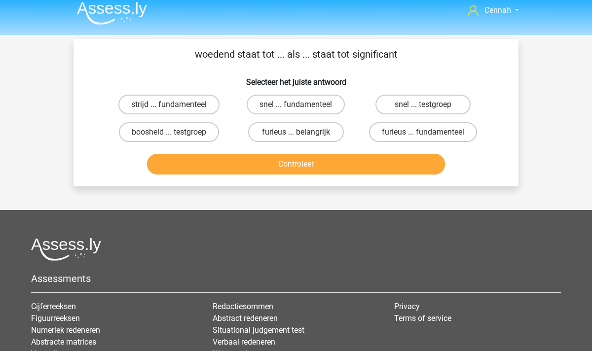
scroll to position [0, 0]
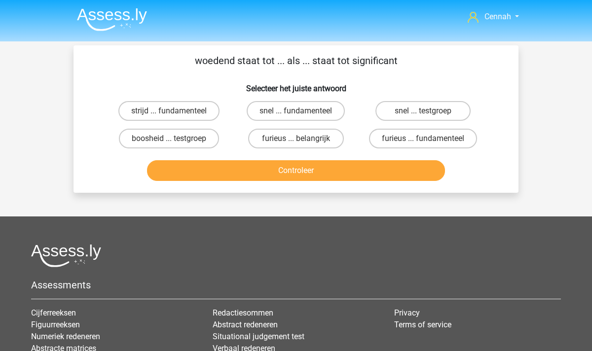
click at [302, 140] on input "furieus ... belangrijk" at bounding box center [299, 142] width 6 height 6
radio input "true"
click at [303, 171] on button "Controleer" at bounding box center [296, 170] width 299 height 21
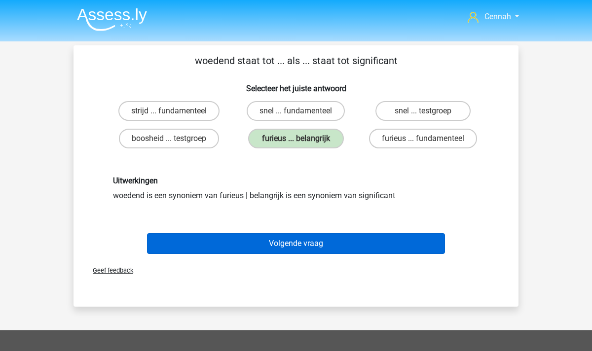
click at [306, 238] on button "Volgende vraag" at bounding box center [296, 243] width 299 height 21
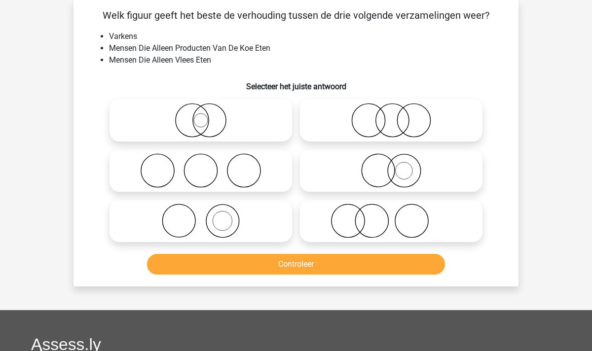
scroll to position [27, 0]
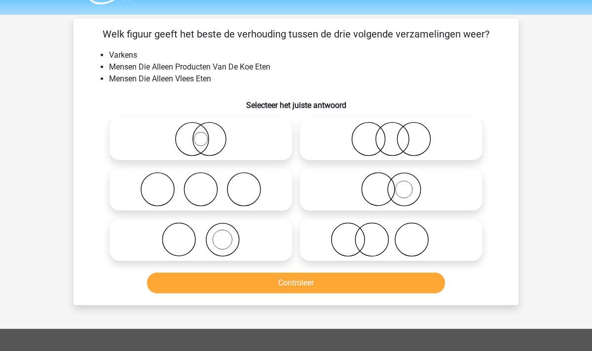
click at [195, 244] on icon at bounding box center [201, 240] width 175 height 35
click at [201, 235] on input "radio" at bounding box center [204, 232] width 6 height 6
radio input "true"
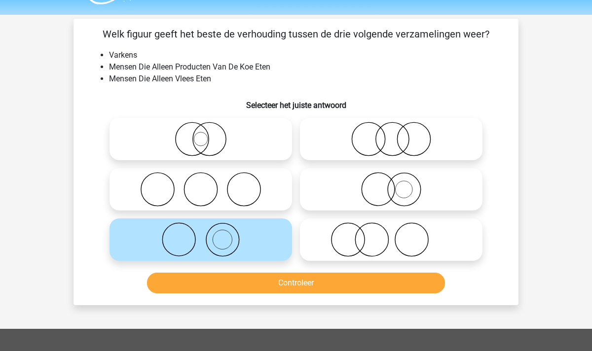
click at [279, 283] on button "Controleer" at bounding box center [296, 283] width 299 height 21
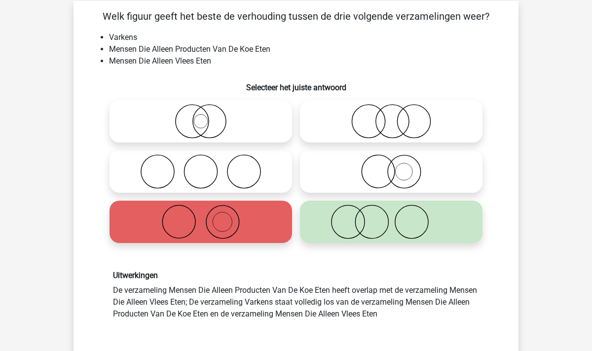
scroll to position [45, 0]
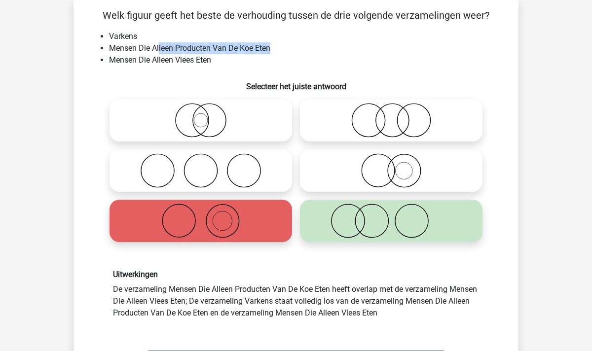
drag, startPoint x: 273, startPoint y: 47, endPoint x: 160, endPoint y: 48, distance: 112.5
click at [160, 48] on li "Mensen Die Alleen Producten Van De Koe Eten" at bounding box center [306, 48] width 394 height 12
click at [272, 44] on li "Mensen Die Alleen Producten Van De Koe Eten" at bounding box center [306, 48] width 394 height 12
click at [272, 48] on li "Mensen Die Alleen Producten Van De Koe Eten" at bounding box center [306, 48] width 394 height 12
drag, startPoint x: 112, startPoint y: 48, endPoint x: 276, endPoint y: 47, distance: 164.9
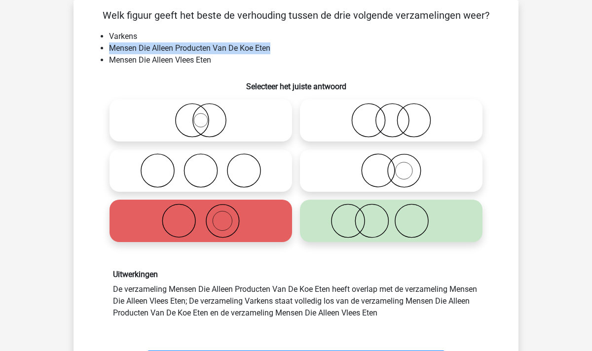
click at [276, 47] on li "Mensen Die Alleen Producten Van De Koe Eten" at bounding box center [306, 48] width 394 height 12
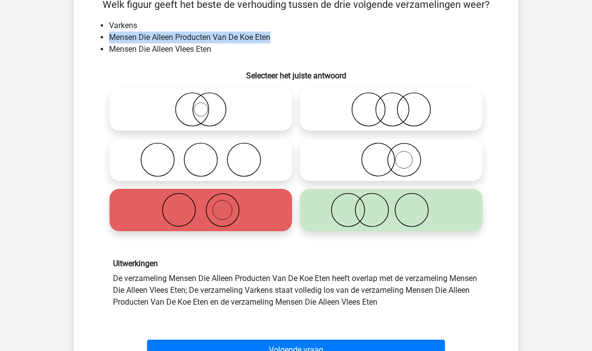
scroll to position [60, 0]
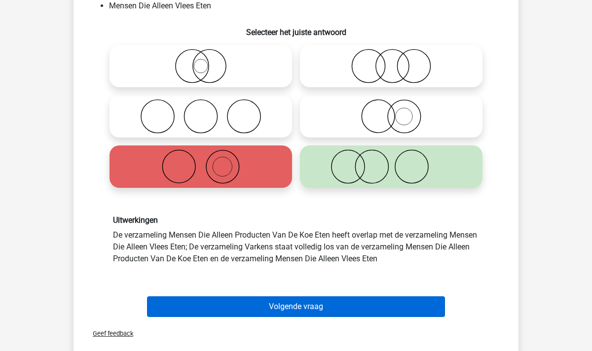
click at [344, 308] on button "Volgende vraag" at bounding box center [296, 307] width 299 height 21
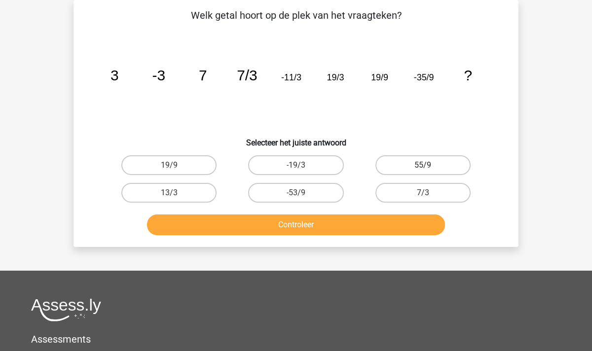
click at [450, 165] on label "55/9" at bounding box center [423, 165] width 95 height 20
click at [429, 165] on input "55/9" at bounding box center [426, 168] width 6 height 6
radio input "true"
click at [358, 234] on button "Controleer" at bounding box center [296, 225] width 299 height 21
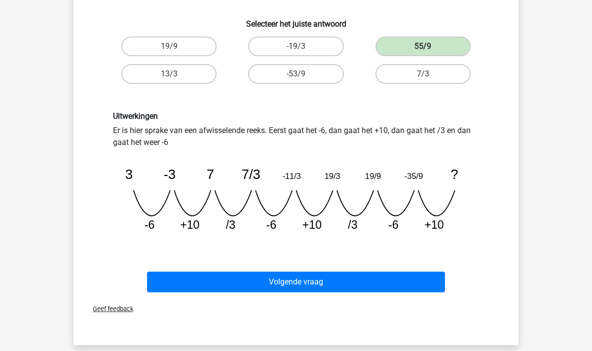
scroll to position [172, 0]
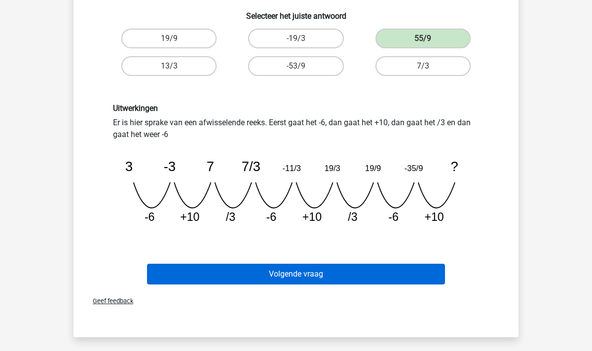
click at [288, 276] on button "Volgende vraag" at bounding box center [296, 274] width 299 height 21
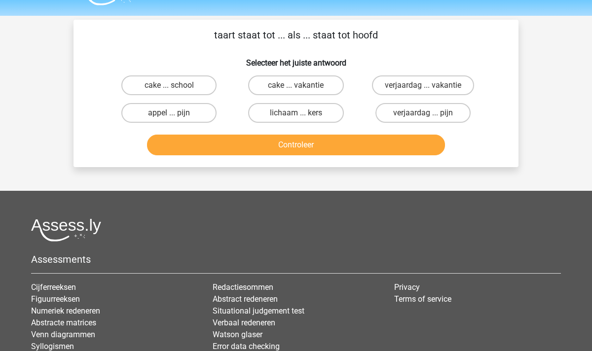
scroll to position [0, 0]
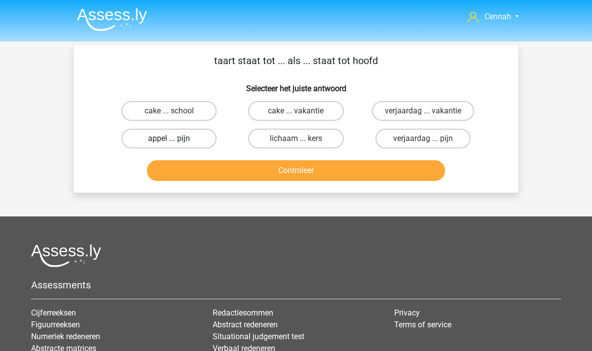
click at [182, 137] on label "appel ... pijn" at bounding box center [168, 139] width 95 height 20
click at [176, 139] on input "appel ... pijn" at bounding box center [172, 142] width 6 height 6
radio input "true"
click at [283, 162] on button "Controleer" at bounding box center [296, 170] width 299 height 21
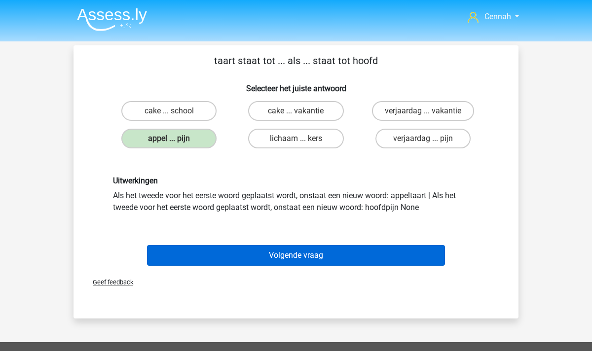
click at [298, 250] on button "Volgende vraag" at bounding box center [296, 255] width 299 height 21
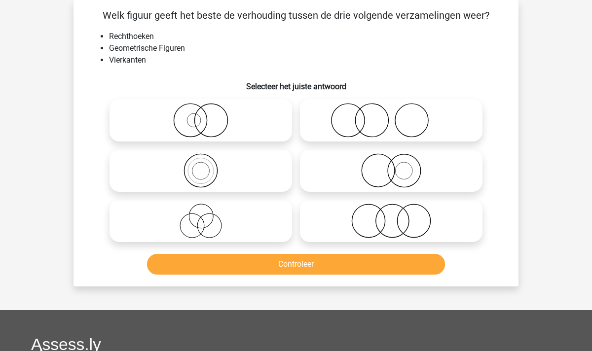
click at [203, 125] on icon at bounding box center [201, 120] width 175 height 35
click at [203, 115] on input "radio" at bounding box center [204, 112] width 6 height 6
radio input "true"
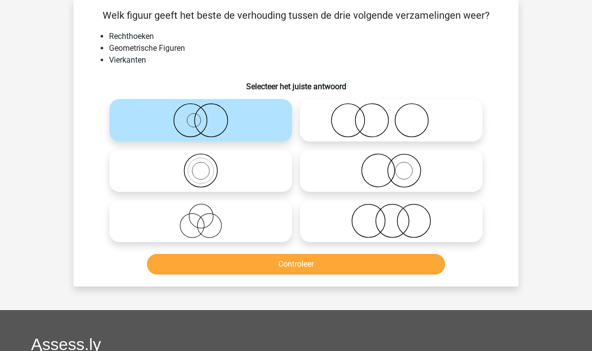
click at [233, 173] on icon at bounding box center [201, 170] width 175 height 35
click at [207, 166] on input "radio" at bounding box center [204, 162] width 6 height 6
radio input "true"
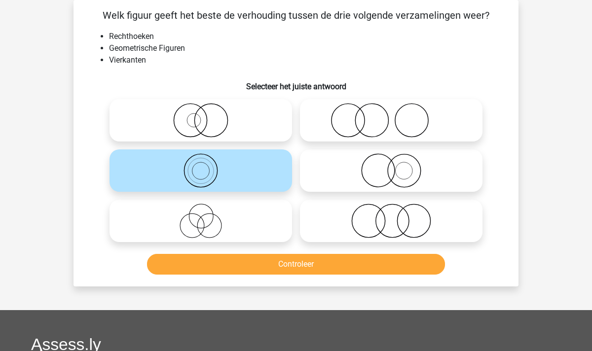
click at [325, 269] on button "Controleer" at bounding box center [296, 264] width 299 height 21
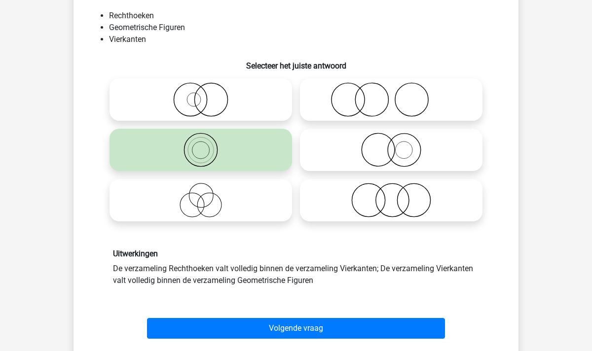
scroll to position [70, 0]
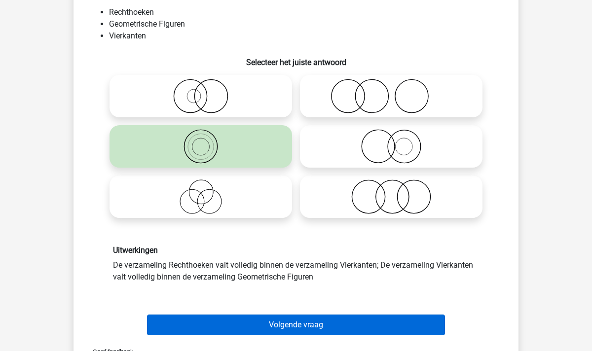
click at [291, 324] on button "Volgende vraag" at bounding box center [296, 325] width 299 height 21
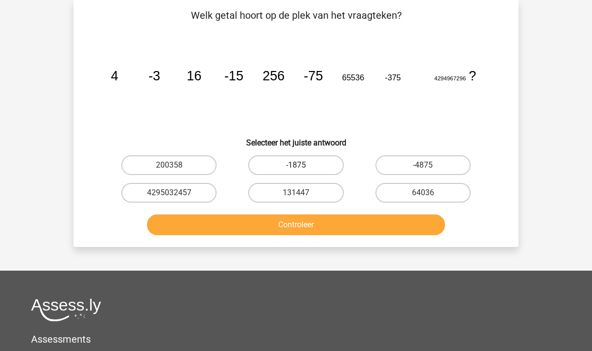
click at [306, 165] on label "-1875" at bounding box center [295, 165] width 95 height 20
click at [303, 165] on input "-1875" at bounding box center [299, 168] width 6 height 6
radio input "true"
click at [318, 228] on button "Controleer" at bounding box center [296, 225] width 299 height 21
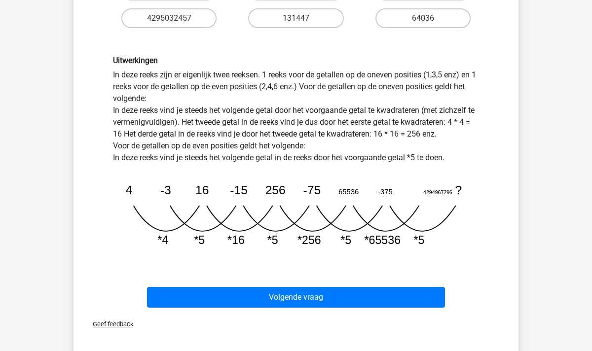
scroll to position [221, 0]
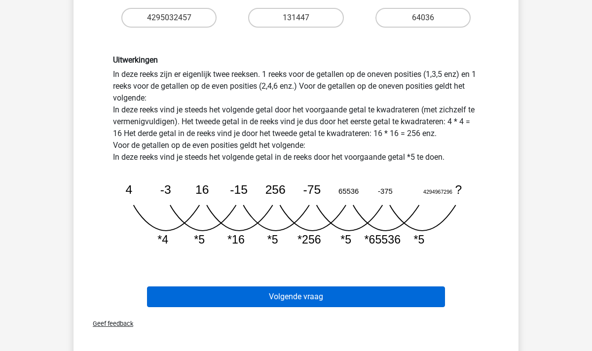
click at [300, 301] on button "Volgende vraag" at bounding box center [296, 297] width 299 height 21
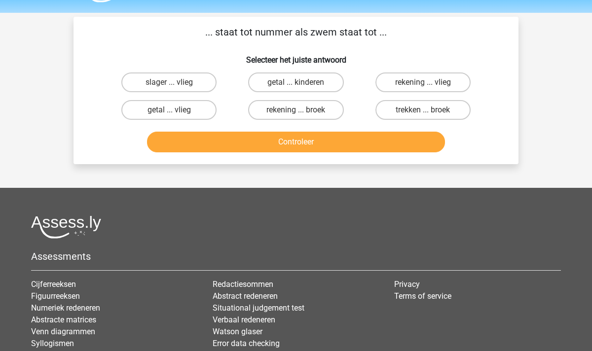
scroll to position [26, 0]
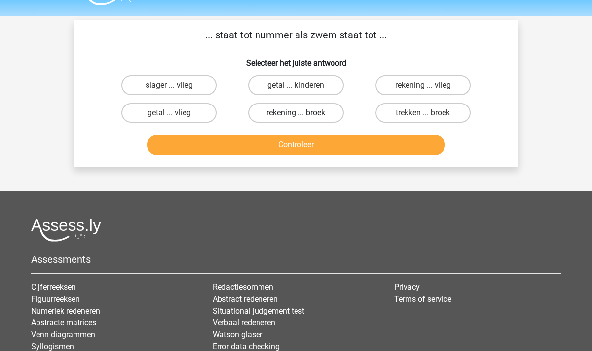
click at [321, 113] on label "rekening ... broek" at bounding box center [295, 113] width 95 height 20
click at [303, 113] on input "rekening ... broek" at bounding box center [299, 116] width 6 height 6
radio input "true"
click at [306, 150] on button "Controleer" at bounding box center [296, 145] width 299 height 21
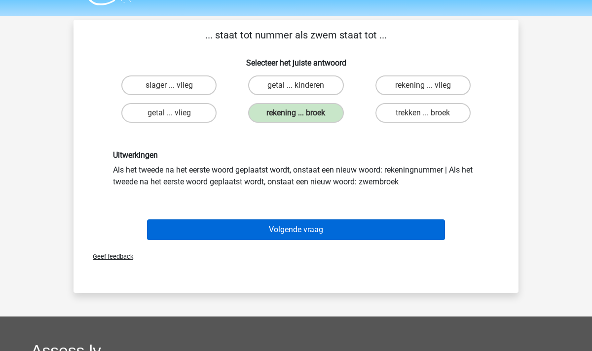
click at [303, 232] on button "Volgende vraag" at bounding box center [296, 230] width 299 height 21
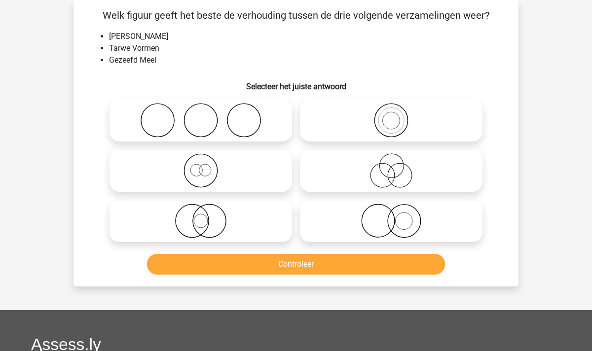
click at [248, 162] on icon at bounding box center [201, 170] width 175 height 35
click at [207, 162] on input "radio" at bounding box center [204, 162] width 6 height 6
radio input "true"
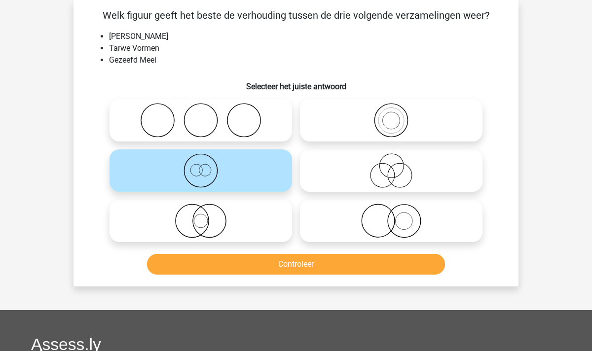
click at [331, 266] on button "Controleer" at bounding box center [296, 264] width 299 height 21
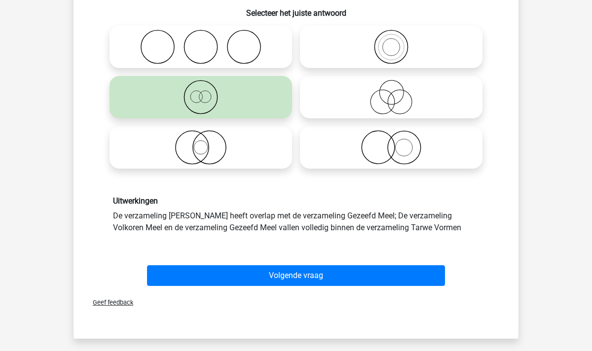
scroll to position [124, 0]
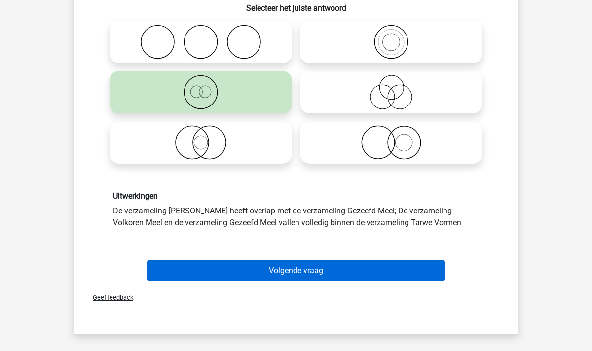
click at [281, 265] on button "Volgende vraag" at bounding box center [296, 271] width 299 height 21
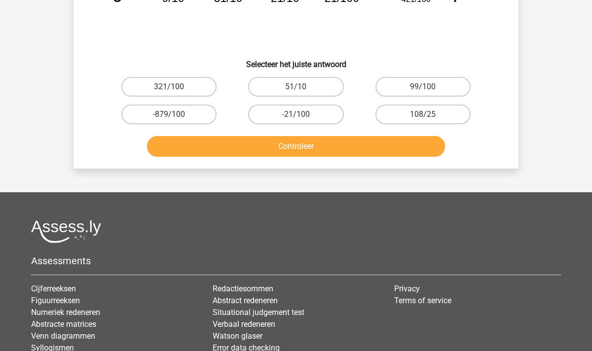
scroll to position [45, 0]
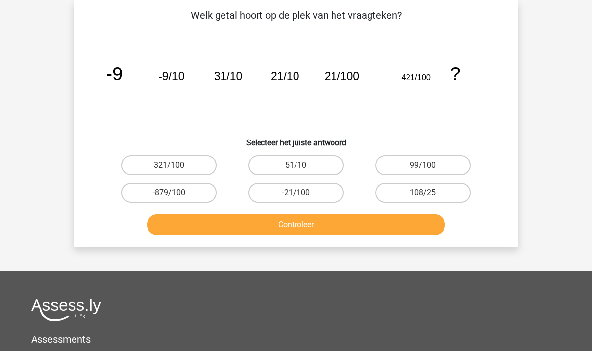
click at [403, 120] on icon "image/svg+xml -9 -9/10 31/10 21/10 21/100 421/100 ?" at bounding box center [296, 81] width 398 height 100
click at [299, 196] on input "-21/100" at bounding box center [299, 196] width 6 height 6
radio input "true"
click at [321, 237] on div "Controleer" at bounding box center [296, 227] width 381 height 25
click at [318, 228] on button "Controleer" at bounding box center [296, 225] width 299 height 21
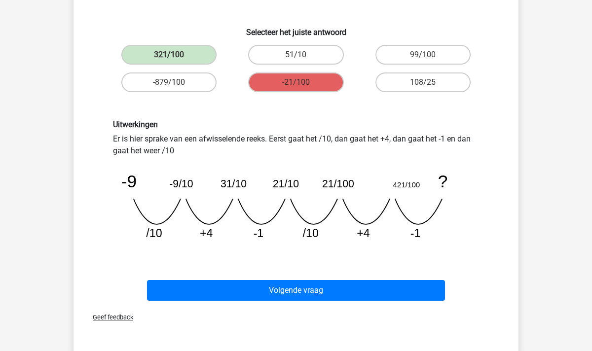
scroll to position [157, 0]
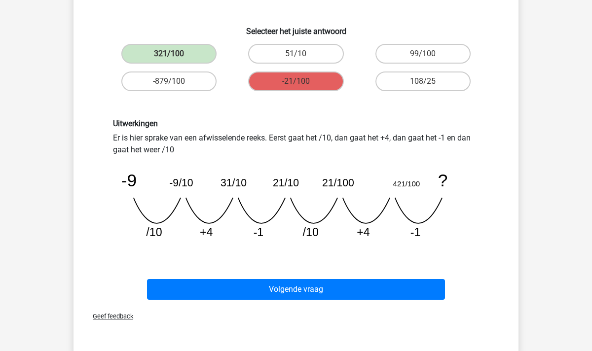
click at [246, 184] on tspan "31/10" at bounding box center [234, 182] width 26 height 11
click at [226, 178] on tspan "31/10" at bounding box center [234, 182] width 26 height 11
drag, startPoint x: 173, startPoint y: 180, endPoint x: 195, endPoint y: 180, distance: 22.2
click at [195, 180] on icon "image/svg+xml -9 -9/10 31/10 21/10 21/100 421/100 ? /10 +4 -1 /10 +4 -1" at bounding box center [296, 202] width 366 height 92
click at [231, 181] on tspan "31/10" at bounding box center [234, 182] width 26 height 11
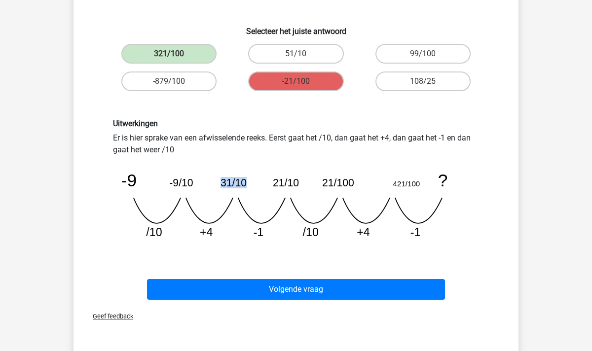
drag, startPoint x: 224, startPoint y: 181, endPoint x: 246, endPoint y: 181, distance: 22.7
click at [246, 181] on tspan "31/10" at bounding box center [234, 182] width 26 height 11
click at [174, 178] on tspan "-9/10" at bounding box center [181, 182] width 24 height 11
click at [178, 181] on tspan "-9/10" at bounding box center [181, 182] width 24 height 11
click at [323, 147] on div "Uitwerkingen Er is hier sprake van een afwisselende reeks. Eerst gaat het /10, …" at bounding box center [296, 183] width 381 height 129
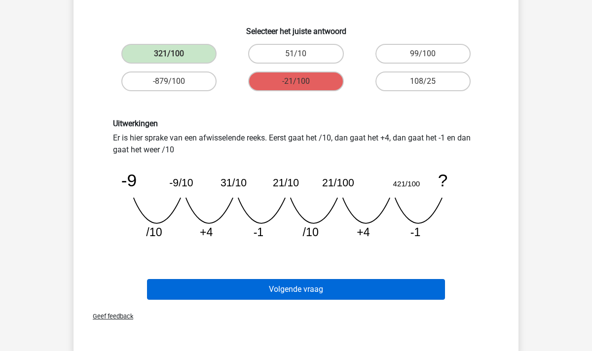
click at [335, 288] on button "Volgende vraag" at bounding box center [296, 289] width 299 height 21
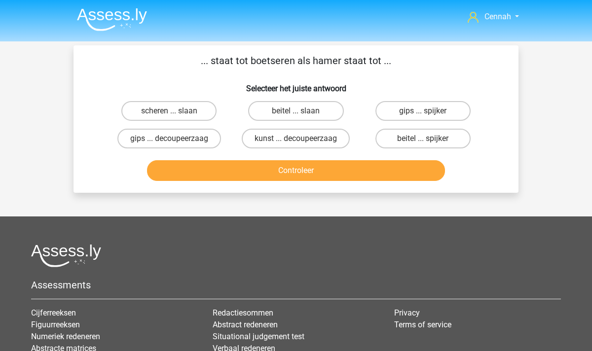
scroll to position [0, 0]
click at [304, 109] on label "beitel ... slaan" at bounding box center [295, 111] width 95 height 20
click at [303, 111] on input "beitel ... slaan" at bounding box center [299, 114] width 6 height 6
radio input "true"
click at [318, 163] on button "Controleer" at bounding box center [296, 170] width 299 height 21
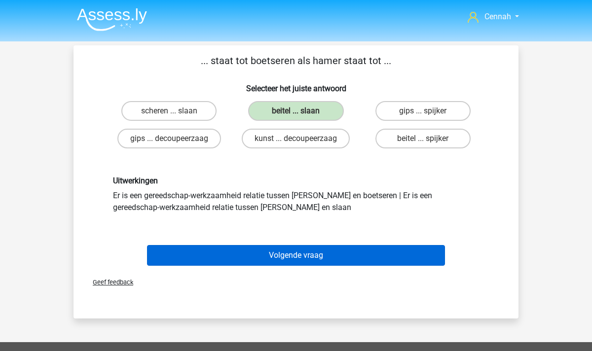
click at [307, 255] on button "Volgende vraag" at bounding box center [296, 255] width 299 height 21
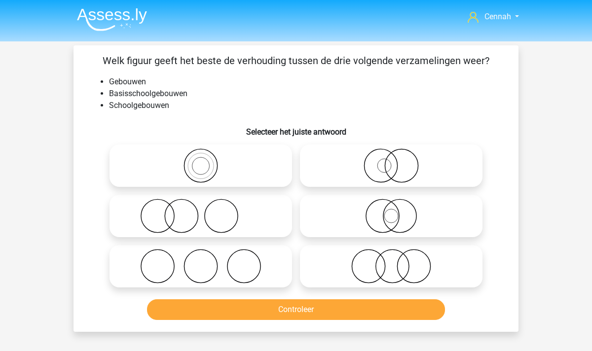
scroll to position [45, 0]
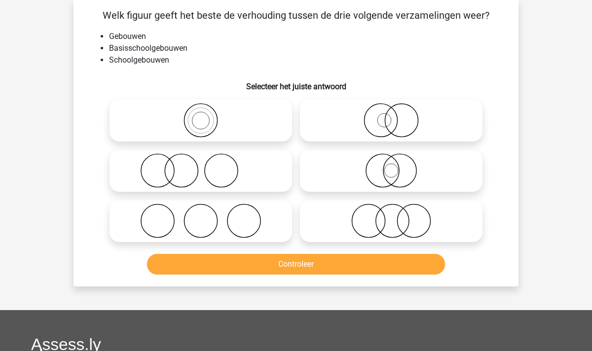
click at [198, 120] on icon at bounding box center [201, 120] width 175 height 35
click at [201, 115] on input "radio" at bounding box center [204, 112] width 6 height 6
radio input "true"
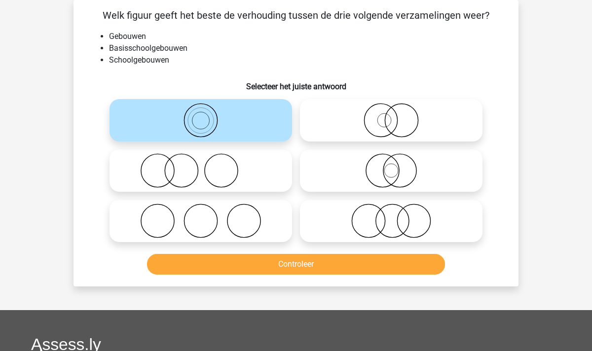
click at [306, 261] on button "Controleer" at bounding box center [296, 264] width 299 height 21
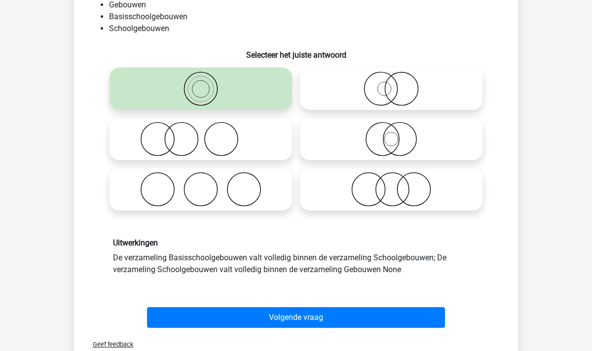
scroll to position [78, 0]
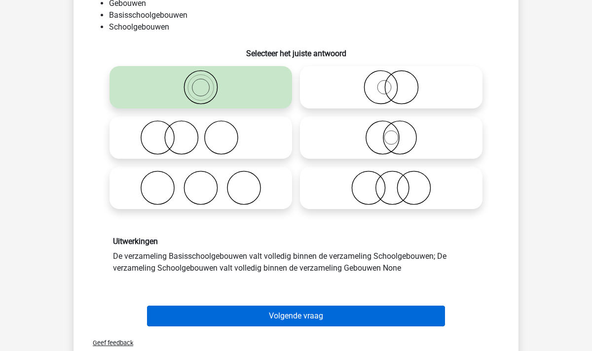
click at [293, 312] on button "Volgende vraag" at bounding box center [296, 316] width 299 height 21
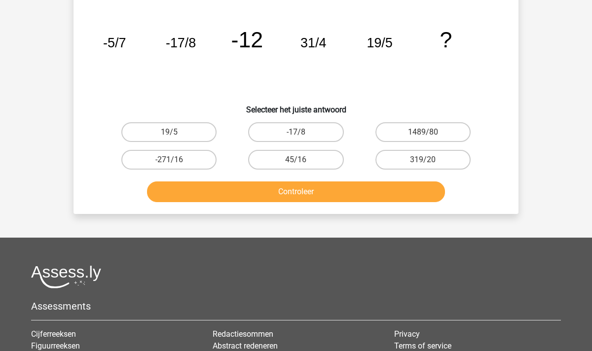
scroll to position [45, 0]
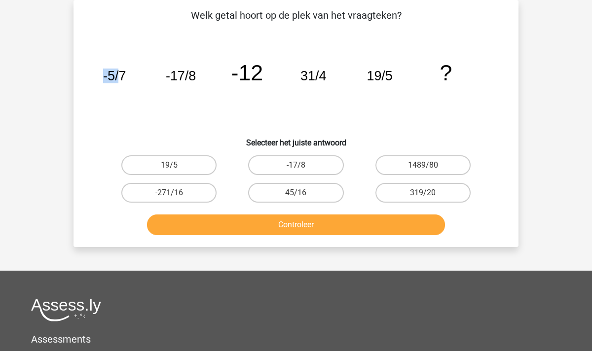
drag, startPoint x: 122, startPoint y: 77, endPoint x: 105, endPoint y: 77, distance: 16.8
click at [105, 77] on tspan "-5/7" at bounding box center [114, 76] width 23 height 15
click at [124, 76] on tspan "-5/7" at bounding box center [114, 76] width 23 height 15
drag, startPoint x: 195, startPoint y: 76, endPoint x: 170, endPoint y: 76, distance: 25.2
click at [170, 76] on tspan "-17/8" at bounding box center [181, 76] width 30 height 15
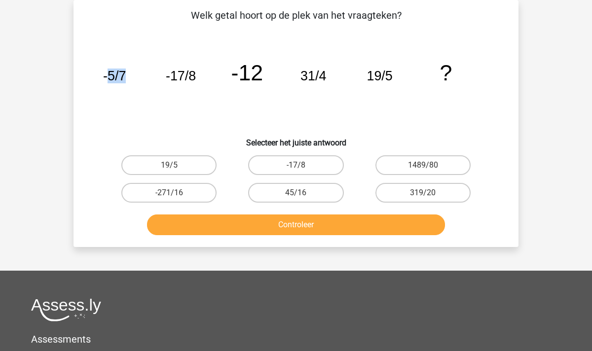
drag, startPoint x: 124, startPoint y: 75, endPoint x: 110, endPoint y: 75, distance: 14.3
click at [110, 75] on tspan "-5/7" at bounding box center [114, 76] width 23 height 15
click at [197, 77] on icon "image/svg+xml -5/7 -17/8 -12 31/4 19/5 ?" at bounding box center [296, 81] width 398 height 100
drag, startPoint x: 195, startPoint y: 74, endPoint x: 170, endPoint y: 76, distance: 25.2
click at [170, 76] on tspan "-17/8" at bounding box center [181, 76] width 30 height 15
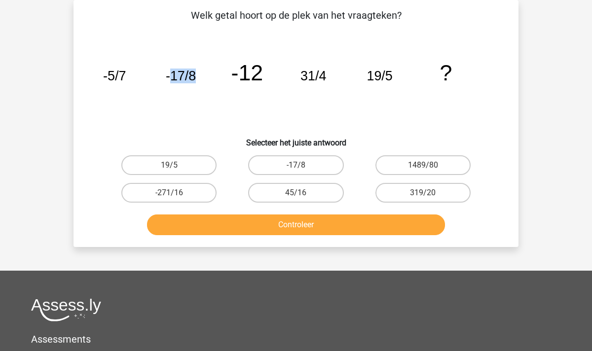
click at [170, 76] on tspan "-17/8" at bounding box center [181, 76] width 30 height 15
click at [284, 193] on label "45/16" at bounding box center [295, 193] width 95 height 20
click at [296, 193] on input "45/16" at bounding box center [299, 196] width 6 height 6
radio input "true"
click at [316, 231] on button "Controleer" at bounding box center [296, 225] width 299 height 21
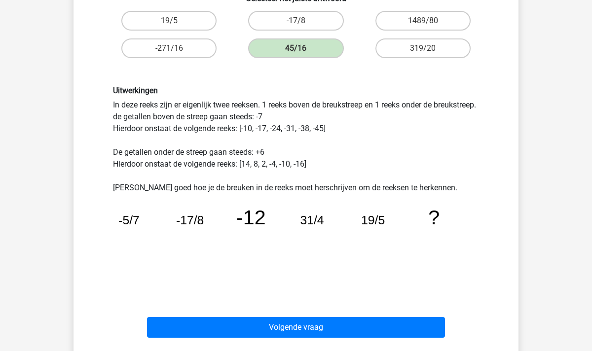
scroll to position [194, 0]
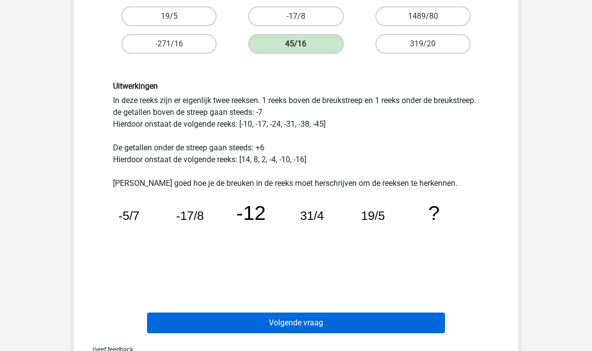
click at [299, 328] on button "Volgende vraag" at bounding box center [296, 323] width 299 height 21
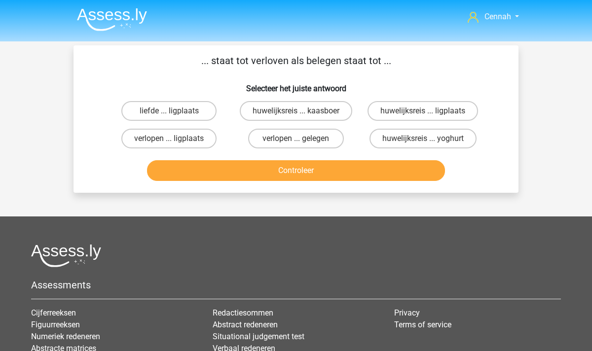
scroll to position [0, 0]
click at [293, 138] on label "verlopen ... gelegen" at bounding box center [295, 139] width 95 height 20
click at [296, 139] on input "verlopen ... gelegen" at bounding box center [299, 142] width 6 height 6
radio input "true"
click at [315, 171] on button "Controleer" at bounding box center [296, 170] width 299 height 21
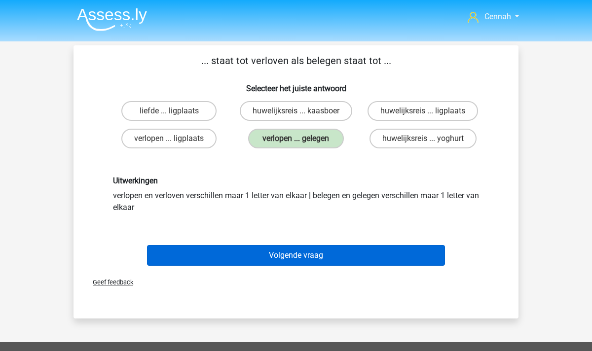
click at [288, 253] on button "Volgende vraag" at bounding box center [296, 255] width 299 height 21
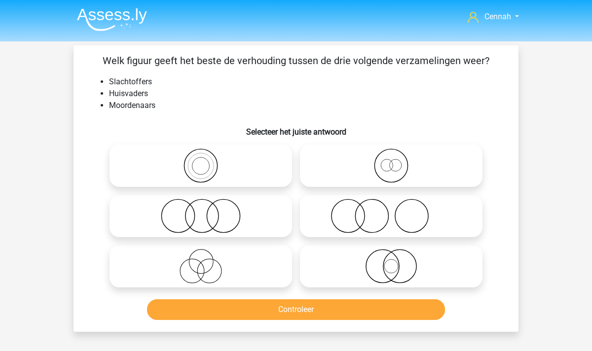
scroll to position [45, 0]
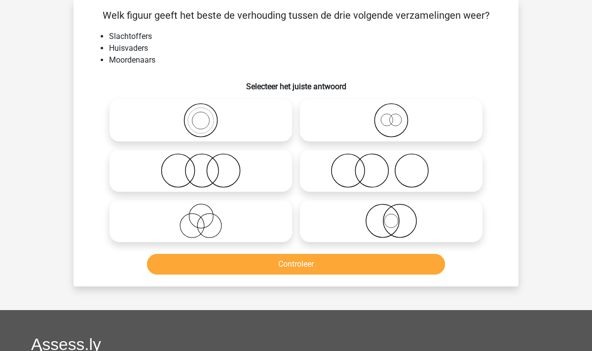
click at [190, 215] on icon at bounding box center [201, 221] width 175 height 35
click at [201, 215] on input "radio" at bounding box center [204, 213] width 6 height 6
radio input "true"
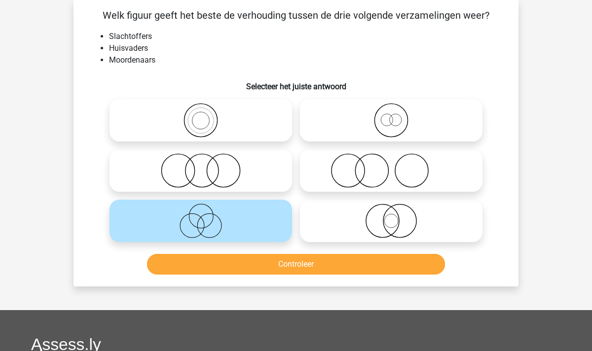
click at [192, 168] on icon at bounding box center [201, 170] width 175 height 35
click at [201, 166] on input "radio" at bounding box center [204, 162] width 6 height 6
radio input "true"
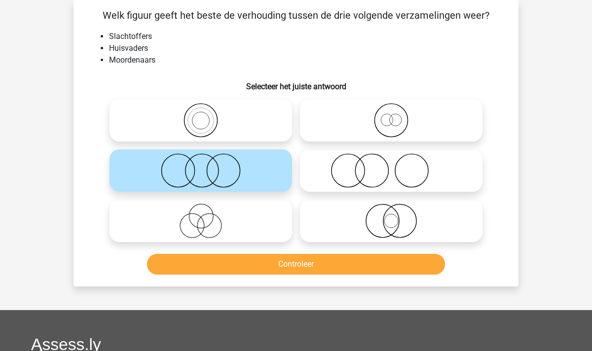
click at [305, 265] on button "Controleer" at bounding box center [296, 264] width 299 height 21
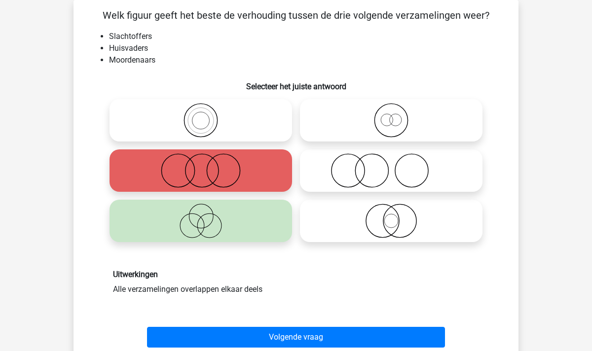
click at [214, 227] on icon at bounding box center [201, 221] width 175 height 35
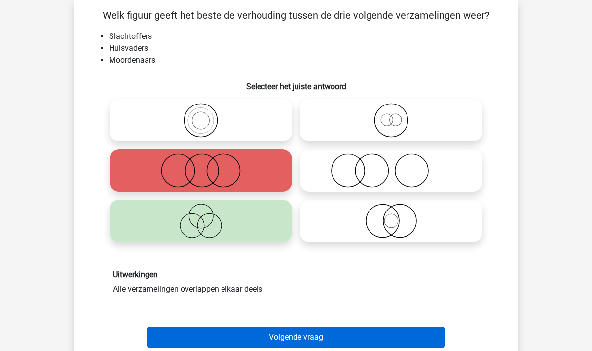
click at [315, 331] on button "Volgende vraag" at bounding box center [296, 337] width 299 height 21
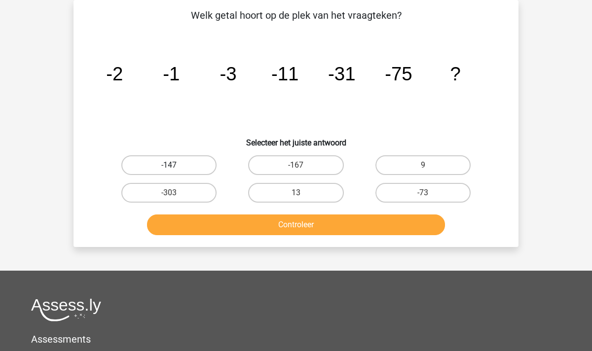
click at [169, 164] on label "-147" at bounding box center [168, 165] width 95 height 20
click at [169, 165] on input "-147" at bounding box center [172, 168] width 6 height 6
radio input "true"
click at [285, 166] on label "-167" at bounding box center [295, 165] width 95 height 20
click at [296, 166] on input "-167" at bounding box center [299, 168] width 6 height 6
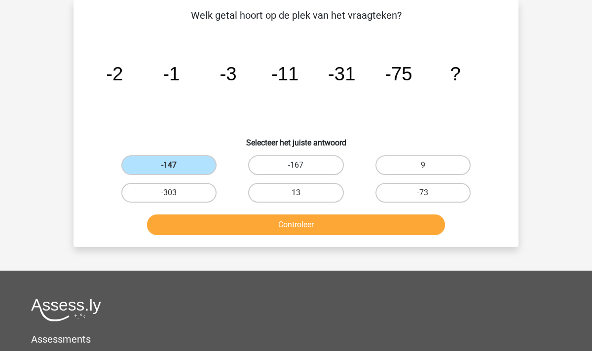
radio input "true"
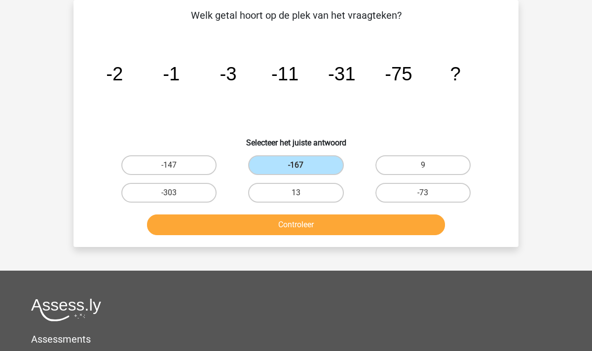
click at [316, 228] on button "Controleer" at bounding box center [296, 225] width 299 height 21
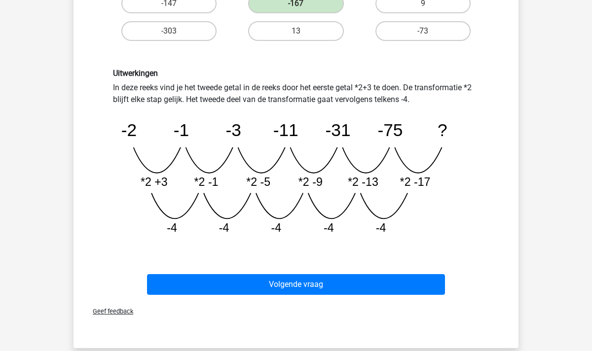
scroll to position [209, 0]
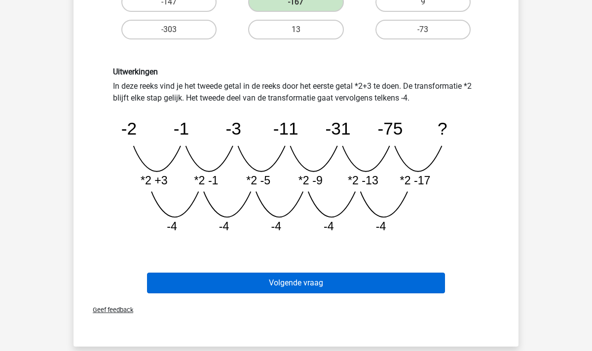
click at [328, 284] on button "Volgende vraag" at bounding box center [296, 283] width 299 height 21
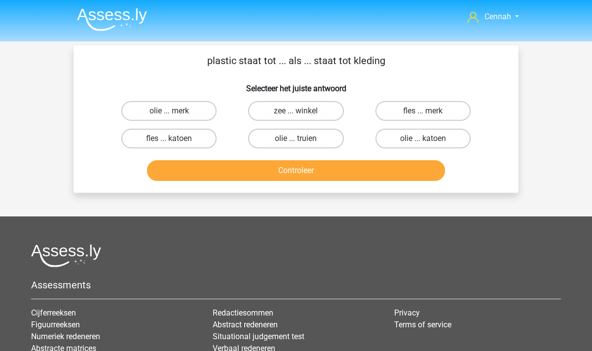
scroll to position [0, 0]
click at [175, 142] on input "fles ... katoen" at bounding box center [172, 142] width 6 height 6
radio input "true"
click at [291, 173] on button "Controleer" at bounding box center [296, 170] width 299 height 21
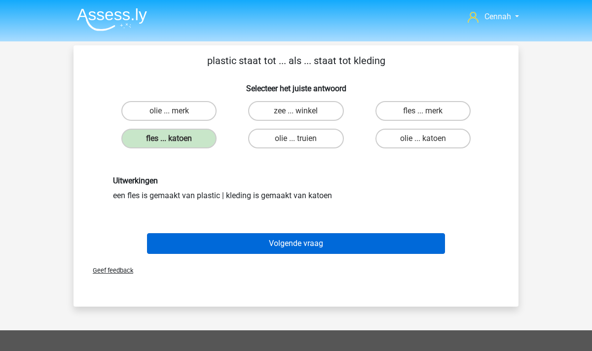
click at [292, 241] on button "Volgende vraag" at bounding box center [296, 243] width 299 height 21
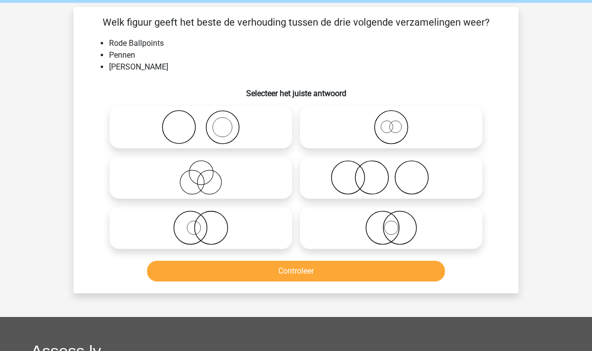
scroll to position [35, 0]
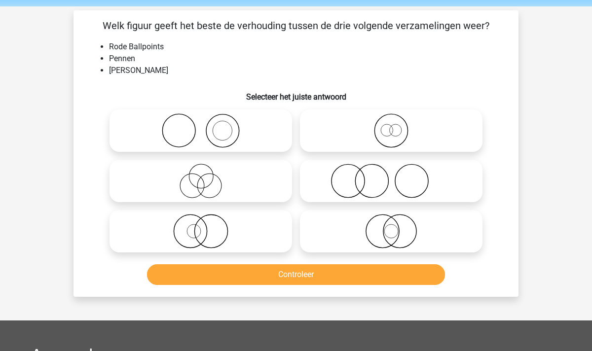
click at [214, 233] on icon at bounding box center [201, 231] width 175 height 35
click at [207, 227] on input "radio" at bounding box center [204, 223] width 6 height 6
radio input "true"
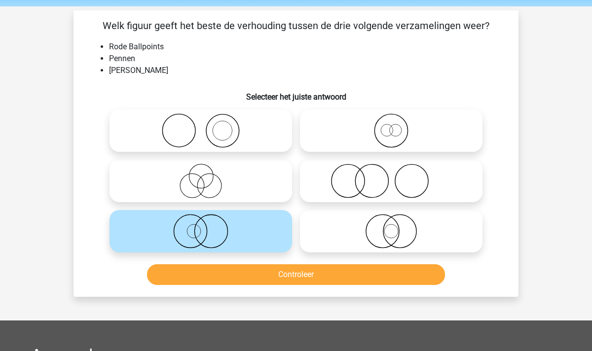
click at [294, 285] on button "Controleer" at bounding box center [296, 275] width 299 height 21
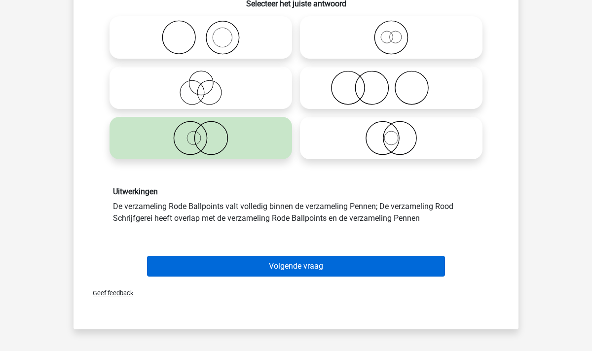
click at [300, 270] on button "Volgende vraag" at bounding box center [296, 266] width 299 height 21
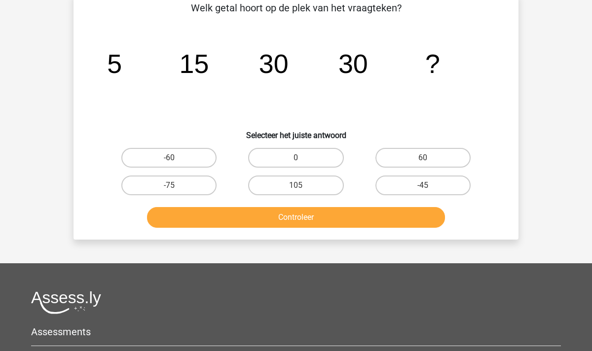
scroll to position [45, 0]
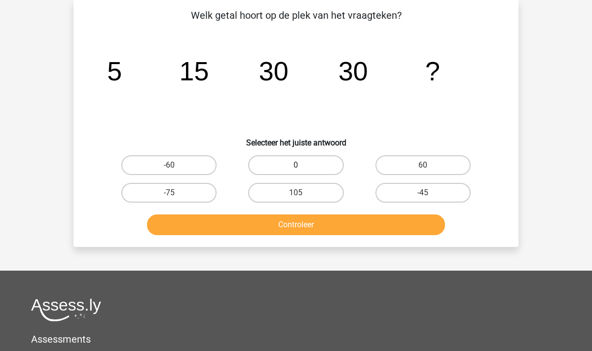
click at [287, 163] on label "0" at bounding box center [295, 165] width 95 height 20
click at [296, 165] on input "0" at bounding box center [299, 168] width 6 height 6
radio input "true"
click at [313, 228] on button "Controleer" at bounding box center [296, 225] width 299 height 21
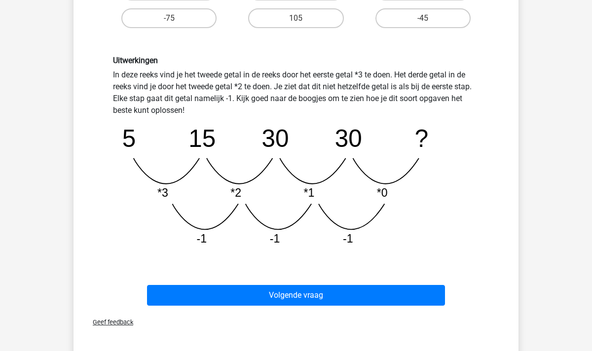
scroll to position [222, 0]
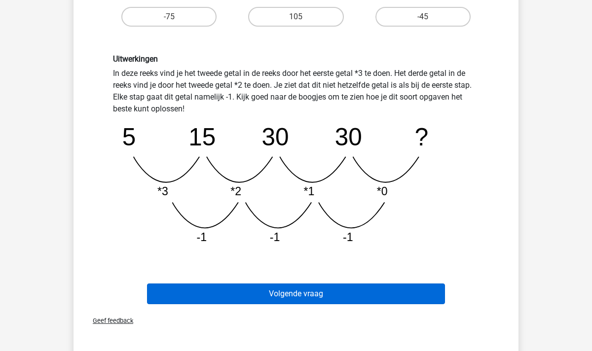
click at [294, 292] on button "Volgende vraag" at bounding box center [296, 294] width 299 height 21
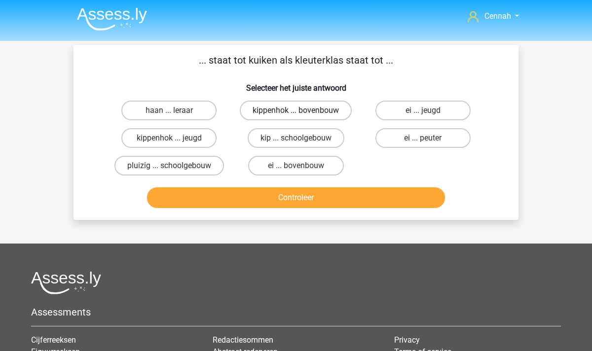
scroll to position [0, 0]
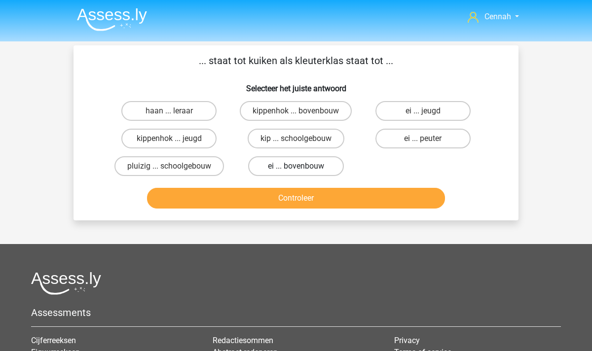
click at [286, 167] on label "ei ... bovenbouw" at bounding box center [295, 166] width 95 height 20
click at [296, 167] on input "ei ... bovenbouw" at bounding box center [299, 169] width 6 height 6
radio input "true"
click at [310, 198] on button "Controleer" at bounding box center [296, 198] width 299 height 21
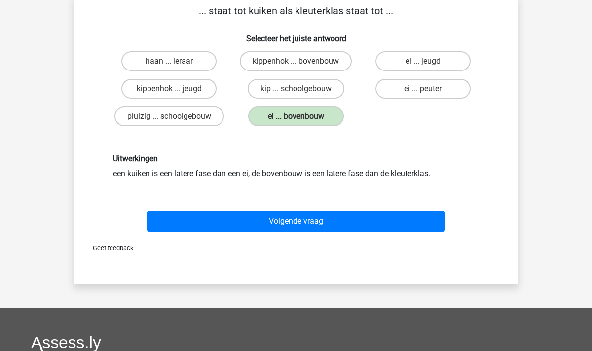
scroll to position [50, 0]
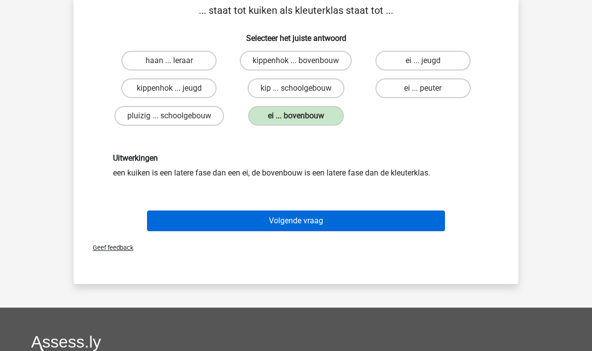
click at [314, 221] on button "Volgende vraag" at bounding box center [296, 221] width 299 height 21
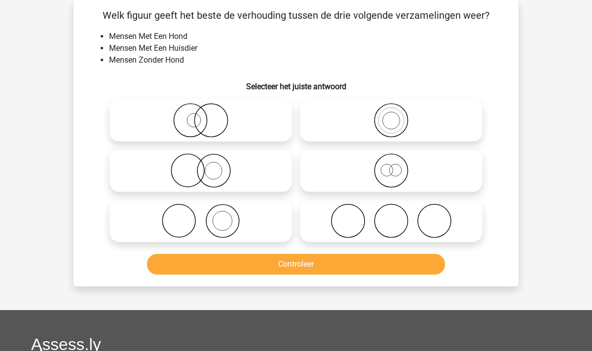
click at [209, 163] on icon at bounding box center [201, 170] width 175 height 35
click at [207, 163] on input "radio" at bounding box center [204, 162] width 6 height 6
radio input "true"
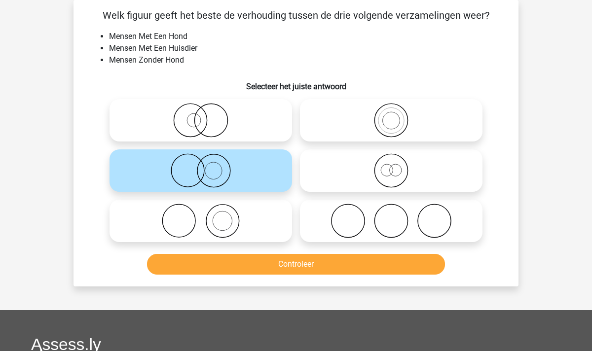
click at [287, 265] on button "Controleer" at bounding box center [296, 264] width 299 height 21
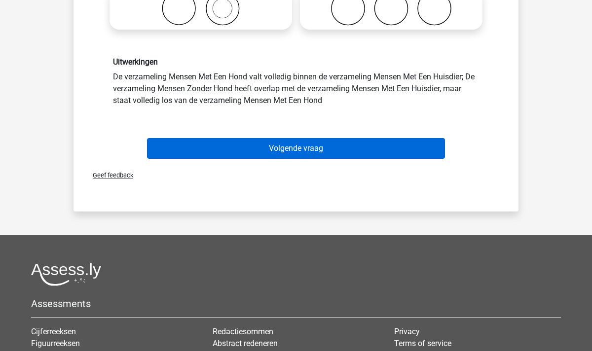
click at [313, 144] on button "Volgende vraag" at bounding box center [296, 148] width 299 height 21
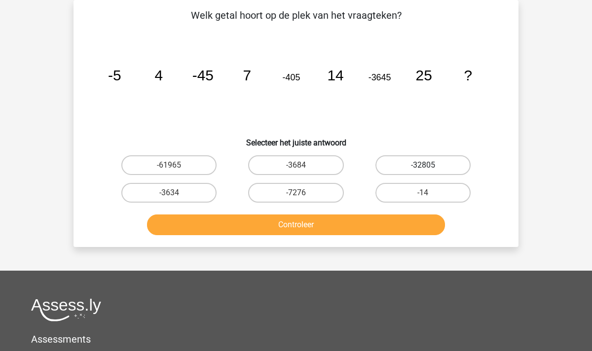
click at [415, 166] on label "-32805" at bounding box center [423, 165] width 95 height 20
click at [423, 166] on input "-32805" at bounding box center [426, 168] width 6 height 6
radio input "true"
click at [320, 228] on button "Controleer" at bounding box center [296, 225] width 299 height 21
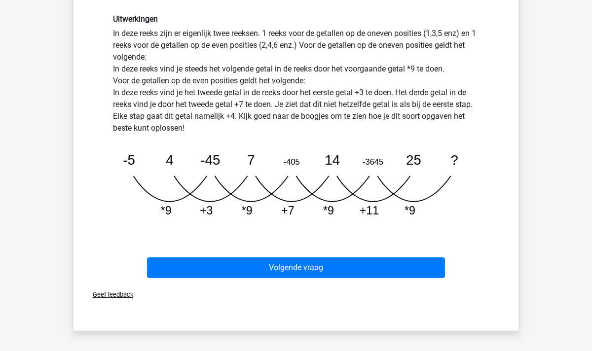
scroll to position [351, 0]
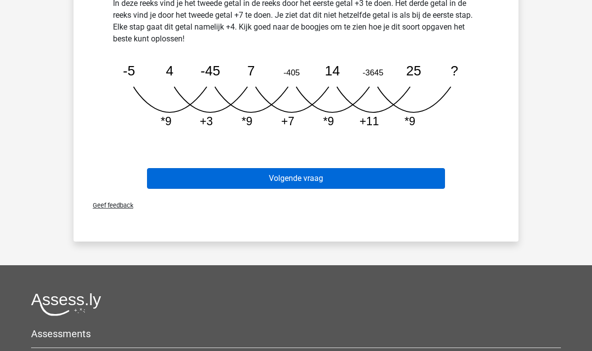
click at [281, 178] on button "Volgende vraag" at bounding box center [296, 178] width 299 height 21
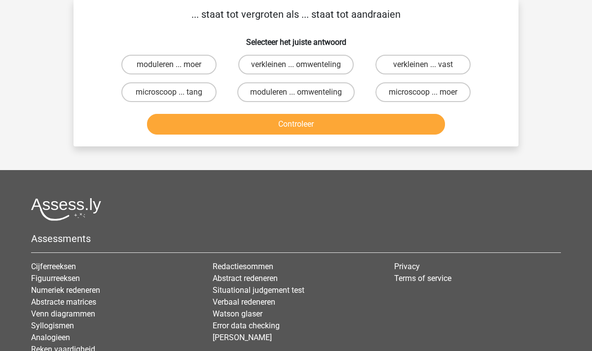
scroll to position [45, 0]
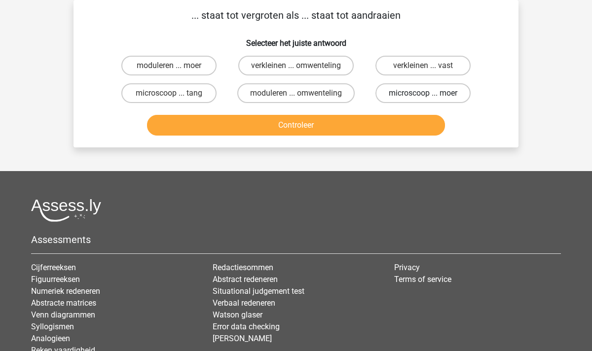
click at [411, 93] on label "microscoop ... moer" at bounding box center [423, 93] width 95 height 20
click at [423, 93] on input "microscoop ... moer" at bounding box center [426, 96] width 6 height 6
radio input "true"
click at [183, 91] on label "microscoop ... tang" at bounding box center [168, 93] width 95 height 20
click at [176, 93] on input "microscoop ... tang" at bounding box center [172, 96] width 6 height 6
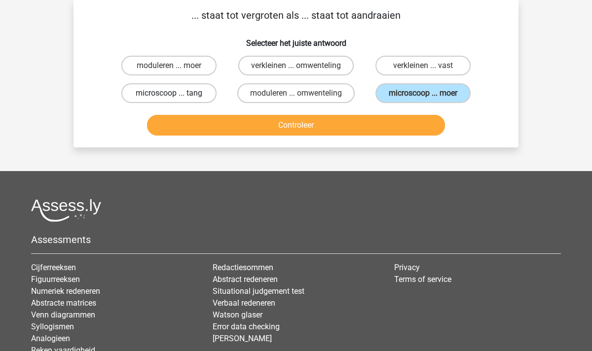
radio input "true"
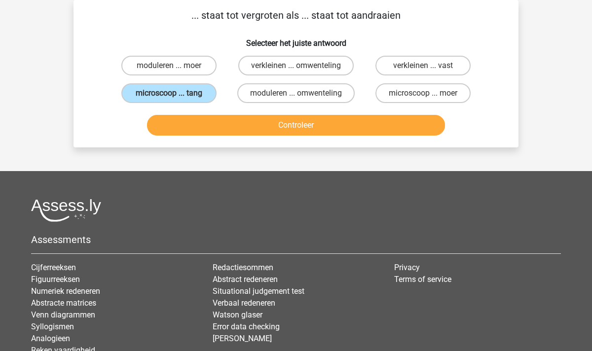
click at [300, 126] on button "Controleer" at bounding box center [296, 125] width 299 height 21
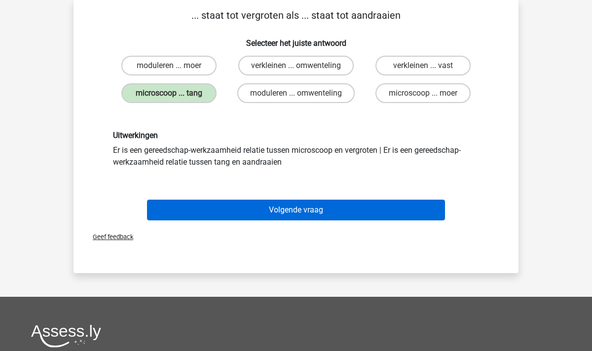
click at [263, 205] on button "Volgende vraag" at bounding box center [296, 210] width 299 height 21
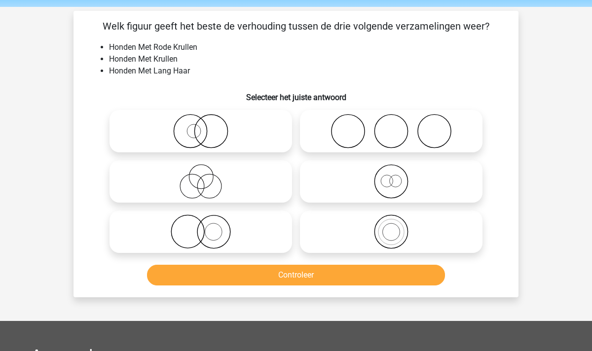
scroll to position [32, 0]
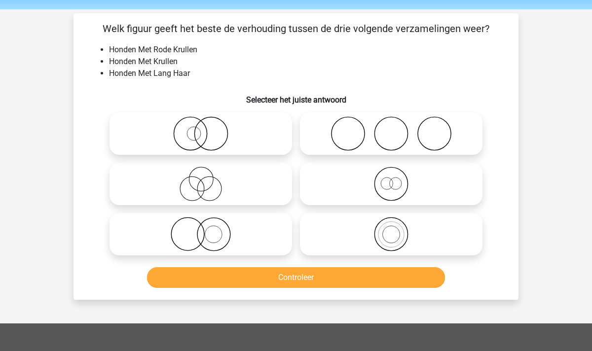
click at [200, 183] on icon at bounding box center [201, 184] width 175 height 35
click at [201, 179] on input "radio" at bounding box center [204, 176] width 6 height 6
radio input "true"
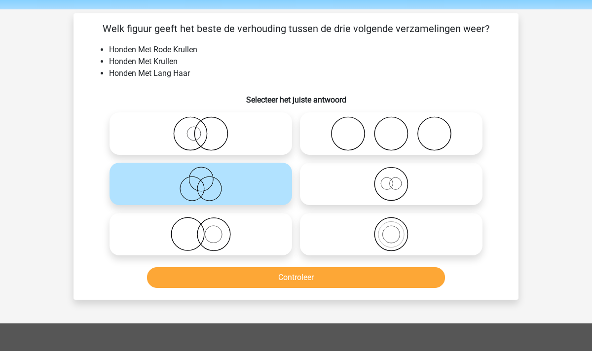
click at [261, 278] on button "Controleer" at bounding box center [296, 278] width 299 height 21
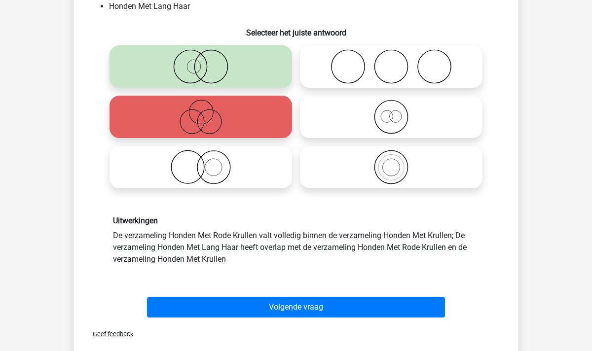
scroll to position [83, 0]
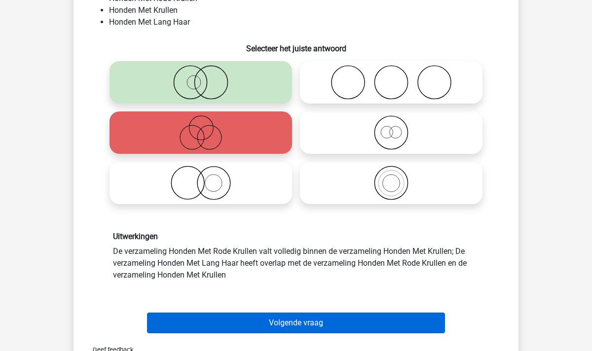
click at [272, 318] on button "Volgende vraag" at bounding box center [296, 323] width 299 height 21
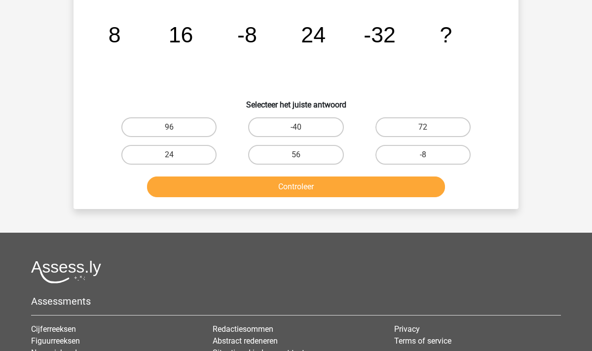
scroll to position [45, 0]
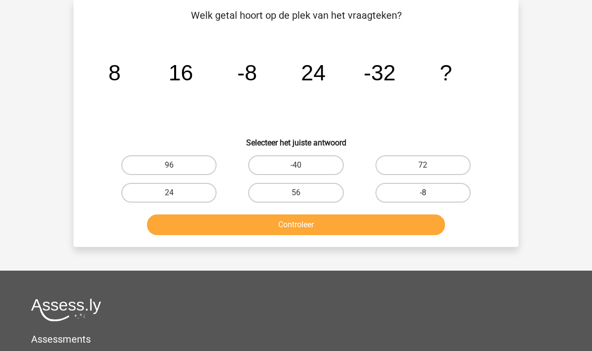
click at [418, 194] on label "-8" at bounding box center [423, 193] width 95 height 20
click at [423, 194] on input "-8" at bounding box center [426, 196] width 6 height 6
radio input "true"
click at [374, 224] on button "Controleer" at bounding box center [296, 225] width 299 height 21
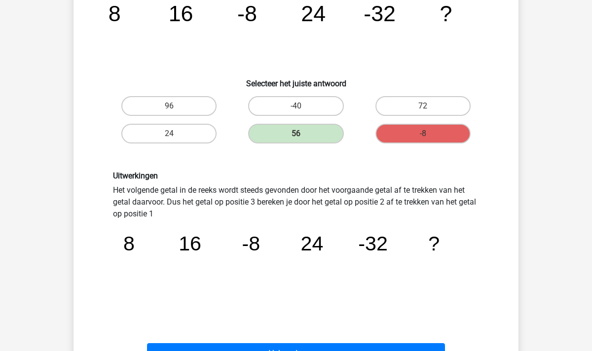
scroll to position [199, 0]
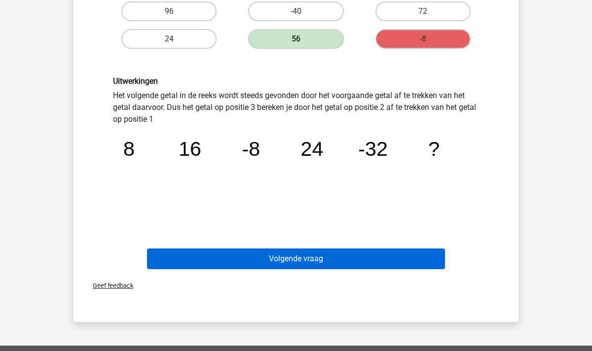
click at [340, 256] on button "Volgende vraag" at bounding box center [296, 259] width 299 height 21
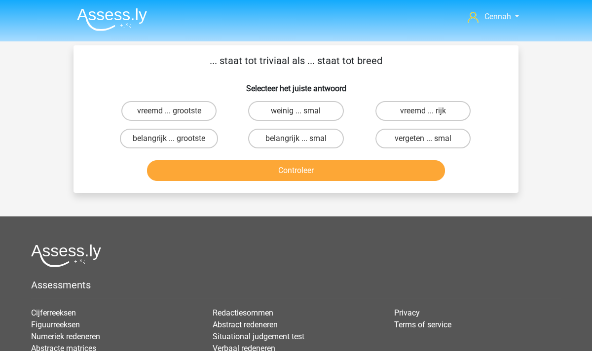
scroll to position [0, 0]
click at [318, 144] on label "belangrijk ... smal" at bounding box center [295, 139] width 95 height 20
click at [303, 144] on input "belangrijk ... smal" at bounding box center [299, 142] width 6 height 6
radio input "true"
click at [315, 174] on button "Controleer" at bounding box center [296, 170] width 299 height 21
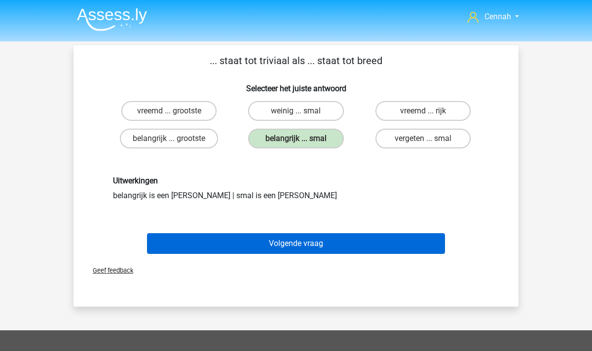
click at [316, 240] on button "Volgende vraag" at bounding box center [296, 243] width 299 height 21
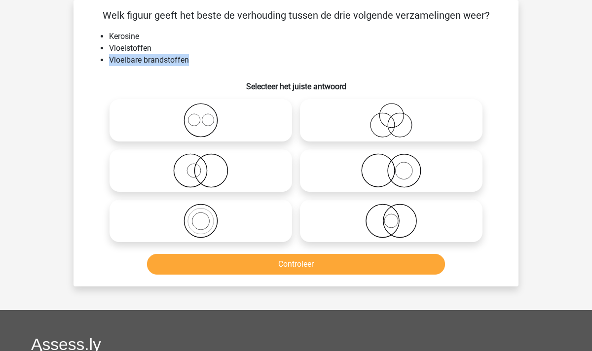
drag, startPoint x: 192, startPoint y: 58, endPoint x: 105, endPoint y: 64, distance: 88.1
click at [105, 64] on ul "Kerosine Vloeistoffen Vloeibare brandstoffen" at bounding box center [296, 49] width 414 height 36
drag, startPoint x: 140, startPoint y: 37, endPoint x: 98, endPoint y: 37, distance: 42.0
click at [98, 37] on ul "Kerosine Vloeistoffen Vloeibare brandstoffen" at bounding box center [296, 49] width 414 height 36
drag, startPoint x: 198, startPoint y: 57, endPoint x: 107, endPoint y: 64, distance: 91.6
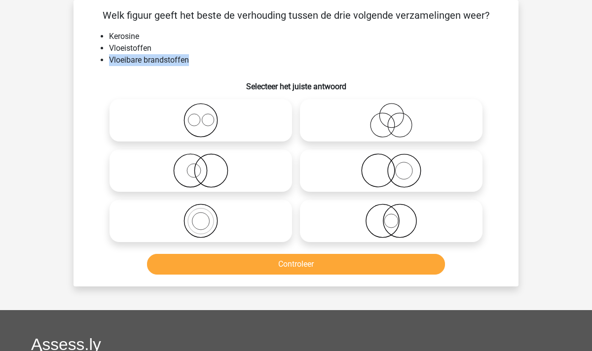
click at [107, 64] on ul "Kerosine Vloeistoffen Vloeibare brandstoffen" at bounding box center [296, 49] width 414 height 36
click at [138, 64] on li "Vloeibare brandstoffen" at bounding box center [306, 60] width 394 height 12
click at [186, 220] on icon at bounding box center [201, 221] width 175 height 35
click at [201, 216] on input "radio" at bounding box center [204, 213] width 6 height 6
radio input "true"
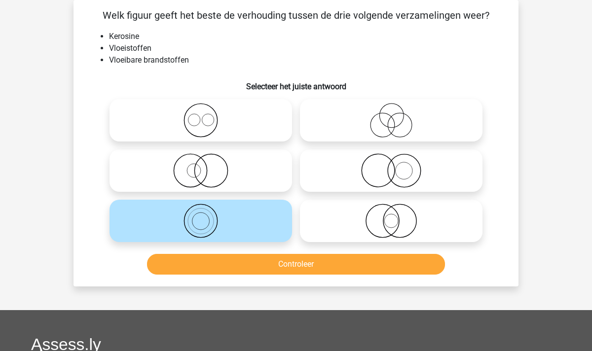
click at [299, 263] on button "Controleer" at bounding box center [296, 264] width 299 height 21
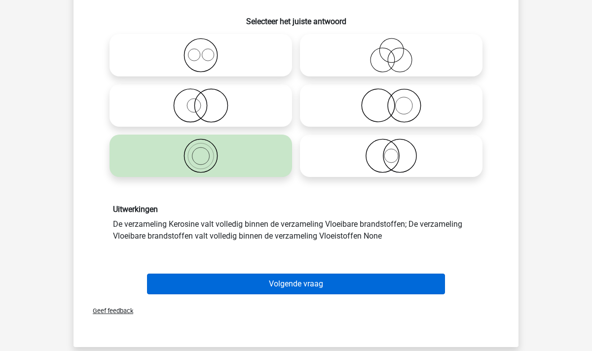
click at [306, 277] on button "Volgende vraag" at bounding box center [296, 284] width 299 height 21
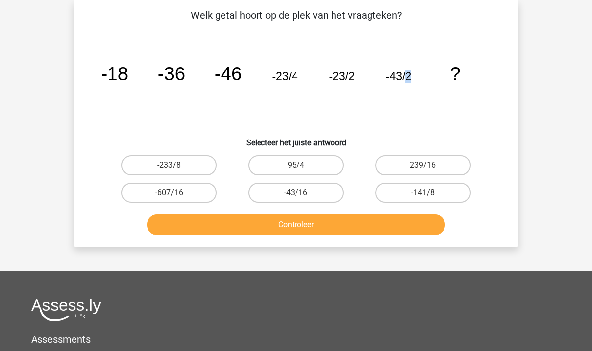
click at [407, 77] on tspan "-43/2" at bounding box center [399, 76] width 26 height 13
drag, startPoint x: 401, startPoint y: 78, endPoint x: 389, endPoint y: 77, distance: 11.9
click at [390, 77] on tspan "-43/2" at bounding box center [399, 76] width 26 height 13
click at [406, 80] on tspan "-43/2" at bounding box center [399, 76] width 26 height 13
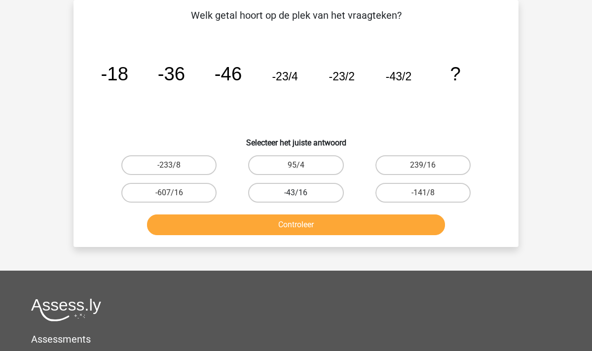
click at [306, 193] on label "-43/16" at bounding box center [295, 193] width 95 height 20
click at [303, 193] on input "-43/16" at bounding box center [299, 196] width 6 height 6
radio input "true"
click at [300, 231] on button "Controleer" at bounding box center [296, 225] width 299 height 21
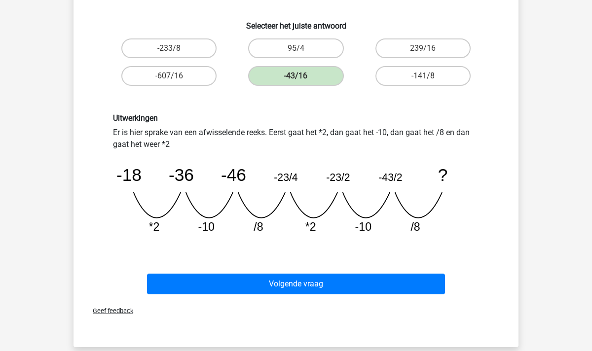
scroll to position [238, 0]
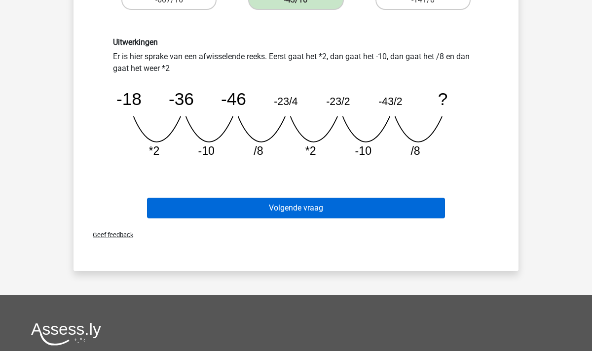
click at [326, 214] on button "Volgende vraag" at bounding box center [296, 208] width 299 height 21
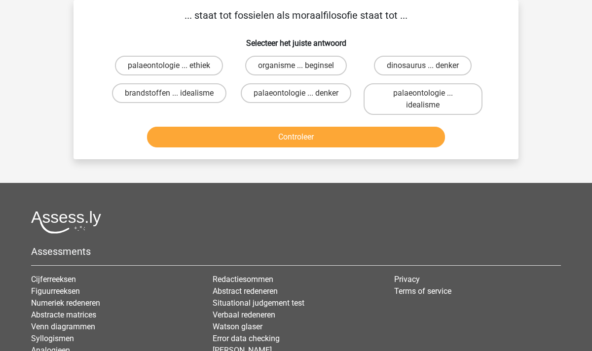
scroll to position [27, 0]
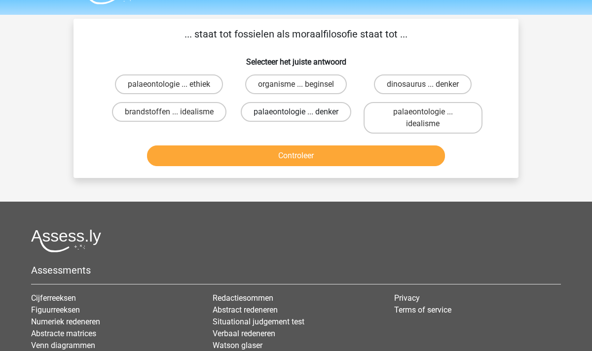
click at [287, 111] on label "palaeontologie ... denker" at bounding box center [296, 112] width 111 height 20
click at [296, 112] on input "palaeontologie ... denker" at bounding box center [299, 115] width 6 height 6
radio input "true"
click at [183, 84] on label "palaeontologie ... ethiek" at bounding box center [169, 85] width 108 height 20
click at [176, 84] on input "palaeontologie ... ethiek" at bounding box center [172, 87] width 6 height 6
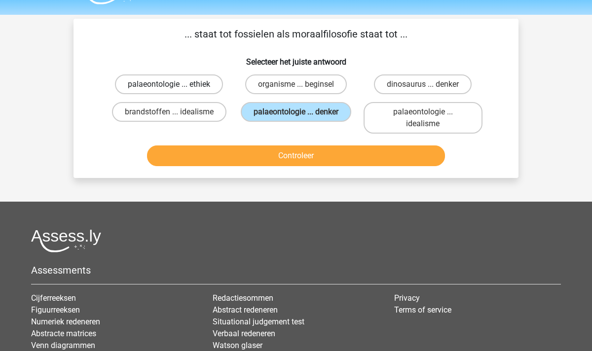
radio input "true"
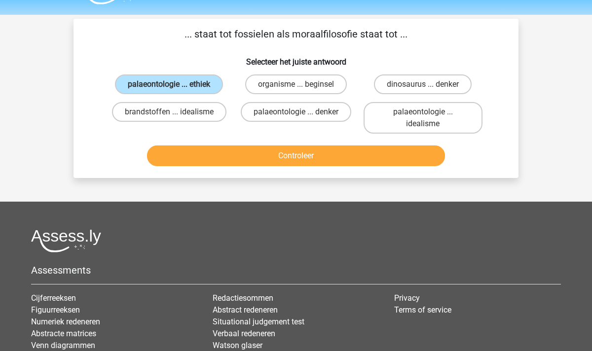
click at [277, 166] on button "Controleer" at bounding box center [296, 156] width 299 height 21
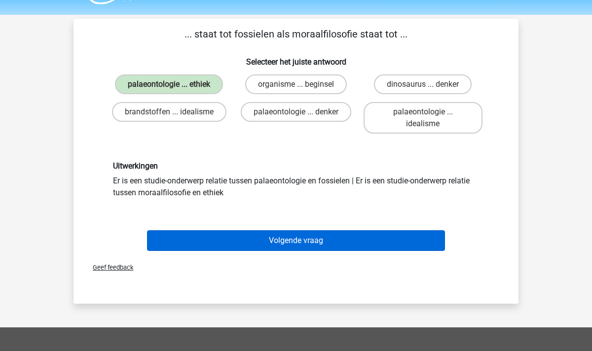
click at [283, 250] on button "Volgende vraag" at bounding box center [296, 240] width 299 height 21
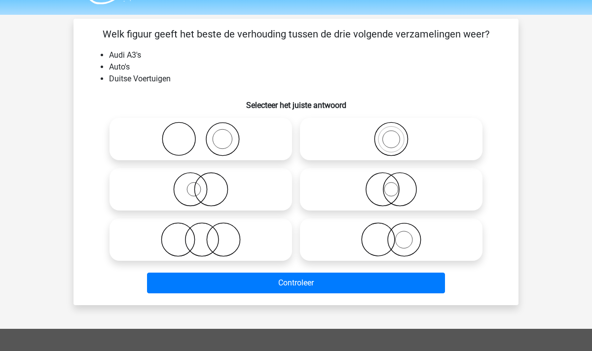
scroll to position [45, 0]
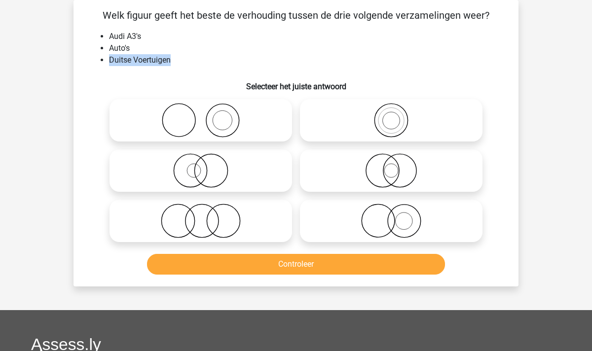
drag, startPoint x: 171, startPoint y: 60, endPoint x: 107, endPoint y: 60, distance: 64.2
click at [107, 60] on ul "Audi A3's Auto's Duitse Voertuigen" at bounding box center [296, 49] width 414 height 36
click at [168, 59] on li "Duitse Voertuigen" at bounding box center [306, 60] width 394 height 12
drag, startPoint x: 174, startPoint y: 59, endPoint x: 89, endPoint y: 59, distance: 85.4
click at [89, 59] on div "Welk figuur geeft het beste de verhouding tussen de drie volgende verzamelingen…" at bounding box center [295, 143] width 437 height 271
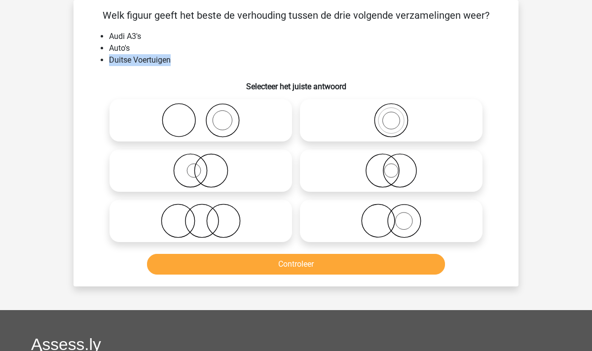
click at [147, 64] on li "Duitse Voertuigen" at bounding box center [306, 60] width 394 height 12
click at [338, 115] on icon at bounding box center [391, 120] width 175 height 35
click at [391, 115] on input "radio" at bounding box center [394, 112] width 6 height 6
radio input "true"
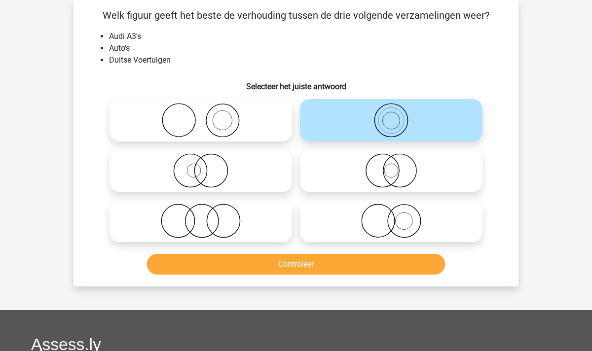
click at [316, 271] on button "Controleer" at bounding box center [296, 264] width 299 height 21
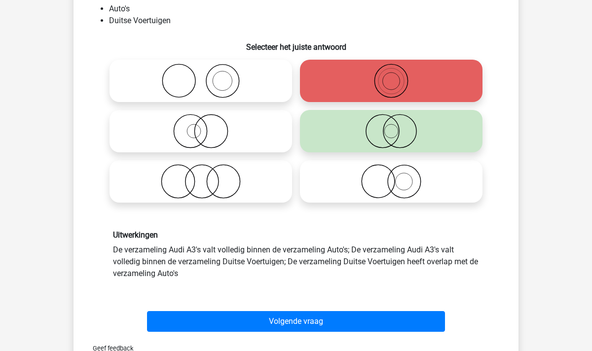
scroll to position [105, 0]
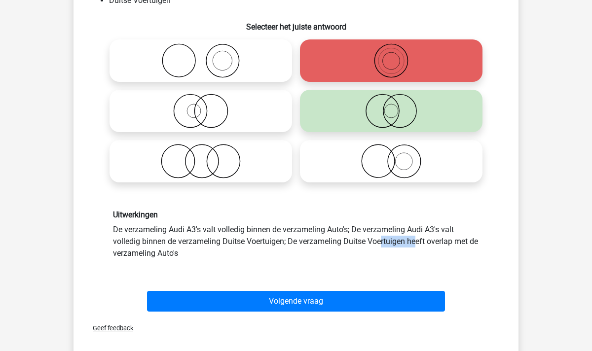
drag, startPoint x: 248, startPoint y: 238, endPoint x: 286, endPoint y: 240, distance: 38.1
click at [286, 240] on div "Uitwerkingen De verzameling Audi A3's valt volledig binnen de verzameling Auto'…" at bounding box center [296, 234] width 381 height 49
click at [254, 241] on div "Uitwerkingen De verzameling Audi A3's valt volledig binnen de verzameling Auto'…" at bounding box center [296, 234] width 381 height 49
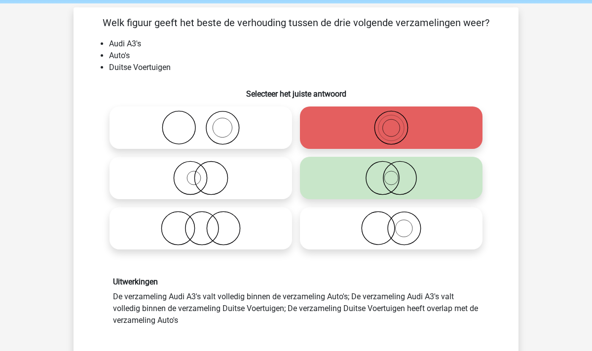
scroll to position [34, 0]
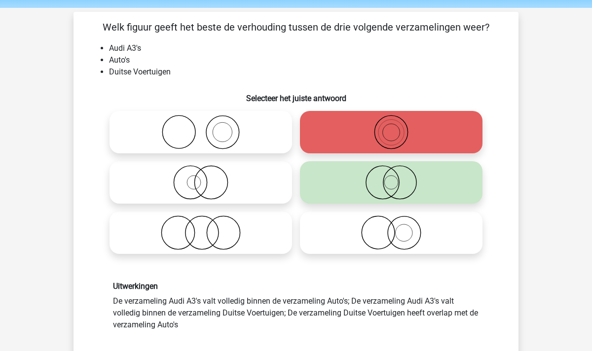
click at [150, 72] on li "Duitse Voertuigen" at bounding box center [306, 72] width 394 height 12
click at [175, 76] on li "Duitse Voertuigen" at bounding box center [306, 72] width 394 height 12
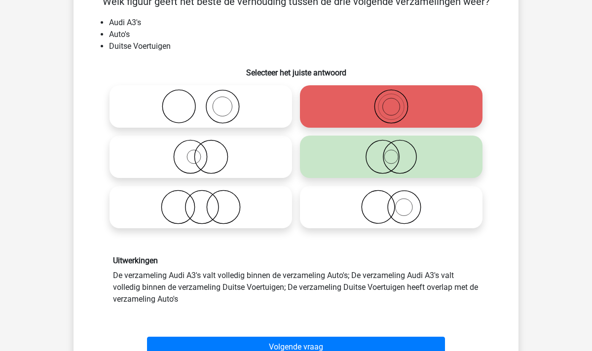
scroll to position [82, 0]
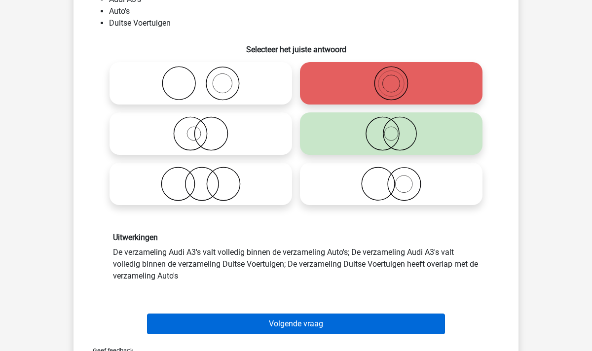
click at [297, 320] on button "Volgende vraag" at bounding box center [296, 324] width 299 height 21
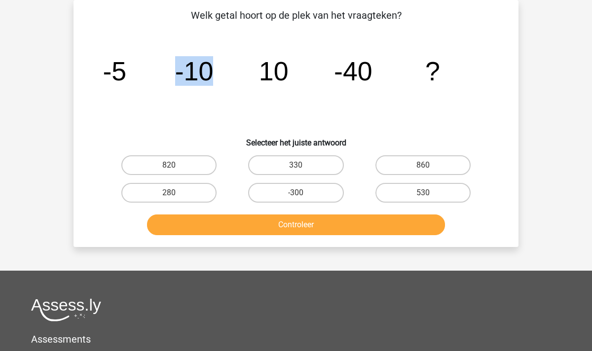
drag, startPoint x: 177, startPoint y: 67, endPoint x: 211, endPoint y: 69, distance: 34.1
click at [211, 69] on tspan "-10" at bounding box center [194, 71] width 38 height 30
click at [181, 194] on label "280" at bounding box center [168, 193] width 95 height 20
click at [176, 194] on input "280" at bounding box center [172, 196] width 6 height 6
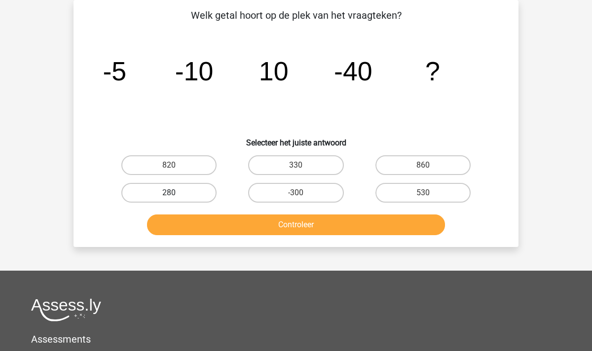
radio input "true"
click at [304, 233] on button "Controleer" at bounding box center [296, 225] width 299 height 21
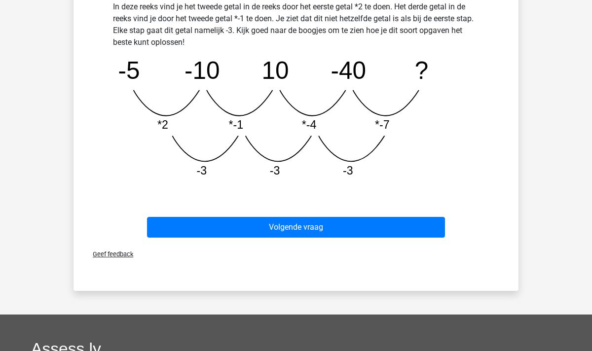
scroll to position [269, 0]
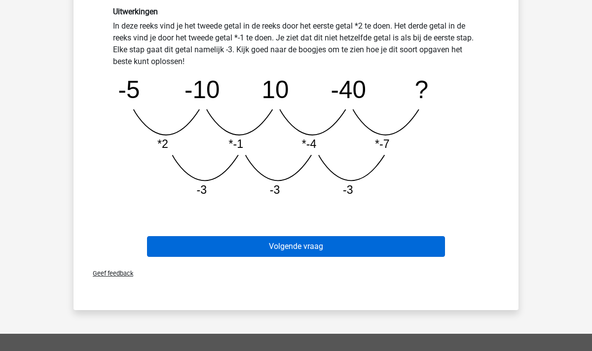
click at [345, 246] on button "Volgende vraag" at bounding box center [296, 246] width 299 height 21
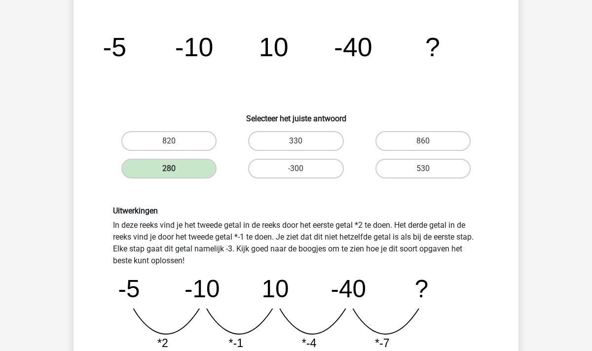
scroll to position [45, 0]
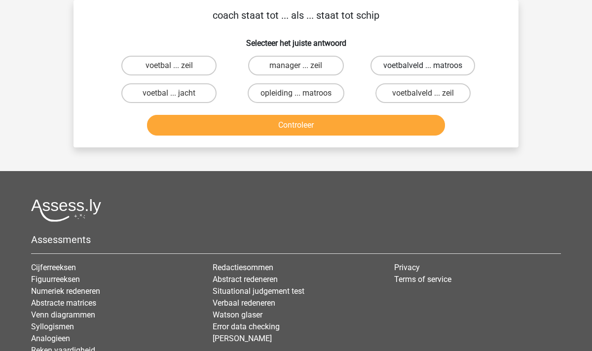
click at [421, 62] on label "voetbalveld ... matroos" at bounding box center [423, 66] width 105 height 20
click at [423, 66] on input "voetbalveld ... matroos" at bounding box center [426, 69] width 6 height 6
radio input "true"
click at [298, 120] on button "Controleer" at bounding box center [296, 125] width 299 height 21
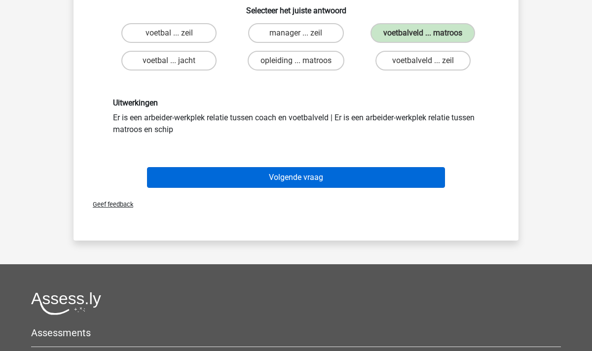
click at [289, 178] on button "Volgende vraag" at bounding box center [296, 177] width 299 height 21
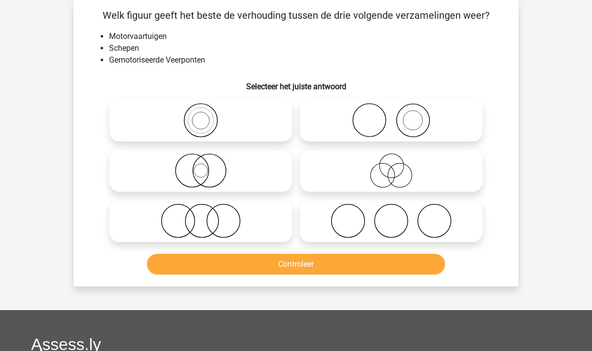
click at [202, 172] on icon at bounding box center [201, 170] width 175 height 35
click at [202, 166] on input "radio" at bounding box center [204, 162] width 6 height 6
radio input "true"
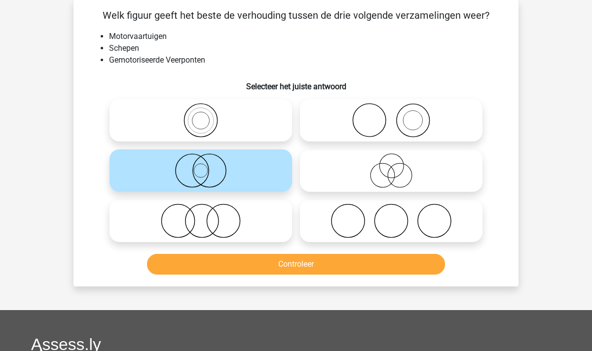
click at [299, 268] on button "Controleer" at bounding box center [296, 264] width 299 height 21
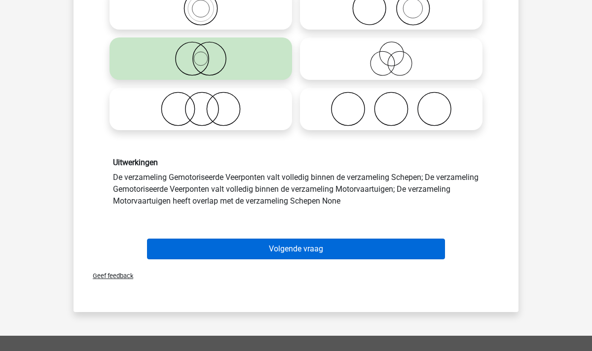
click at [293, 251] on button "Volgende vraag" at bounding box center [296, 249] width 299 height 21
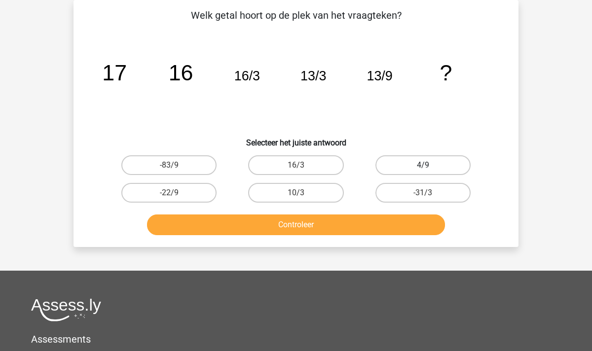
click at [423, 165] on label "4/9" at bounding box center [423, 165] width 95 height 20
click at [423, 165] on input "4/9" at bounding box center [426, 168] width 6 height 6
radio input "true"
click at [367, 220] on button "Controleer" at bounding box center [296, 225] width 299 height 21
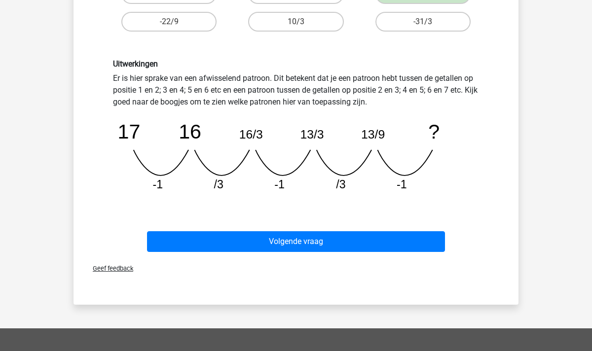
scroll to position [218, 0]
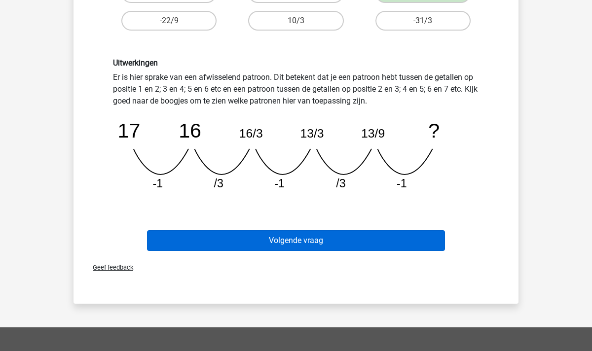
click at [330, 248] on button "Volgende vraag" at bounding box center [296, 240] width 299 height 21
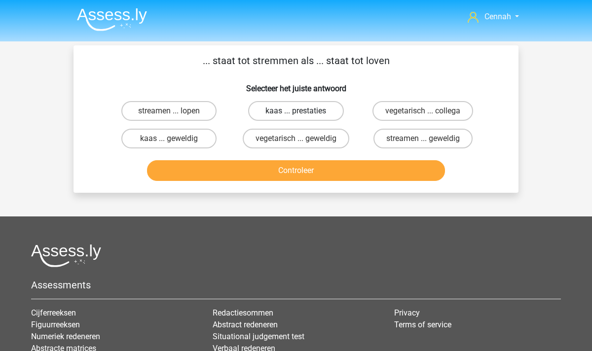
scroll to position [0, 0]
click at [180, 112] on label "streamen ... lopen" at bounding box center [168, 111] width 95 height 20
click at [176, 112] on input "streamen ... lopen" at bounding box center [172, 114] width 6 height 6
radio input "true"
click at [303, 172] on button "Controleer" at bounding box center [296, 170] width 299 height 21
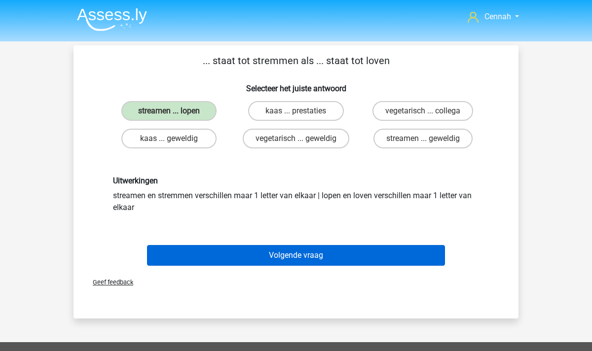
click at [301, 245] on button "Volgende vraag" at bounding box center [296, 255] width 299 height 21
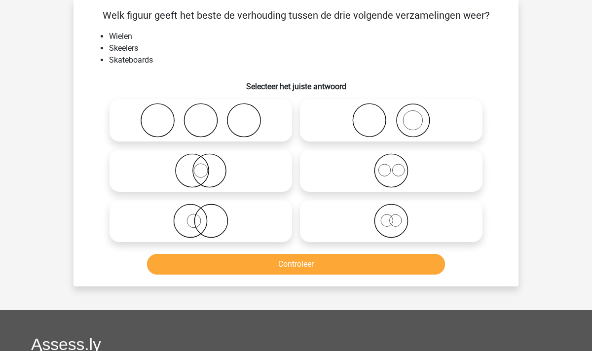
click at [192, 115] on icon at bounding box center [201, 120] width 175 height 35
click at [201, 115] on input "radio" at bounding box center [204, 112] width 6 height 6
radio input "true"
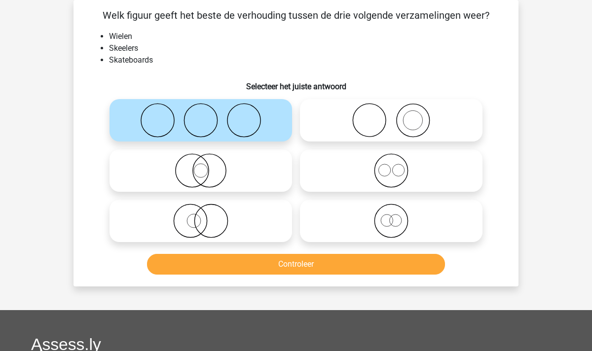
click at [306, 263] on button "Controleer" at bounding box center [296, 264] width 299 height 21
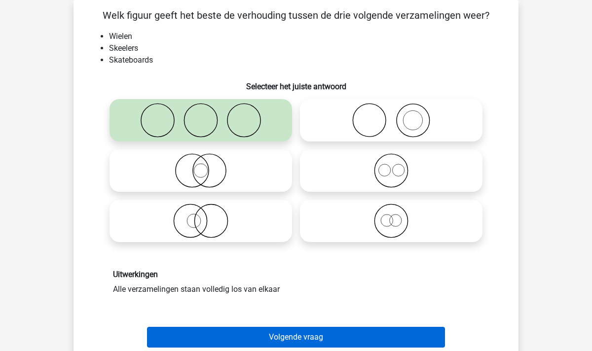
click at [286, 343] on button "Volgende vraag" at bounding box center [296, 337] width 299 height 21
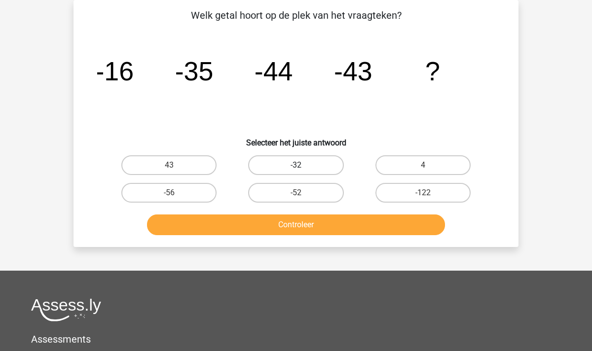
click at [296, 164] on label "-32" at bounding box center [295, 165] width 95 height 20
click at [296, 165] on input "-32" at bounding box center [299, 168] width 6 height 6
radio input "true"
click at [302, 230] on button "Controleer" at bounding box center [296, 225] width 299 height 21
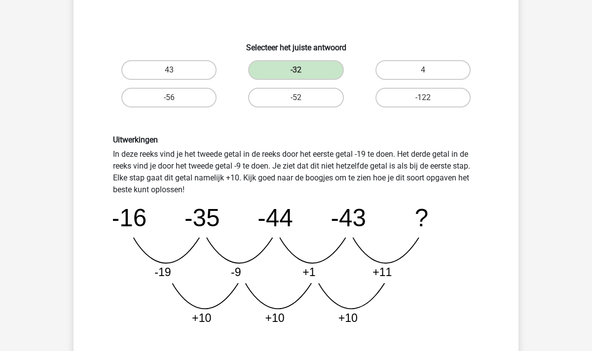
scroll to position [245, 0]
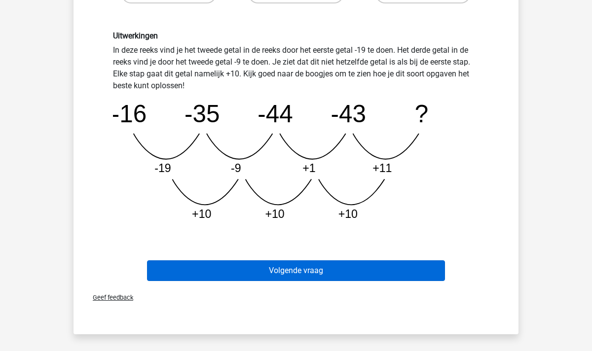
click at [295, 276] on button "Volgende vraag" at bounding box center [296, 271] width 299 height 21
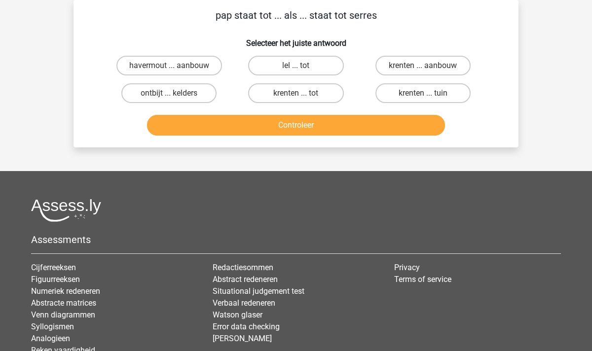
scroll to position [41, 0]
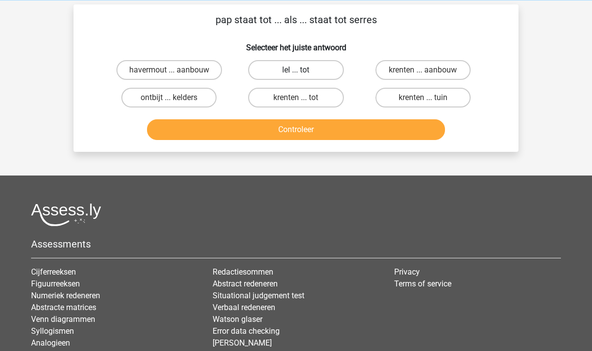
click at [293, 72] on label "lel ... tot" at bounding box center [295, 70] width 95 height 20
click at [296, 72] on input "lel ... tot" at bounding box center [299, 73] width 6 height 6
radio input "true"
click at [319, 134] on button "Controleer" at bounding box center [296, 129] width 299 height 21
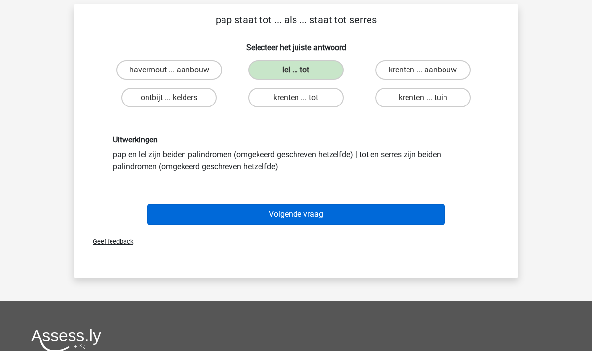
click at [304, 216] on button "Volgende vraag" at bounding box center [296, 214] width 299 height 21
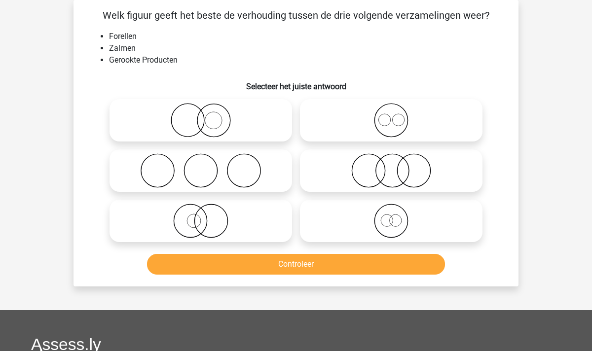
click at [390, 163] on icon at bounding box center [391, 170] width 175 height 35
click at [391, 163] on input "radio" at bounding box center [394, 162] width 6 height 6
radio input "true"
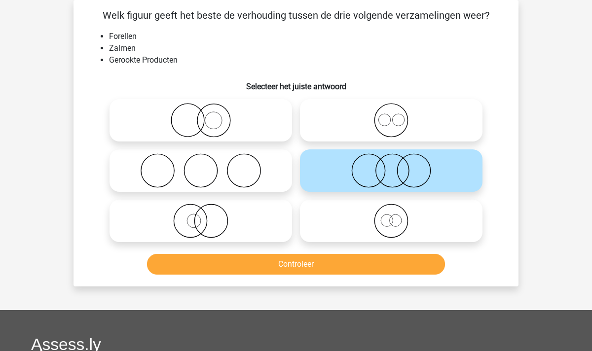
click at [301, 268] on button "Controleer" at bounding box center [296, 264] width 299 height 21
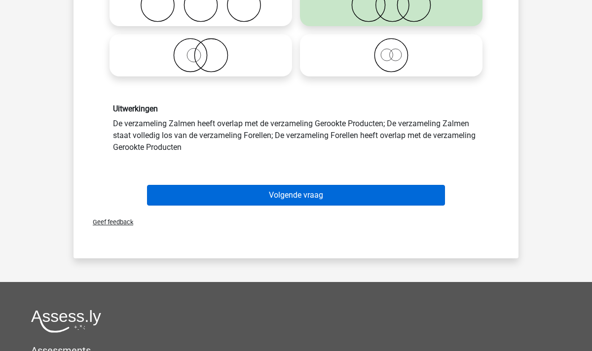
click at [283, 198] on button "Volgende vraag" at bounding box center [296, 195] width 299 height 21
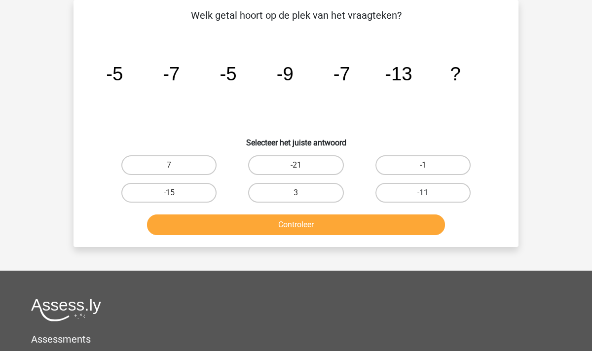
click at [420, 191] on label "-11" at bounding box center [423, 193] width 95 height 20
click at [423, 193] on input "-11" at bounding box center [426, 196] width 6 height 6
radio input "true"
click at [332, 226] on button "Controleer" at bounding box center [296, 225] width 299 height 21
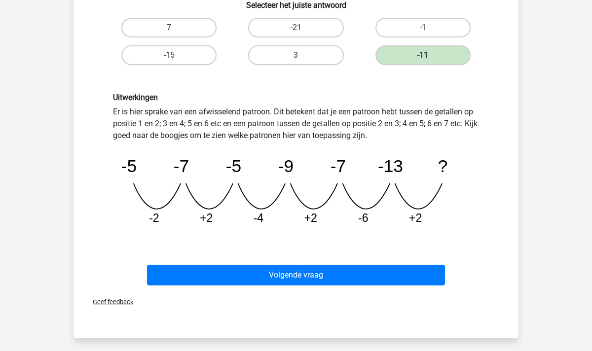
scroll to position [184, 0]
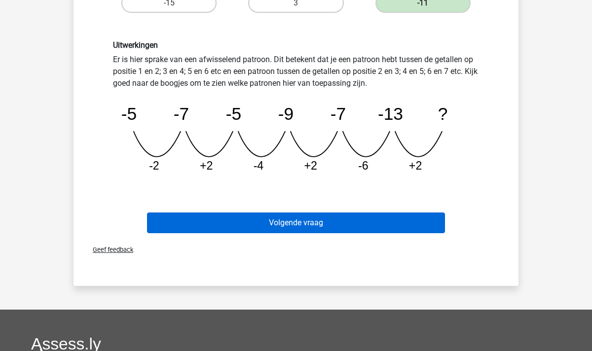
click at [281, 225] on button "Volgende vraag" at bounding box center [296, 223] width 299 height 21
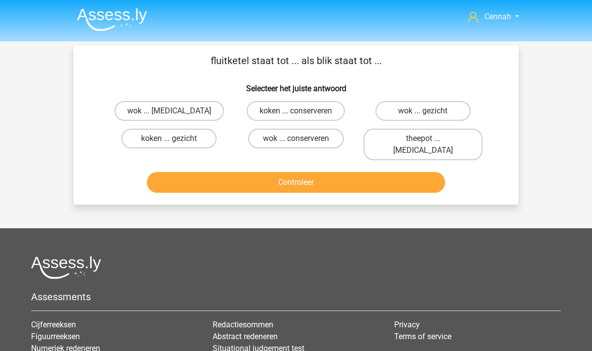
scroll to position [0, 0]
click at [302, 113] on label "koken ... conserveren" at bounding box center [296, 111] width 98 height 20
click at [302, 113] on input "koken ... conserveren" at bounding box center [299, 114] width 6 height 6
radio input "true"
click at [327, 173] on button "Controleer" at bounding box center [296, 182] width 299 height 21
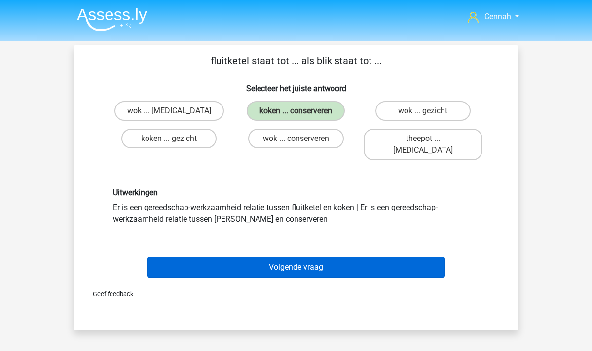
click at [270, 257] on button "Volgende vraag" at bounding box center [296, 267] width 299 height 21
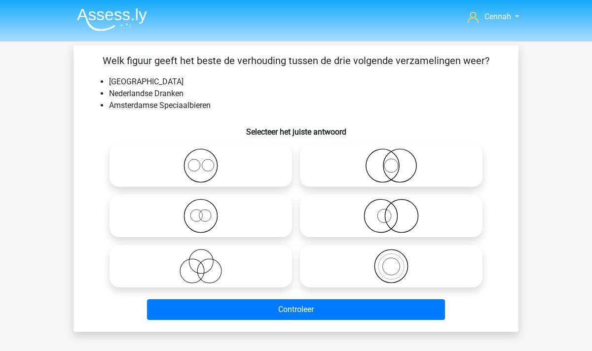
scroll to position [45, 0]
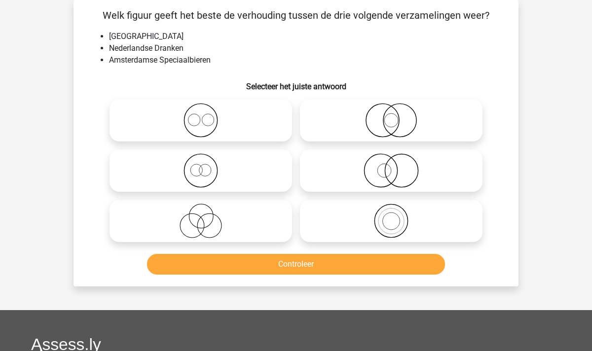
click at [383, 173] on icon at bounding box center [391, 170] width 175 height 35
click at [391, 166] on input "radio" at bounding box center [394, 162] width 6 height 6
radio input "true"
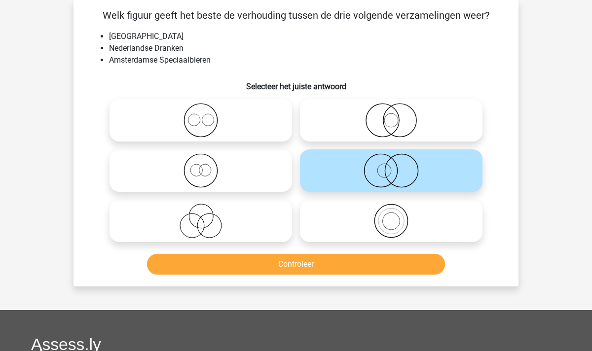
click at [310, 260] on button "Controleer" at bounding box center [296, 264] width 299 height 21
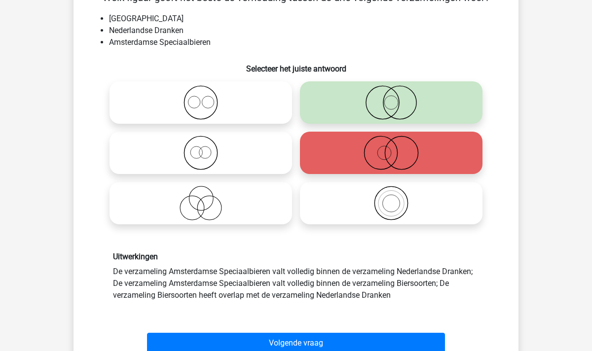
scroll to position [62, 0]
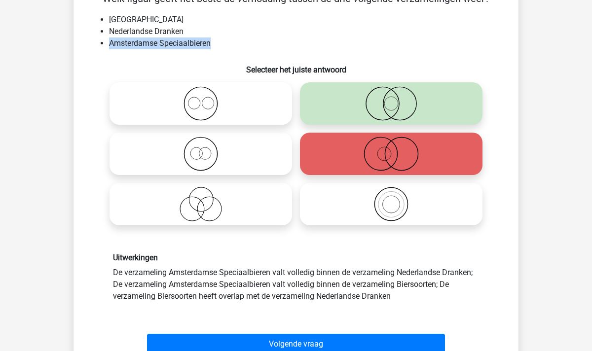
drag, startPoint x: 211, startPoint y: 44, endPoint x: 102, endPoint y: 44, distance: 109.6
click at [109, 44] on li "Amsterdamse Speciaalbieren" at bounding box center [306, 44] width 394 height 12
click at [183, 29] on li "Nederlandse Dranken" at bounding box center [306, 32] width 394 height 12
drag, startPoint x: 184, startPoint y: 32, endPoint x: 106, endPoint y: 34, distance: 78.0
click at [106, 34] on ul "Biersoorten Nederlandse Dranken Amsterdamse Speciaalbieren" at bounding box center [296, 32] width 414 height 36
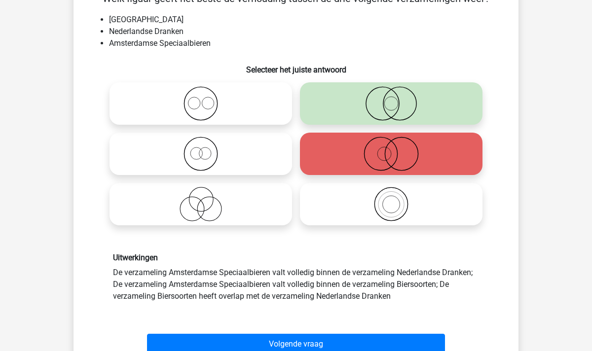
click at [139, 31] on li "Nederlandse Dranken" at bounding box center [306, 32] width 394 height 12
click at [183, 32] on li "Nederlandse Dranken" at bounding box center [306, 32] width 394 height 12
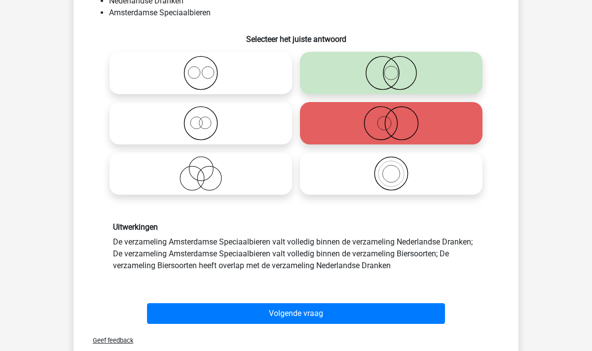
scroll to position [117, 0]
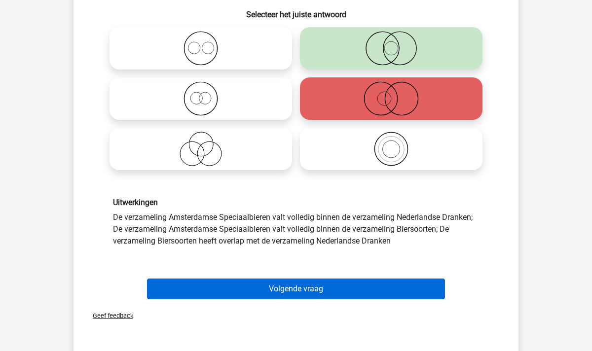
click at [272, 287] on button "Volgende vraag" at bounding box center [296, 289] width 299 height 21
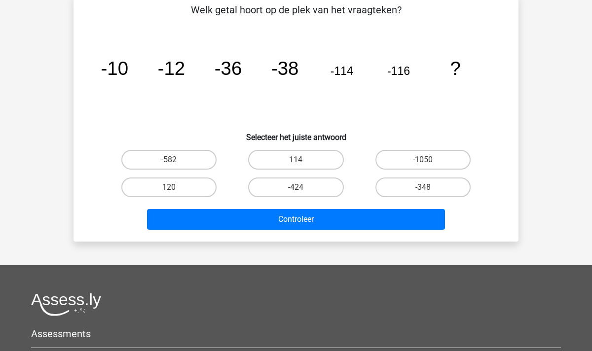
scroll to position [45, 0]
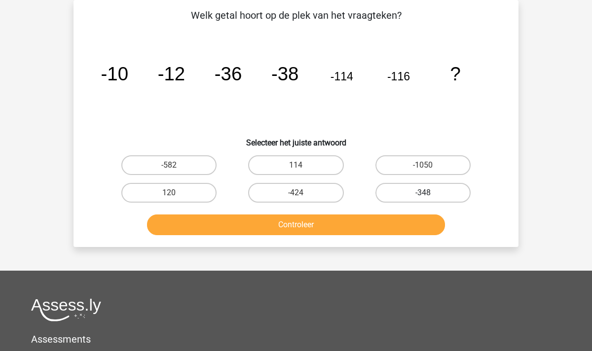
click at [433, 195] on label "-348" at bounding box center [423, 193] width 95 height 20
click at [429, 195] on input "-348" at bounding box center [426, 196] width 6 height 6
radio input "true"
click at [358, 231] on button "Controleer" at bounding box center [296, 225] width 299 height 21
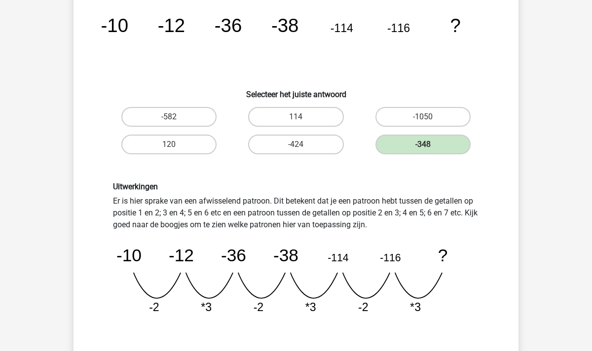
scroll to position [93, 0]
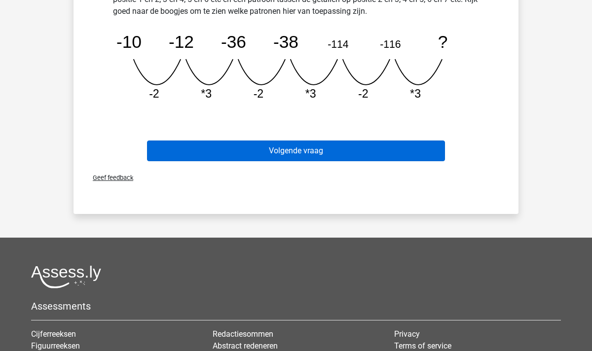
click at [292, 153] on button "Volgende vraag" at bounding box center [296, 151] width 299 height 21
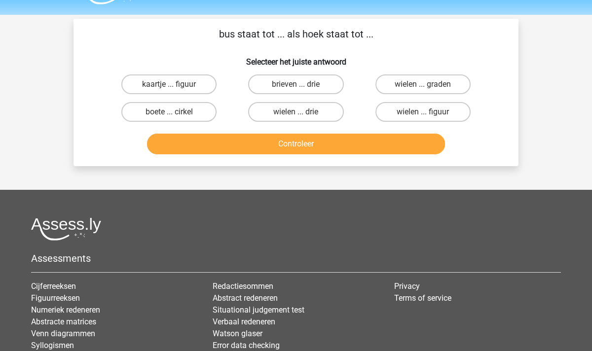
scroll to position [26, 0]
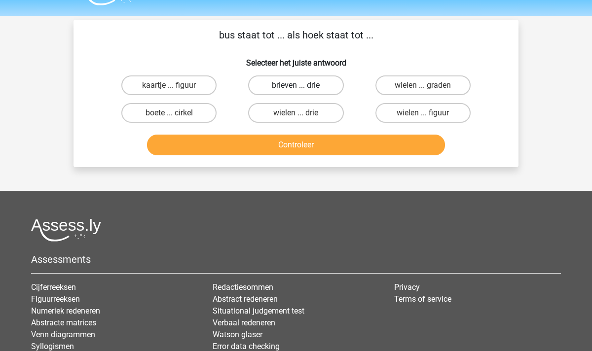
click at [305, 82] on label "brieven ... drie" at bounding box center [295, 86] width 95 height 20
click at [303, 85] on input "brieven ... drie" at bounding box center [299, 88] width 6 height 6
radio input "true"
click at [312, 147] on button "Controleer" at bounding box center [296, 145] width 299 height 21
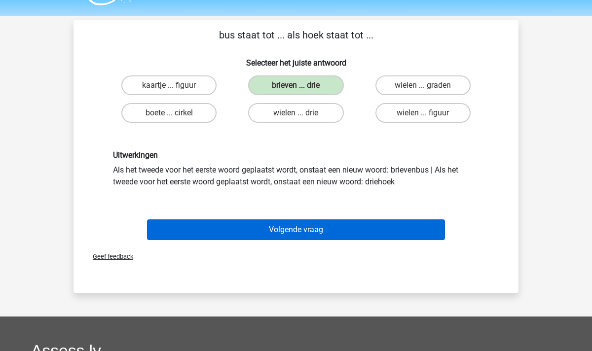
click at [284, 230] on button "Volgende vraag" at bounding box center [296, 230] width 299 height 21
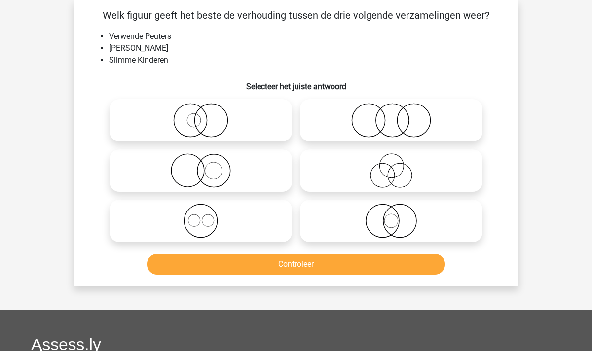
click at [388, 121] on icon at bounding box center [391, 120] width 175 height 35
click at [391, 115] on input "radio" at bounding box center [394, 112] width 6 height 6
radio input "true"
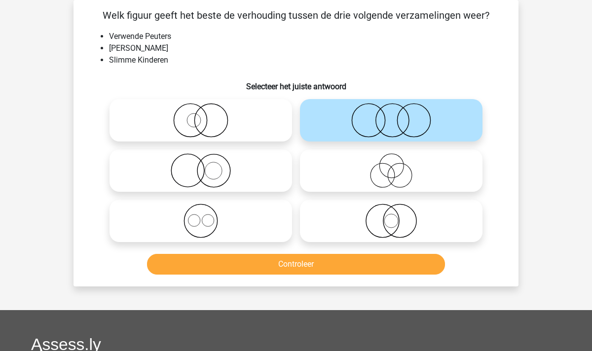
click at [316, 270] on button "Controleer" at bounding box center [296, 264] width 299 height 21
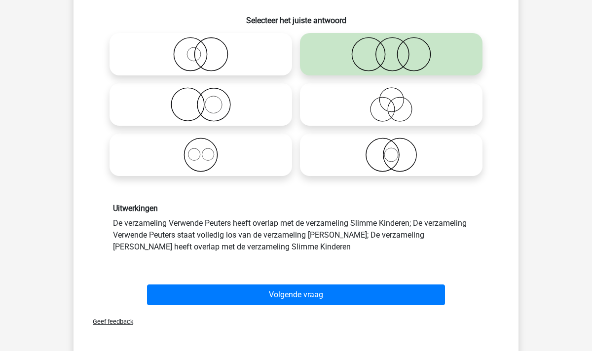
scroll to position [126, 0]
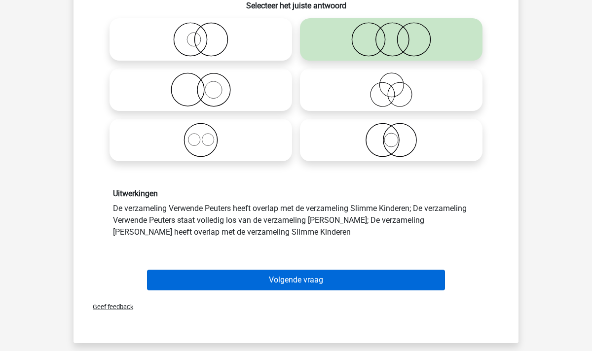
click at [294, 279] on button "Volgende vraag" at bounding box center [296, 280] width 299 height 21
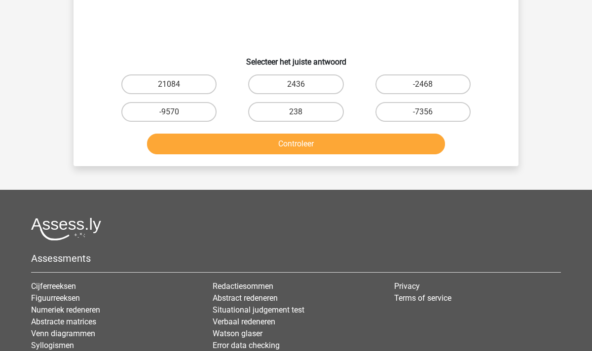
scroll to position [45, 0]
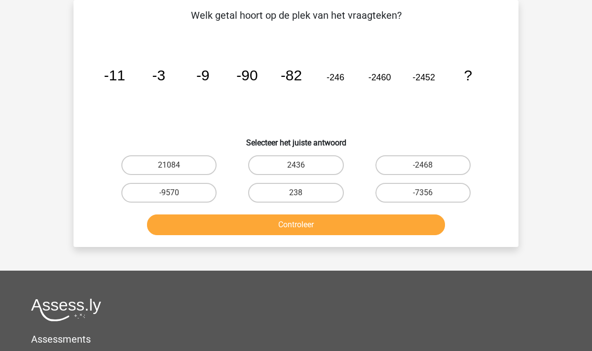
click at [423, 194] on input "-7356" at bounding box center [426, 196] width 6 height 6
radio input "true"
drag, startPoint x: 156, startPoint y: 76, endPoint x: 210, endPoint y: 74, distance: 53.3
click at [210, 75] on icon "image/svg+xml -11 -3 -9 -90 -82 -246 -2460 -2452 ?" at bounding box center [296, 81] width 398 height 100
click at [210, 74] on icon "image/svg+xml -11 -3 -9 -90 -82 -246 -2460 -2452 ?" at bounding box center [296, 81] width 398 height 100
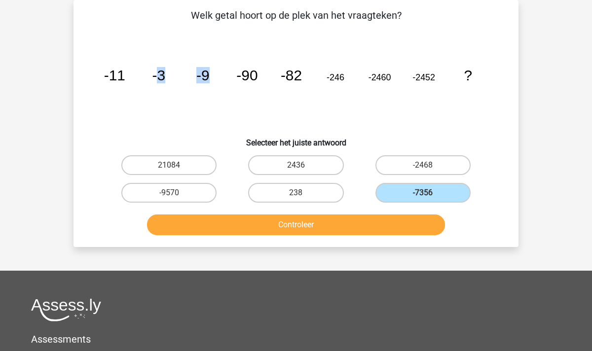
drag, startPoint x: 160, startPoint y: 75, endPoint x: 208, endPoint y: 76, distance: 47.4
click at [208, 76] on g "-11 -3 -9 -90 -82 -246 -2460 -2452 ?" at bounding box center [288, 75] width 368 height 16
click at [419, 78] on tspan "-2452" at bounding box center [424, 78] width 23 height 10
click at [420, 83] on icon "image/svg+xml -11 -3 -9 -90 -82 -246 -2460 -2452 ?" at bounding box center [296, 81] width 398 height 100
click at [429, 191] on label "-7356" at bounding box center [423, 193] width 95 height 20
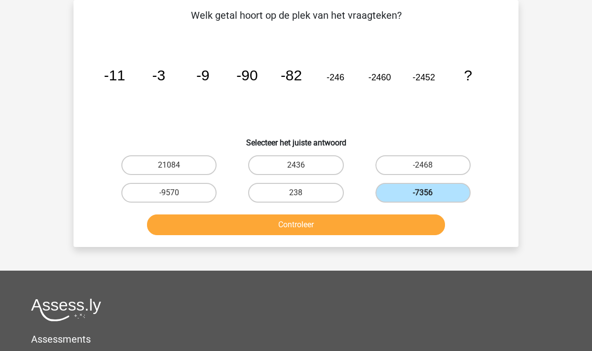
click at [429, 193] on input "-7356" at bounding box center [426, 196] width 6 height 6
click at [434, 78] on tspan "-2452" at bounding box center [424, 78] width 23 height 10
click at [436, 195] on label "-7356" at bounding box center [423, 193] width 95 height 20
click at [429, 195] on input "-7356" at bounding box center [426, 196] width 6 height 6
click at [308, 221] on button "Controleer" at bounding box center [296, 225] width 299 height 21
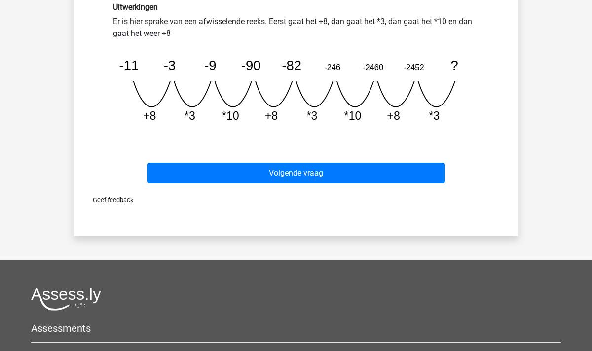
scroll to position [266, 0]
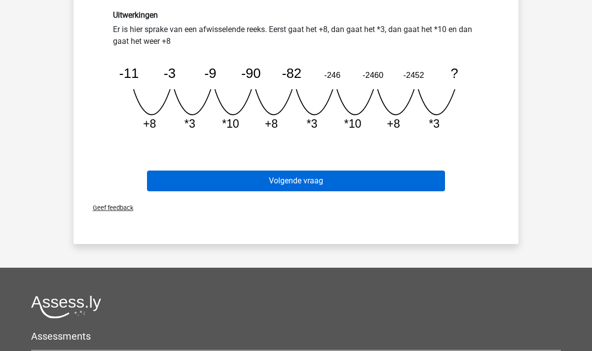
click at [307, 182] on button "Volgende vraag" at bounding box center [296, 181] width 299 height 21
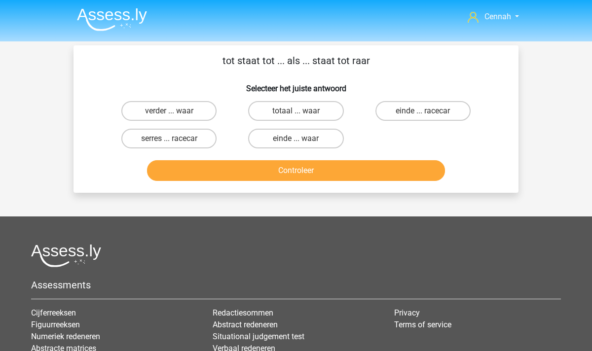
scroll to position [0, 0]
click at [169, 136] on label "serres ... racecar" at bounding box center [168, 139] width 95 height 20
click at [169, 139] on input "serres ... racecar" at bounding box center [172, 142] width 6 height 6
radio input "true"
click at [265, 166] on button "Controleer" at bounding box center [296, 170] width 299 height 21
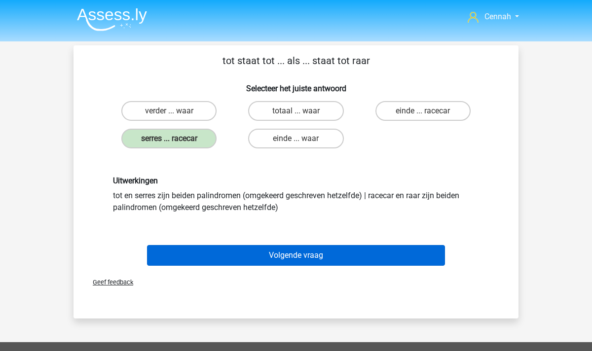
click at [296, 250] on button "Volgende vraag" at bounding box center [296, 255] width 299 height 21
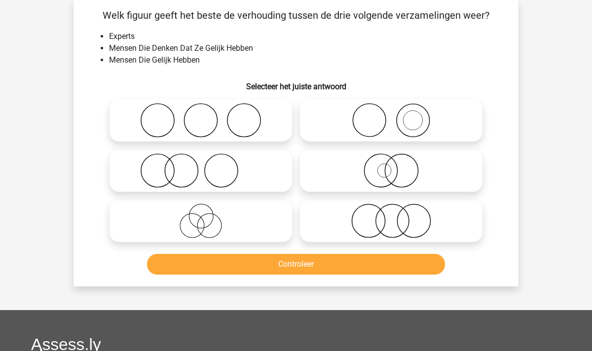
click at [207, 226] on icon at bounding box center [201, 221] width 175 height 35
click at [207, 216] on input "radio" at bounding box center [204, 213] width 6 height 6
radio input "true"
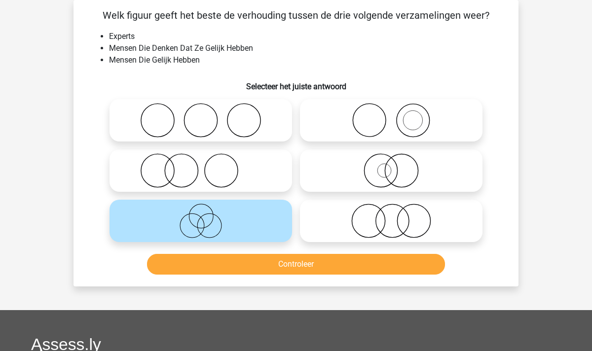
click at [305, 263] on button "Controleer" at bounding box center [296, 264] width 299 height 21
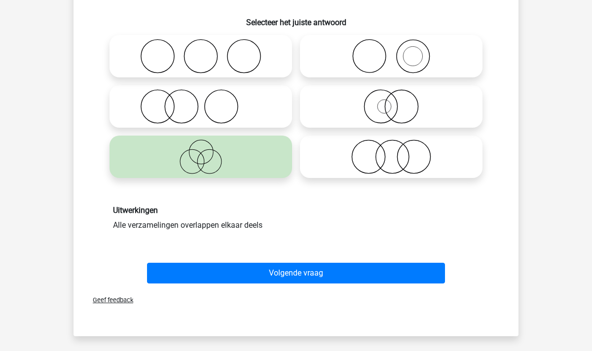
scroll to position [111, 0]
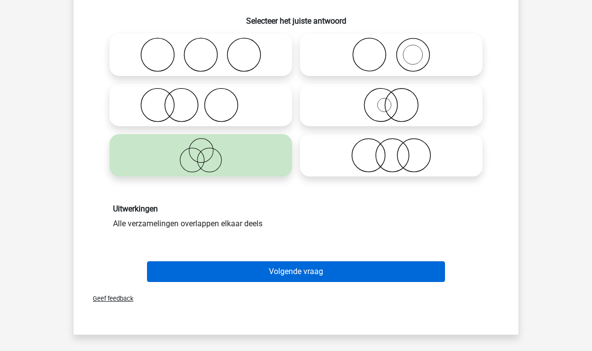
click at [303, 270] on button "Volgende vraag" at bounding box center [296, 272] width 299 height 21
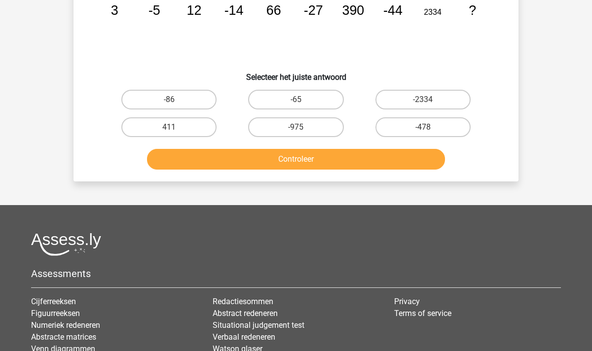
scroll to position [45, 0]
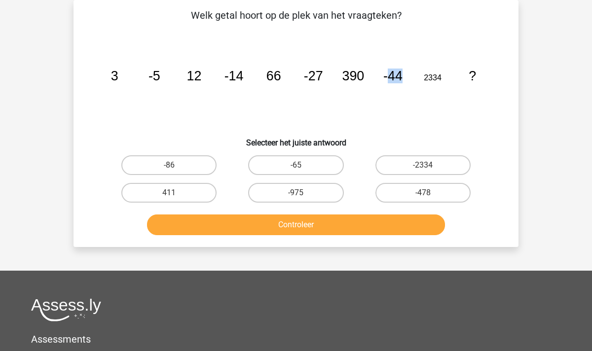
drag, startPoint x: 400, startPoint y: 77, endPoint x: 388, endPoint y: 77, distance: 11.4
click at [388, 77] on tspan "-44" at bounding box center [392, 76] width 19 height 15
click at [306, 163] on label "-65" at bounding box center [295, 165] width 95 height 20
click at [303, 165] on input "-65" at bounding box center [299, 168] width 6 height 6
radio input "true"
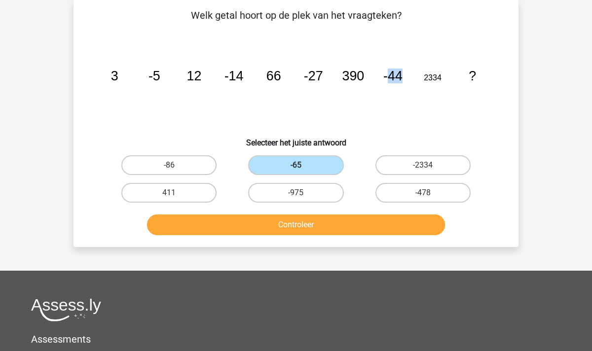
click at [309, 230] on button "Controleer" at bounding box center [296, 225] width 299 height 21
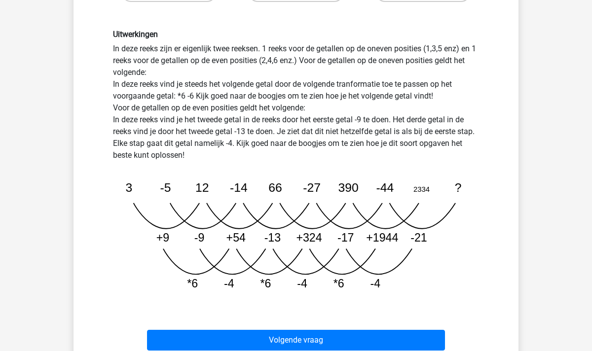
scroll to position [245, 0]
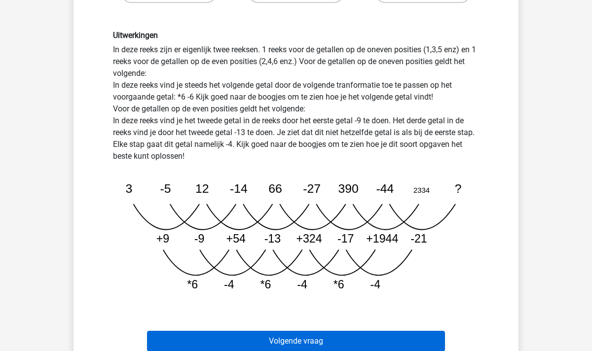
click at [312, 340] on button "Volgende vraag" at bounding box center [296, 341] width 299 height 21
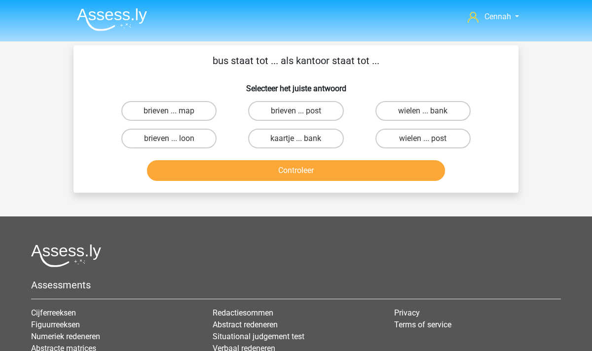
scroll to position [0, 0]
click at [301, 113] on input "brieven ... post" at bounding box center [299, 114] width 6 height 6
radio input "true"
click at [303, 172] on button "Controleer" at bounding box center [296, 170] width 299 height 21
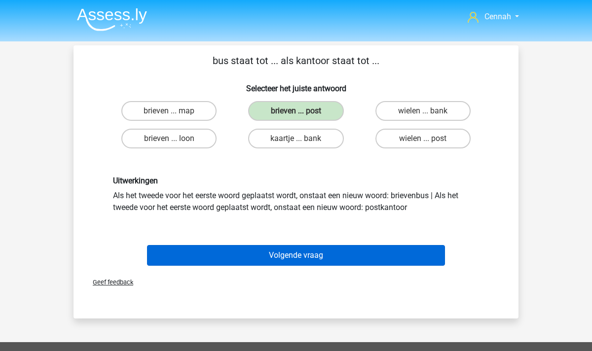
click at [312, 253] on button "Volgende vraag" at bounding box center [296, 255] width 299 height 21
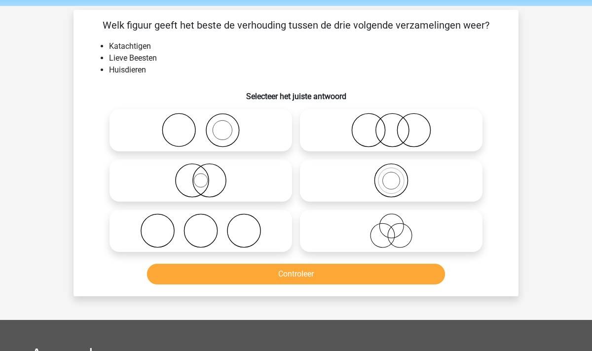
scroll to position [35, 0]
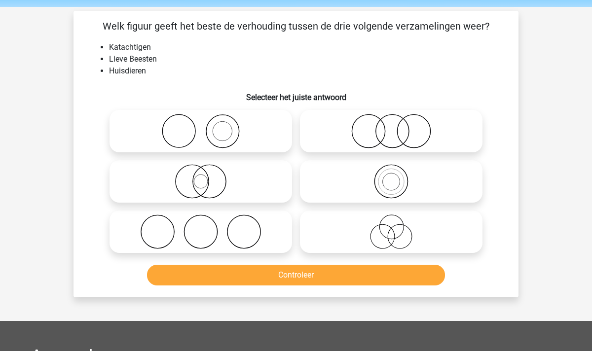
click at [374, 230] on icon at bounding box center [391, 232] width 175 height 35
click at [391, 227] on input "radio" at bounding box center [394, 224] width 6 height 6
radio input "true"
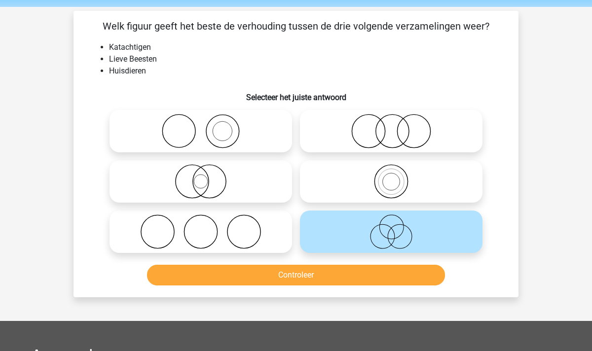
click at [338, 275] on button "Controleer" at bounding box center [296, 275] width 299 height 21
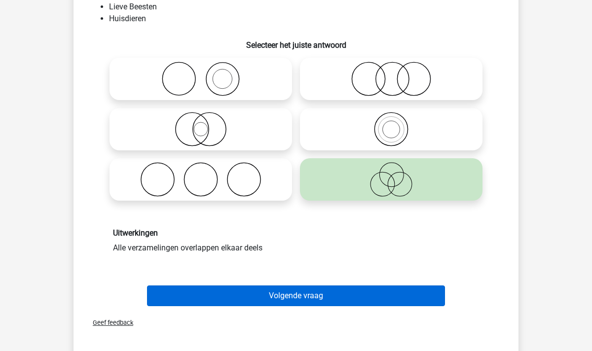
click at [278, 295] on button "Volgende vraag" at bounding box center [296, 296] width 299 height 21
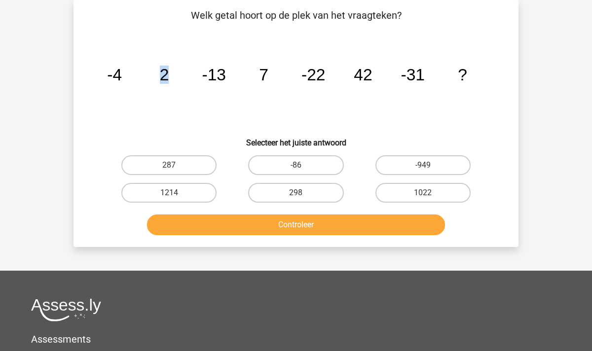
drag, startPoint x: 161, startPoint y: 75, endPoint x: 168, endPoint y: 75, distance: 6.9
click at [168, 75] on tspan "2" at bounding box center [164, 75] width 9 height 18
click at [267, 71] on tspan "7" at bounding box center [263, 75] width 9 height 18
click at [268, 73] on tspan "7" at bounding box center [263, 75] width 9 height 18
click at [255, 65] on icon "image/svg+xml -4 2 -13 7 -22 42 -31 ?" at bounding box center [296, 81] width 398 height 100
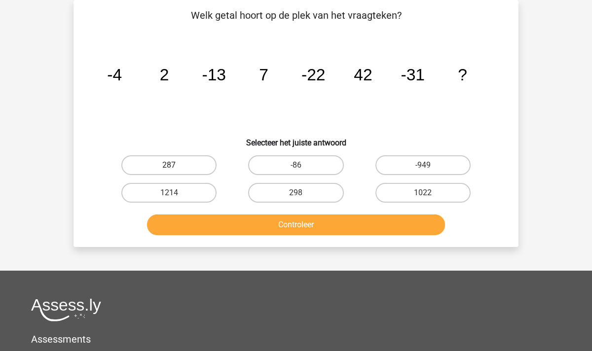
click at [186, 168] on label "287" at bounding box center [168, 165] width 95 height 20
click at [176, 168] on input "287" at bounding box center [172, 168] width 6 height 6
radio input "true"
click at [268, 227] on button "Controleer" at bounding box center [296, 225] width 299 height 21
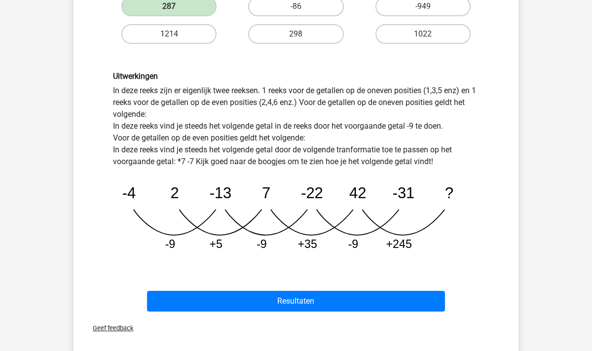
scroll to position [208, 0]
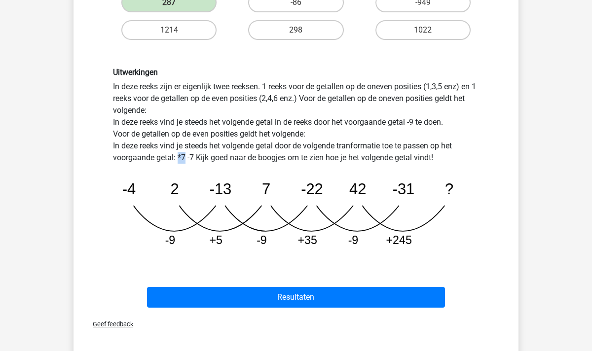
drag, startPoint x: 177, startPoint y: 158, endPoint x: 185, endPoint y: 161, distance: 8.3
click at [185, 161] on div "Uitwerkingen In deze reeks zijn er eigenlijk twee reeksen. 1 reeks voor de geta…" at bounding box center [296, 162] width 381 height 188
click at [186, 161] on div "Uitwerkingen In deze reeks zijn er eigenlijk twee reeksen. 1 reeks voor de geta…" at bounding box center [296, 162] width 381 height 188
click at [262, 192] on icon "image/svg+xml -4 2 -13 7 -22 42 -31 ? -9 +5 -9 +35 -9 +245" at bounding box center [296, 210] width 366 height 92
drag, startPoint x: 354, startPoint y: 191, endPoint x: 365, endPoint y: 190, distance: 11.0
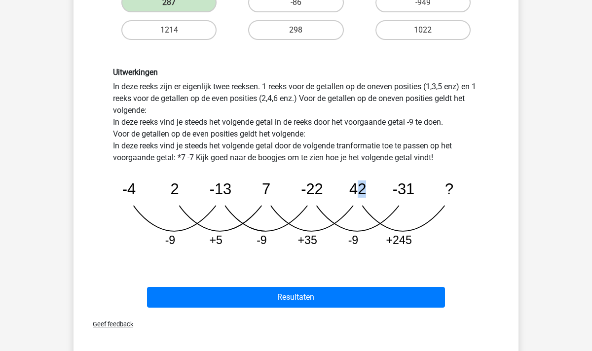
click at [365, 190] on tspan "42" at bounding box center [357, 189] width 17 height 17
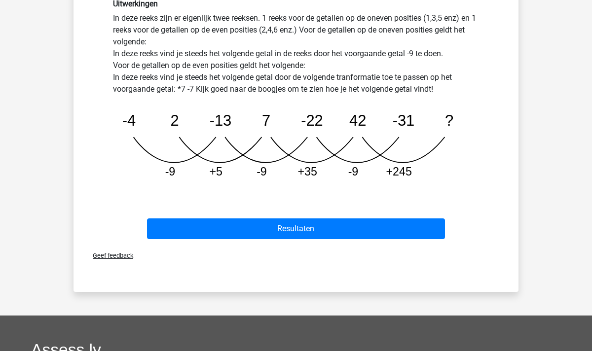
scroll to position [289, 0]
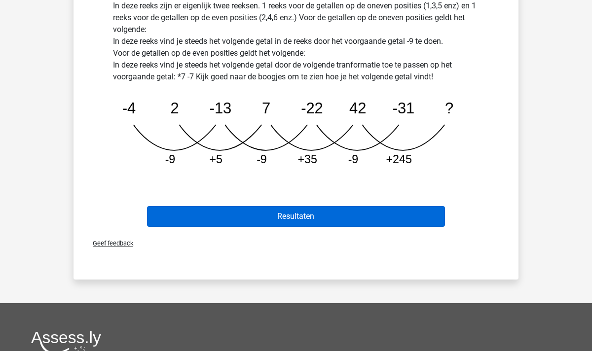
click at [281, 217] on button "Resultaten" at bounding box center [296, 216] width 299 height 21
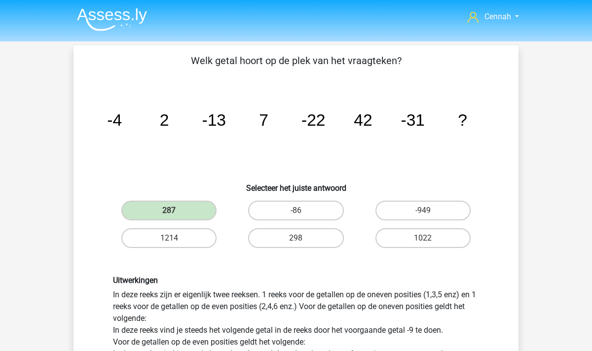
scroll to position [0, 0]
click at [100, 1] on nav "Cennah cennahkortenoever@gmail.com" at bounding box center [296, 17] width 454 height 32
click at [100, 19] on img at bounding box center [112, 19] width 70 height 23
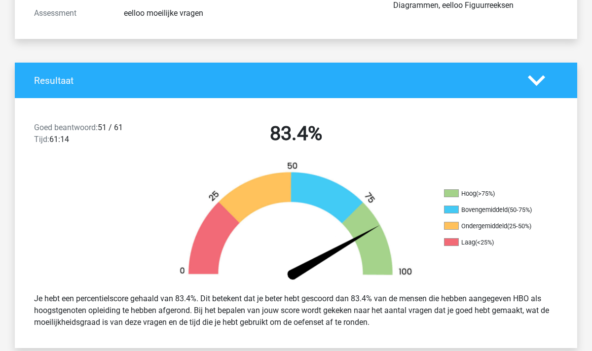
scroll to position [153, 0]
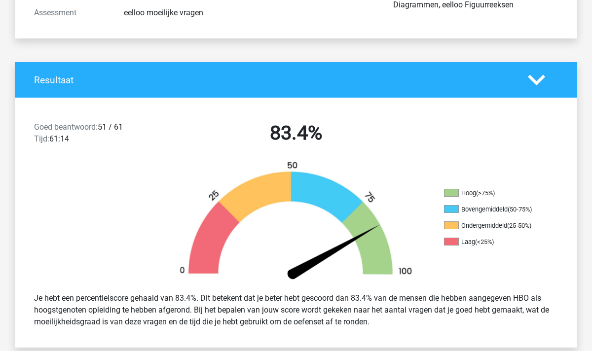
drag, startPoint x: 102, startPoint y: 128, endPoint x: 128, endPoint y: 128, distance: 26.7
click at [128, 128] on div "Goed beantwoord: 51 / 61 Tijd: 61:14" at bounding box center [94, 135] width 135 height 28
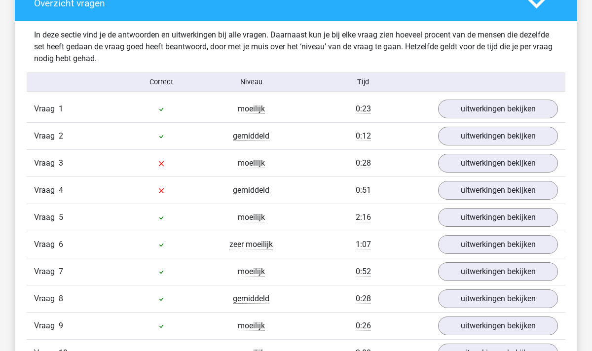
scroll to position [818, 0]
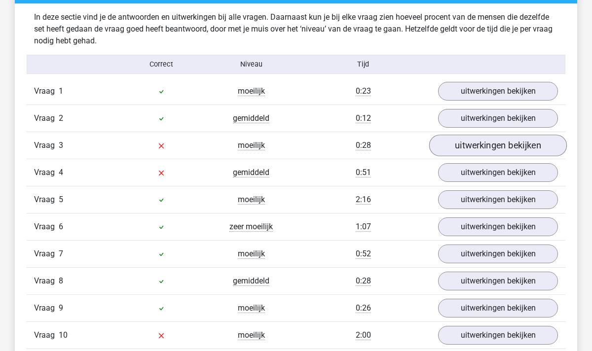
click at [479, 152] on link "uitwerkingen bekijken" at bounding box center [498, 146] width 138 height 22
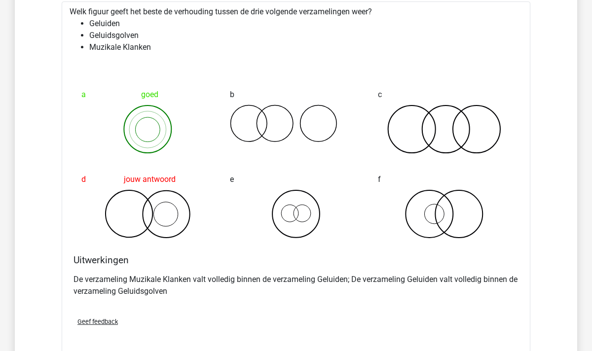
scroll to position [983, 0]
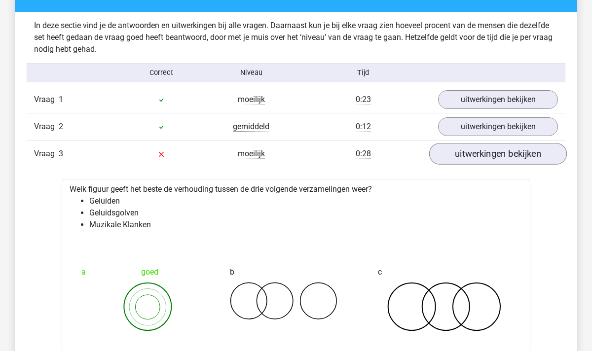
click at [517, 159] on link "uitwerkingen bekijken" at bounding box center [498, 155] width 138 height 22
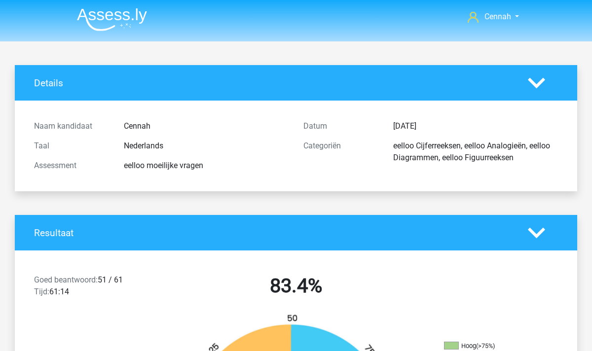
scroll to position [0, 0]
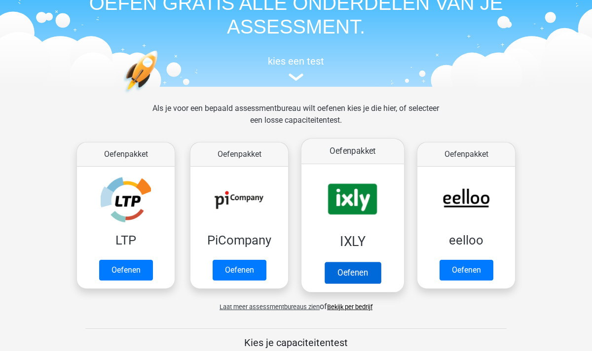
scroll to position [78, 0]
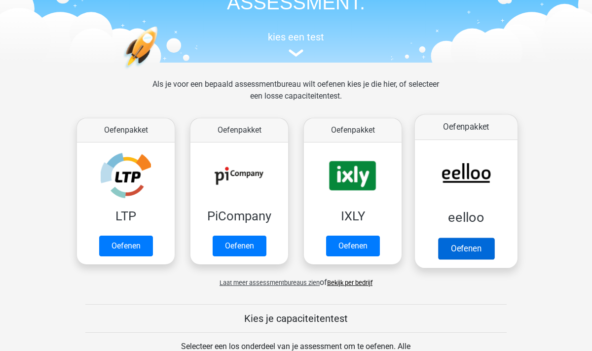
click at [472, 245] on link "Oefenen" at bounding box center [466, 249] width 56 height 22
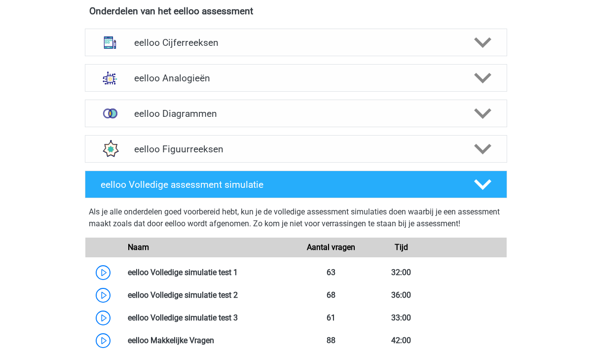
scroll to position [381, 0]
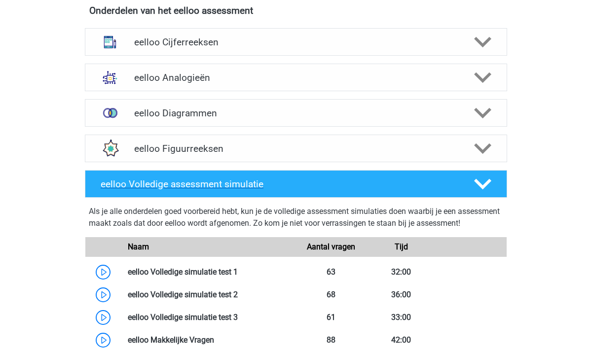
click at [487, 186] on polygon at bounding box center [482, 184] width 17 height 11
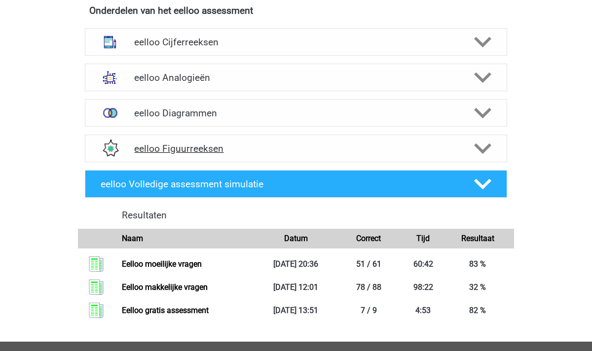
click at [489, 153] on icon at bounding box center [482, 148] width 17 height 17
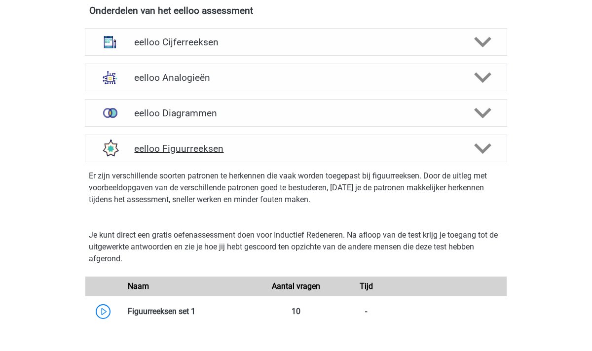
click at [489, 153] on icon at bounding box center [482, 148] width 17 height 17
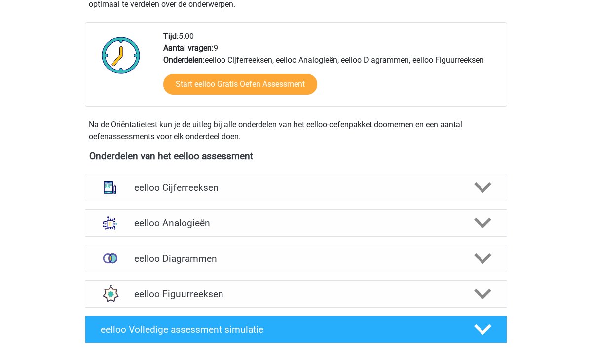
scroll to position [234, 0]
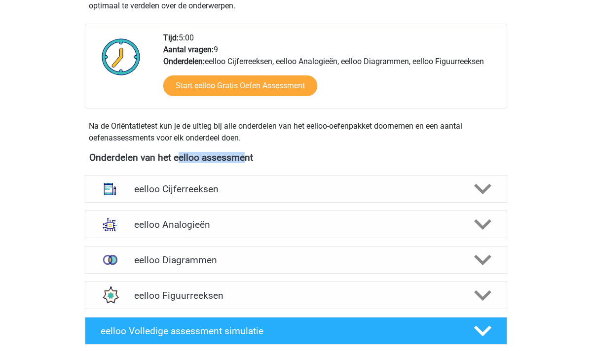
drag, startPoint x: 186, startPoint y: 157, endPoint x: 262, endPoint y: 155, distance: 76.0
click at [262, 155] on h4 "Onderdelen van het eelloo assessment" at bounding box center [296, 157] width 414 height 11
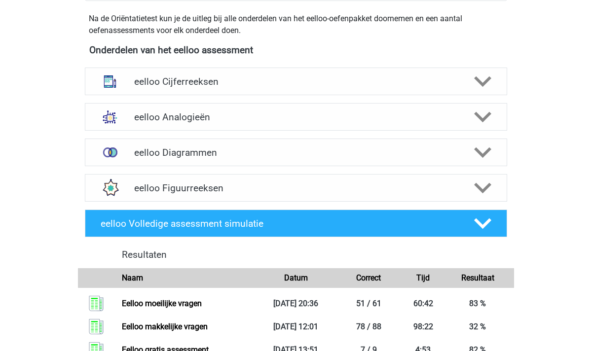
scroll to position [324, 0]
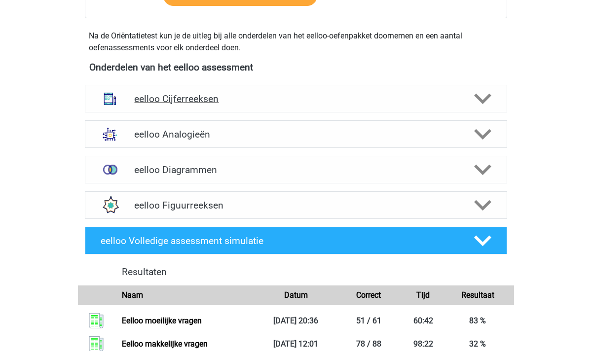
click at [486, 98] on polygon at bounding box center [482, 99] width 17 height 11
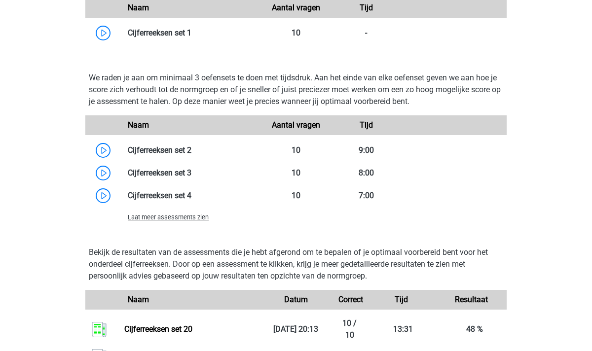
scroll to position [701, 0]
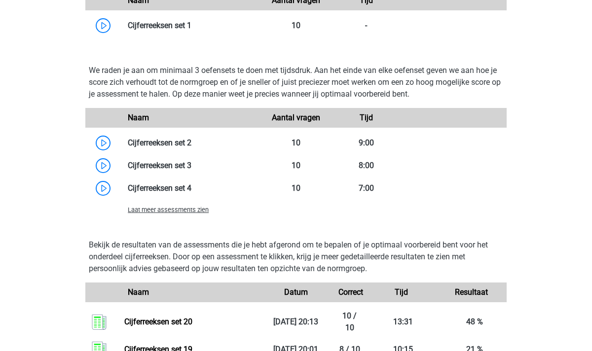
click at [151, 211] on span "Laat meer assessments zien" at bounding box center [168, 209] width 81 height 7
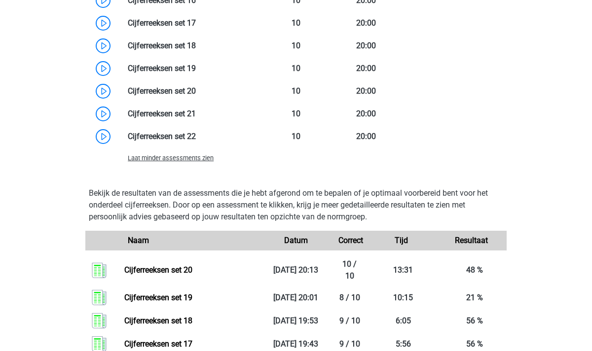
scroll to position [1111, 0]
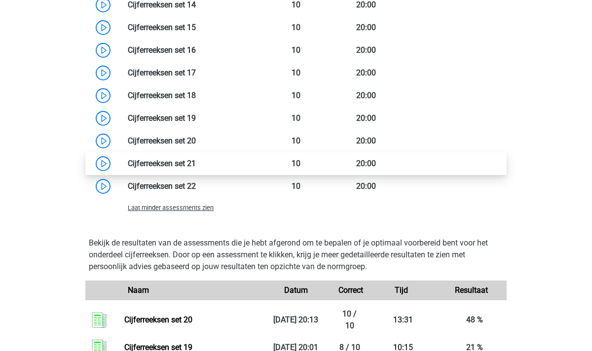
click at [196, 167] on link at bounding box center [196, 163] width 0 height 9
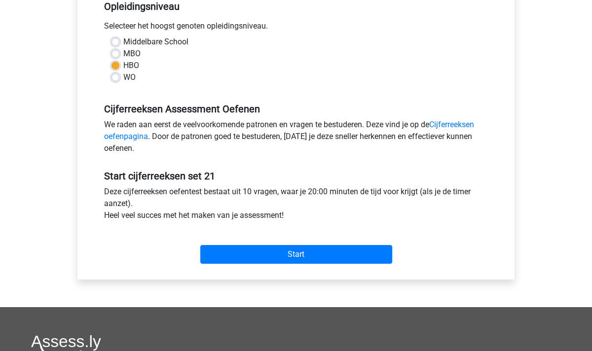
scroll to position [213, 0]
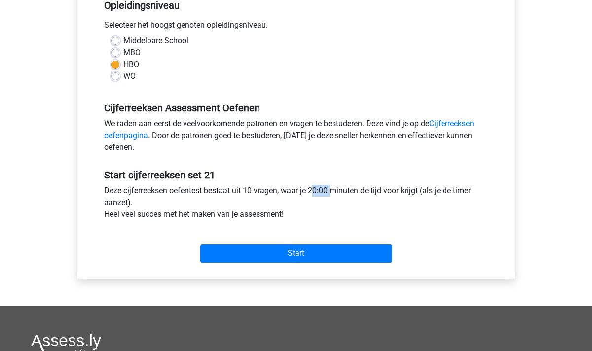
drag, startPoint x: 308, startPoint y: 186, endPoint x: 323, endPoint y: 189, distance: 14.5
click at [323, 189] on div "Deze cijferreeksen oefentest bestaat uit 10 vragen, waar je 20:00 minuten de ti…" at bounding box center [296, 204] width 399 height 39
drag, startPoint x: 246, startPoint y: 190, endPoint x: 252, endPoint y: 190, distance: 5.9
click at [252, 190] on div "Deze cijferreeksen oefentest bestaat uit 10 vragen, waar je 20:00 minuten de ti…" at bounding box center [296, 204] width 399 height 39
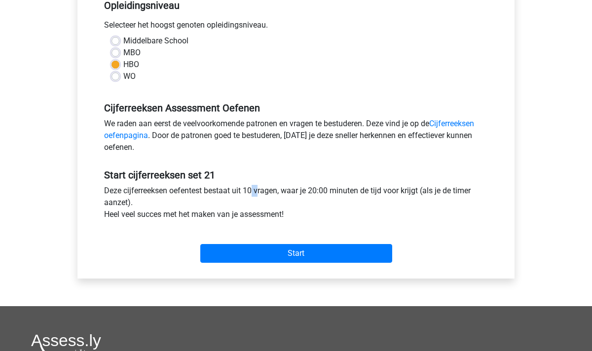
click at [252, 190] on div "Deze cijferreeksen oefentest bestaat uit 10 vragen, waar je 20:00 minuten de ti…" at bounding box center [296, 204] width 399 height 39
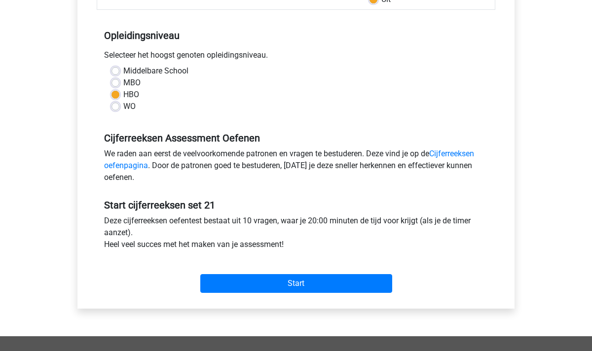
scroll to position [168, 0]
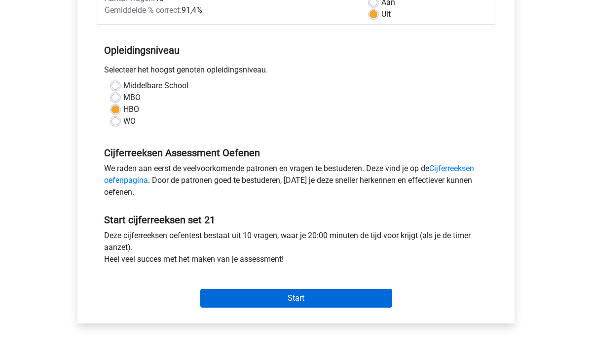
click at [303, 297] on input "Start" at bounding box center [296, 298] width 192 height 19
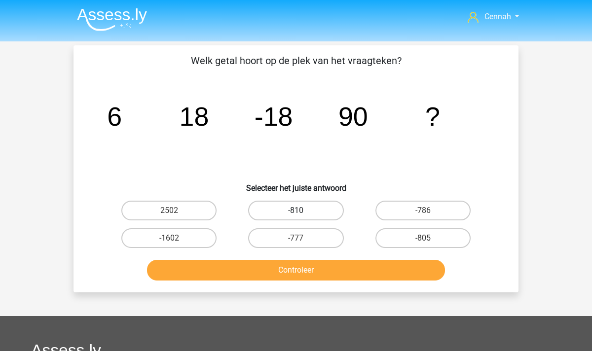
click at [332, 212] on label "-810" at bounding box center [295, 211] width 95 height 20
click at [303, 212] on input "-810" at bounding box center [299, 214] width 6 height 6
radio input "true"
click at [342, 273] on button "Controleer" at bounding box center [296, 270] width 299 height 21
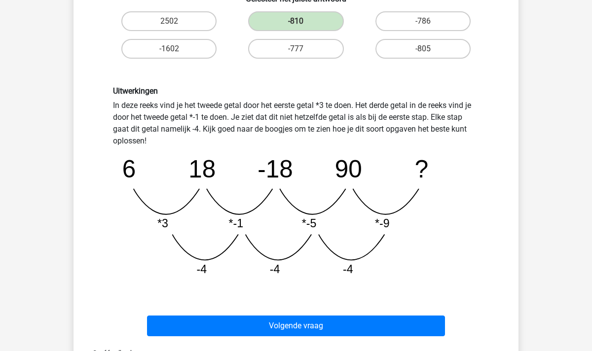
scroll to position [187, 0]
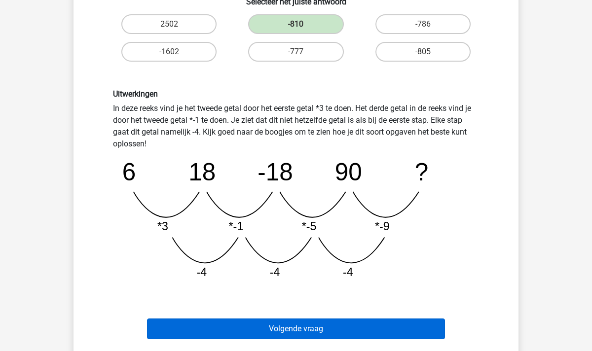
click at [264, 326] on button "Volgende vraag" at bounding box center [296, 329] width 299 height 21
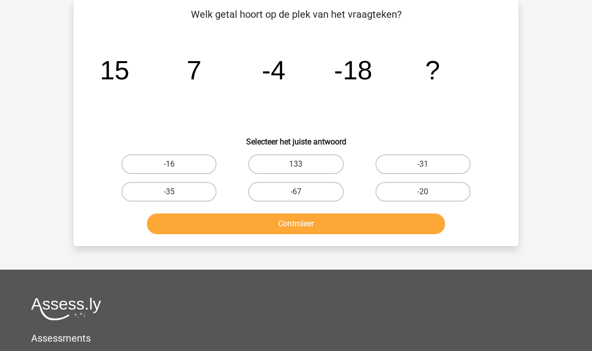
scroll to position [45, 0]
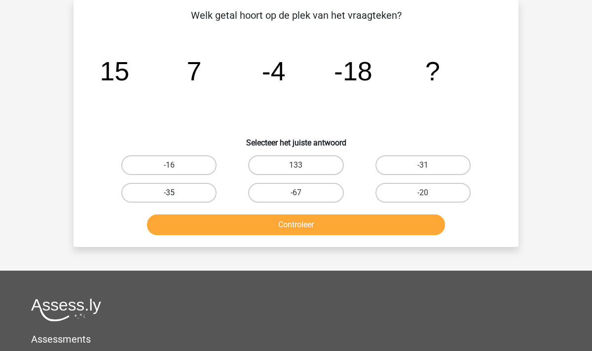
click at [168, 195] on label "-35" at bounding box center [168, 193] width 95 height 20
click at [169, 195] on input "-35" at bounding box center [172, 196] width 6 height 6
radio input "true"
click at [253, 210] on div "Controleer" at bounding box center [296, 223] width 414 height 33
click at [252, 220] on button "Controleer" at bounding box center [296, 225] width 299 height 21
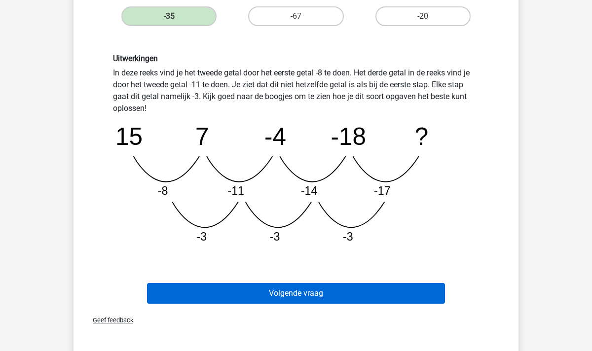
click at [263, 300] on button "Volgende vraag" at bounding box center [296, 293] width 299 height 21
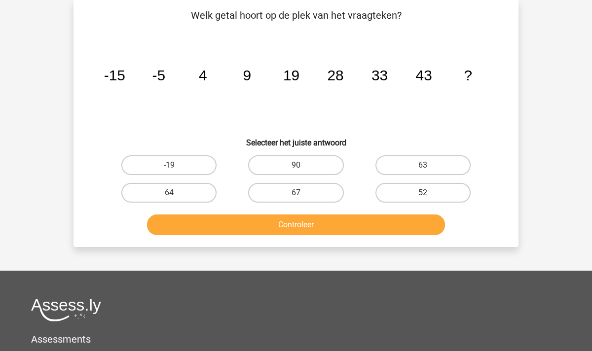
click at [424, 191] on label "52" at bounding box center [423, 193] width 95 height 20
click at [424, 193] on input "52" at bounding box center [426, 196] width 6 height 6
radio input "true"
click at [367, 225] on button "Controleer" at bounding box center [296, 225] width 299 height 21
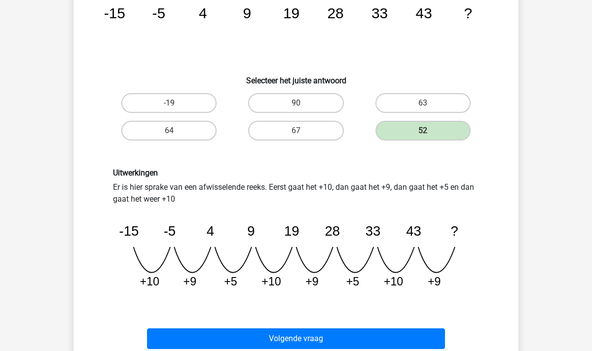
scroll to position [107, 0]
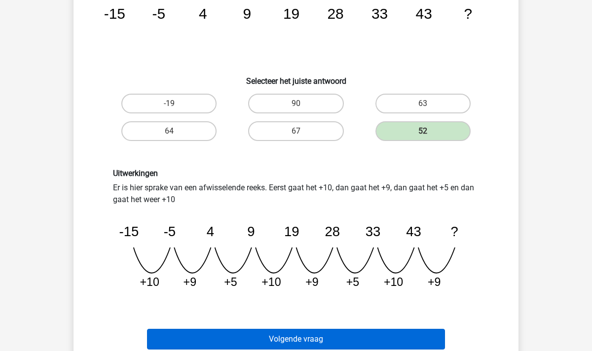
click at [337, 337] on button "Volgende vraag" at bounding box center [296, 339] width 299 height 21
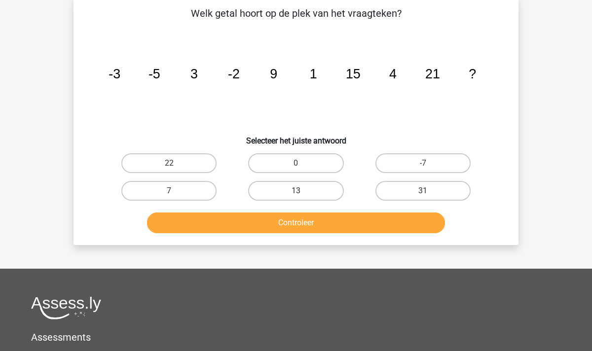
scroll to position [45, 0]
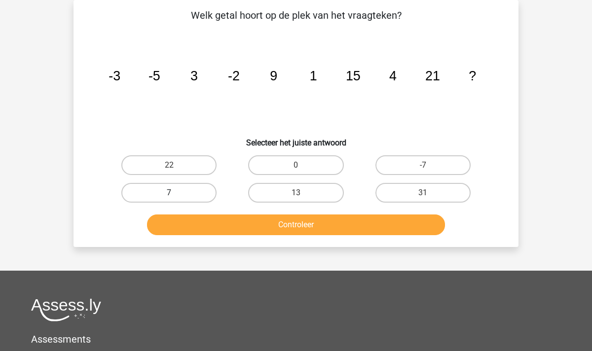
click at [152, 190] on label "7" at bounding box center [168, 193] width 95 height 20
click at [169, 193] on input "7" at bounding box center [172, 196] width 6 height 6
radio input "true"
click at [228, 228] on button "Controleer" at bounding box center [296, 225] width 299 height 21
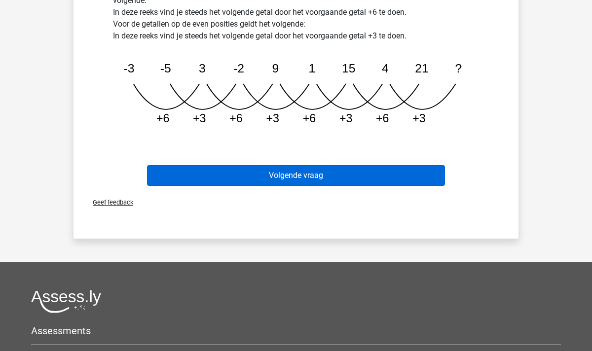
click at [276, 184] on button "Volgende vraag" at bounding box center [296, 175] width 299 height 21
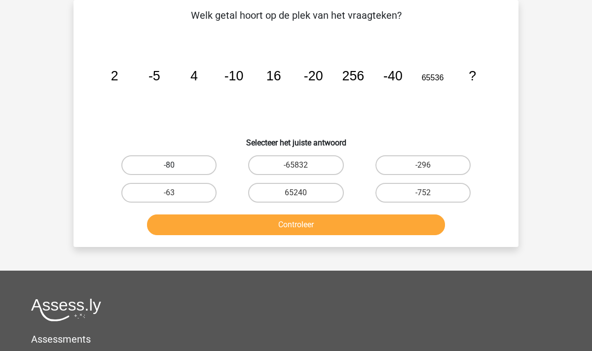
click at [166, 164] on label "-80" at bounding box center [168, 165] width 95 height 20
click at [169, 165] on input "-80" at bounding box center [172, 168] width 6 height 6
radio input "true"
click at [251, 228] on button "Controleer" at bounding box center [296, 225] width 299 height 21
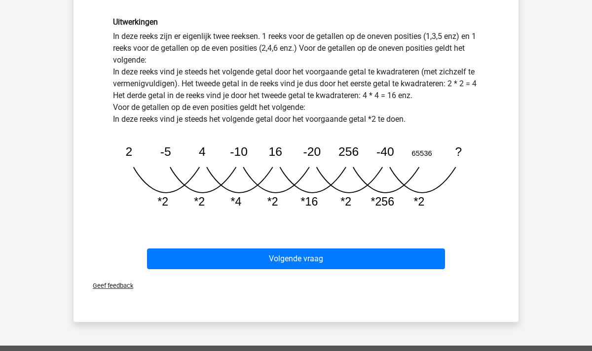
scroll to position [267, 0]
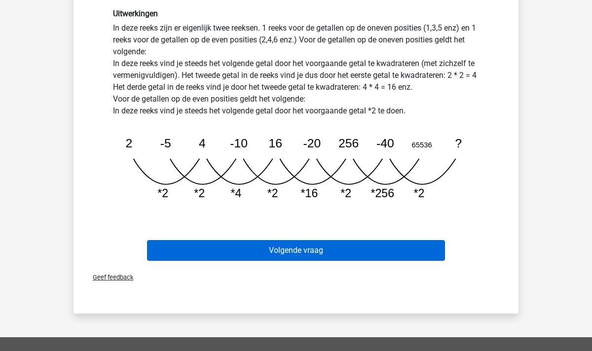
click at [294, 251] on button "Volgende vraag" at bounding box center [296, 250] width 299 height 21
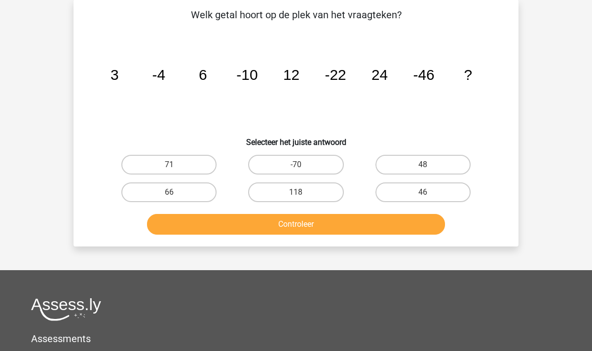
scroll to position [45, 0]
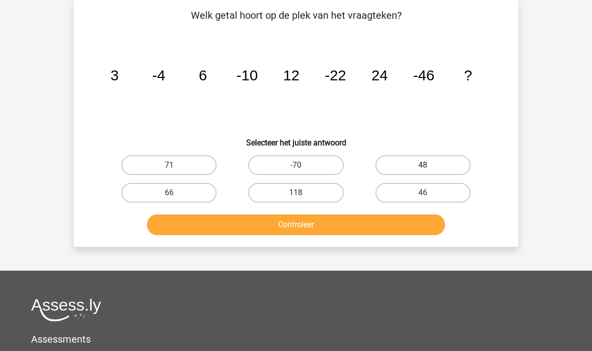
click at [402, 172] on label "48" at bounding box center [423, 165] width 95 height 20
click at [423, 172] on input "48" at bounding box center [426, 168] width 6 height 6
radio input "true"
click at [345, 228] on button "Controleer" at bounding box center [296, 225] width 299 height 21
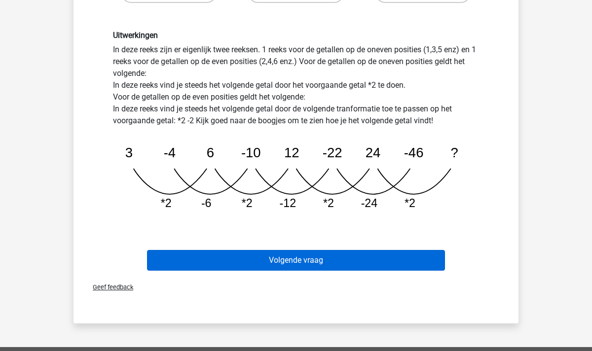
click at [304, 253] on button "Volgende vraag" at bounding box center [296, 260] width 299 height 21
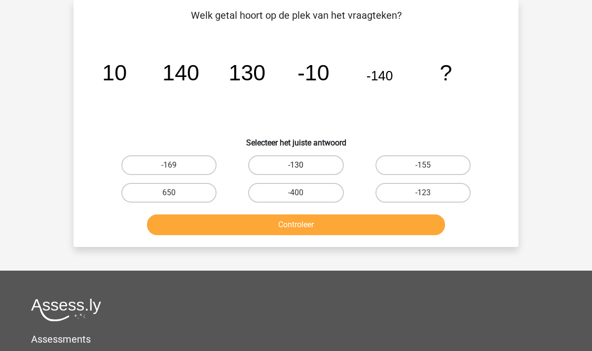
click at [306, 167] on label "-130" at bounding box center [295, 165] width 95 height 20
click at [303, 167] on input "-130" at bounding box center [299, 168] width 6 height 6
radio input "true"
click at [325, 229] on button "Controleer" at bounding box center [296, 225] width 299 height 21
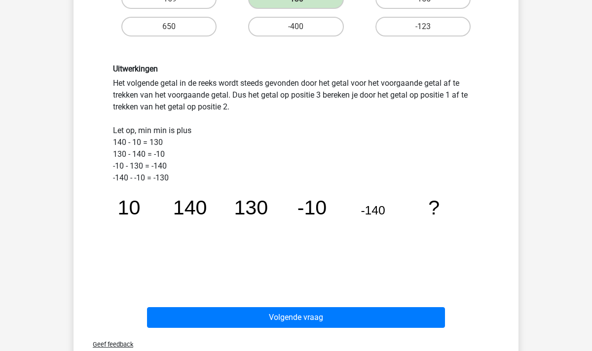
scroll to position [222, 0]
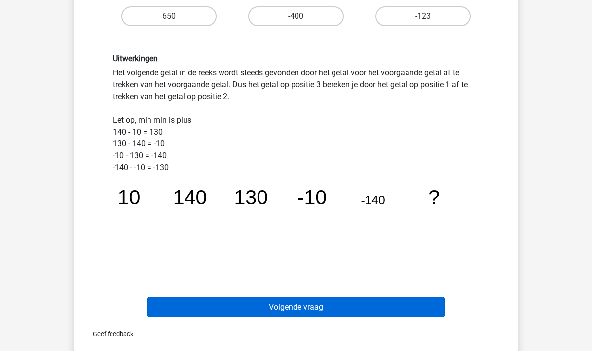
click at [286, 307] on button "Volgende vraag" at bounding box center [296, 307] width 299 height 21
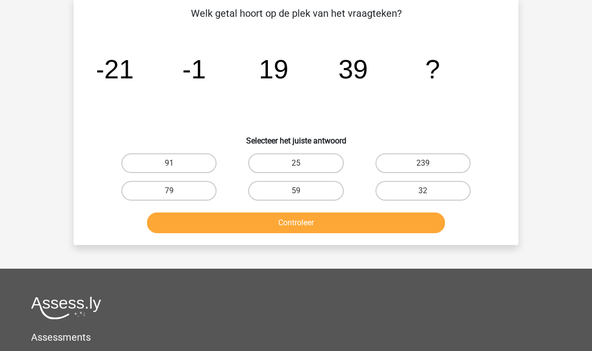
scroll to position [45, 0]
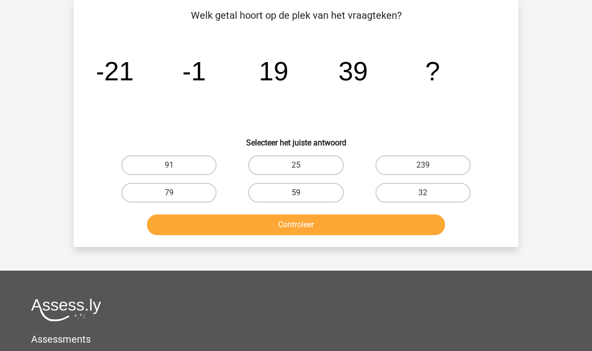
click at [304, 197] on label "59" at bounding box center [295, 193] width 95 height 20
click at [303, 197] on input "59" at bounding box center [299, 196] width 6 height 6
radio input "true"
click at [304, 215] on button "Controleer" at bounding box center [296, 225] width 299 height 21
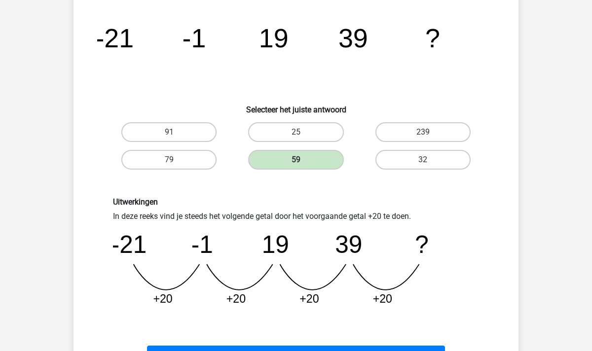
scroll to position [79, 0]
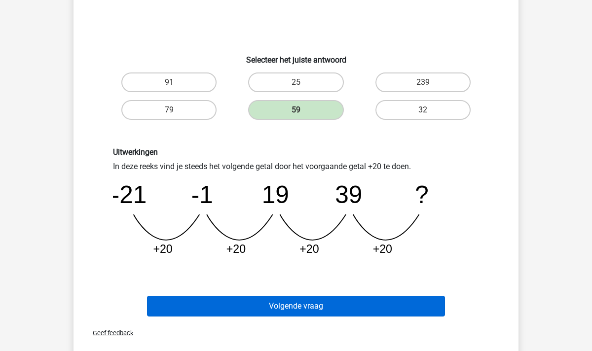
click at [286, 303] on button "Volgende vraag" at bounding box center [296, 306] width 299 height 21
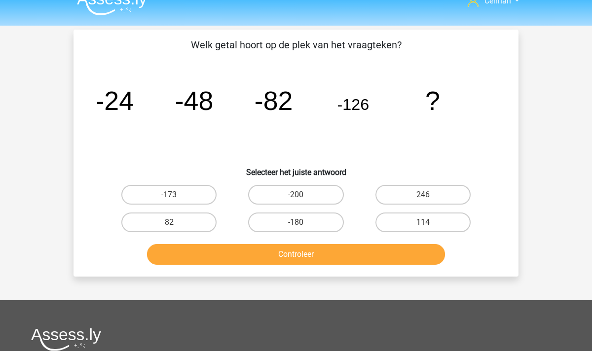
scroll to position [0, 0]
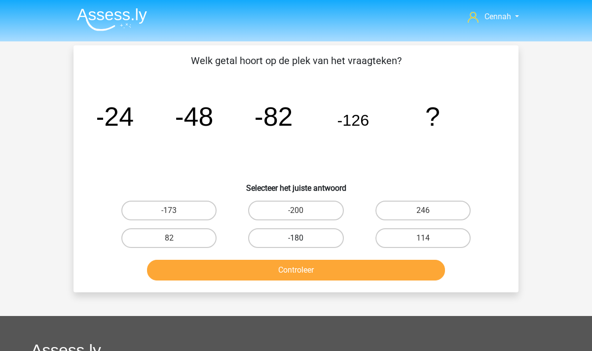
click at [294, 242] on label "-180" at bounding box center [295, 239] width 95 height 20
click at [296, 242] on input "-180" at bounding box center [299, 241] width 6 height 6
radio input "true"
click at [314, 268] on button "Controleer" at bounding box center [296, 270] width 299 height 21
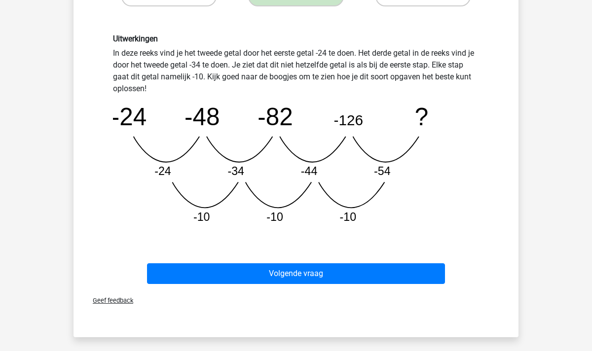
scroll to position [257, 0]
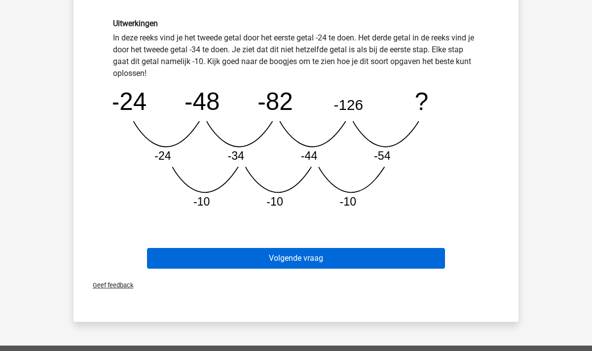
click at [299, 266] on button "Volgende vraag" at bounding box center [296, 258] width 299 height 21
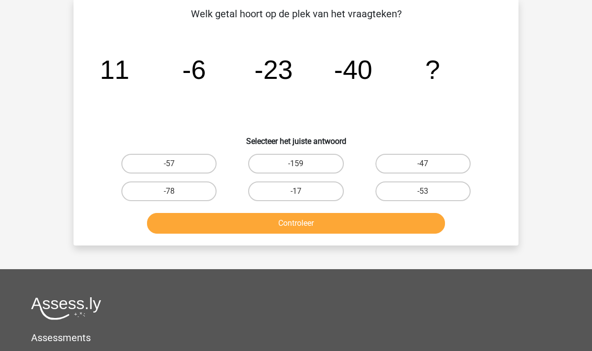
scroll to position [45, 0]
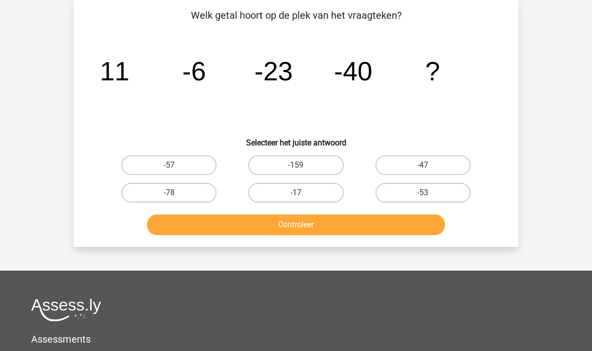
click at [171, 167] on input "-57" at bounding box center [172, 168] width 6 height 6
radio input "true"
click at [276, 233] on button "Controleer" at bounding box center [296, 225] width 299 height 21
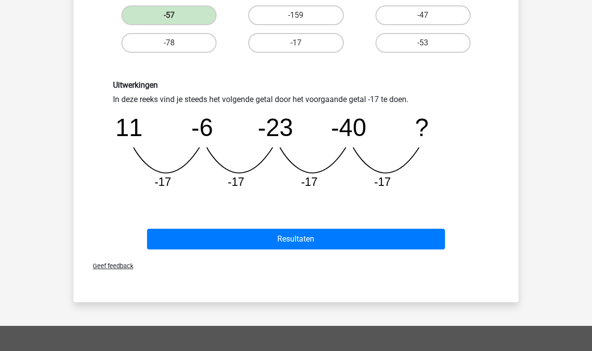
scroll to position [237, 0]
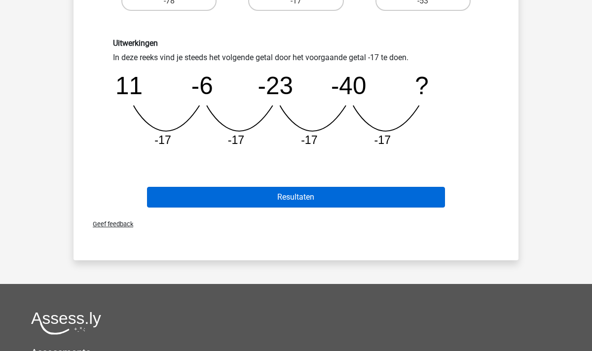
click at [300, 205] on button "Resultaten" at bounding box center [296, 197] width 299 height 21
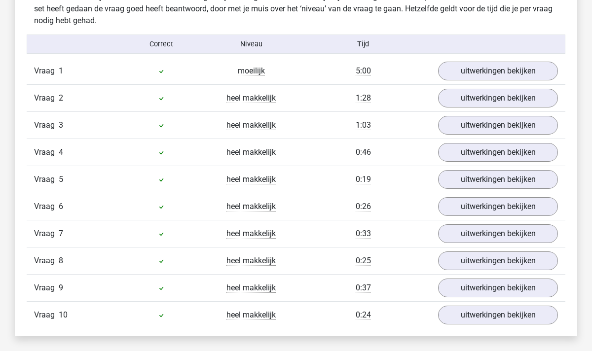
scroll to position [596, 0]
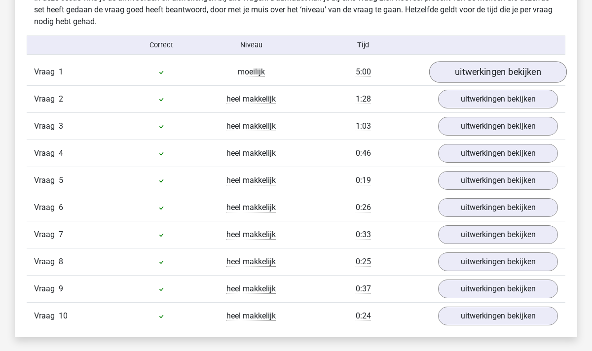
click at [487, 68] on link "uitwerkingen bekijken" at bounding box center [498, 72] width 138 height 22
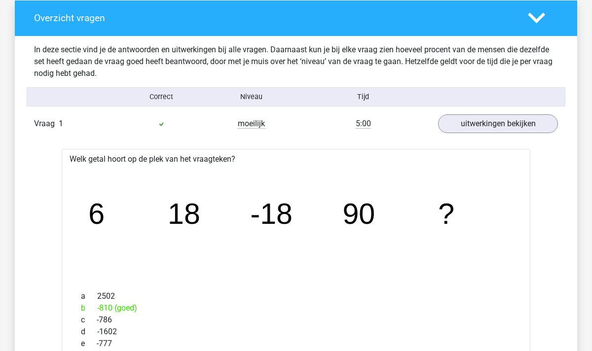
scroll to position [576, 0]
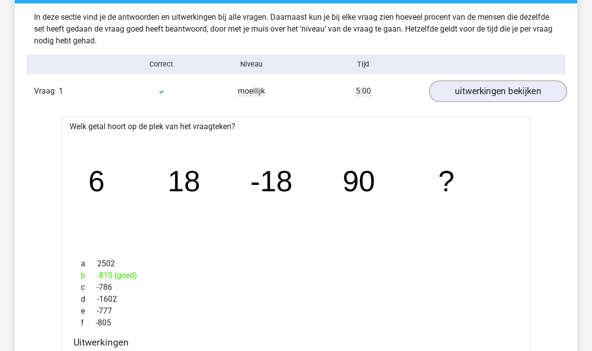
click at [483, 100] on link "uitwerkingen bekijken" at bounding box center [498, 91] width 138 height 22
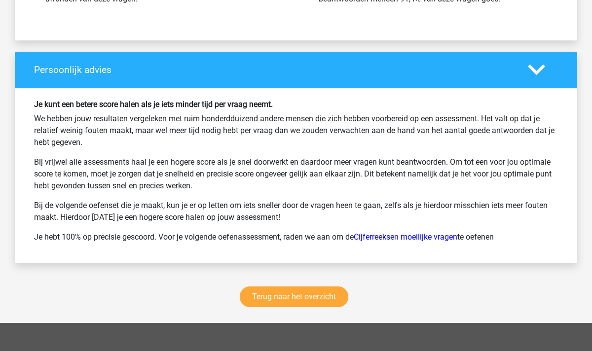
scroll to position [1243, 0]
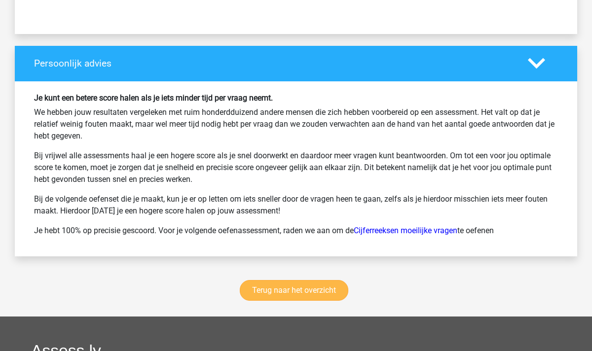
click at [300, 292] on link "Terug naar het overzicht" at bounding box center [294, 290] width 109 height 21
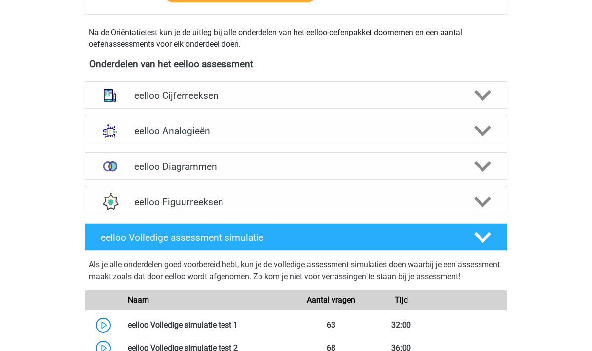
scroll to position [332, 0]
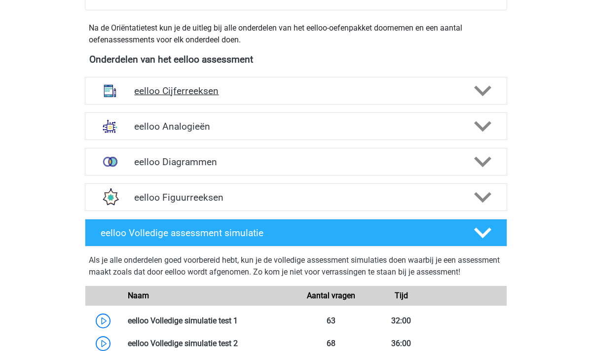
click at [475, 91] on icon at bounding box center [482, 90] width 17 height 17
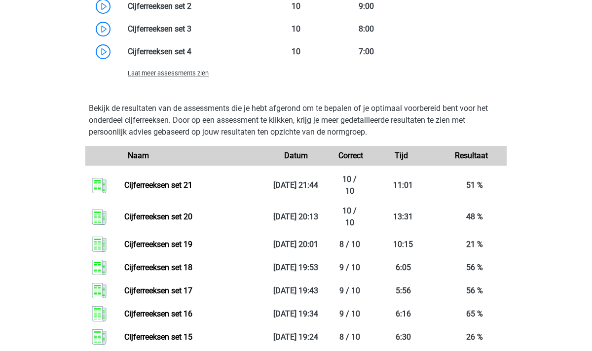
scroll to position [834, 0]
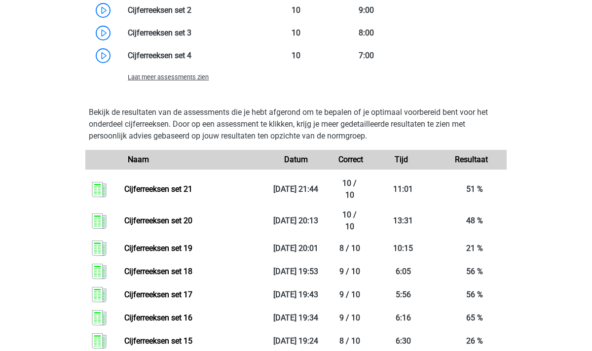
click at [178, 81] on span "Laat meer assessments zien" at bounding box center [168, 77] width 81 height 7
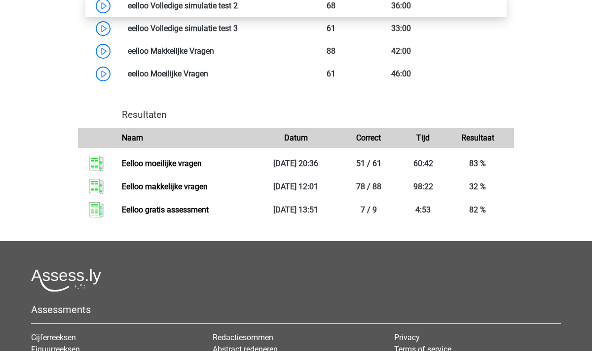
scroll to position [2193, 0]
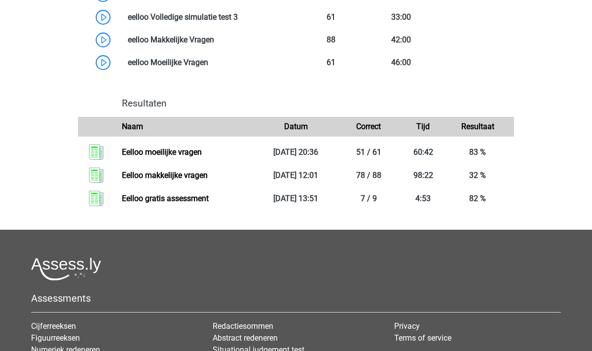
drag, startPoint x: 300, startPoint y: 65, endPoint x: 323, endPoint y: 81, distance: 27.7
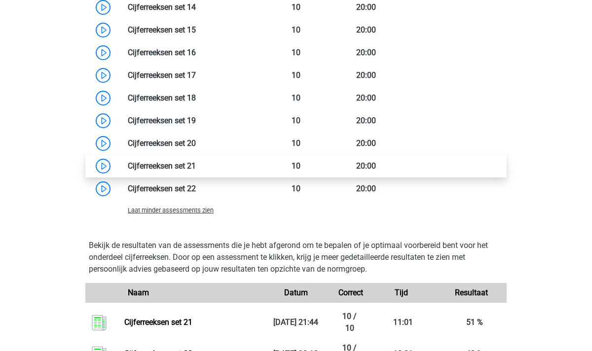
scroll to position [1104, 0]
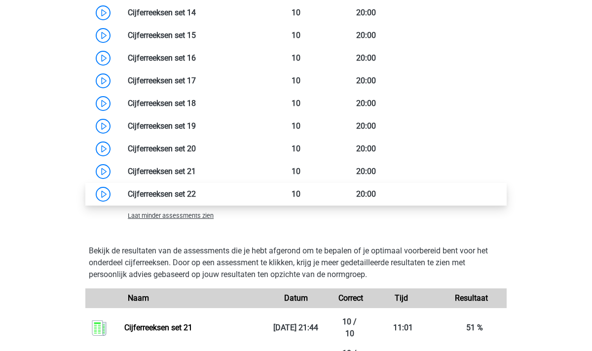
click at [196, 193] on link at bounding box center [196, 194] width 0 height 9
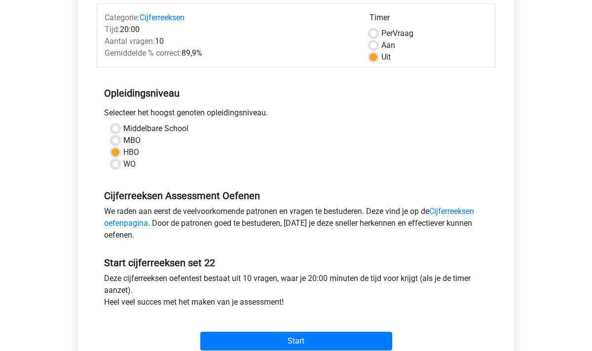
scroll to position [141, 0]
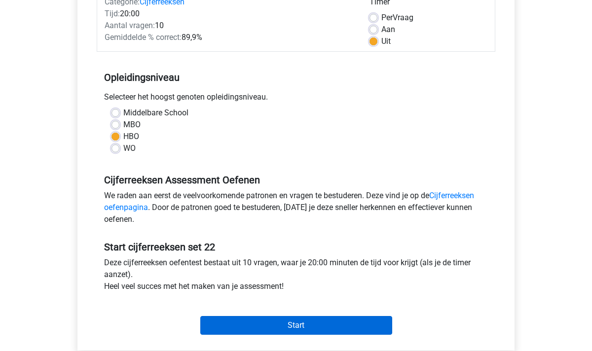
click at [299, 323] on input "Start" at bounding box center [296, 325] width 192 height 19
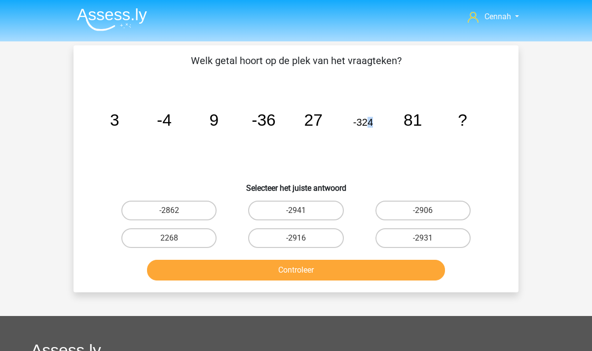
click at [367, 126] on tspan "-324" at bounding box center [363, 122] width 20 height 11
click at [293, 238] on label "-2916" at bounding box center [295, 239] width 95 height 20
click at [296, 238] on input "-2916" at bounding box center [299, 241] width 6 height 6
radio input "true"
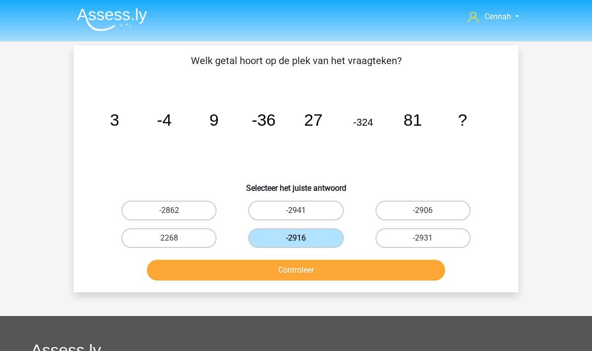
click at [299, 271] on button "Controleer" at bounding box center [296, 270] width 299 height 21
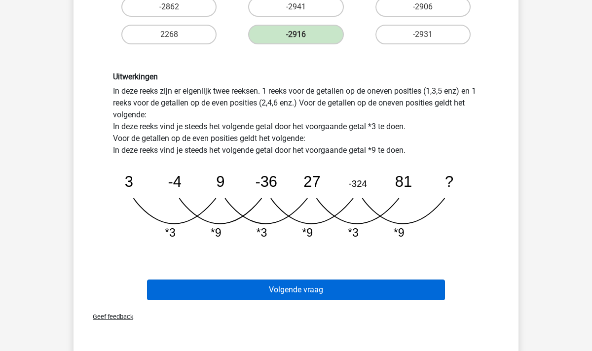
click at [295, 289] on button "Volgende vraag" at bounding box center [296, 290] width 299 height 21
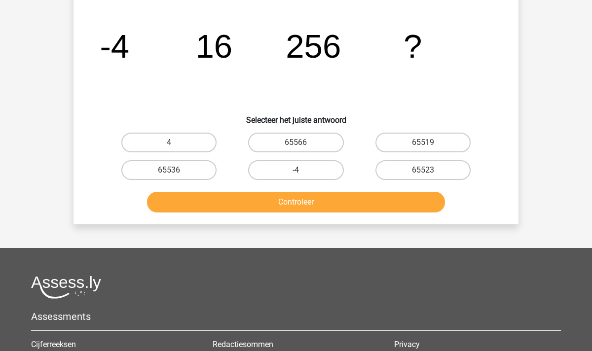
scroll to position [45, 0]
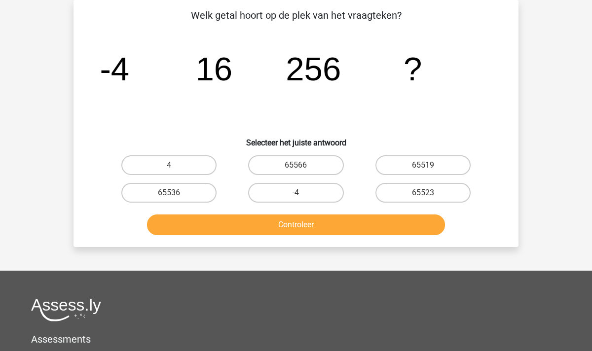
click at [174, 196] on input "65536" at bounding box center [172, 196] width 6 height 6
radio input "true"
click at [269, 227] on button "Controleer" at bounding box center [296, 225] width 299 height 21
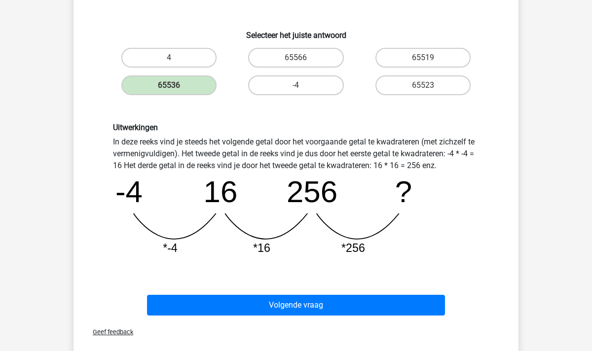
scroll to position [140, 0]
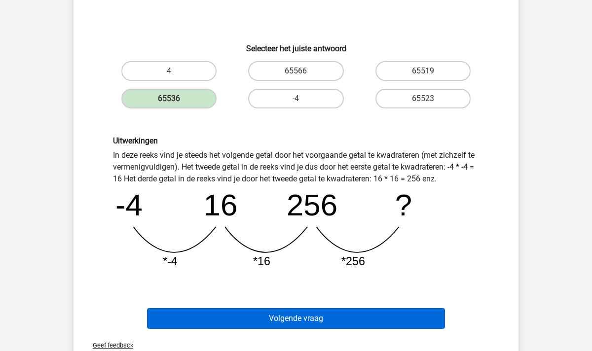
click at [294, 316] on button "Volgende vraag" at bounding box center [296, 318] width 299 height 21
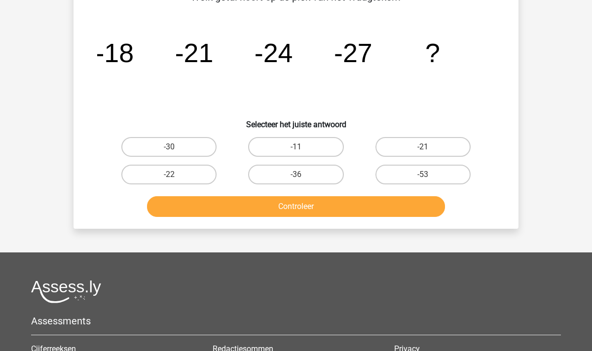
scroll to position [45, 0]
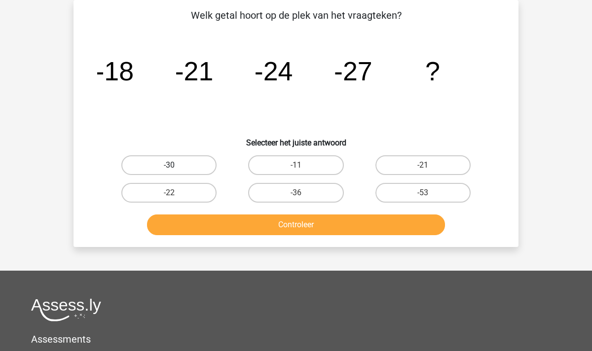
click at [198, 170] on label "-30" at bounding box center [168, 165] width 95 height 20
click at [176, 170] on input "-30" at bounding box center [172, 168] width 6 height 6
radio input "true"
click at [281, 225] on button "Controleer" at bounding box center [296, 225] width 299 height 21
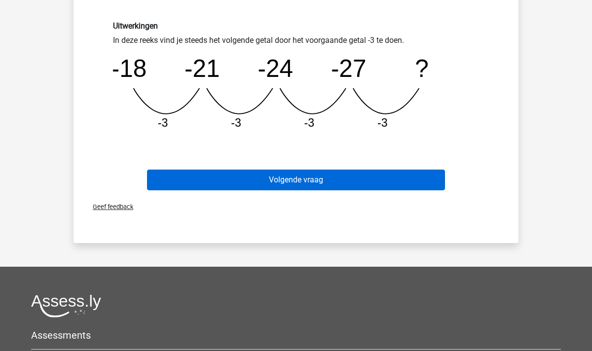
click at [292, 185] on button "Volgende vraag" at bounding box center [296, 180] width 299 height 21
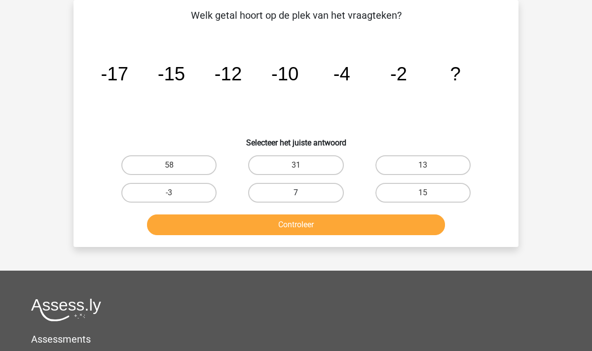
click at [291, 195] on label "7" at bounding box center [295, 193] width 95 height 20
click at [296, 195] on input "7" at bounding box center [299, 196] width 6 height 6
radio input "true"
click at [311, 230] on button "Controleer" at bounding box center [296, 225] width 299 height 21
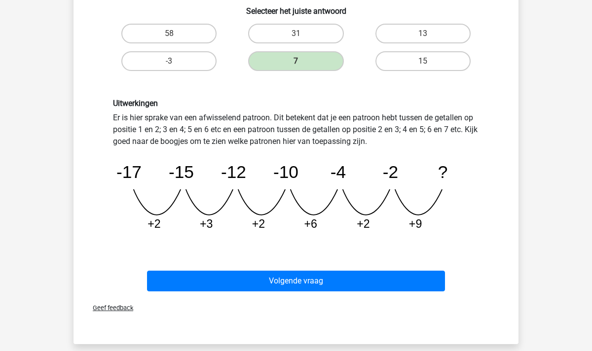
scroll to position [198, 0]
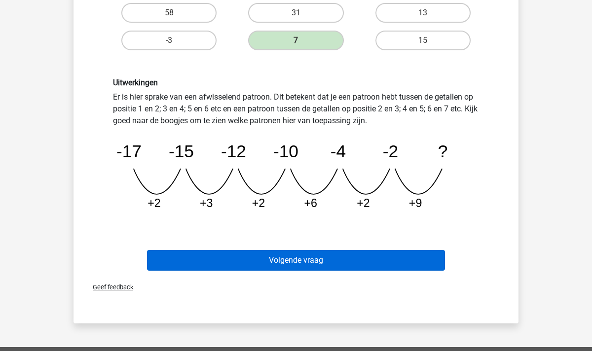
click at [327, 260] on button "Volgende vraag" at bounding box center [296, 260] width 299 height 21
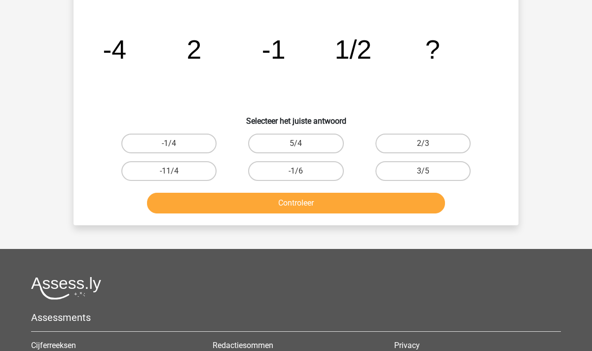
scroll to position [45, 0]
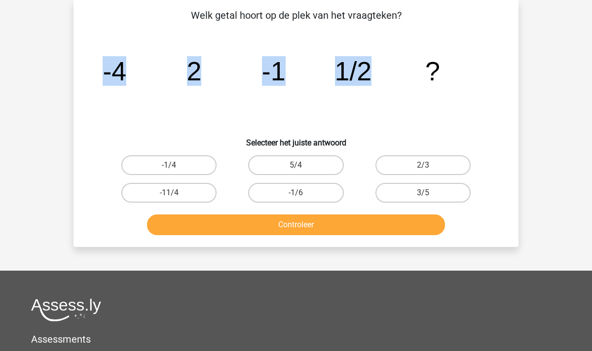
drag, startPoint x: 104, startPoint y: 71, endPoint x: 371, endPoint y: 76, distance: 267.1
click at [371, 76] on g "-4 2 -1 1/2 ?" at bounding box center [272, 71] width 338 height 30
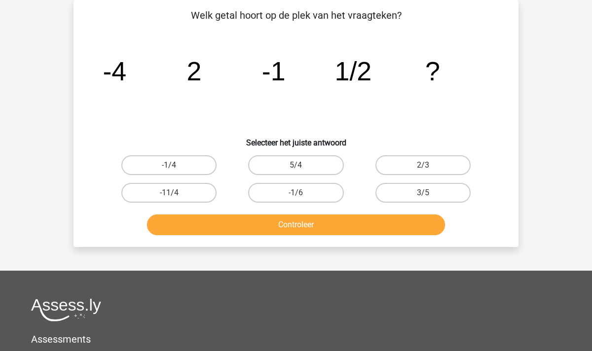
click at [380, 114] on icon "image/svg+xml -4 2 -1 1/2 ?" at bounding box center [296, 81] width 398 height 100
click at [306, 191] on label "-1/6" at bounding box center [295, 193] width 95 height 20
click at [303, 193] on input "-1/6" at bounding box center [299, 196] width 6 height 6
radio input "true"
click at [327, 233] on button "Controleer" at bounding box center [296, 225] width 299 height 21
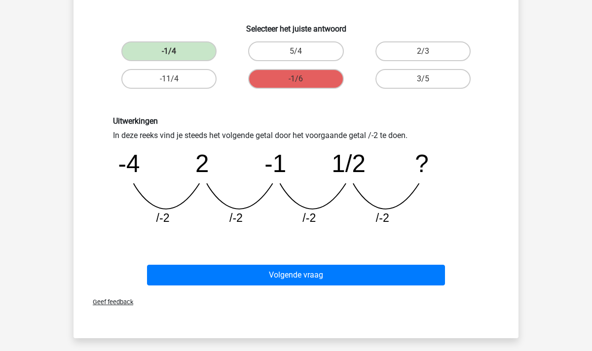
scroll to position [174, 0]
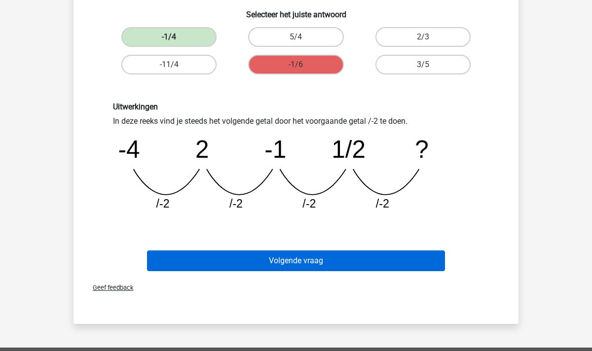
click at [326, 256] on button "Volgende vraag" at bounding box center [296, 261] width 299 height 21
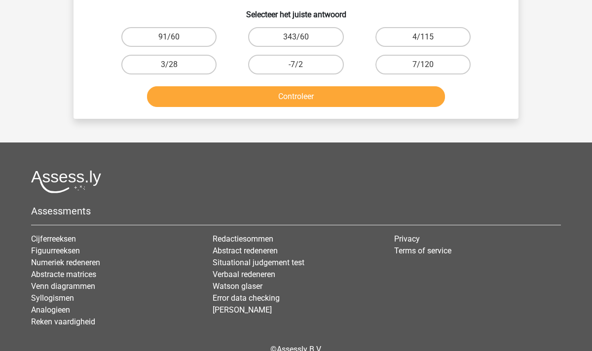
scroll to position [45, 0]
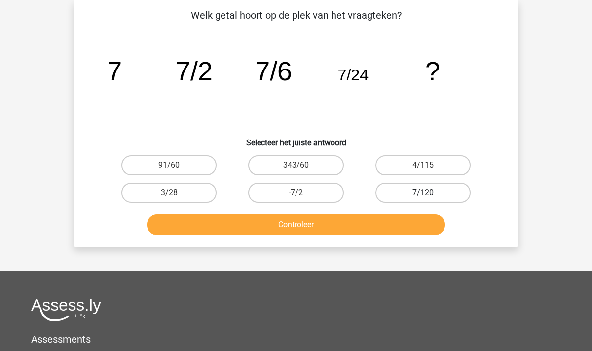
click at [409, 191] on label "7/120" at bounding box center [423, 193] width 95 height 20
click at [423, 193] on input "7/120" at bounding box center [426, 196] width 6 height 6
radio input "true"
click at [382, 216] on button "Controleer" at bounding box center [296, 225] width 299 height 21
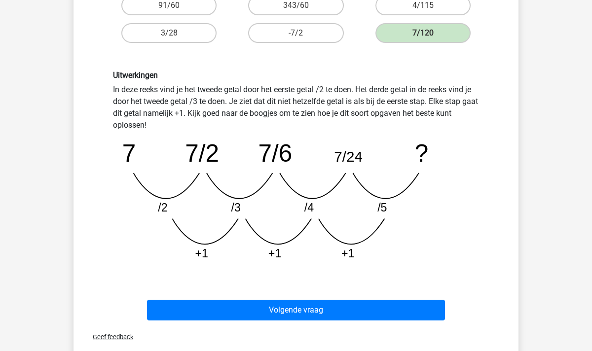
scroll to position [270, 0]
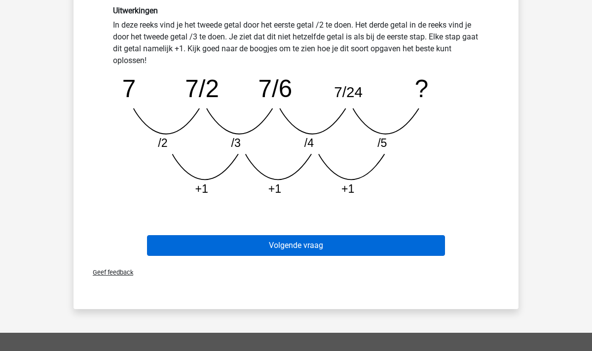
click at [317, 248] on button "Volgende vraag" at bounding box center [296, 245] width 299 height 21
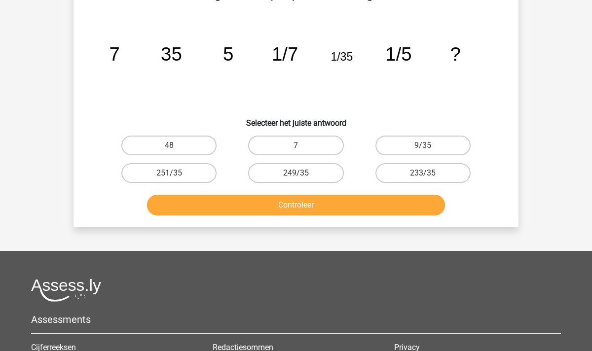
scroll to position [45, 0]
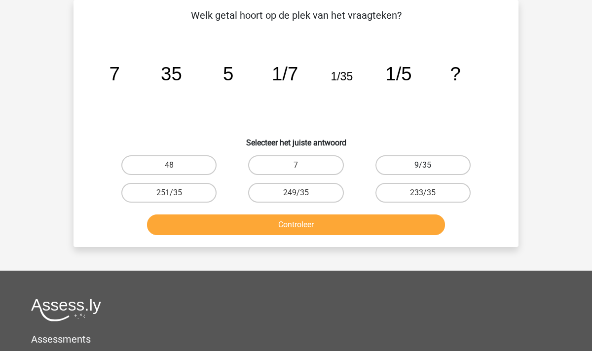
click at [424, 164] on label "9/35" at bounding box center [423, 165] width 95 height 20
click at [424, 165] on input "9/35" at bounding box center [426, 168] width 6 height 6
radio input "true"
click at [362, 226] on button "Controleer" at bounding box center [296, 225] width 299 height 21
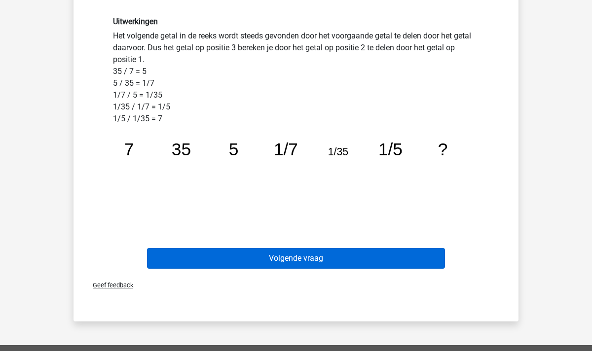
scroll to position [248, 0]
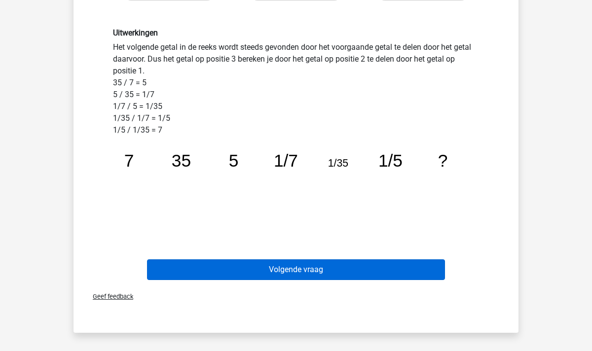
click at [302, 271] on button "Volgende vraag" at bounding box center [296, 270] width 299 height 21
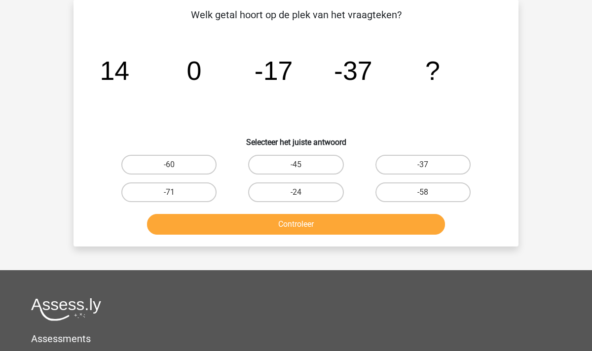
scroll to position [45, 0]
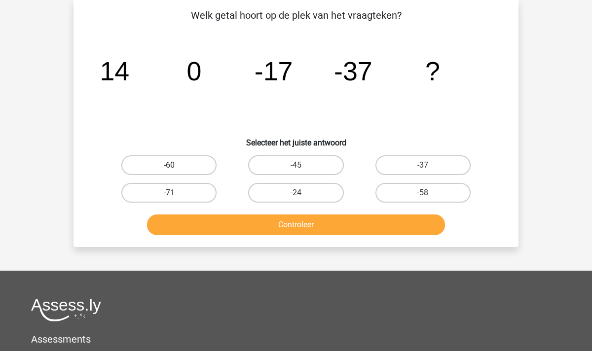
click at [167, 165] on label "-60" at bounding box center [168, 165] width 95 height 20
click at [169, 165] on input "-60" at bounding box center [172, 168] width 6 height 6
radio input "true"
click at [242, 227] on button "Controleer" at bounding box center [296, 225] width 299 height 21
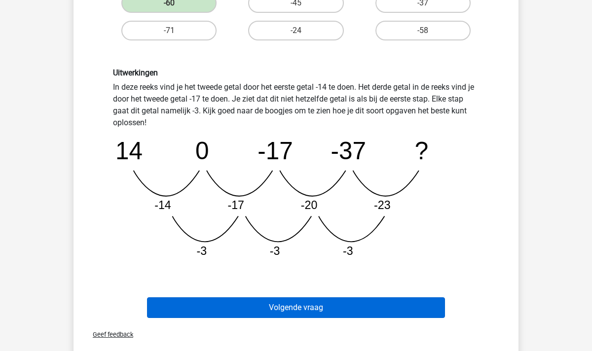
scroll to position [201, 0]
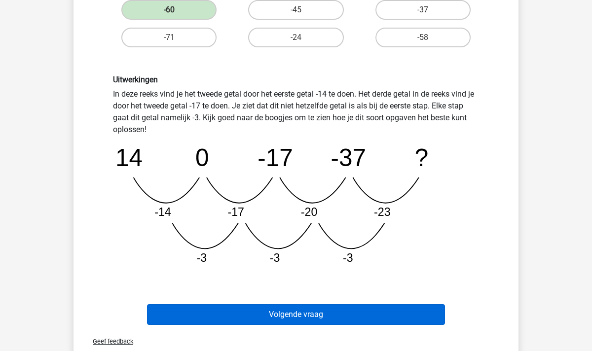
click at [315, 310] on button "Volgende vraag" at bounding box center [296, 315] width 299 height 21
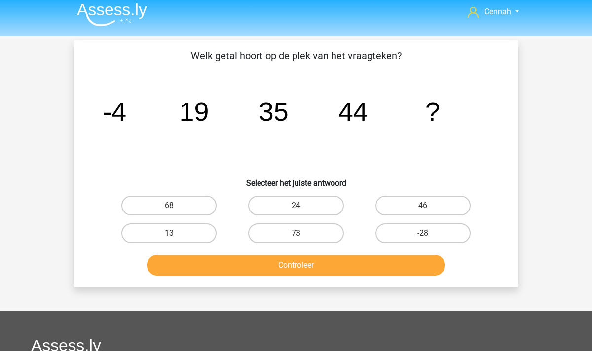
scroll to position [4, 0]
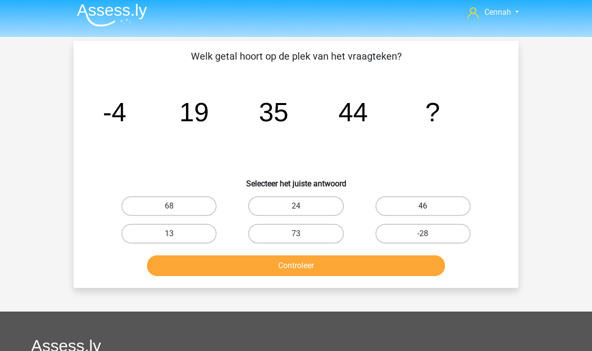
click at [447, 202] on label "46" at bounding box center [423, 206] width 95 height 20
click at [429, 206] on input "46" at bounding box center [426, 209] width 6 height 6
radio input "true"
click at [370, 274] on button "Controleer" at bounding box center [296, 266] width 299 height 21
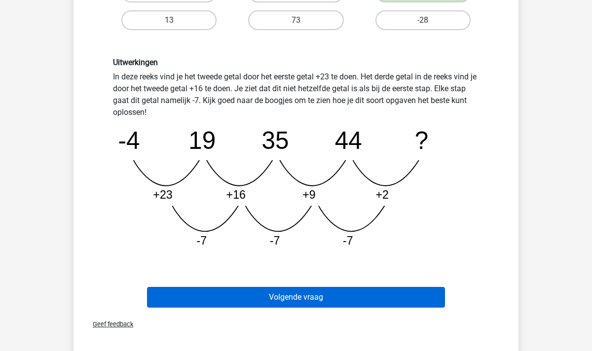
click at [304, 302] on button "Volgende vraag" at bounding box center [296, 297] width 299 height 21
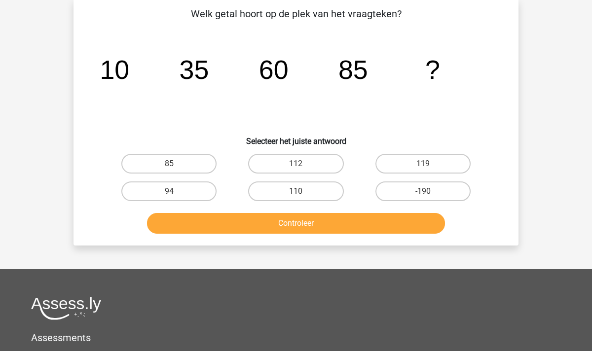
scroll to position [45, 0]
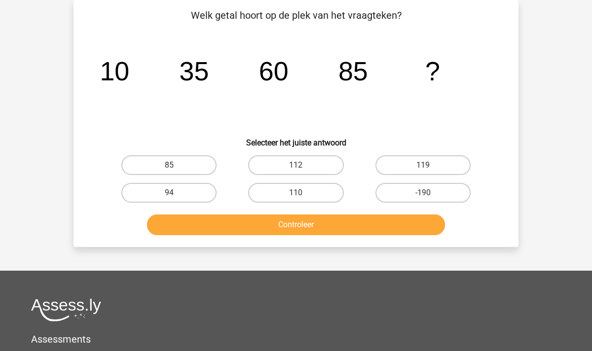
click at [298, 195] on input "110" at bounding box center [299, 196] width 6 height 6
radio input "true"
click at [307, 229] on button "Controleer" at bounding box center [296, 225] width 299 height 21
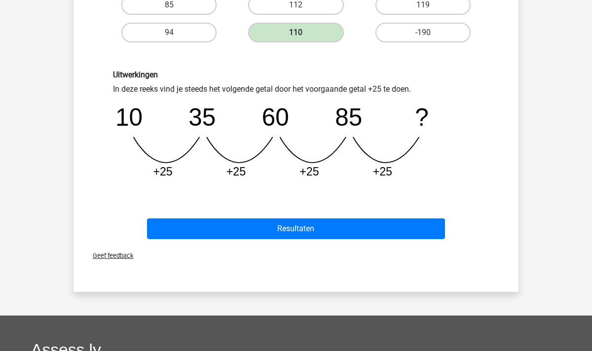
scroll to position [211, 0]
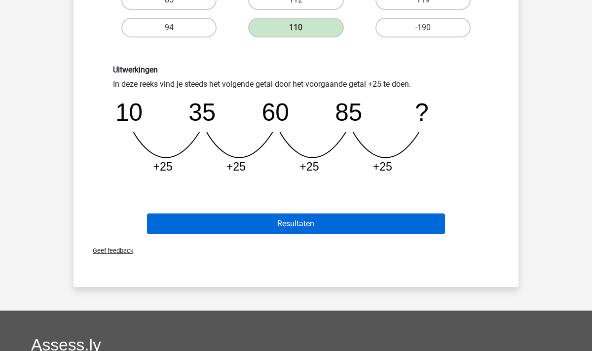
click at [286, 227] on button "Resultaten" at bounding box center [296, 224] width 299 height 21
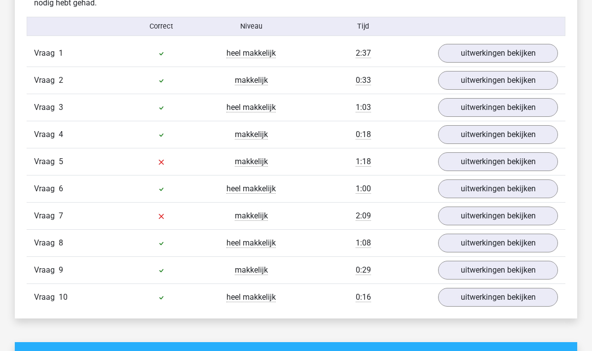
scroll to position [608, 0]
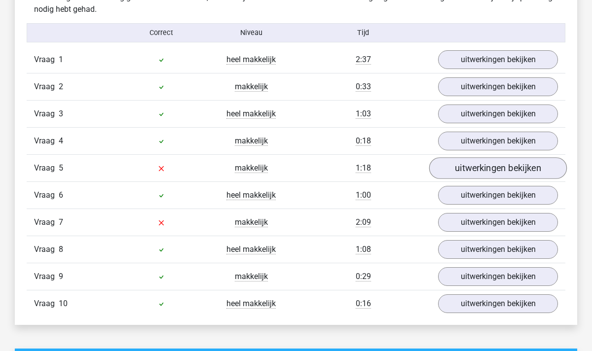
click at [467, 158] on link "uitwerkingen bekijken" at bounding box center [498, 168] width 138 height 22
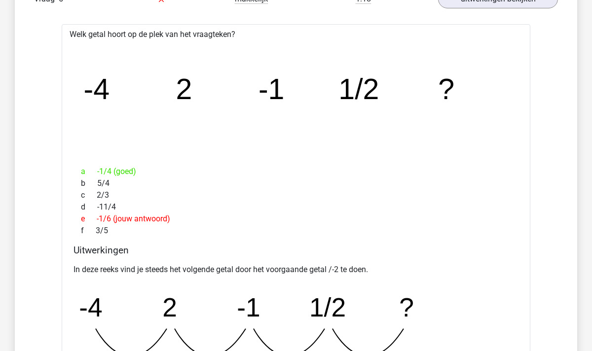
scroll to position [804, 0]
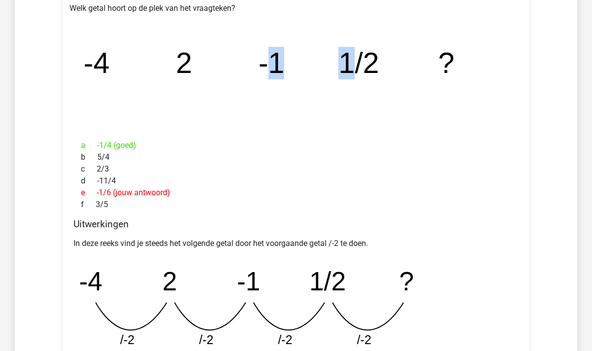
drag, startPoint x: 265, startPoint y: 62, endPoint x: 351, endPoint y: 57, distance: 86.0
click at [351, 57] on g "-4 2 -1 1/2 ?" at bounding box center [269, 63] width 371 height 33
click at [351, 57] on tspan "1/2" at bounding box center [359, 63] width 40 height 33
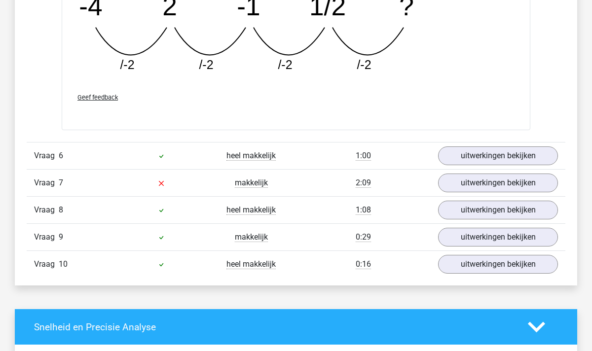
scroll to position [1121, 0]
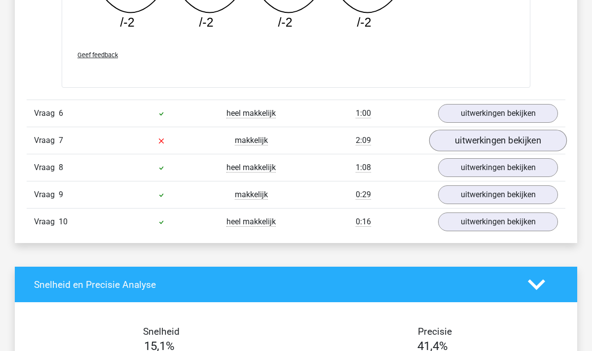
click at [492, 145] on link "uitwerkingen bekijken" at bounding box center [498, 141] width 138 height 22
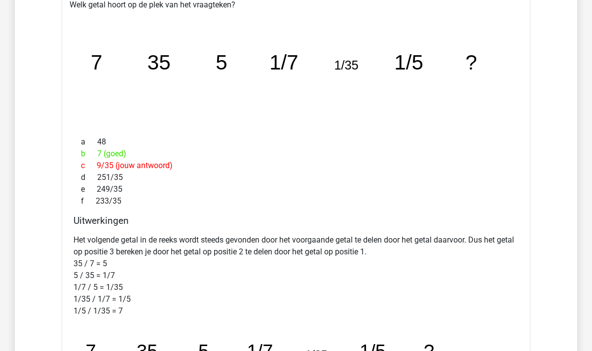
click at [338, 158] on div "b 7 (goed)" at bounding box center [296, 154] width 445 height 12
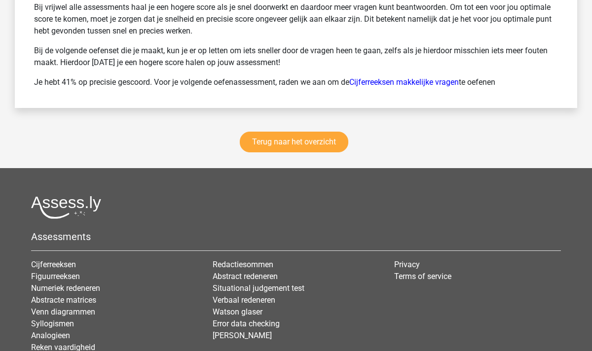
scroll to position [2306, 0]
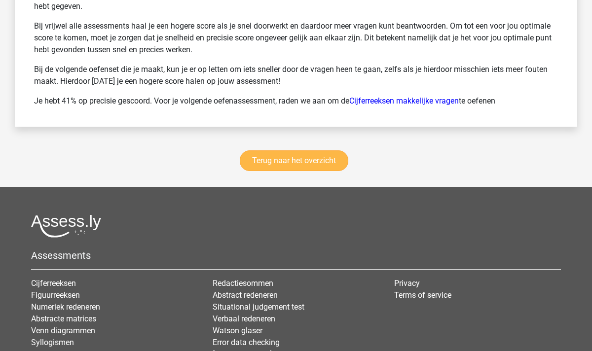
click at [317, 162] on link "Terug naar het overzicht" at bounding box center [294, 161] width 109 height 21
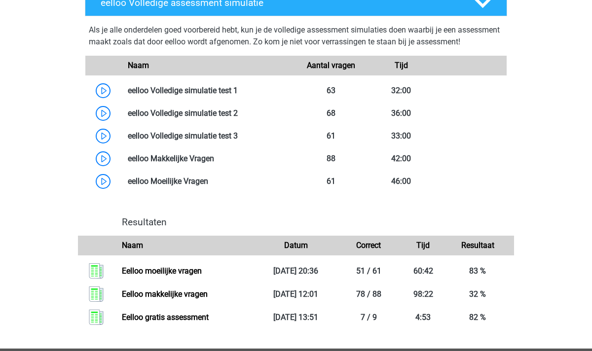
scroll to position [562, 0]
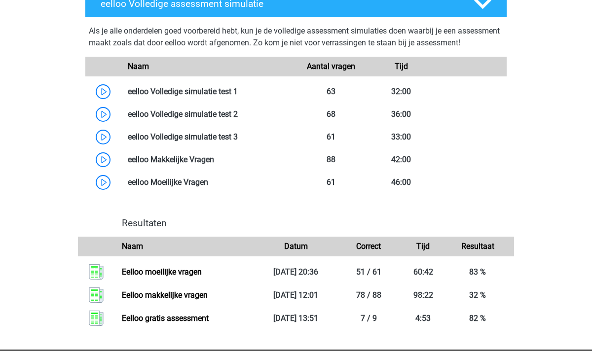
click at [214, 163] on link at bounding box center [214, 159] width 0 height 9
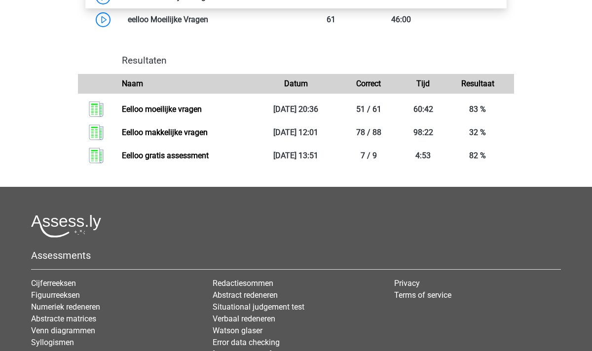
scroll to position [719, 0]
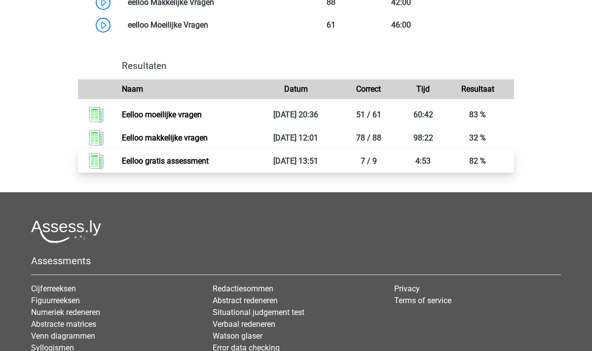
click at [209, 166] on link "Eelloo gratis assessment" at bounding box center [165, 160] width 87 height 9
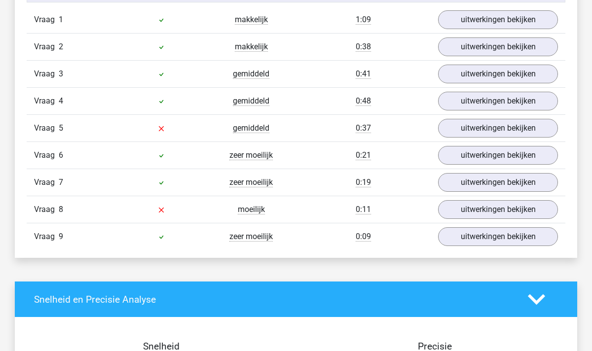
scroll to position [859, 0]
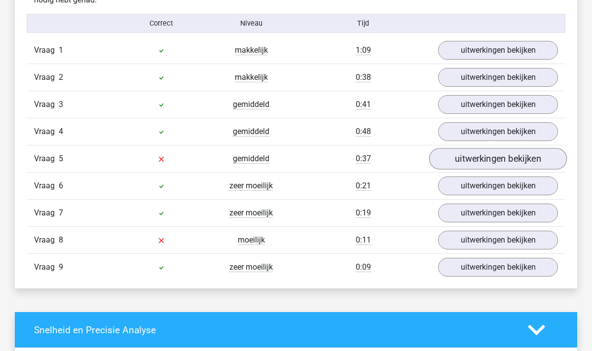
click at [482, 154] on link "uitwerkingen bekijken" at bounding box center [498, 160] width 138 height 22
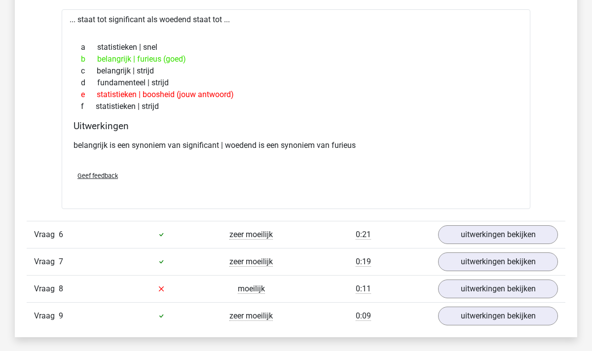
scroll to position [1038, 0]
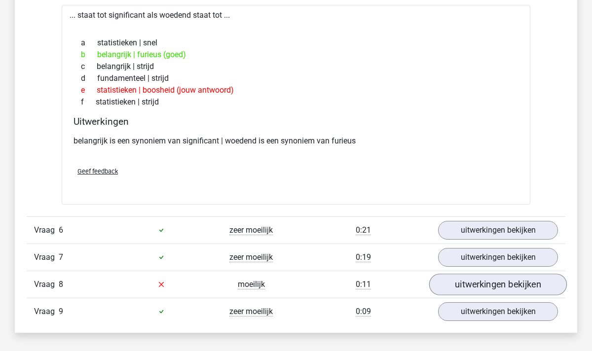
click at [455, 285] on link "uitwerkingen bekijken" at bounding box center [498, 285] width 138 height 22
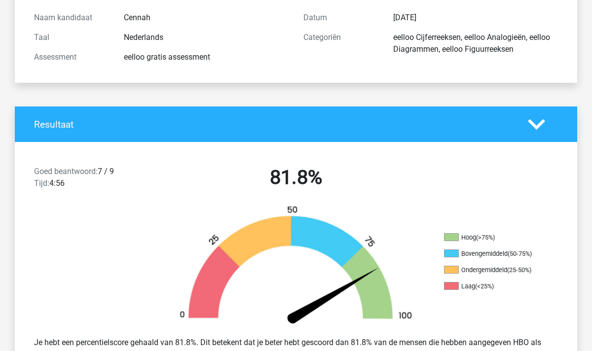
scroll to position [0, 0]
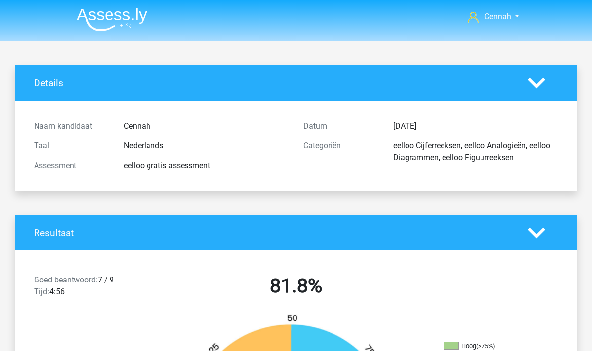
click at [112, 27] on img at bounding box center [112, 19] width 70 height 23
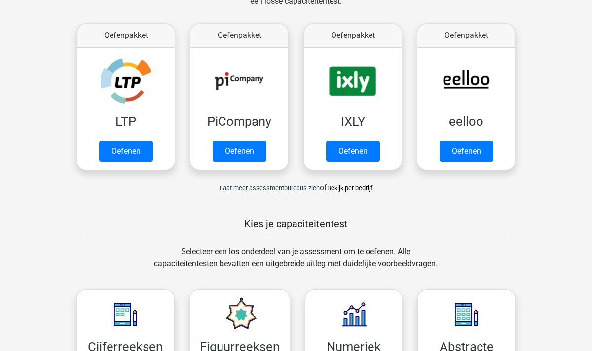
scroll to position [248, 0]
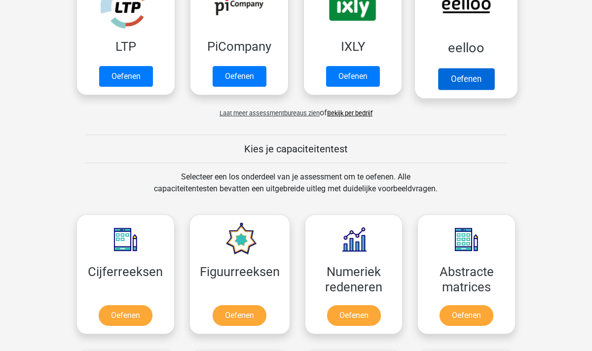
click at [465, 80] on link "Oefenen" at bounding box center [466, 79] width 56 height 22
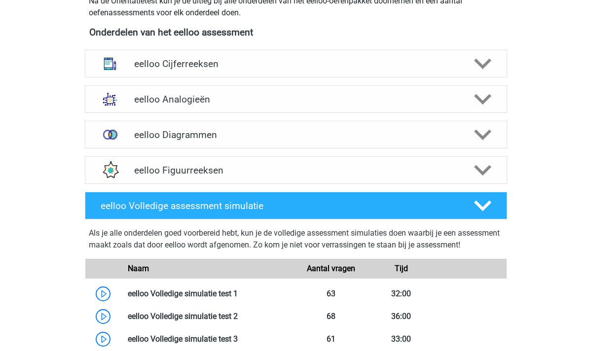
scroll to position [350, 0]
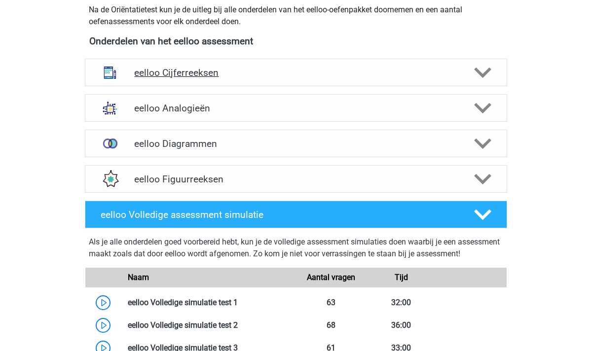
click at [481, 73] on polygon at bounding box center [482, 73] width 17 height 11
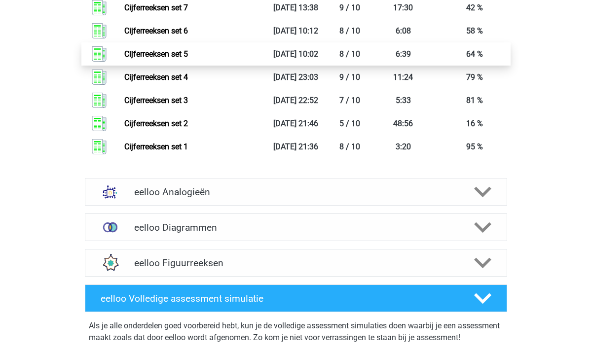
scroll to position [1398, 0]
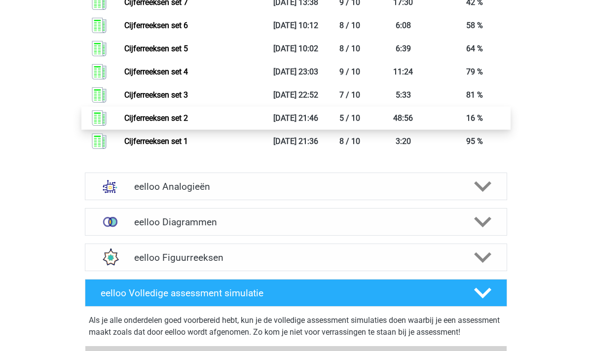
click at [188, 123] on link "Cijferreeksen set 2" at bounding box center [156, 118] width 64 height 9
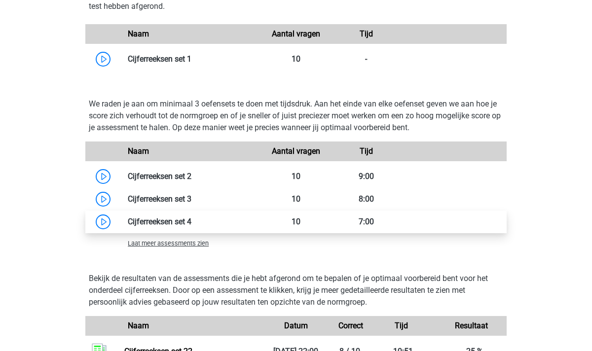
scroll to position [682, 0]
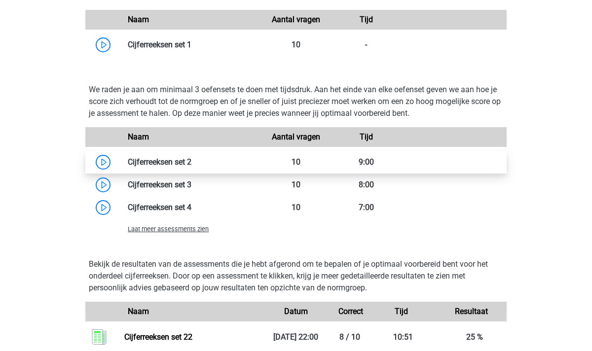
click at [191, 165] on link at bounding box center [191, 161] width 0 height 9
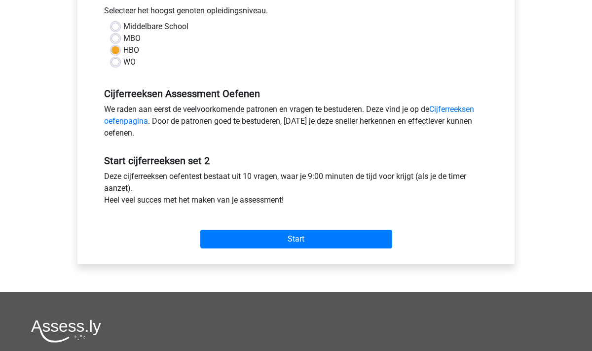
scroll to position [207, 0]
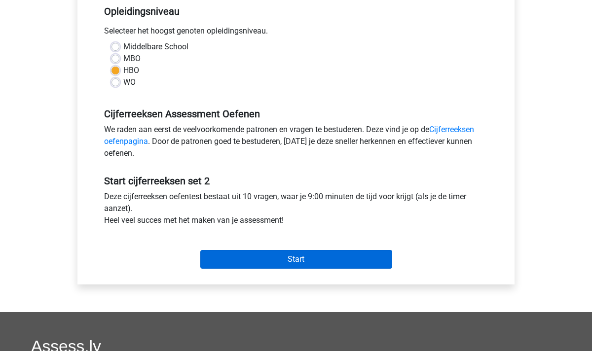
click at [263, 256] on input "Start" at bounding box center [296, 259] width 192 height 19
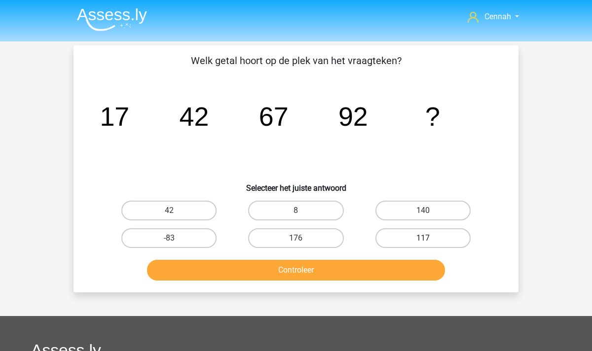
click at [421, 239] on label "117" at bounding box center [423, 239] width 95 height 20
click at [423, 239] on input "117" at bounding box center [426, 241] width 6 height 6
radio input "true"
click at [356, 269] on button "Controleer" at bounding box center [296, 270] width 299 height 21
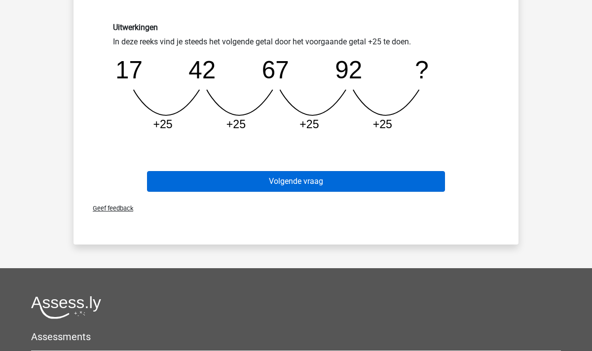
click at [308, 178] on button "Volgende vraag" at bounding box center [296, 181] width 299 height 21
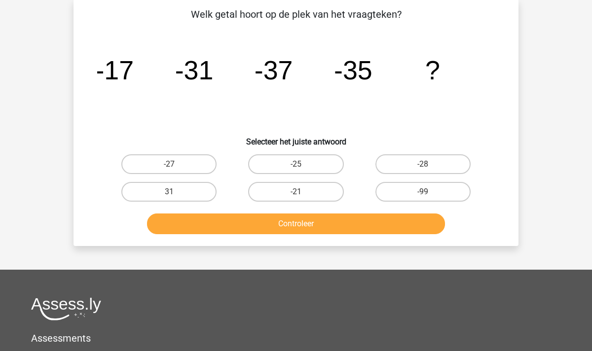
scroll to position [45, 0]
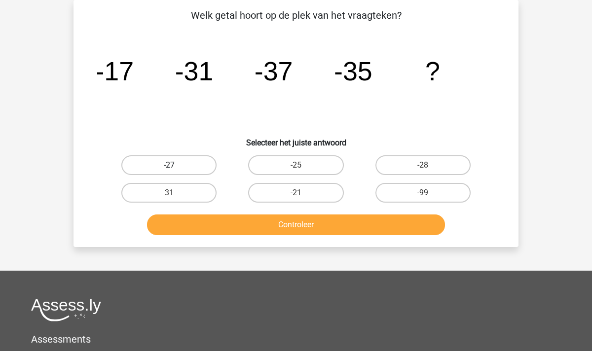
click at [161, 162] on label "-27" at bounding box center [168, 165] width 95 height 20
click at [169, 165] on input "-27" at bounding box center [172, 168] width 6 height 6
radio input "true"
click at [285, 228] on button "Controleer" at bounding box center [296, 225] width 299 height 21
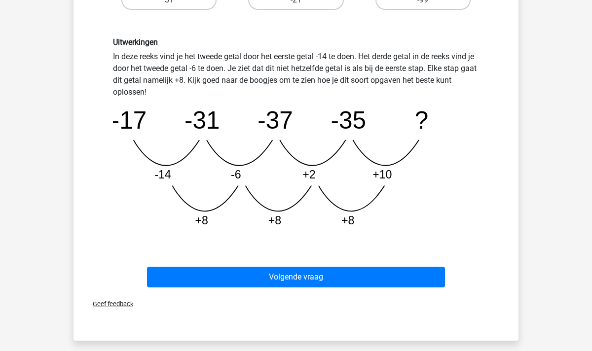
scroll to position [233, 0]
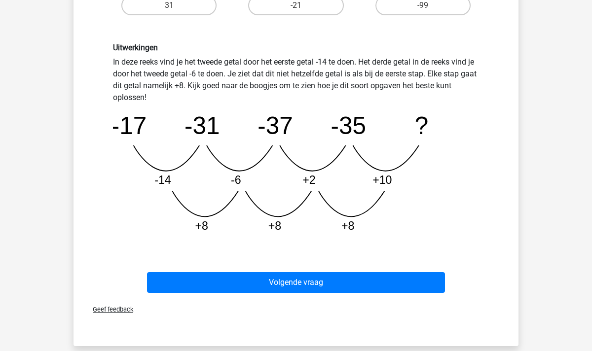
click at [167, 182] on tspan "-14" at bounding box center [162, 180] width 17 height 13
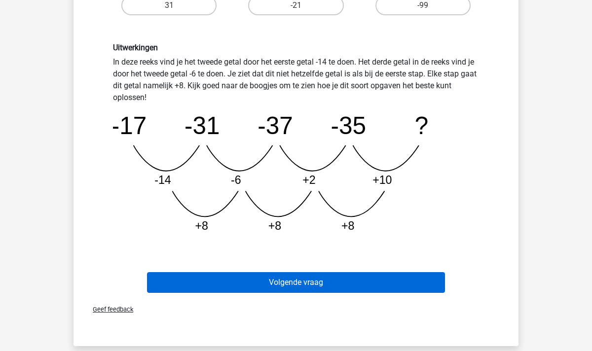
click at [315, 286] on button "Volgende vraag" at bounding box center [296, 282] width 299 height 21
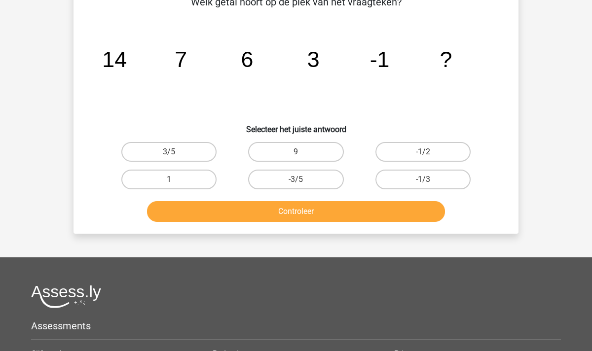
scroll to position [45, 0]
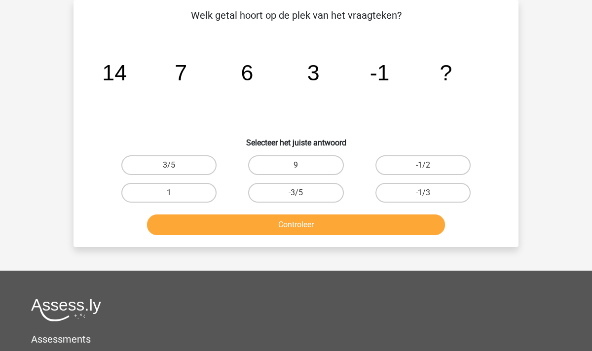
click at [424, 167] on input "-1/2" at bounding box center [426, 168] width 6 height 6
radio input "true"
click at [355, 229] on button "Controleer" at bounding box center [296, 225] width 299 height 21
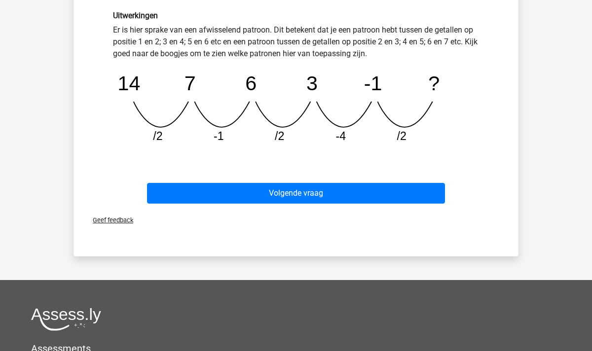
scroll to position [265, 0]
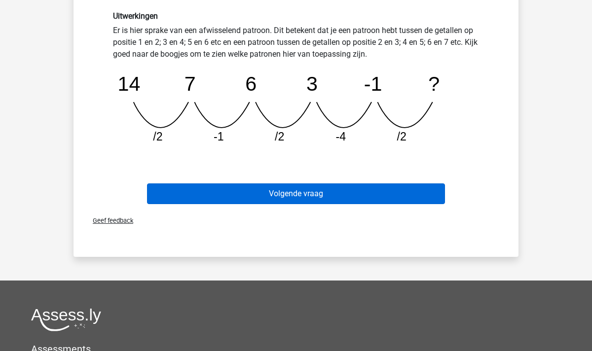
click at [284, 191] on button "Volgende vraag" at bounding box center [296, 194] width 299 height 21
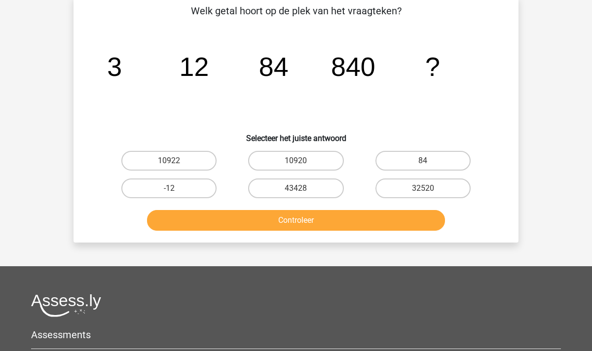
scroll to position [45, 0]
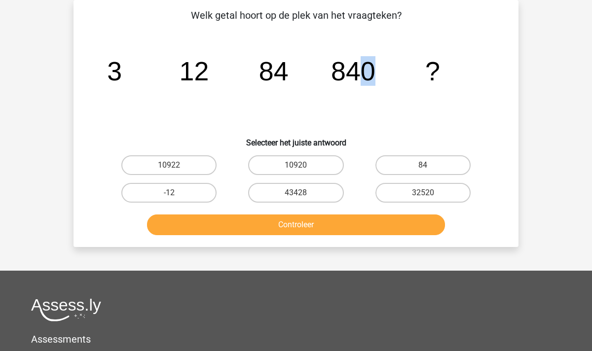
drag, startPoint x: 374, startPoint y: 71, endPoint x: 364, endPoint y: 71, distance: 9.4
click at [364, 71] on tspan "840" at bounding box center [353, 71] width 44 height 30
click at [264, 110] on icon "image/svg+xml 3 12 84 840 ?" at bounding box center [296, 81] width 398 height 100
click at [348, 73] on tspan "840" at bounding box center [353, 71] width 44 height 30
drag, startPoint x: 348, startPoint y: 73, endPoint x: 339, endPoint y: 73, distance: 9.4
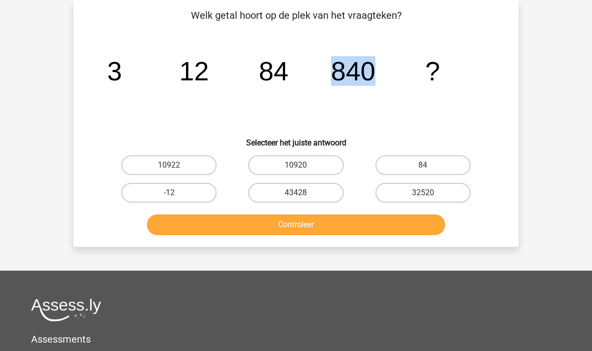
click at [339, 73] on tspan "840" at bounding box center [353, 71] width 44 height 30
click at [351, 75] on tspan "840" at bounding box center [353, 71] width 44 height 30
click at [305, 169] on label "10920" at bounding box center [295, 165] width 95 height 20
click at [303, 169] on input "10920" at bounding box center [299, 168] width 6 height 6
radio input "true"
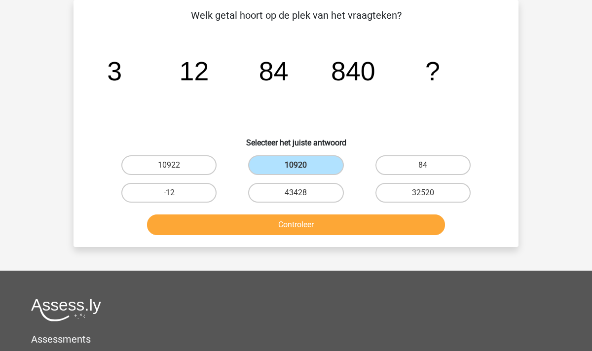
click at [314, 223] on button "Controleer" at bounding box center [296, 225] width 299 height 21
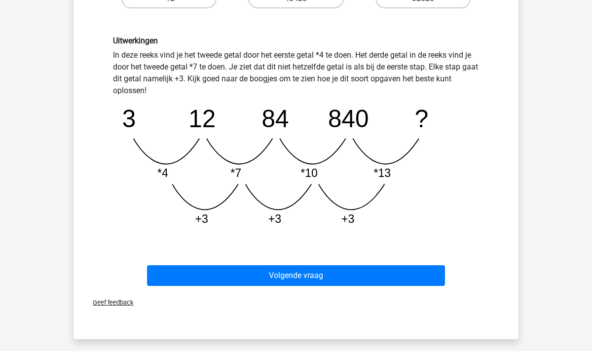
scroll to position [232, 0]
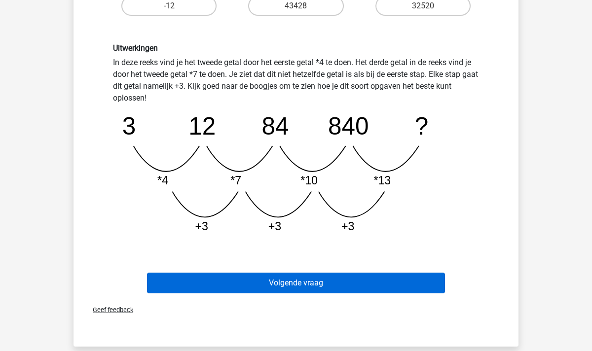
click at [314, 278] on button "Volgende vraag" at bounding box center [296, 283] width 299 height 21
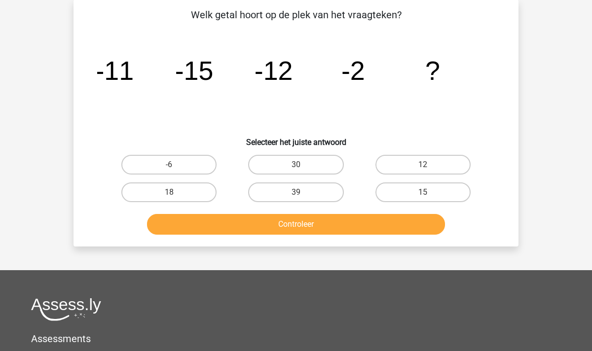
scroll to position [45, 0]
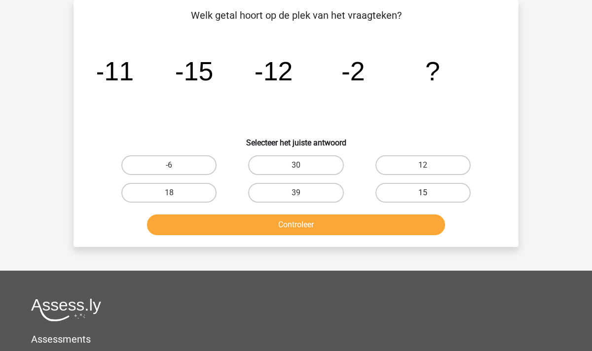
click at [421, 193] on label "15" at bounding box center [423, 193] width 95 height 20
click at [423, 193] on input "15" at bounding box center [426, 196] width 6 height 6
radio input "true"
click at [369, 226] on button "Controleer" at bounding box center [296, 225] width 299 height 21
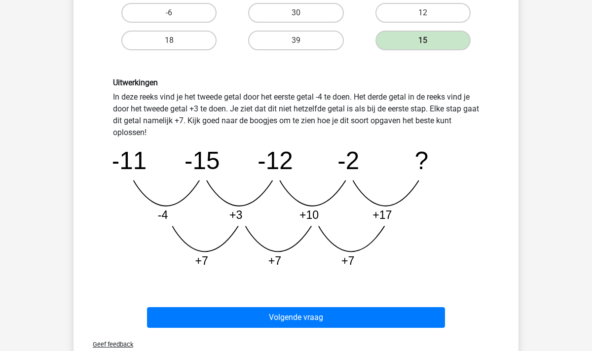
scroll to position [195, 0]
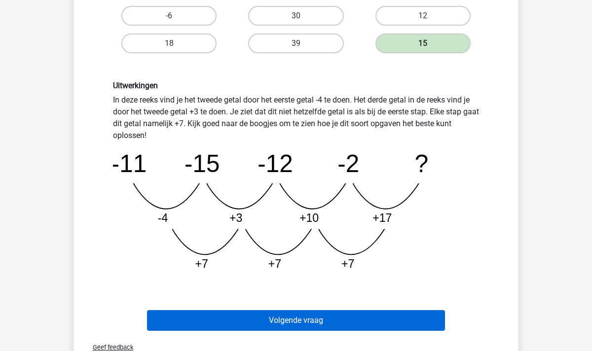
click at [296, 320] on button "Volgende vraag" at bounding box center [296, 320] width 299 height 21
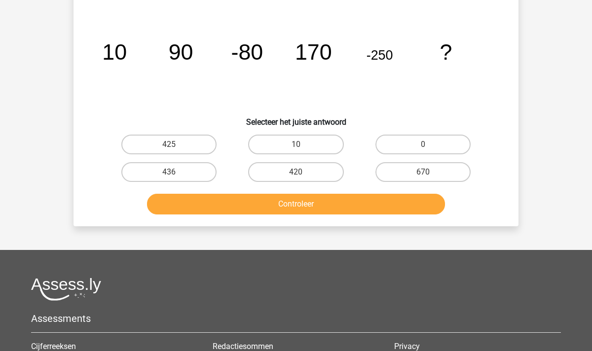
scroll to position [45, 0]
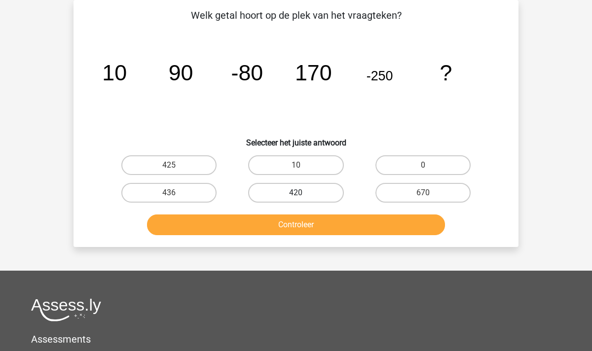
click at [314, 191] on label "420" at bounding box center [295, 193] width 95 height 20
click at [303, 193] on input "420" at bounding box center [299, 196] width 6 height 6
radio input "true"
click at [318, 223] on button "Controleer" at bounding box center [296, 225] width 299 height 21
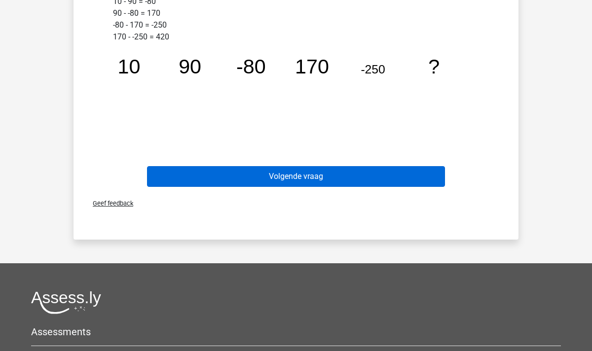
click at [301, 172] on button "Volgende vraag" at bounding box center [296, 176] width 299 height 21
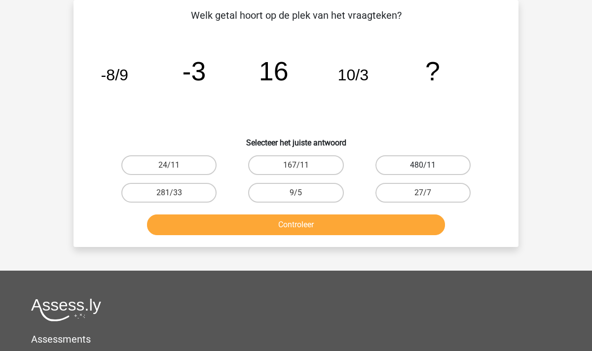
click at [421, 164] on label "480/11" at bounding box center [423, 165] width 95 height 20
click at [423, 165] on input "480/11" at bounding box center [426, 168] width 6 height 6
radio input "true"
click at [316, 233] on button "Controleer" at bounding box center [296, 225] width 299 height 21
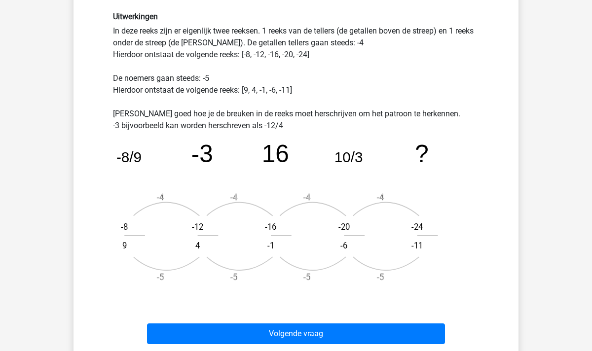
scroll to position [267, 0]
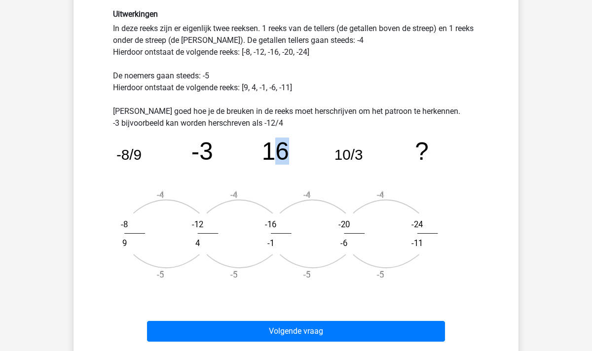
drag, startPoint x: 287, startPoint y: 147, endPoint x: 272, endPoint y: 147, distance: 14.3
click at [272, 147] on tspan "16" at bounding box center [275, 151] width 27 height 27
click at [128, 149] on tspan "-8/9" at bounding box center [128, 155] width 25 height 16
click at [273, 162] on tspan "16" at bounding box center [275, 151] width 27 height 27
click at [208, 153] on tspan "-3" at bounding box center [202, 151] width 22 height 27
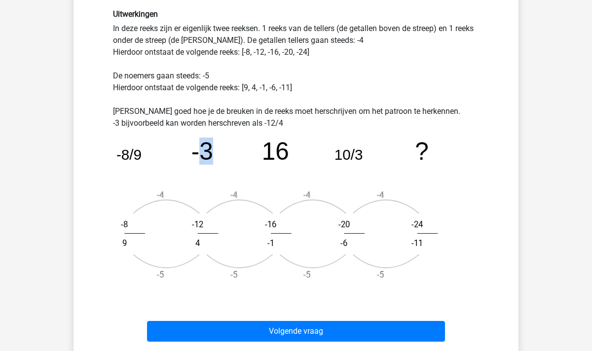
drag, startPoint x: 209, startPoint y: 153, endPoint x: 202, endPoint y: 152, distance: 6.9
click at [202, 152] on tspan "-3" at bounding box center [202, 151] width 22 height 27
click at [127, 153] on tspan "-8/9" at bounding box center [128, 155] width 25 height 16
click at [280, 147] on tspan "16" at bounding box center [275, 151] width 27 height 27
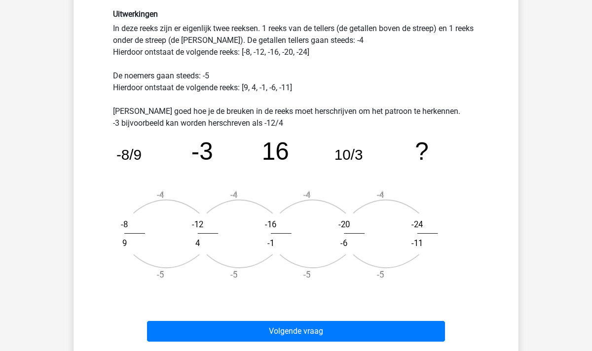
click at [345, 154] on tspan "10/3" at bounding box center [349, 155] width 29 height 16
click at [423, 156] on tspan "?" at bounding box center [422, 151] width 14 height 27
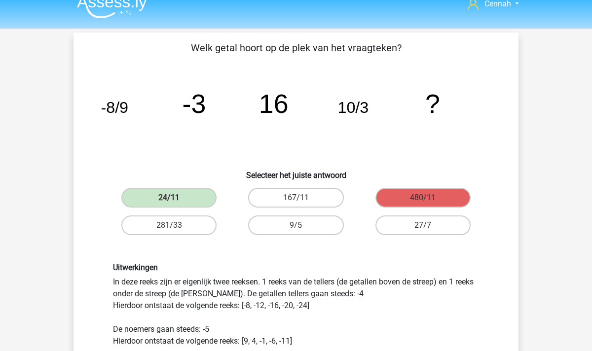
scroll to position [24, 0]
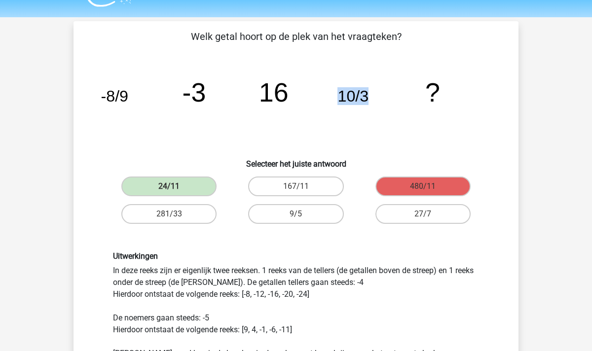
drag, startPoint x: 338, startPoint y: 97, endPoint x: 367, endPoint y: 96, distance: 29.1
click at [367, 96] on tspan "10/3" at bounding box center [353, 96] width 31 height 18
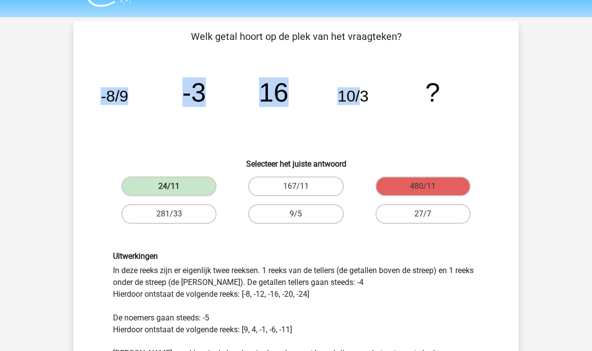
click at [370, 99] on icon "image/svg+xml -8/9 -3 16 10/3 ?" at bounding box center [296, 102] width 398 height 100
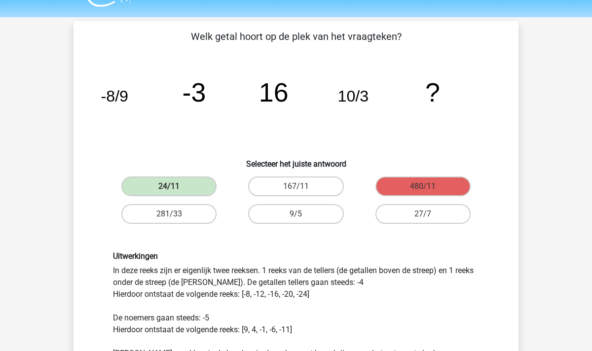
click at [350, 99] on tspan "10/3" at bounding box center [353, 96] width 31 height 18
drag, startPoint x: 340, startPoint y: 97, endPoint x: 370, endPoint y: 97, distance: 30.6
click at [370, 97] on icon "image/svg+xml -8/9 -3 16 10/3 ?" at bounding box center [296, 102] width 398 height 100
drag, startPoint x: 187, startPoint y: 95, endPoint x: 207, endPoint y: 94, distance: 20.2
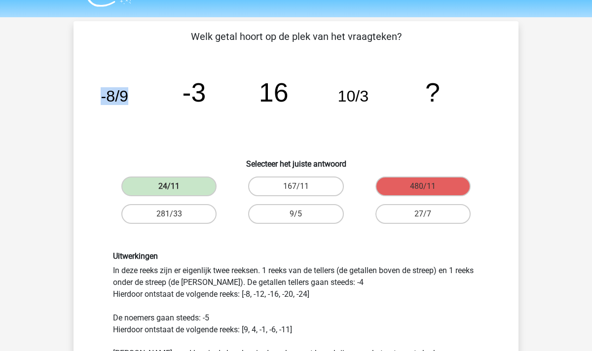
click at [207, 94] on icon "image/svg+xml -8/9 -3 16 10/3 ?" at bounding box center [296, 102] width 398 height 100
click at [196, 92] on tspan "-3" at bounding box center [195, 92] width 24 height 30
drag, startPoint x: 104, startPoint y: 94, endPoint x: 129, endPoint y: 94, distance: 24.7
click at [129, 94] on icon "image/svg+xml -8/9 -3 16 10/3 ?" at bounding box center [296, 102] width 398 height 100
click at [124, 94] on tspan "-8/9" at bounding box center [115, 96] width 28 height 18
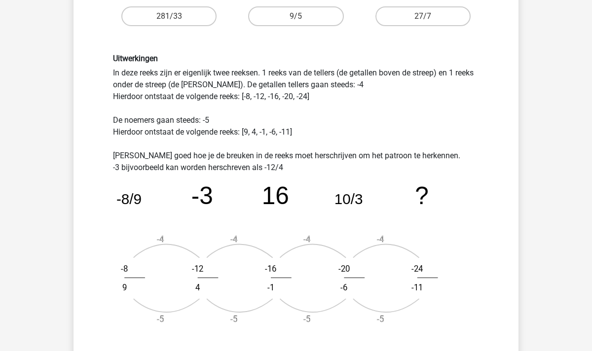
scroll to position [223, 0]
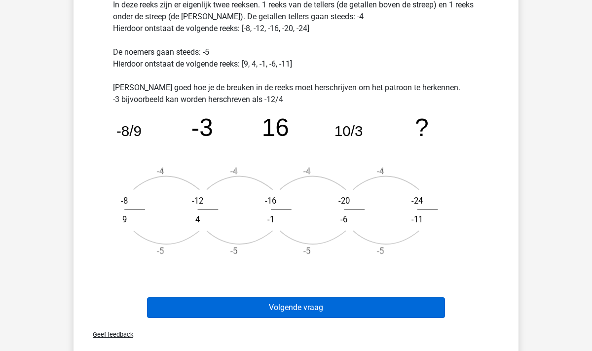
click at [304, 316] on button "Volgende vraag" at bounding box center [296, 308] width 299 height 21
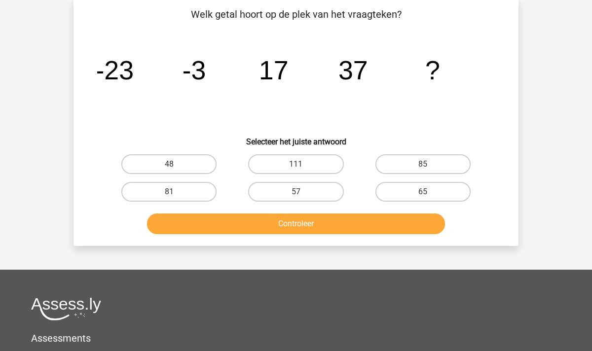
scroll to position [45, 0]
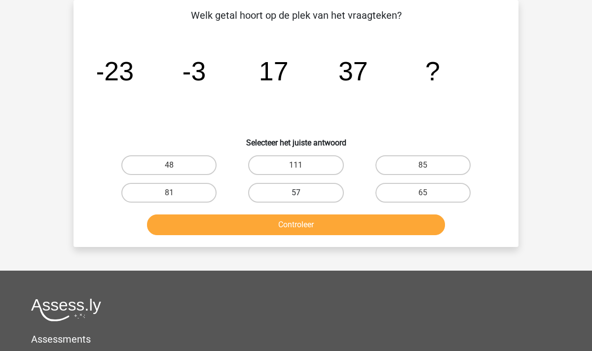
click at [289, 194] on label "57" at bounding box center [295, 193] width 95 height 20
click at [296, 194] on input "57" at bounding box center [299, 196] width 6 height 6
radio input "true"
click at [290, 220] on button "Controleer" at bounding box center [296, 225] width 299 height 21
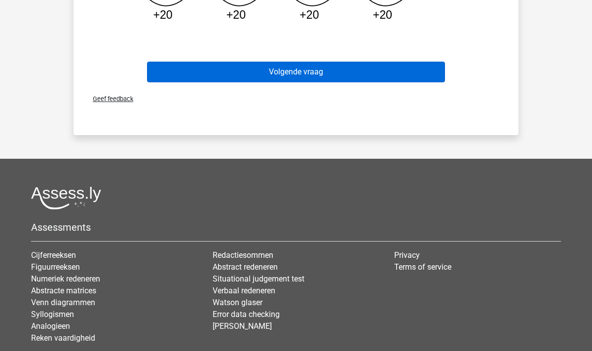
click at [298, 71] on button "Volgende vraag" at bounding box center [296, 72] width 299 height 21
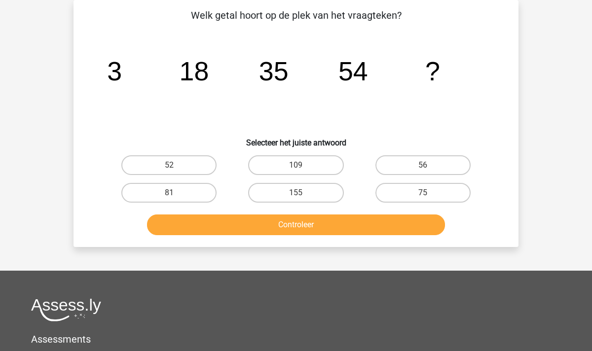
scroll to position [30, 0]
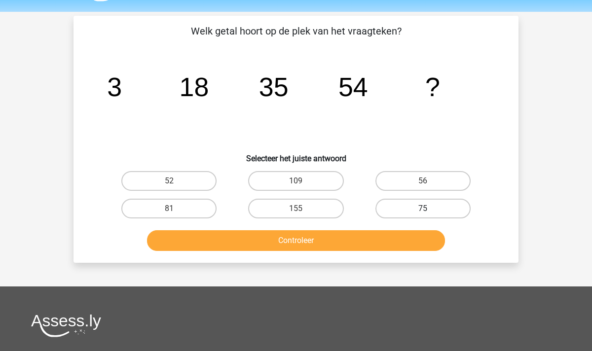
click at [420, 211] on label "75" at bounding box center [423, 209] width 95 height 20
click at [423, 211] on input "75" at bounding box center [426, 212] width 6 height 6
radio input "true"
click at [384, 237] on button "Controleer" at bounding box center [296, 240] width 299 height 21
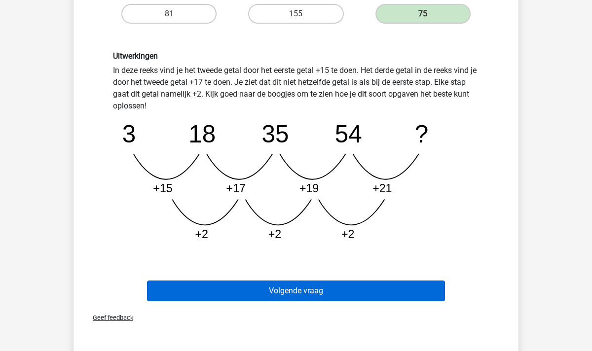
click at [269, 291] on button "Volgende vraag" at bounding box center [296, 291] width 299 height 21
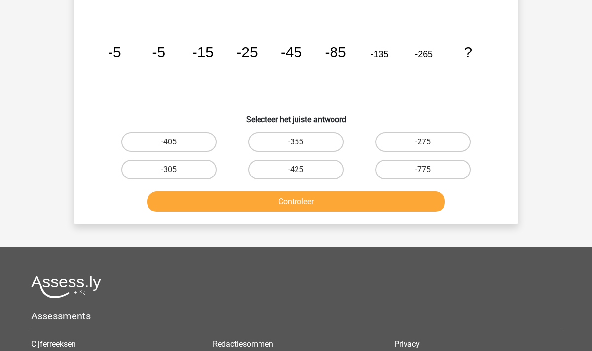
scroll to position [45, 0]
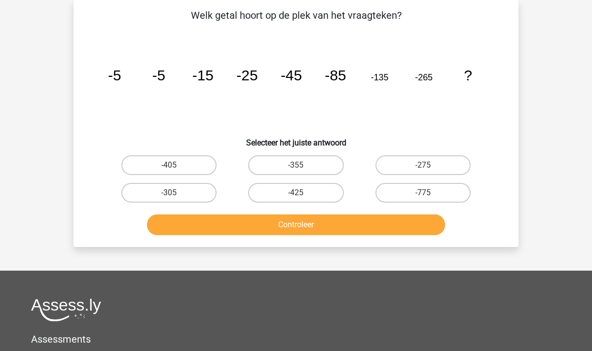
click at [243, 77] on tspan "-25" at bounding box center [246, 75] width 21 height 16
click at [428, 162] on label "-275" at bounding box center [423, 165] width 95 height 20
click at [428, 165] on input "-275" at bounding box center [426, 168] width 6 height 6
radio input "true"
click at [300, 225] on button "Controleer" at bounding box center [296, 225] width 299 height 21
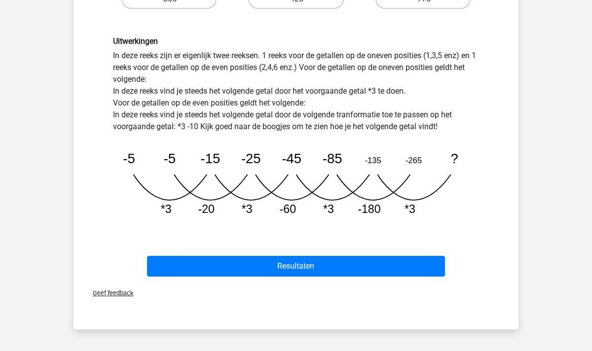
scroll to position [270, 0]
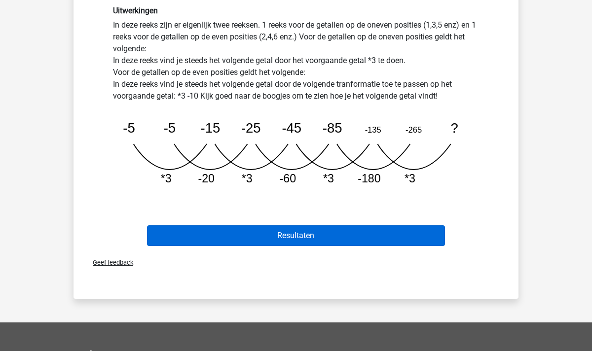
click at [296, 234] on button "Resultaten" at bounding box center [296, 236] width 299 height 21
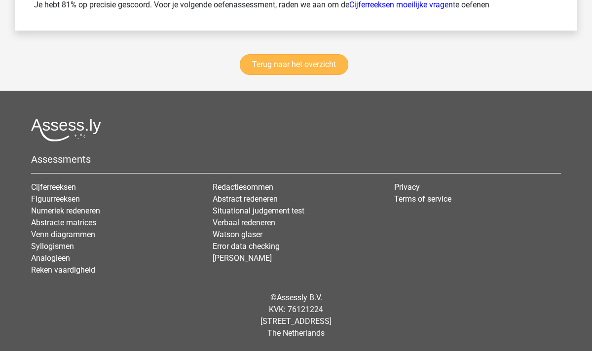
scroll to position [1469, 0]
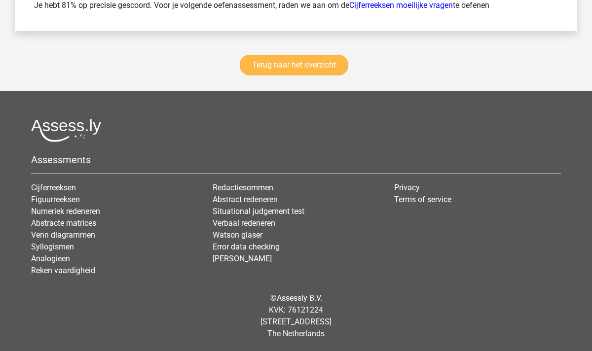
click at [292, 61] on link "Terug naar het overzicht" at bounding box center [294, 65] width 109 height 21
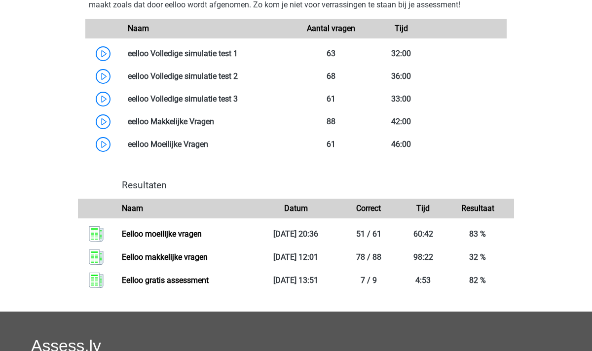
scroll to position [596, 0]
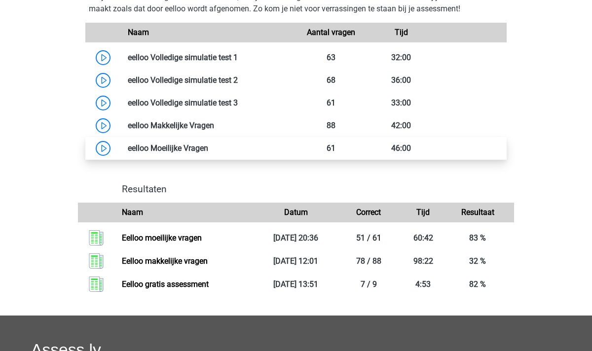
click at [208, 153] on link at bounding box center [208, 148] width 0 height 9
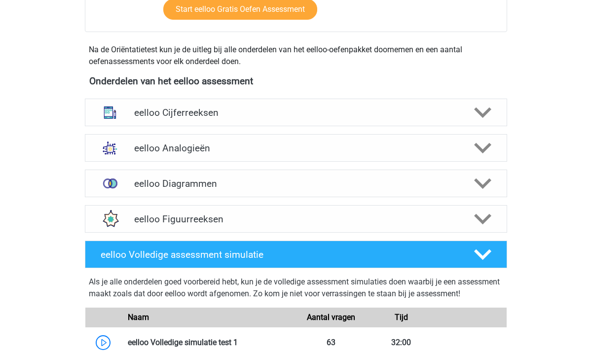
scroll to position [308, 0]
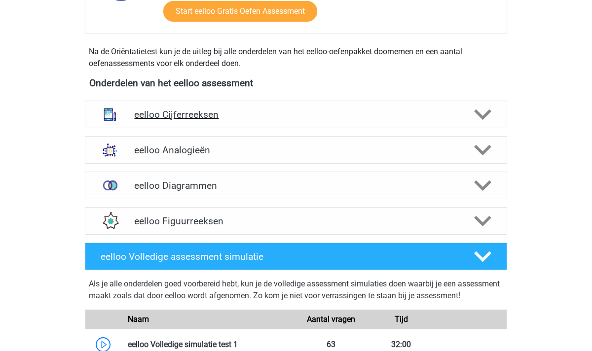
click at [488, 111] on polygon at bounding box center [482, 115] width 17 height 11
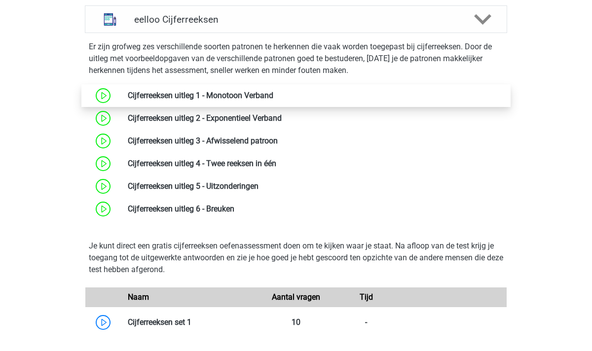
scroll to position [417, 0]
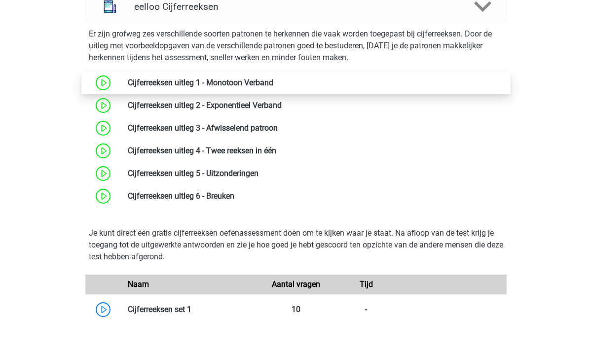
click at [273, 85] on link at bounding box center [273, 82] width 0 height 9
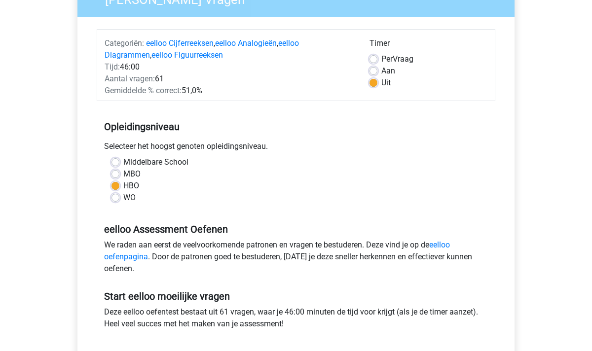
scroll to position [98, 0]
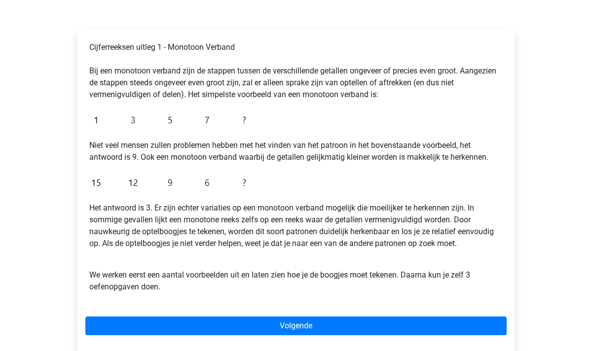
scroll to position [217, 0]
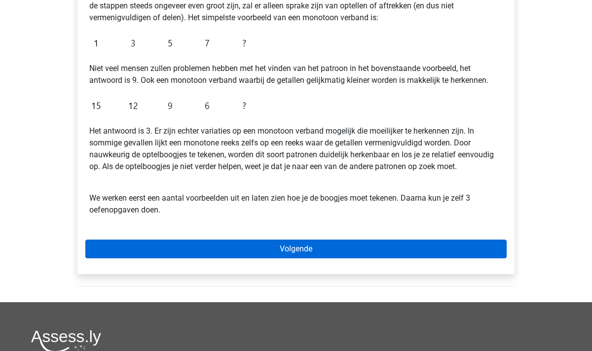
click at [330, 244] on link "Volgende" at bounding box center [295, 249] width 421 height 19
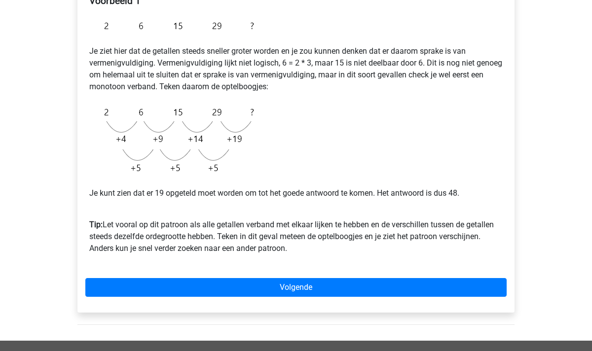
scroll to position [197, 0]
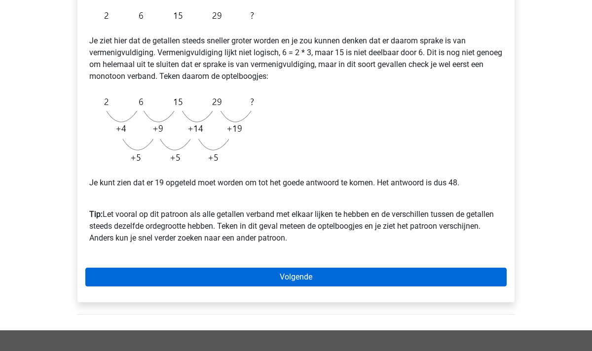
click at [306, 274] on link "Volgende" at bounding box center [295, 277] width 421 height 19
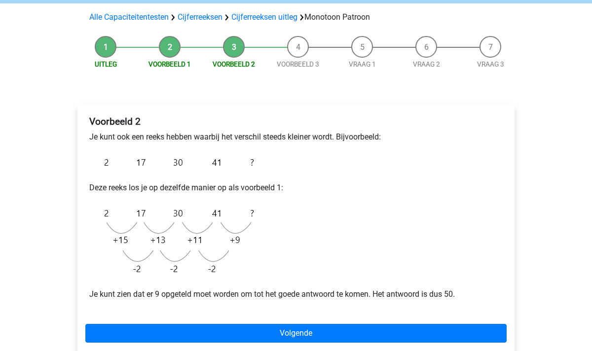
scroll to position [76, 0]
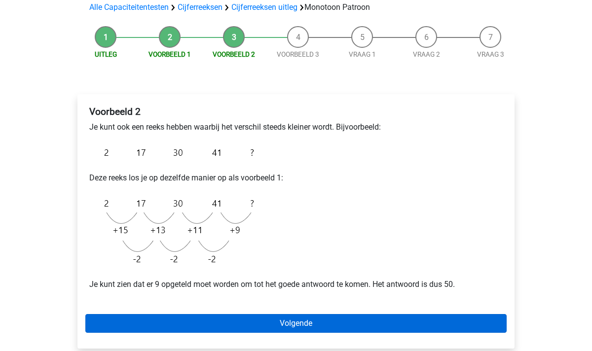
click at [300, 321] on link "Volgende" at bounding box center [295, 323] width 421 height 19
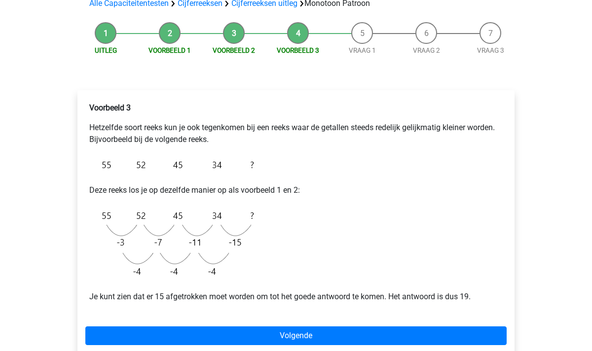
scroll to position [85, 0]
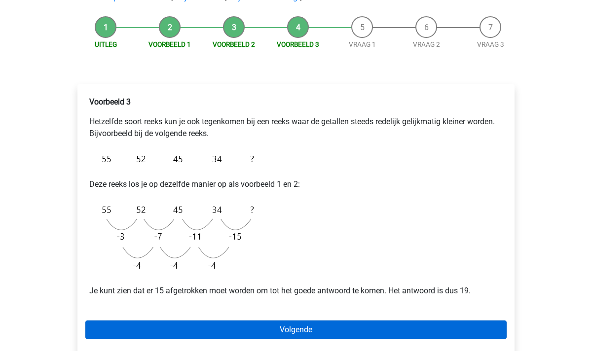
click at [281, 326] on link "Volgende" at bounding box center [295, 330] width 421 height 19
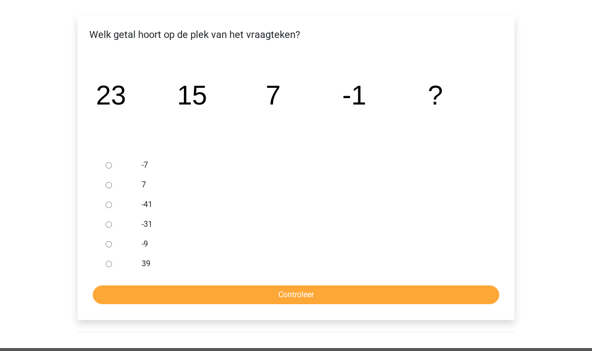
scroll to position [153, 0]
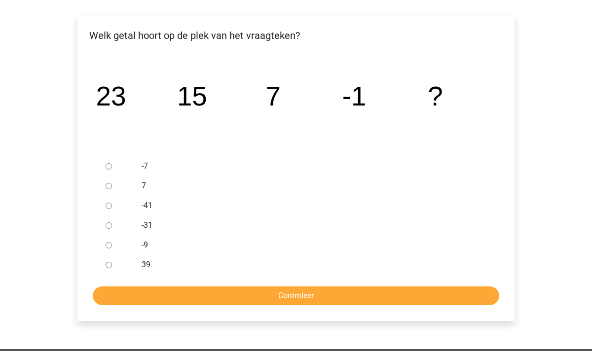
click at [110, 245] on input "-9" at bounding box center [109, 245] width 6 height 6
radio input "true"
click at [259, 291] on input "Controleer" at bounding box center [296, 296] width 407 height 19
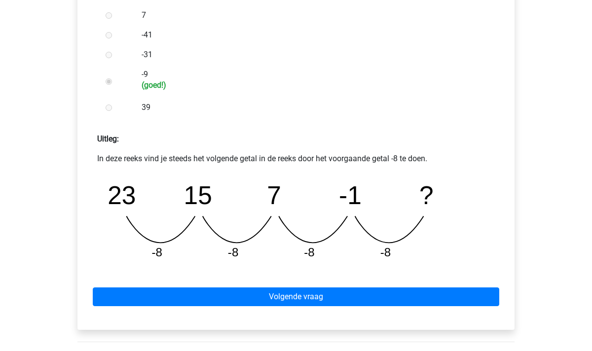
scroll to position [336, 0]
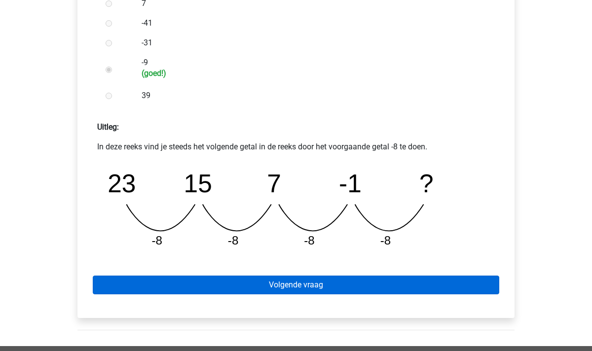
click at [278, 282] on link "Volgende vraag" at bounding box center [296, 285] width 407 height 19
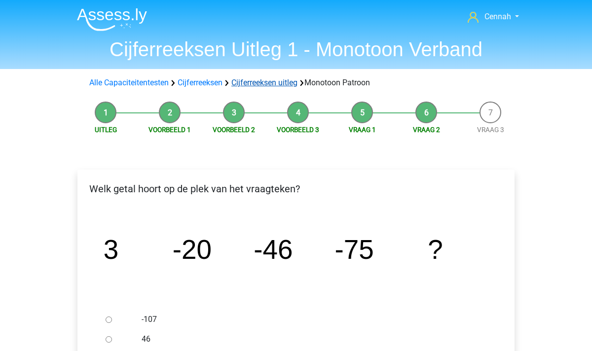
click at [263, 86] on link "Cijferreeksen uitleg" at bounding box center [264, 82] width 66 height 9
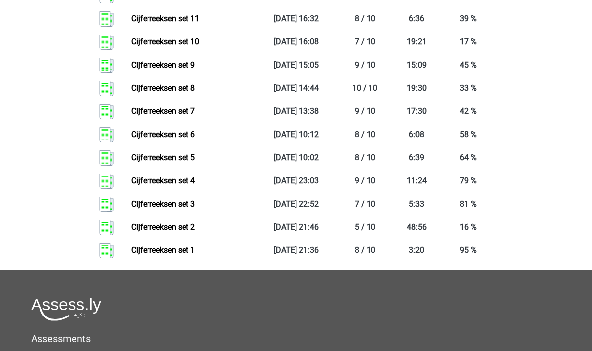
scroll to position [1039, 0]
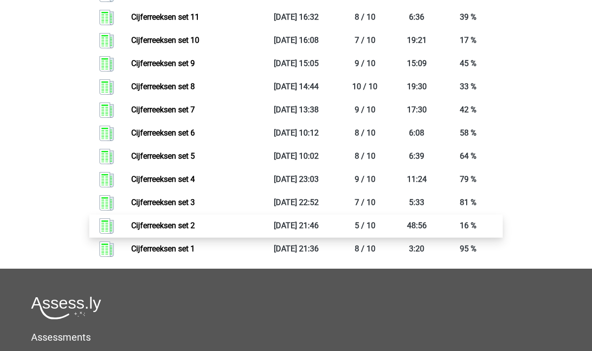
click at [195, 230] on link "Cijferreeksen set 2" at bounding box center [163, 225] width 64 height 9
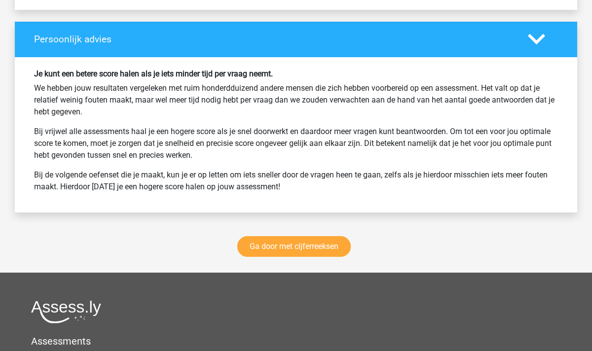
scroll to position [1295, 0]
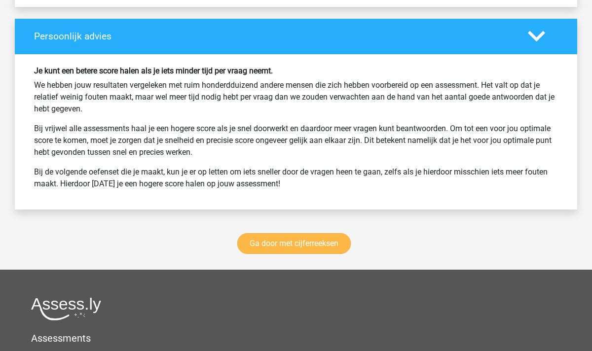
click at [293, 242] on link "Ga door met cijferreeksen" at bounding box center [294, 243] width 114 height 21
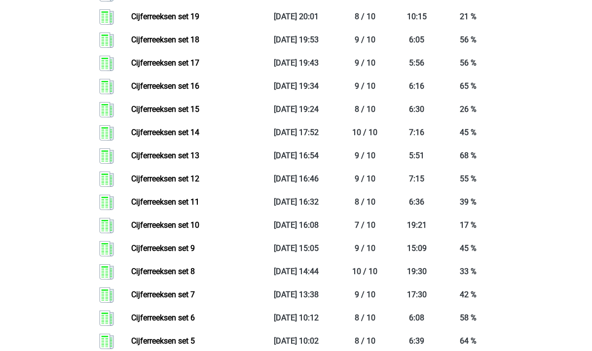
scroll to position [1298, 0]
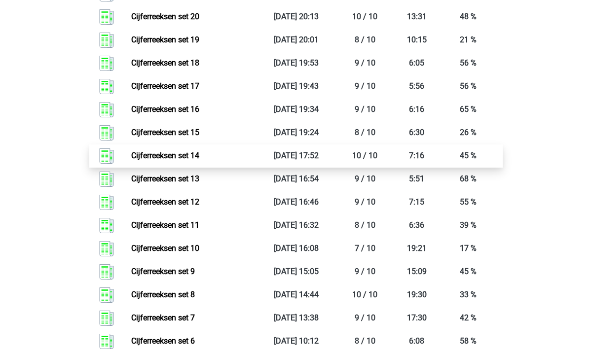
click at [199, 160] on link "Cijferreeksen set 14" at bounding box center [165, 155] width 68 height 9
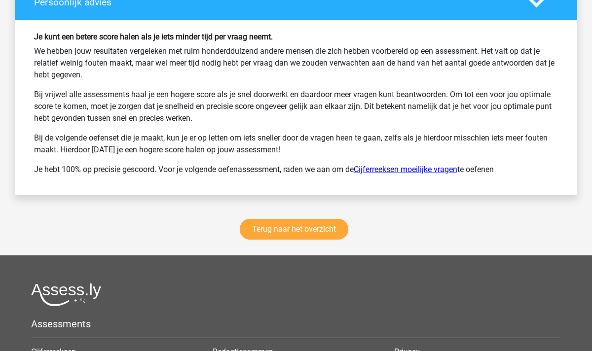
scroll to position [1293, 0]
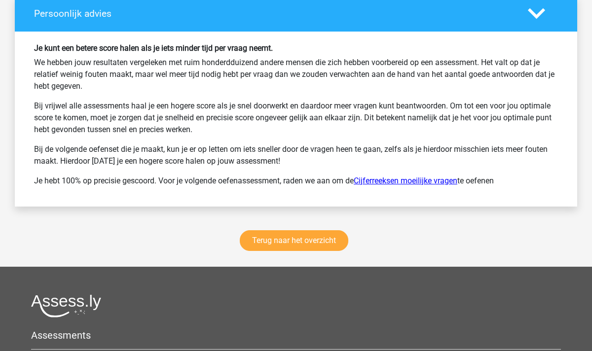
click at [431, 180] on link "Cijferreeksen moeilijke vragen" at bounding box center [406, 180] width 104 height 9
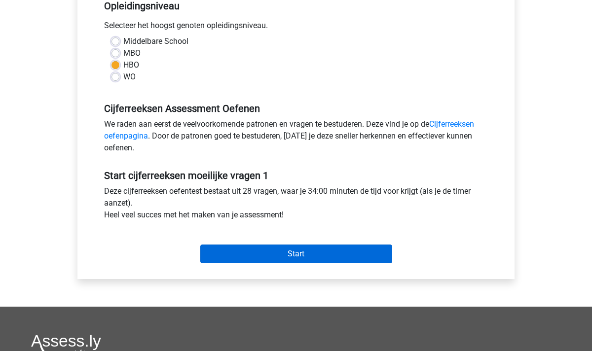
scroll to position [192, 0]
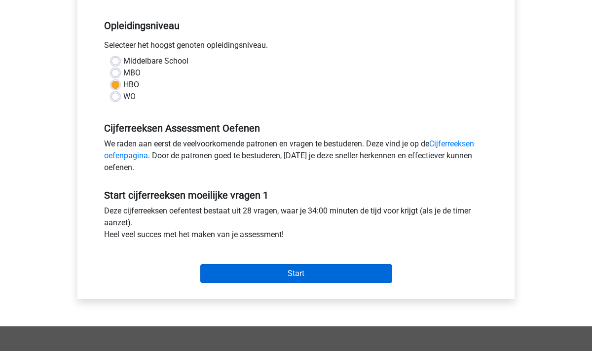
click at [296, 272] on input "Start" at bounding box center [296, 274] width 192 height 19
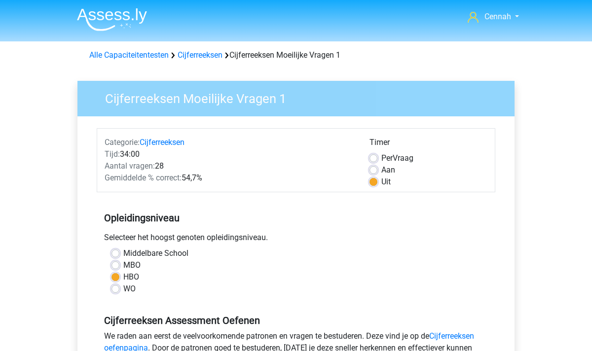
scroll to position [0, 0]
click at [207, 57] on link "Cijferreeksen" at bounding box center [200, 54] width 45 height 9
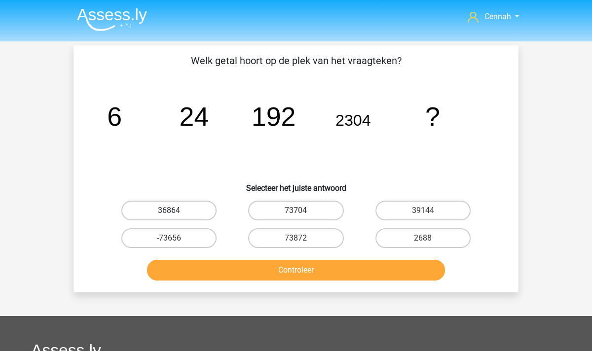
click at [176, 212] on label "36864" at bounding box center [168, 211] width 95 height 20
click at [176, 212] on input "36864" at bounding box center [172, 214] width 6 height 6
radio input "true"
click at [272, 271] on button "Controleer" at bounding box center [296, 270] width 299 height 21
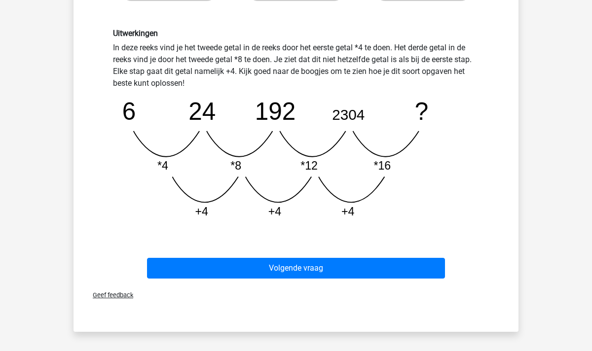
scroll to position [266, 0]
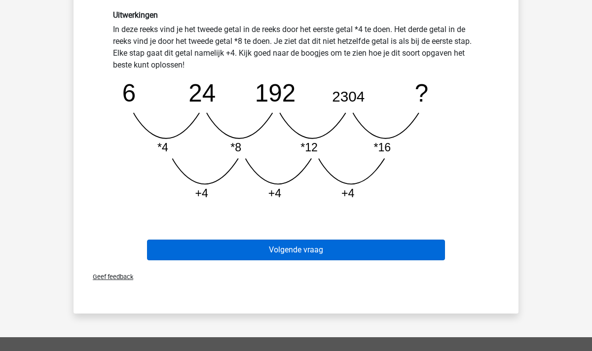
click at [305, 251] on button "Volgende vraag" at bounding box center [296, 250] width 299 height 21
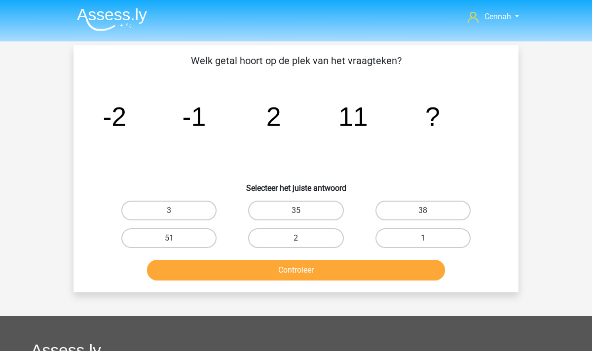
scroll to position [0, 0]
click at [414, 216] on label "38" at bounding box center [423, 211] width 95 height 20
click at [423, 216] on input "38" at bounding box center [426, 214] width 6 height 6
radio input "true"
click at [341, 254] on div "Controleer" at bounding box center [296, 268] width 414 height 33
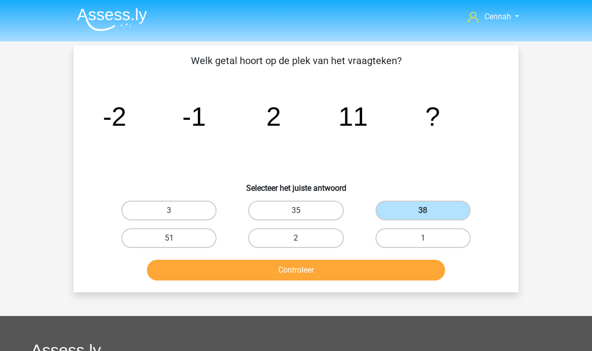
click at [335, 272] on button "Controleer" at bounding box center [296, 270] width 299 height 21
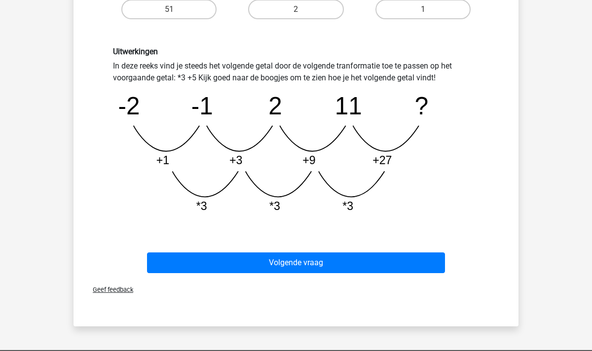
scroll to position [230, 0]
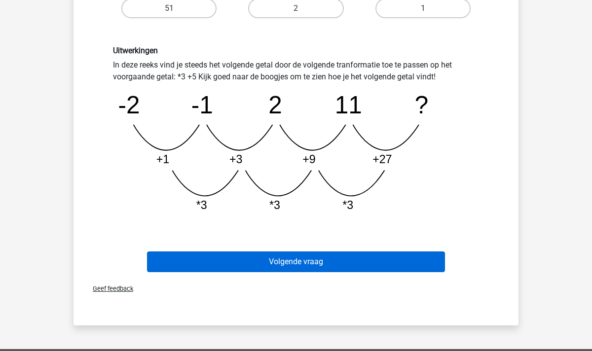
click at [351, 265] on button "Volgende vraag" at bounding box center [296, 262] width 299 height 21
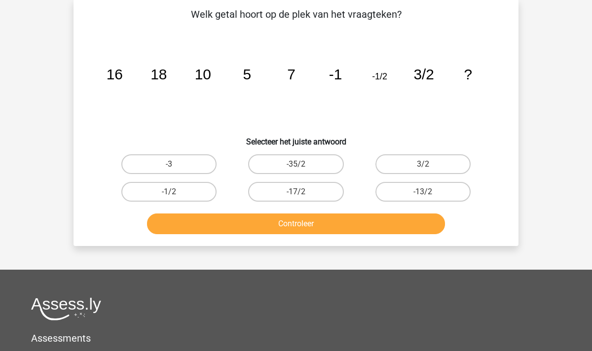
scroll to position [45, 0]
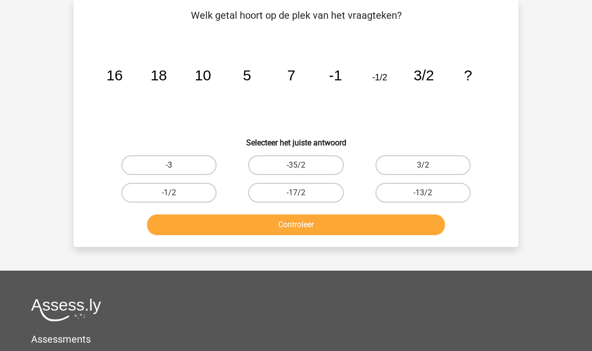
click at [178, 163] on label "-3" at bounding box center [168, 165] width 95 height 20
click at [176, 165] on input "-3" at bounding box center [172, 168] width 6 height 6
radio input "true"
click at [429, 166] on input "3/2" at bounding box center [426, 168] width 6 height 6
radio input "true"
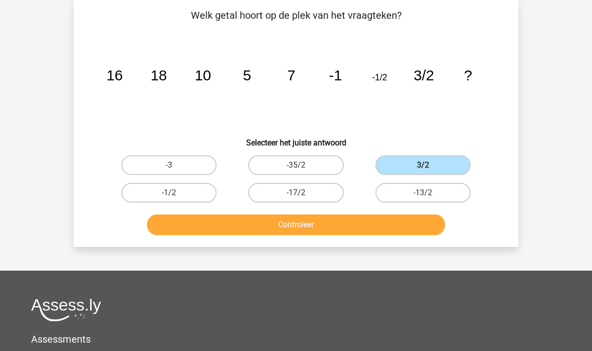
click at [309, 224] on button "Controleer" at bounding box center [296, 225] width 299 height 21
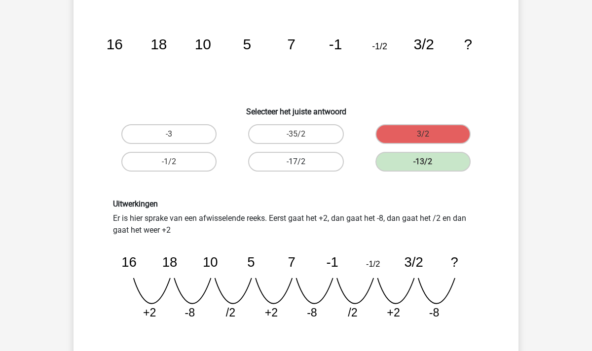
scroll to position [77, 0]
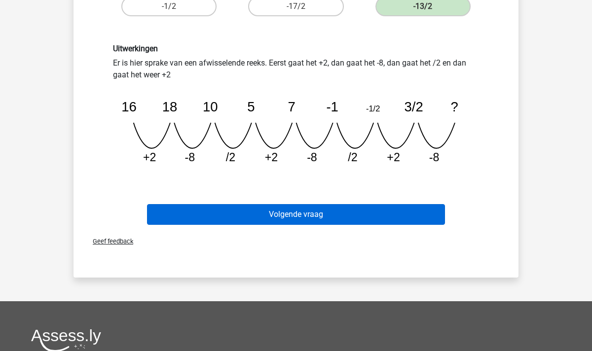
click at [268, 208] on button "Volgende vraag" at bounding box center [296, 214] width 299 height 21
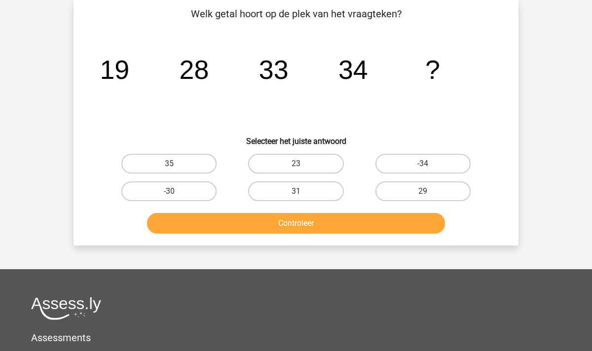
scroll to position [45, 0]
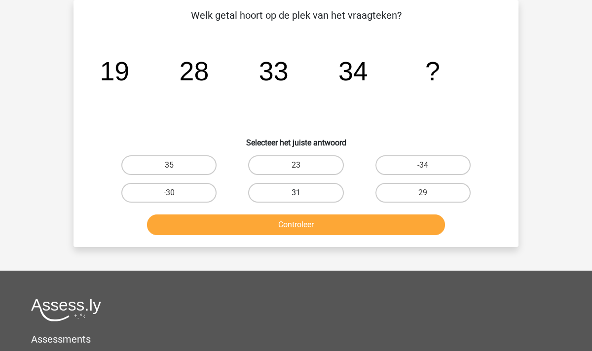
click at [309, 196] on label "31" at bounding box center [295, 193] width 95 height 20
click at [303, 196] on input "31" at bounding box center [299, 196] width 6 height 6
radio input "true"
click at [306, 233] on button "Controleer" at bounding box center [296, 225] width 299 height 21
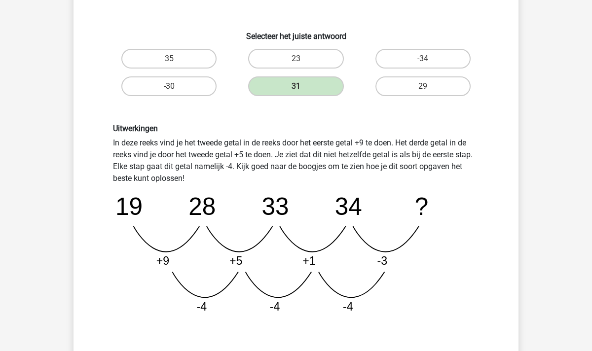
scroll to position [257, 0]
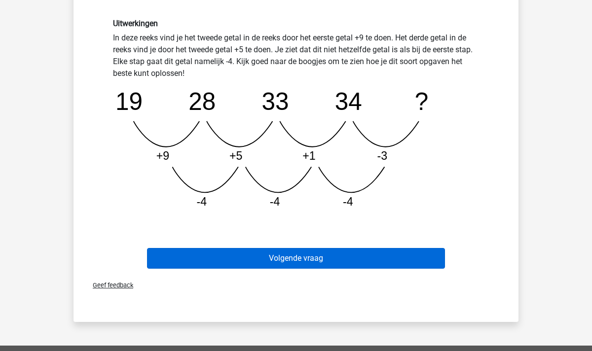
click at [303, 255] on button "Volgende vraag" at bounding box center [296, 258] width 299 height 21
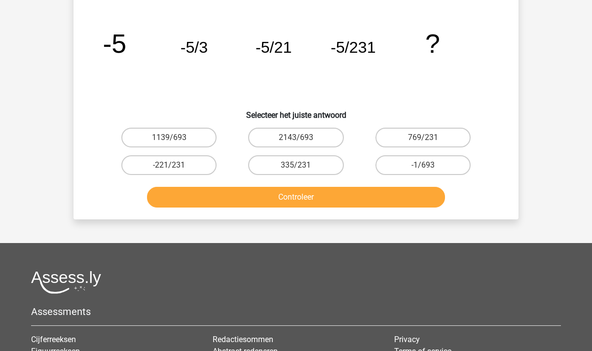
scroll to position [45, 0]
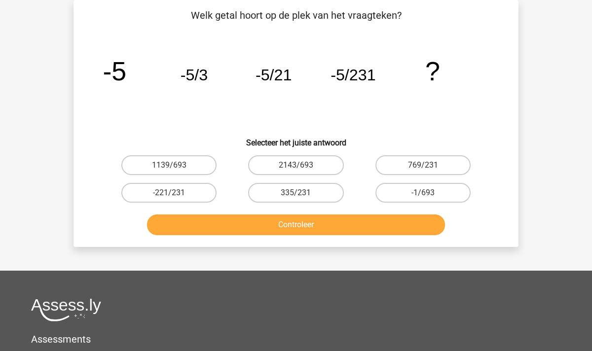
click at [428, 195] on input "-1/693" at bounding box center [426, 196] width 6 height 6
radio input "true"
click at [330, 221] on button "Controleer" at bounding box center [296, 225] width 299 height 21
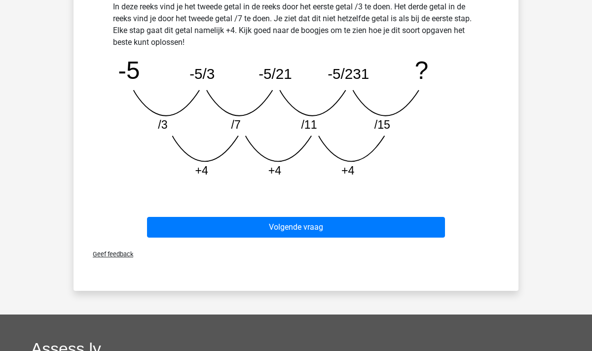
scroll to position [288, 0]
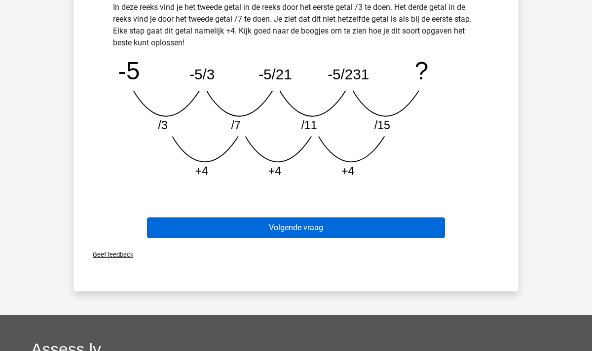
click at [315, 234] on button "Volgende vraag" at bounding box center [296, 228] width 299 height 21
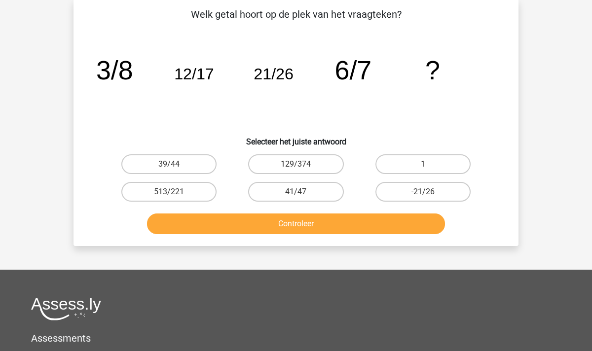
scroll to position [45, 0]
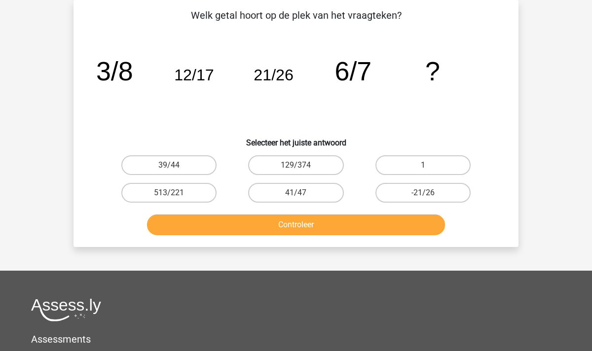
click at [205, 91] on icon "image/svg+xml 3/8 12/17 21/26 6/7 ?" at bounding box center [296, 81] width 398 height 100
click at [291, 196] on label "41/47" at bounding box center [295, 193] width 95 height 20
click at [296, 196] on input "41/47" at bounding box center [299, 196] width 6 height 6
radio input "true"
click at [294, 217] on button "Controleer" at bounding box center [296, 225] width 299 height 21
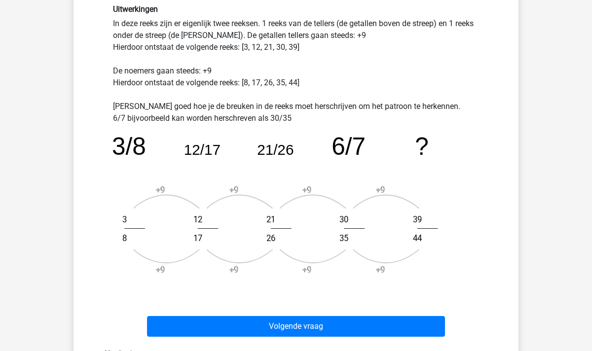
scroll to position [269, 0]
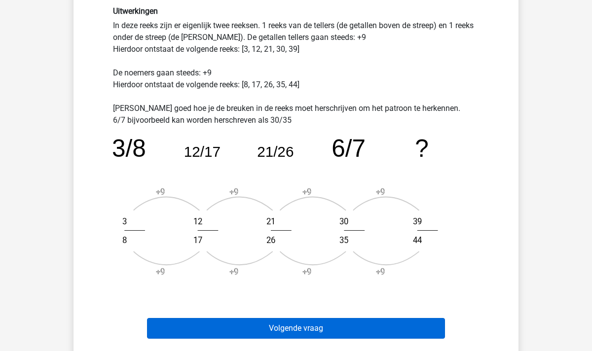
click at [327, 328] on button "Volgende vraag" at bounding box center [296, 328] width 299 height 21
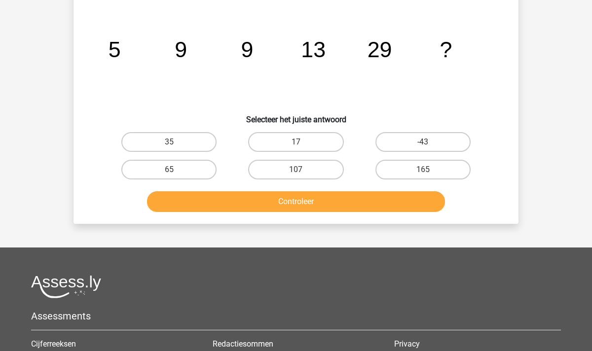
scroll to position [45, 0]
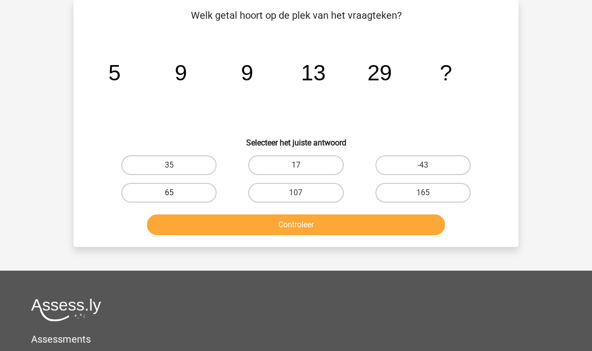
click at [196, 198] on label "65" at bounding box center [168, 193] width 95 height 20
click at [176, 198] on input "65" at bounding box center [172, 196] width 6 height 6
radio input "true"
click at [286, 230] on button "Controleer" at bounding box center [296, 225] width 299 height 21
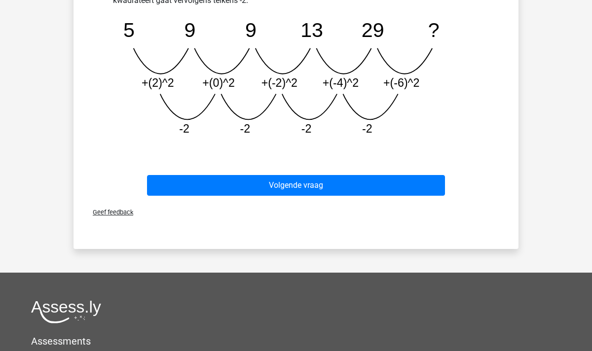
scroll to position [325, 0]
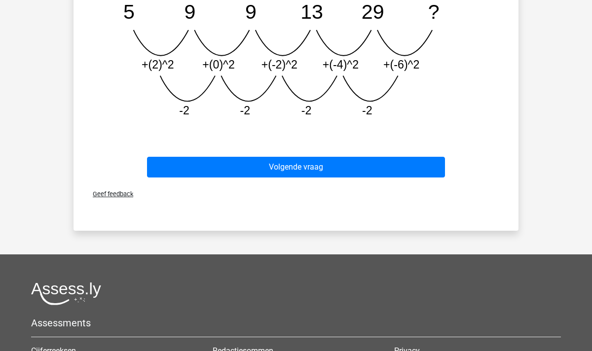
click at [286, 181] on div "Volgende vraag" at bounding box center [296, 169] width 381 height 25
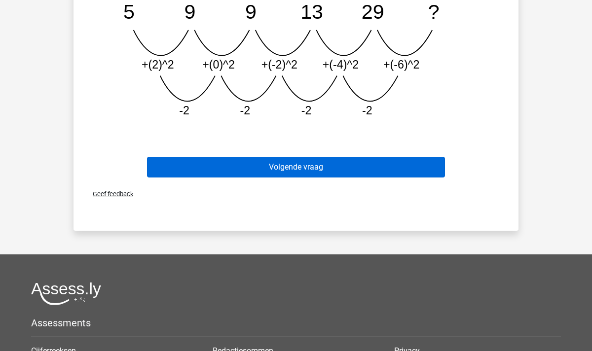
click at [287, 166] on button "Volgende vraag" at bounding box center [296, 167] width 299 height 21
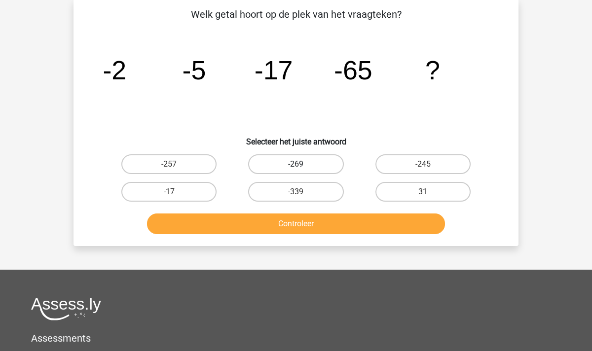
scroll to position [45, 0]
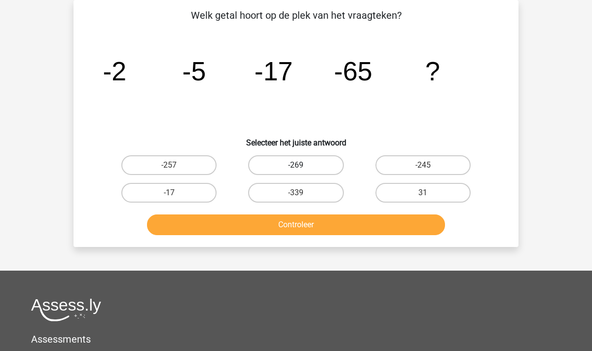
click at [307, 163] on label "-269" at bounding box center [295, 165] width 95 height 20
click at [303, 165] on input "-269" at bounding box center [299, 168] width 6 height 6
radio input "true"
click at [321, 221] on button "Controleer" at bounding box center [296, 225] width 299 height 21
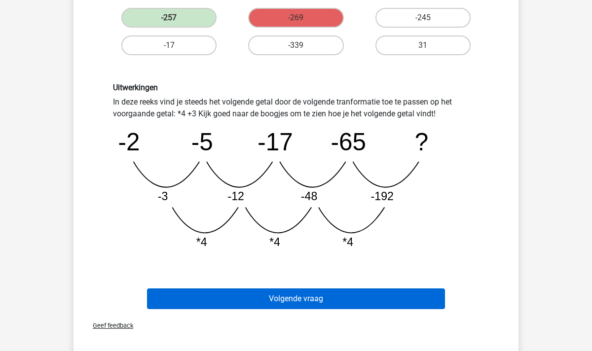
click at [278, 306] on button "Volgende vraag" at bounding box center [296, 299] width 299 height 21
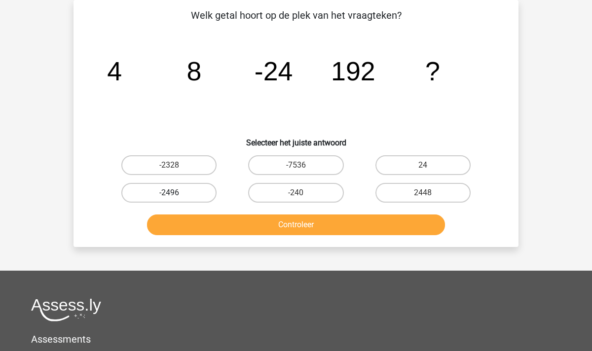
click at [174, 189] on label "-2496" at bounding box center [168, 193] width 95 height 20
click at [174, 193] on input "-2496" at bounding box center [172, 196] width 6 height 6
radio input "true"
click at [292, 229] on button "Controleer" at bounding box center [296, 225] width 299 height 21
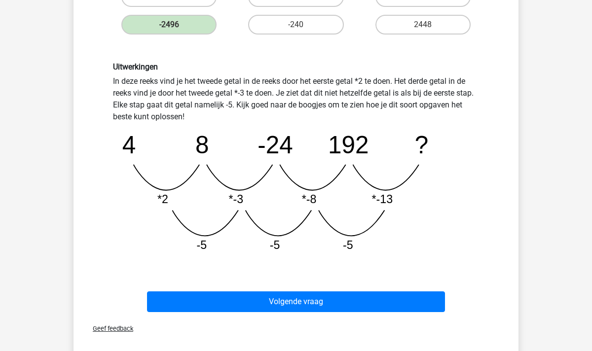
scroll to position [213, 0]
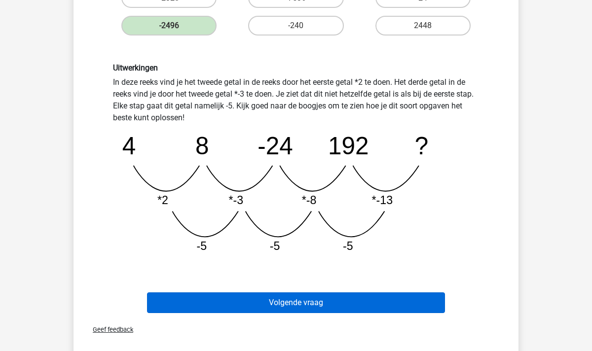
click at [286, 304] on button "Volgende vraag" at bounding box center [296, 303] width 299 height 21
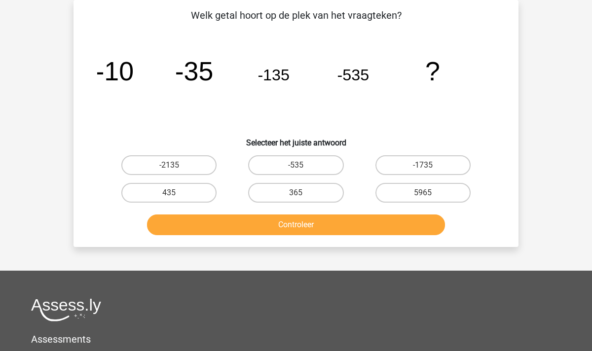
scroll to position [30, 0]
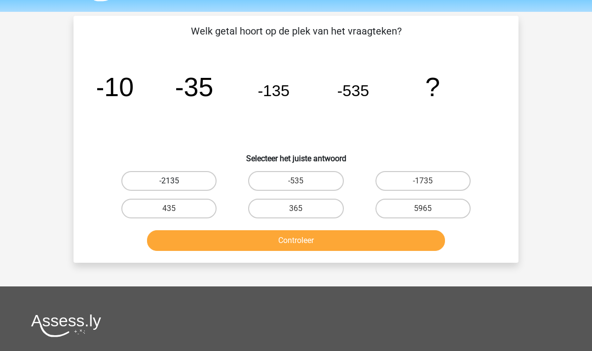
click at [182, 180] on label "-2135" at bounding box center [168, 181] width 95 height 20
click at [176, 181] on input "-2135" at bounding box center [172, 184] width 6 height 6
radio input "true"
click at [281, 242] on button "Controleer" at bounding box center [296, 240] width 299 height 21
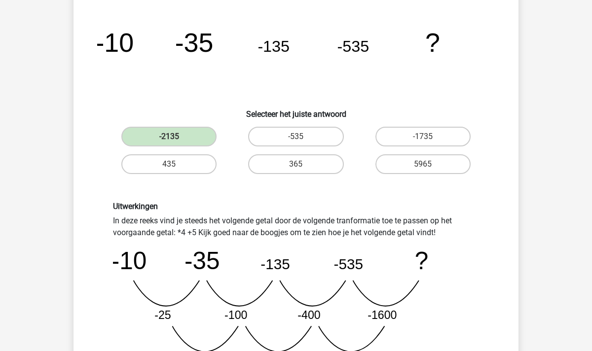
scroll to position [77, 0]
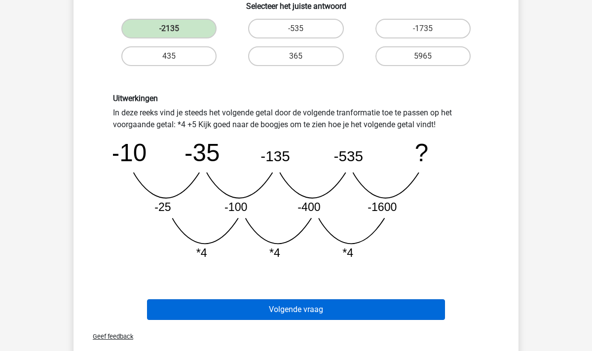
click at [322, 310] on button "Volgende vraag" at bounding box center [296, 310] width 299 height 21
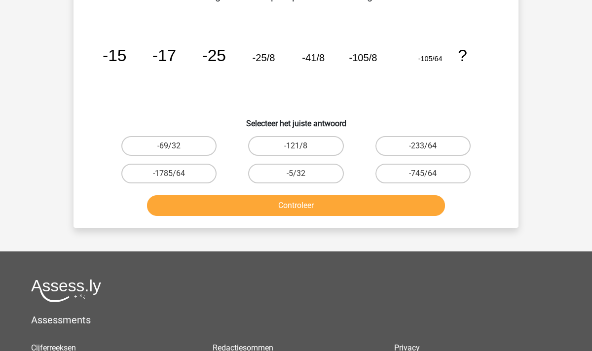
scroll to position [45, 0]
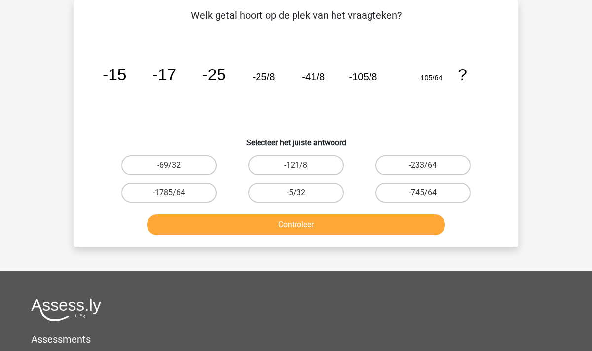
click at [425, 197] on input "-745/64" at bounding box center [426, 196] width 6 height 6
radio input "true"
click at [374, 238] on div "Controleer" at bounding box center [296, 227] width 381 height 25
click at [362, 225] on button "Controleer" at bounding box center [296, 225] width 299 height 21
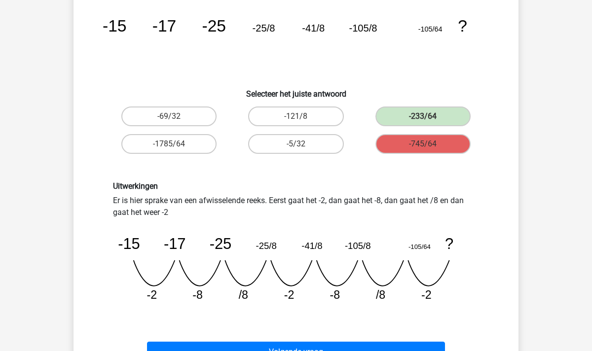
scroll to position [96, 0]
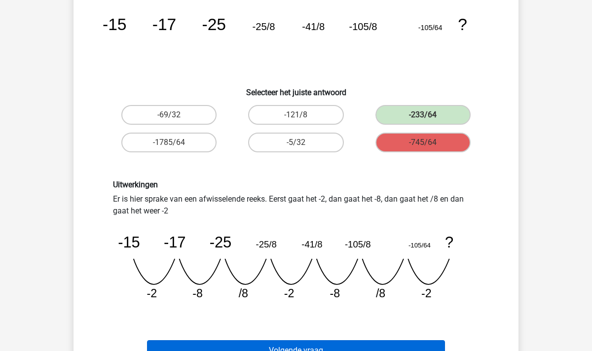
click at [307, 345] on button "Volgende vraag" at bounding box center [296, 351] width 299 height 21
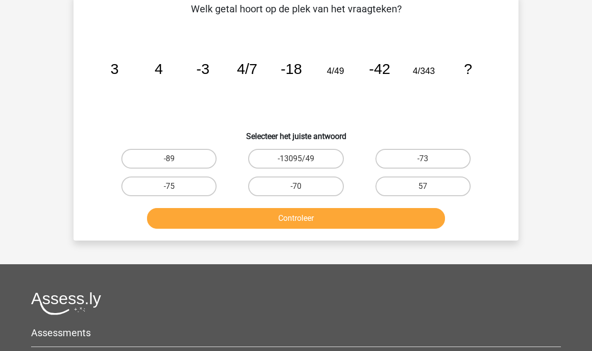
scroll to position [44, 0]
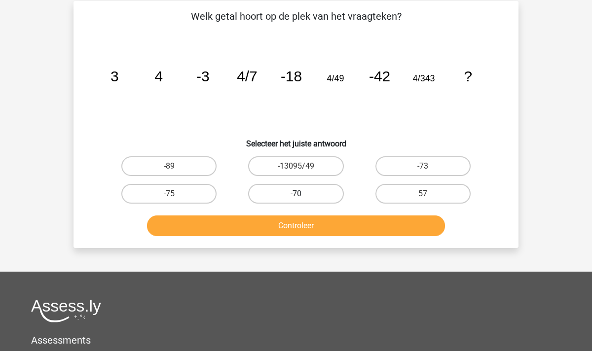
click at [275, 196] on label "-70" at bounding box center [295, 194] width 95 height 20
click at [296, 196] on input "-70" at bounding box center [299, 197] width 6 height 6
radio input "true"
click at [285, 215] on div "Controleer" at bounding box center [296, 224] width 414 height 33
click at [285, 219] on button "Controleer" at bounding box center [296, 226] width 299 height 21
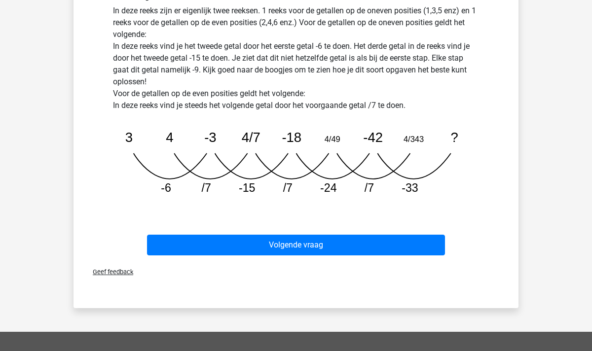
scroll to position [296, 0]
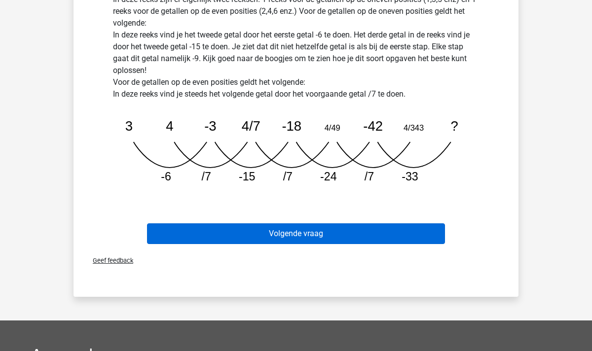
click at [287, 229] on button "Volgende vraag" at bounding box center [296, 234] width 299 height 21
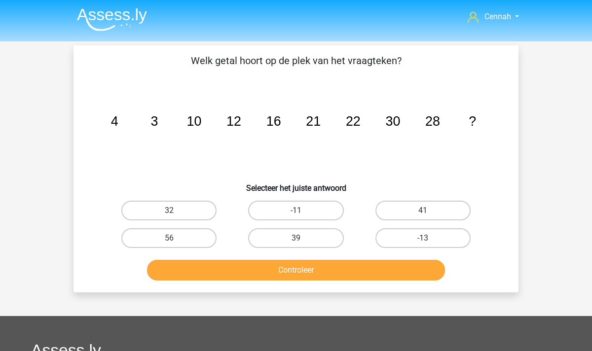
scroll to position [0, 0]
click at [288, 241] on label "39" at bounding box center [295, 239] width 95 height 20
click at [296, 241] on input "39" at bounding box center [299, 241] width 6 height 6
radio input "true"
click at [286, 272] on button "Controleer" at bounding box center [296, 270] width 299 height 21
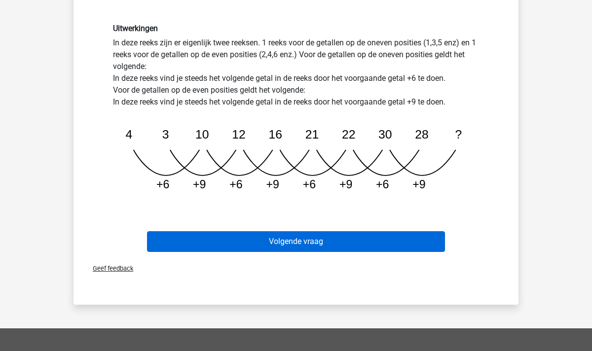
click at [294, 247] on button "Volgende vraag" at bounding box center [296, 241] width 299 height 21
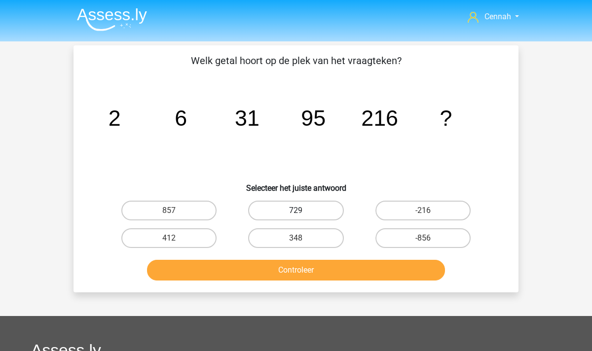
click at [281, 216] on label "729" at bounding box center [295, 211] width 95 height 20
click at [296, 216] on input "729" at bounding box center [299, 214] width 6 height 6
radio input "true"
click at [293, 270] on button "Controleer" at bounding box center [296, 270] width 299 height 21
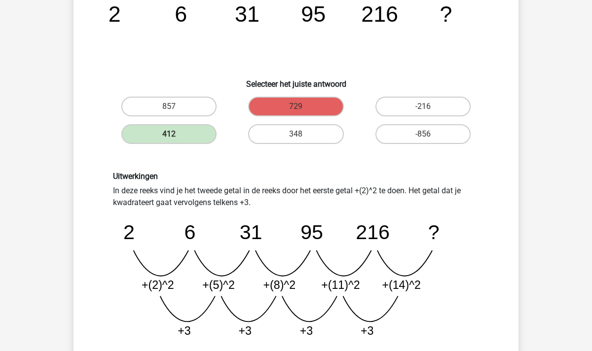
scroll to position [101, 0]
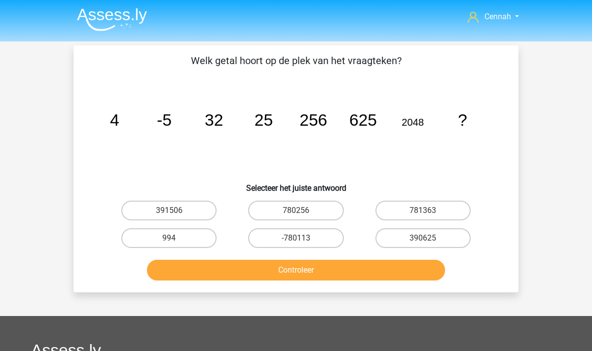
click at [112, 17] on img at bounding box center [112, 19] width 70 height 23
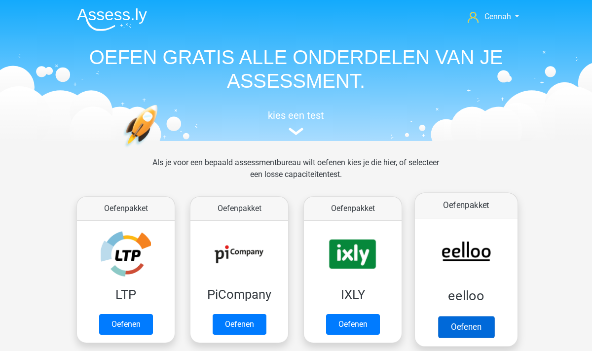
click at [461, 316] on link "Oefenen" at bounding box center [466, 327] width 56 height 22
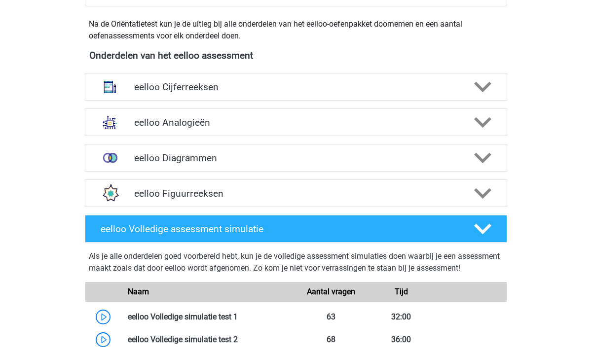
scroll to position [309, 0]
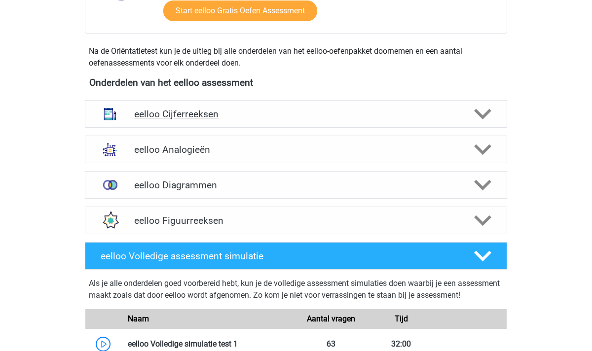
click at [469, 113] on div at bounding box center [482, 114] width 34 height 17
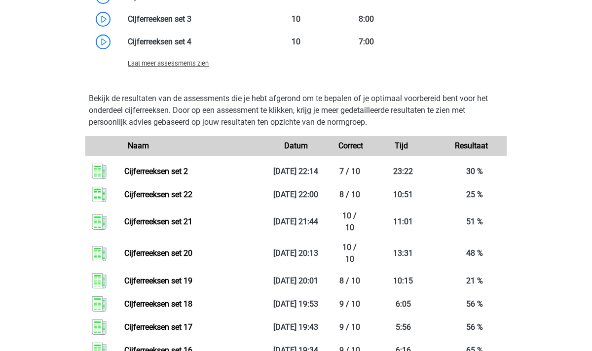
scroll to position [851, 0]
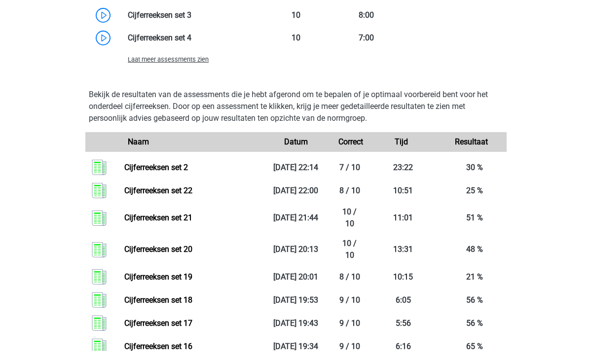
click at [183, 57] on span "Laat meer assessments zien" at bounding box center [168, 59] width 81 height 7
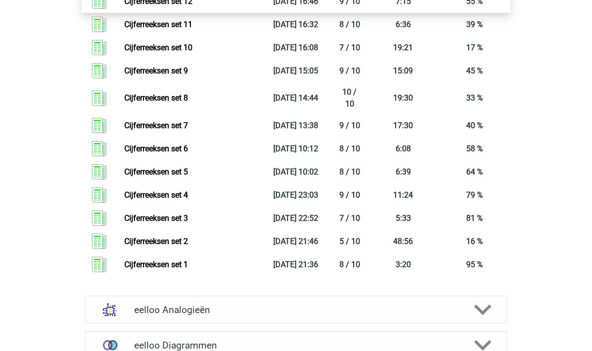
scroll to position [1707, 0]
click at [192, 5] on link "Cijferreeksen set 12" at bounding box center [158, 0] width 68 height 9
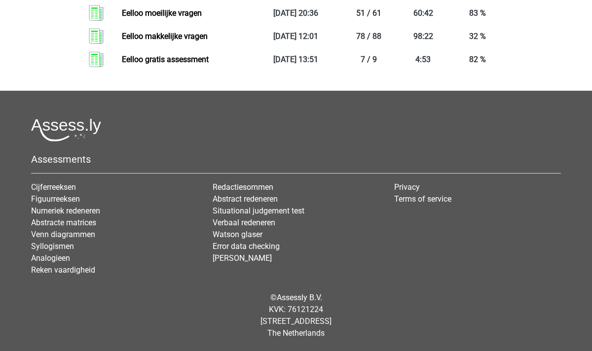
scroll to position [2422, 0]
